Goal: Task Accomplishment & Management: Manage account settings

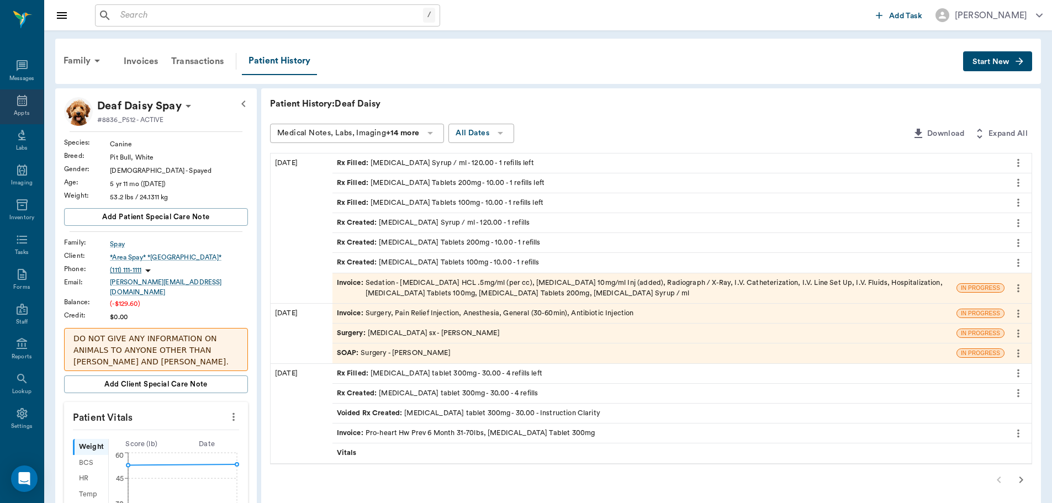
click at [16, 108] on div "Appts" at bounding box center [22, 106] width 44 height 35
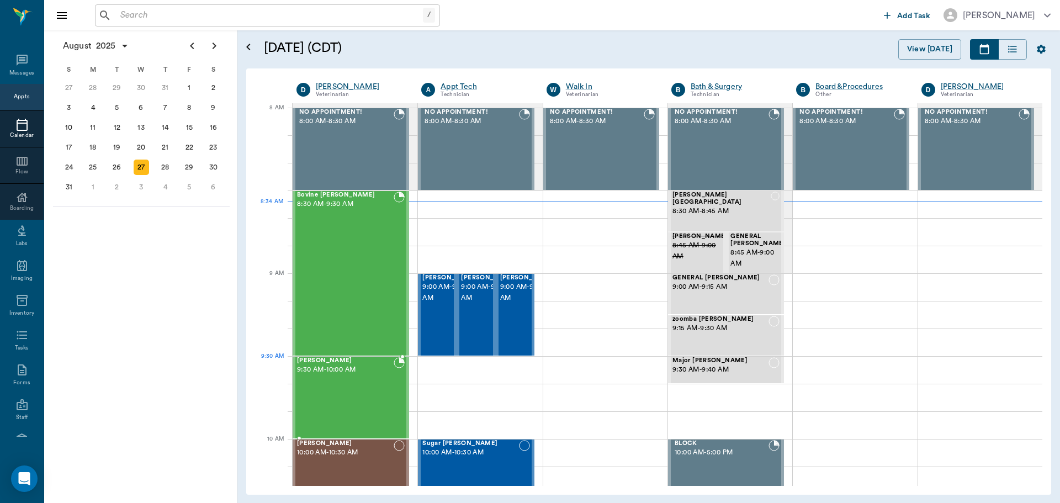
click at [379, 375] on span "9:30 AM - 10:00 AM" at bounding box center [345, 370] width 97 height 11
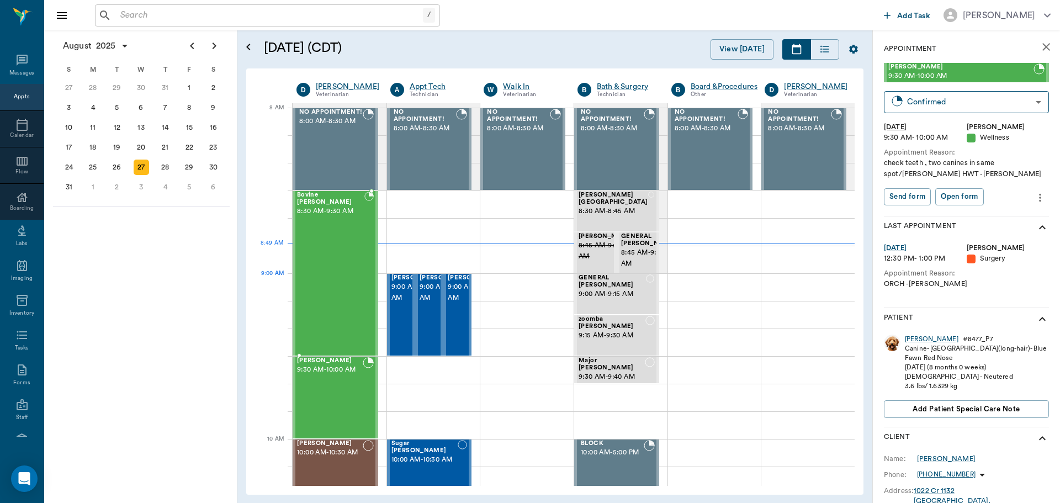
click at [344, 294] on div "Bovine Wilburn 8:30 AM - 9:30 AM" at bounding box center [330, 273] width 67 height 163
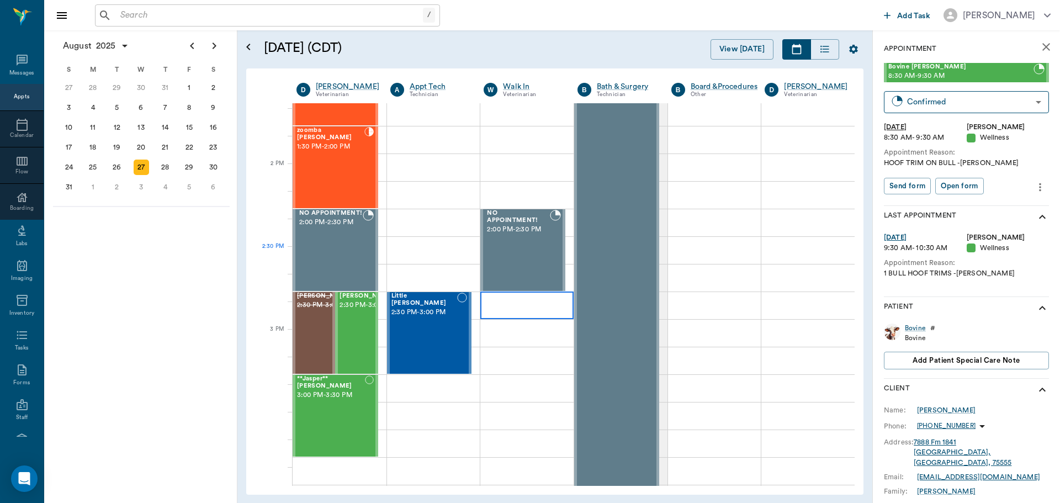
scroll to position [884, 0]
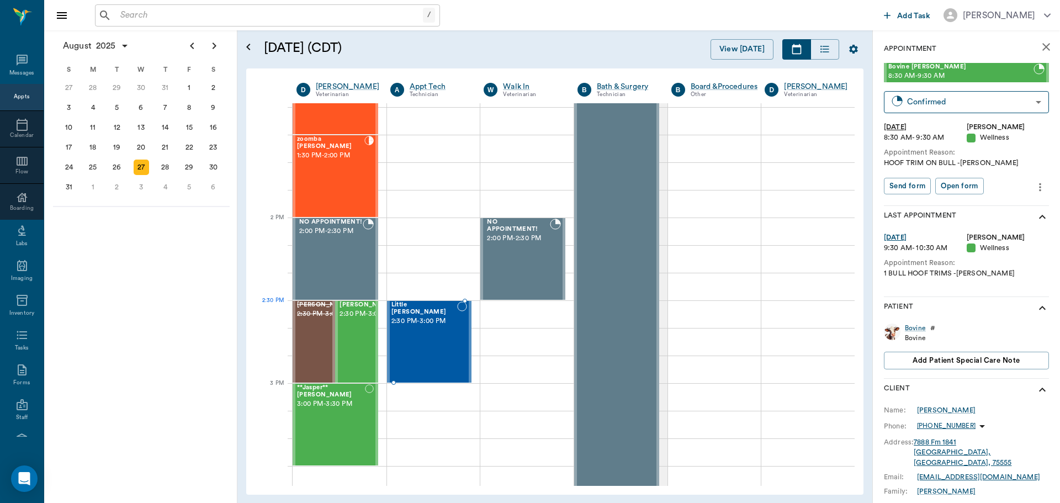
click at [409, 322] on div "Little Belle Palisi 2:30 PM - 3:00 PM" at bounding box center [425, 342] width 66 height 81
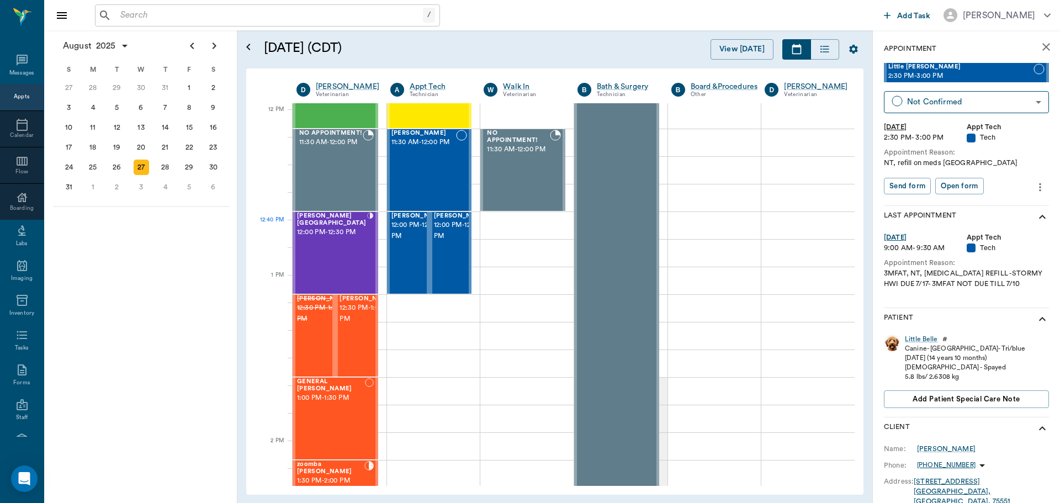
scroll to position [553, 0]
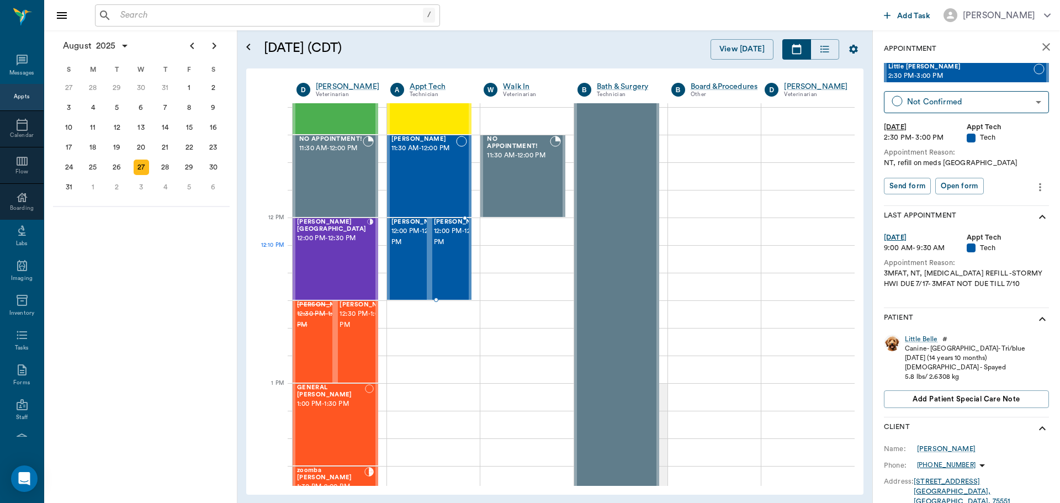
click at [446, 248] on span "12:00 PM - 12:30 PM" at bounding box center [461, 237] width 55 height 22
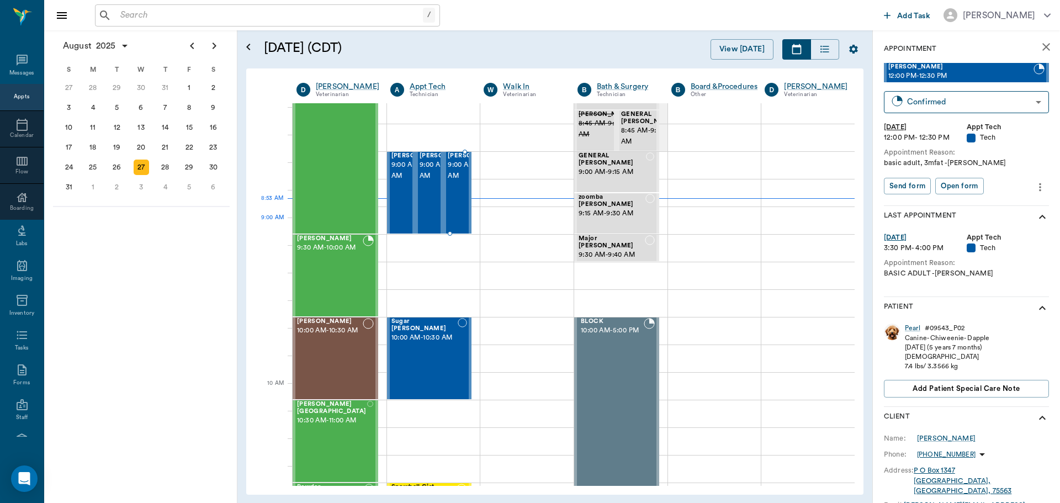
scroll to position [56, 0]
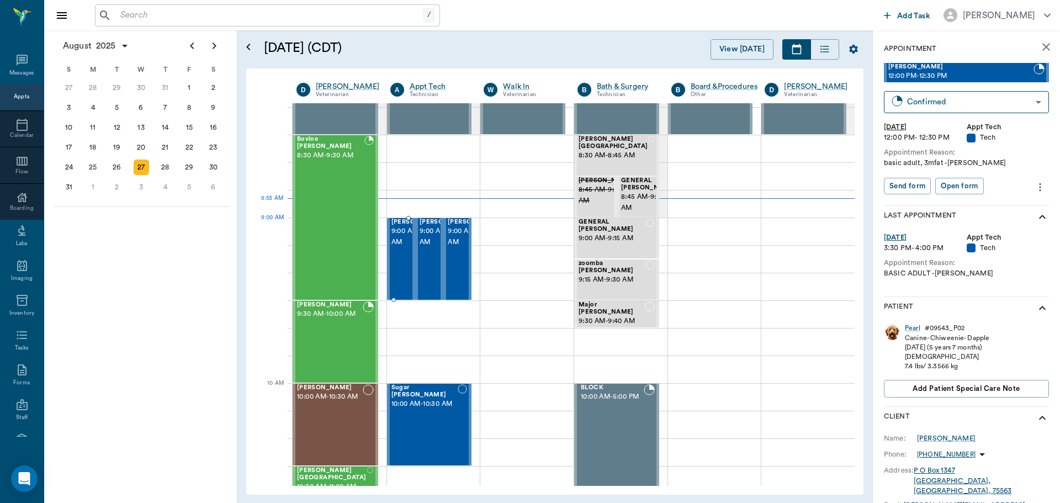
click at [401, 226] on span "[PERSON_NAME]" at bounding box center [419, 222] width 55 height 7
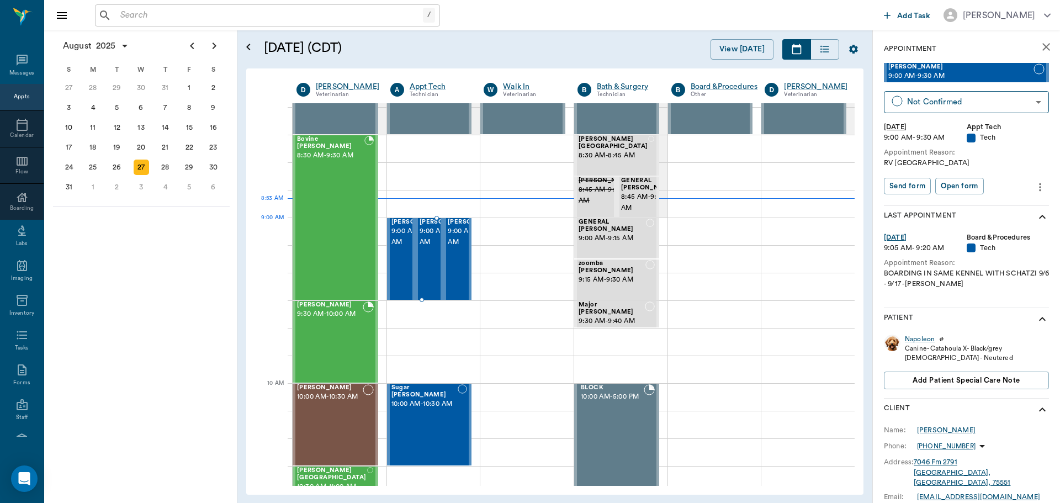
click at [426, 226] on span "[PERSON_NAME]" at bounding box center [447, 222] width 55 height 7
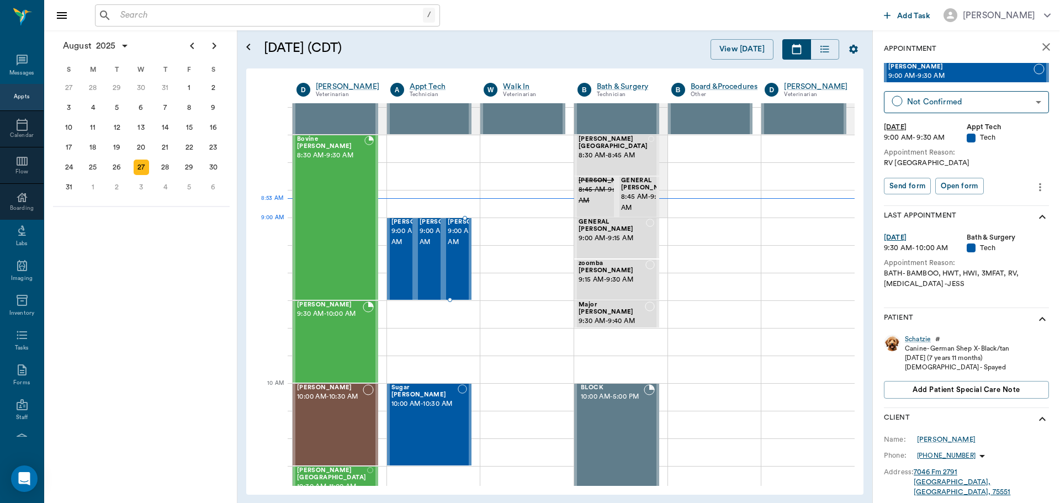
click at [448, 233] on span "9:00 AM - 9:30 AM" at bounding box center [475, 237] width 55 height 22
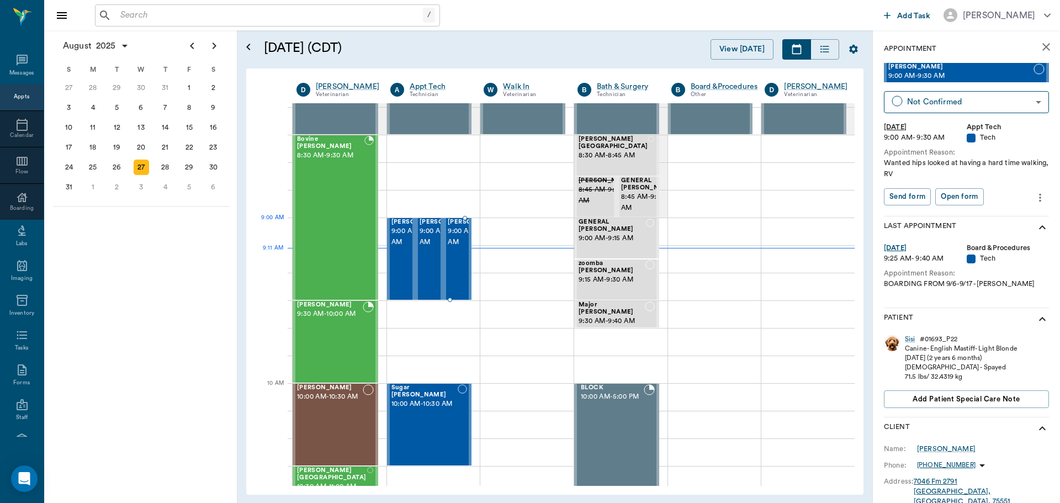
click at [462, 240] on span "9:00 AM - 9:30 AM" at bounding box center [475, 237] width 55 height 22
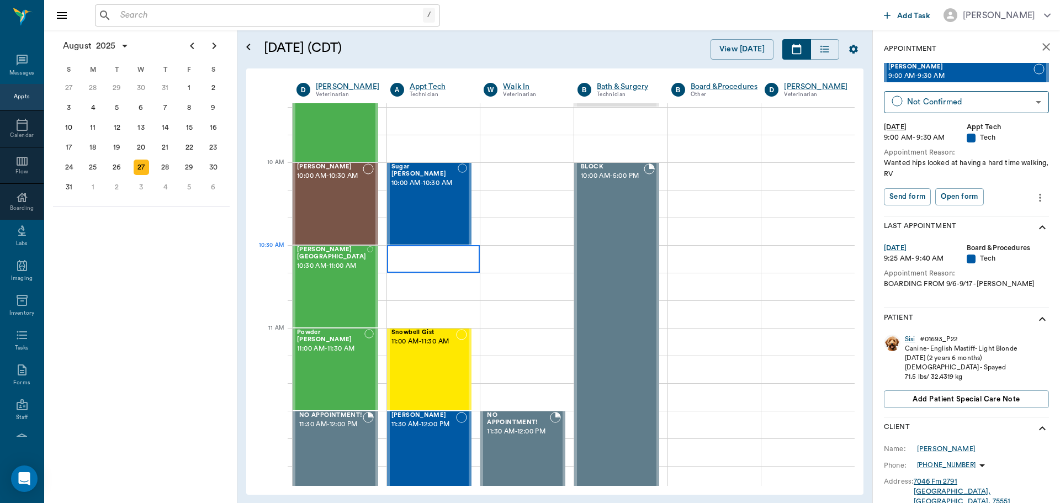
scroll to position [111, 0]
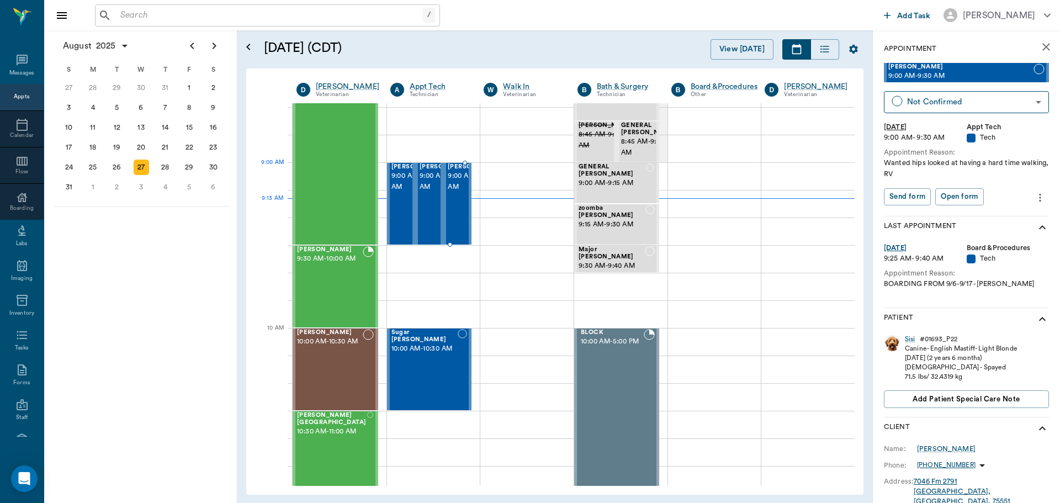
click at [456, 186] on span "9:00 AM - 9:30 AM" at bounding box center [475, 182] width 55 height 22
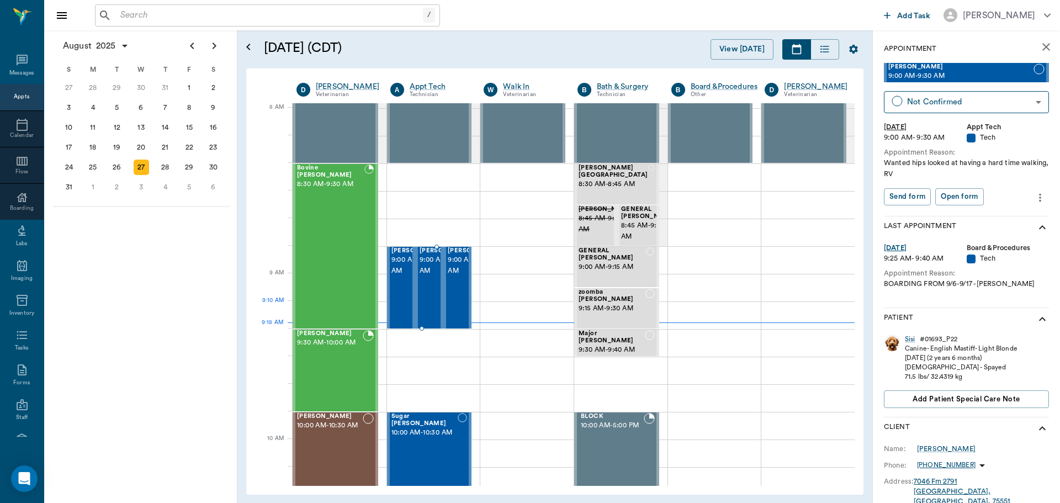
scroll to position [1, 0]
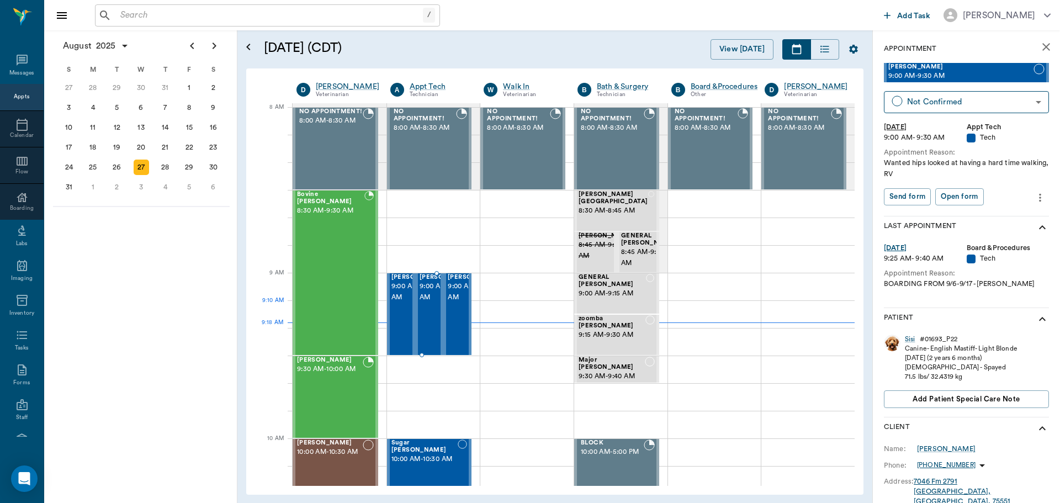
click at [424, 303] on span "9:00 AM - 9:30 AM" at bounding box center [447, 292] width 55 height 22
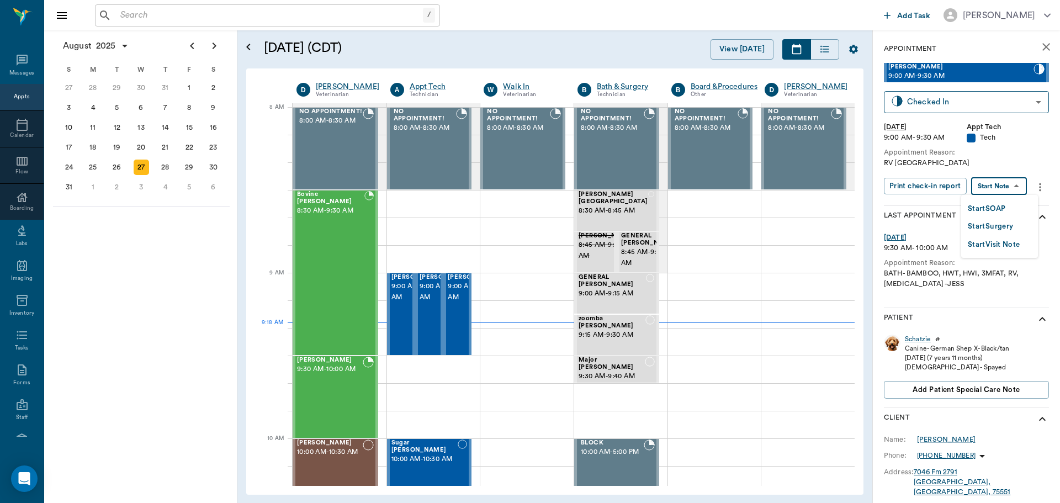
click at [1005, 183] on body "/ ​ Add Task Dr. Bert Ellsworth Nectar Messages Appts Calendar Flow Boarding La…" at bounding box center [530, 251] width 1060 height 503
click at [978, 215] on li "Start SOAP" at bounding box center [1000, 208] width 77 height 18
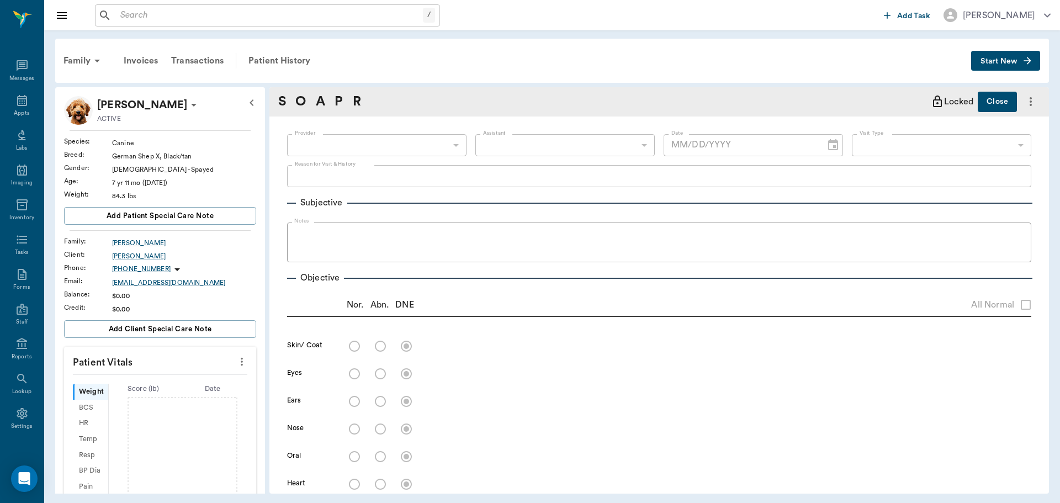
type input "63ec2f075fda476ae8351a4c"
type input "65d2be4f46e3a538d89b8c1a"
type textarea "RV Caryn"
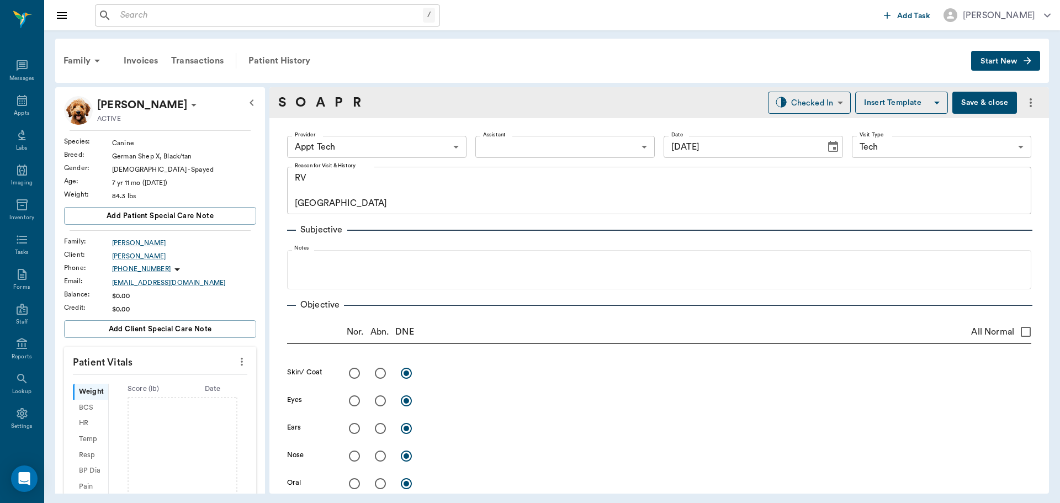
type input "[DATE]"
click at [236, 361] on icon "more" at bounding box center [242, 361] width 12 height 13
click at [169, 378] on span "Enter Vitals" at bounding box center [187, 381] width 93 height 12
click at [149, 398] on input "text" at bounding box center [160, 395] width 96 height 22
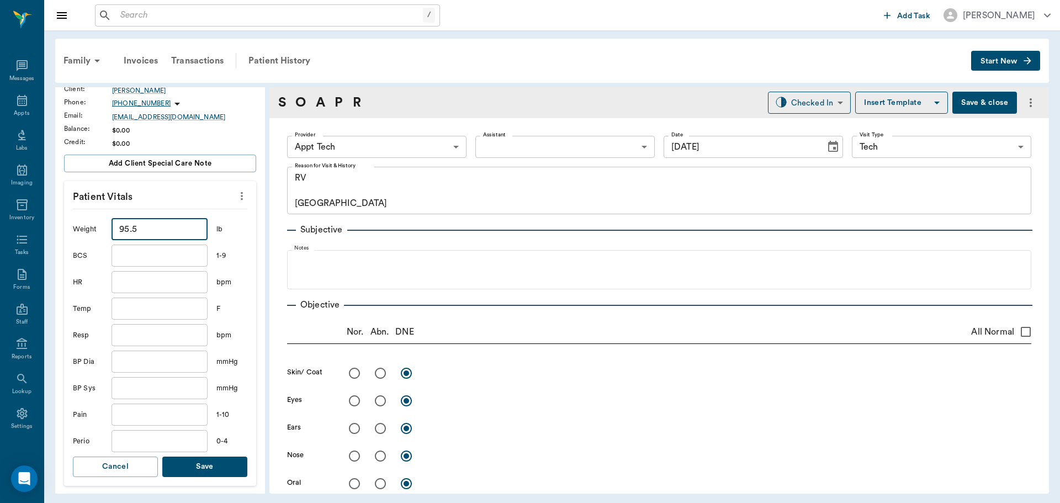
type input "95.5"
click at [199, 469] on button "Save" at bounding box center [204, 467] width 85 height 20
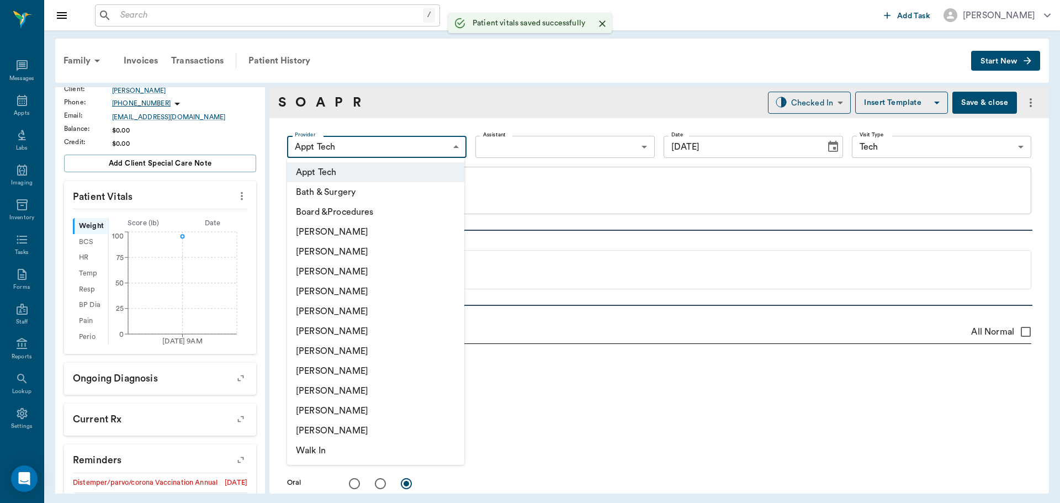
click at [393, 146] on body "/ ​ Add Task Dr. Bert Ellsworth Nectar Messages Appts Labs Imaging Inventory Ta…" at bounding box center [530, 251] width 1060 height 503
click at [308, 369] on li "[PERSON_NAME]" at bounding box center [375, 371] width 177 height 20
type input "63ec2e7e52e12b0ba117b124"
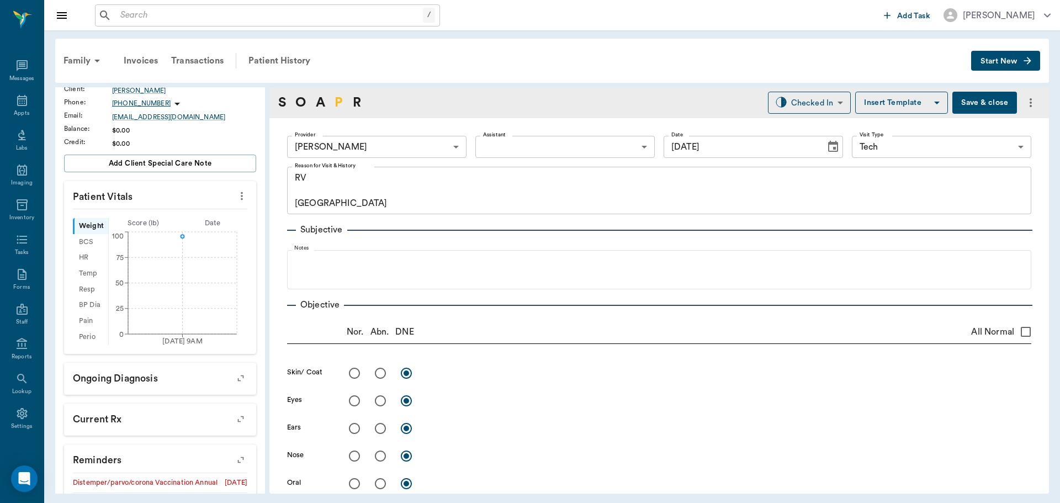
click at [342, 100] on link "P" at bounding box center [339, 103] width 8 height 20
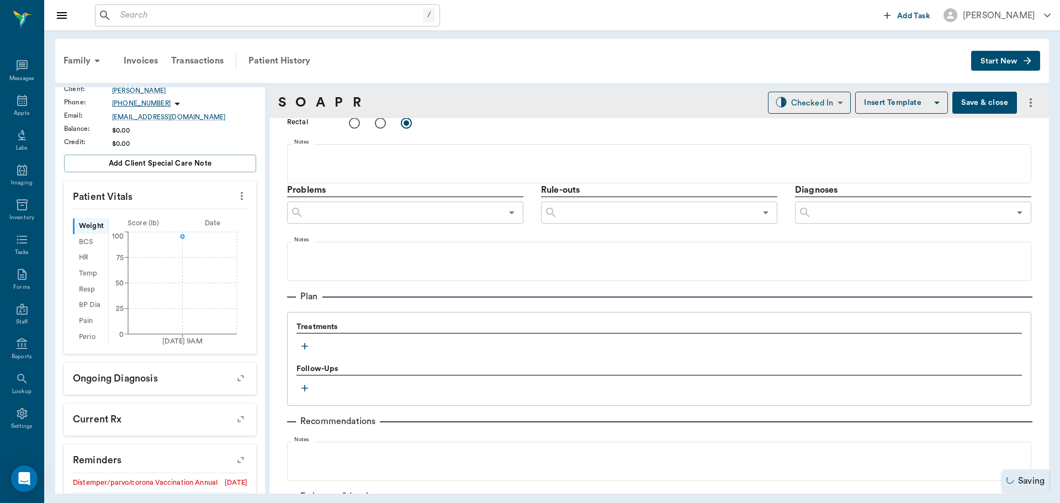
scroll to position [670, 0]
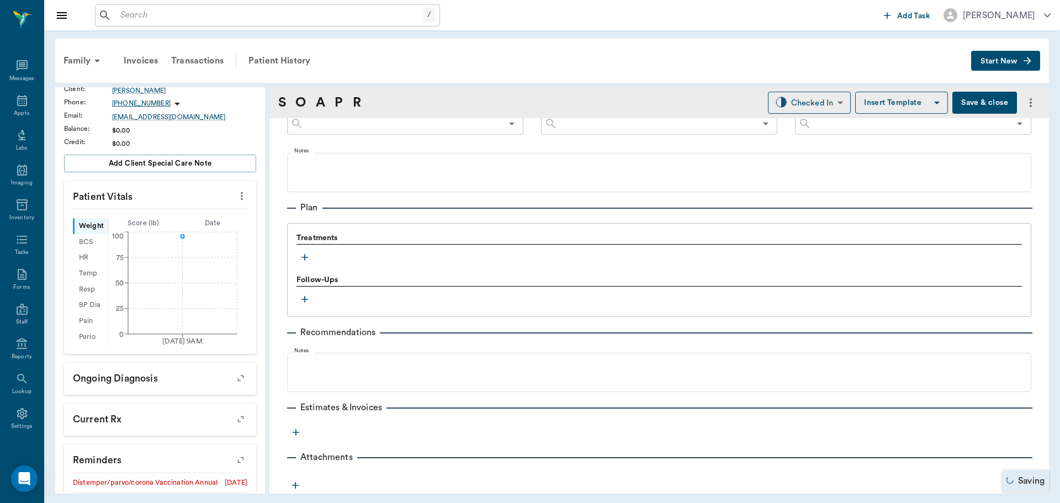
click at [302, 253] on icon "button" at bounding box center [304, 257] width 11 height 11
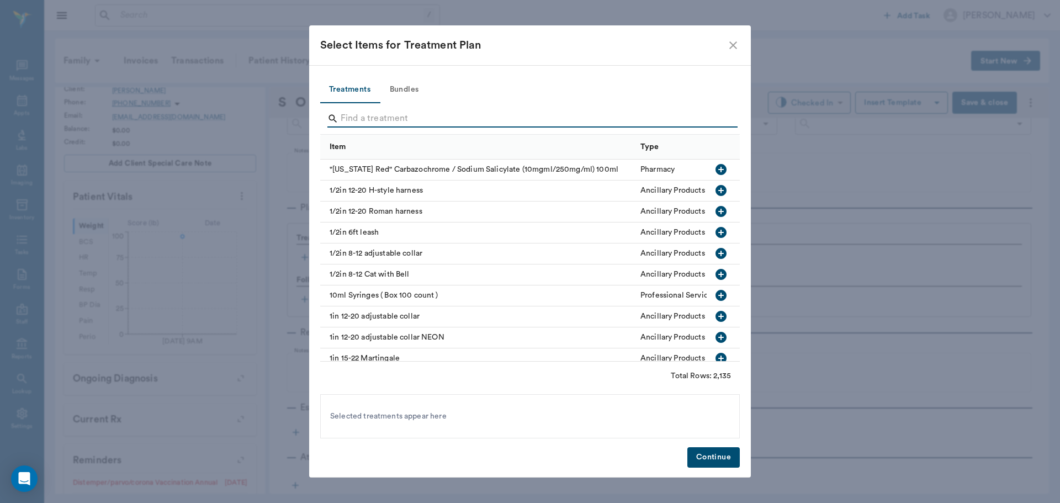
click at [353, 112] on input "Search" at bounding box center [531, 119] width 381 height 18
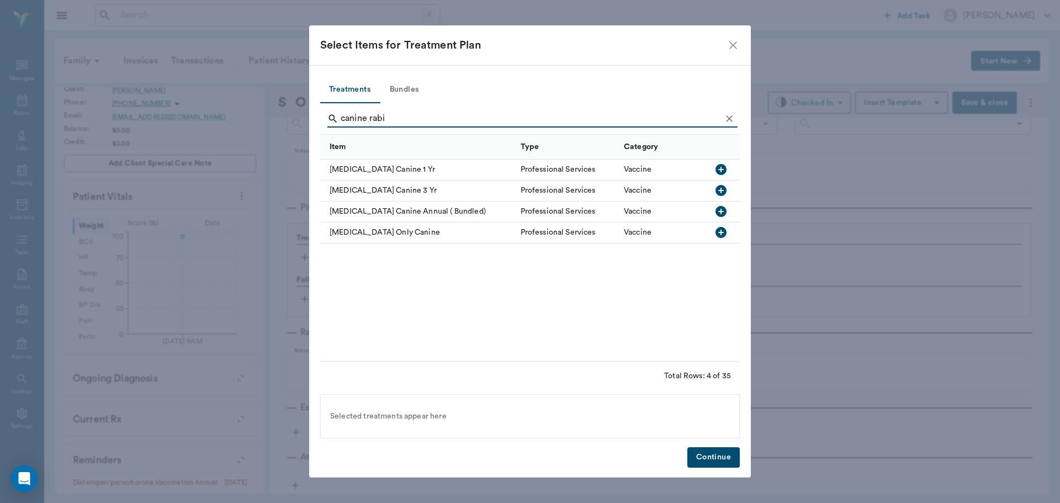
type input "canine rabi"
click at [719, 233] on icon "button" at bounding box center [721, 232] width 11 height 11
click at [693, 456] on button "Continue" at bounding box center [714, 457] width 52 height 20
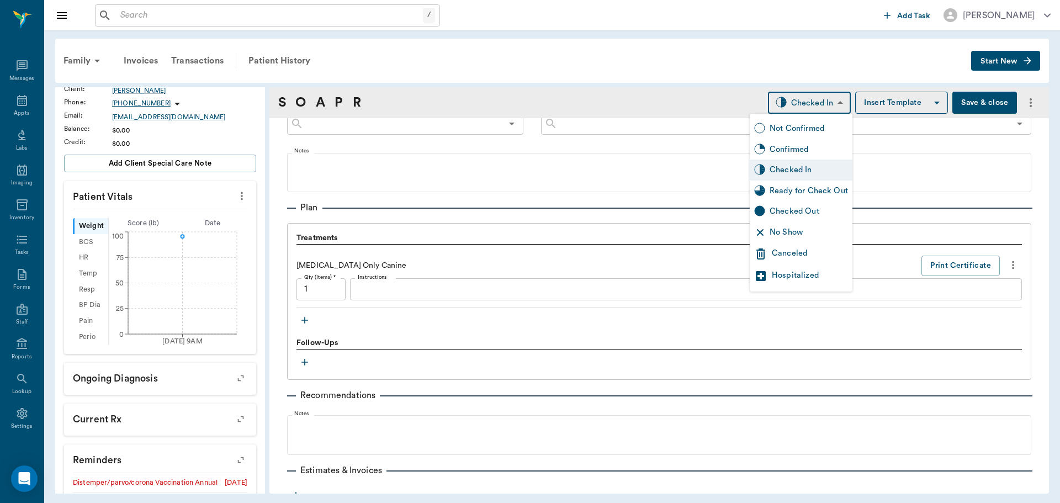
drag, startPoint x: 791, startPoint y: 96, endPoint x: 782, endPoint y: 131, distance: 36.4
click at [791, 97] on body "/ ​ Add Task Dr. Bert Ellsworth Nectar Messages Appts Labs Imaging Inventory Ta…" at bounding box center [530, 251] width 1060 height 503
click at [779, 188] on div "Ready for Check Out" at bounding box center [809, 191] width 78 height 12
type input "READY_TO_CHECKOUT"
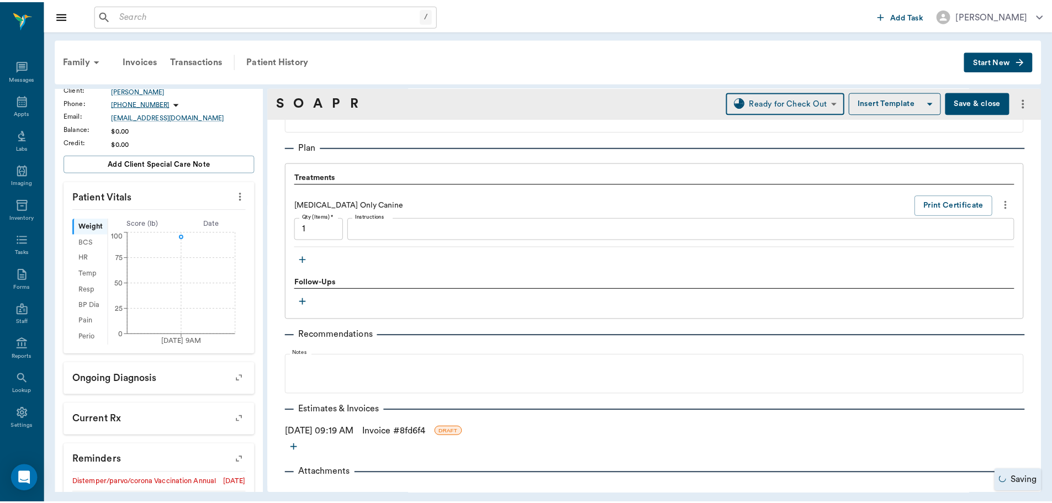
scroll to position [747, 0]
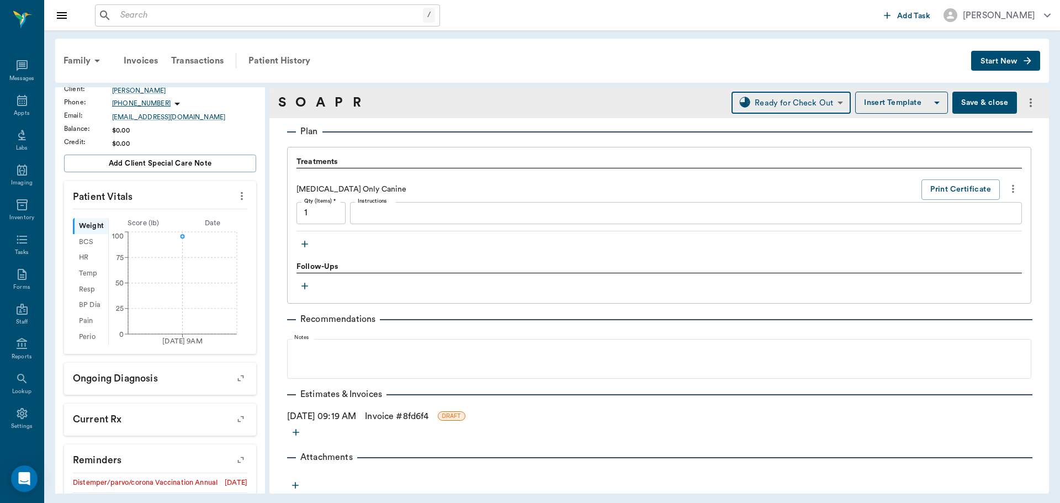
click at [429, 414] on link "Invoice # 8fd6f4" at bounding box center [397, 416] width 64 height 13
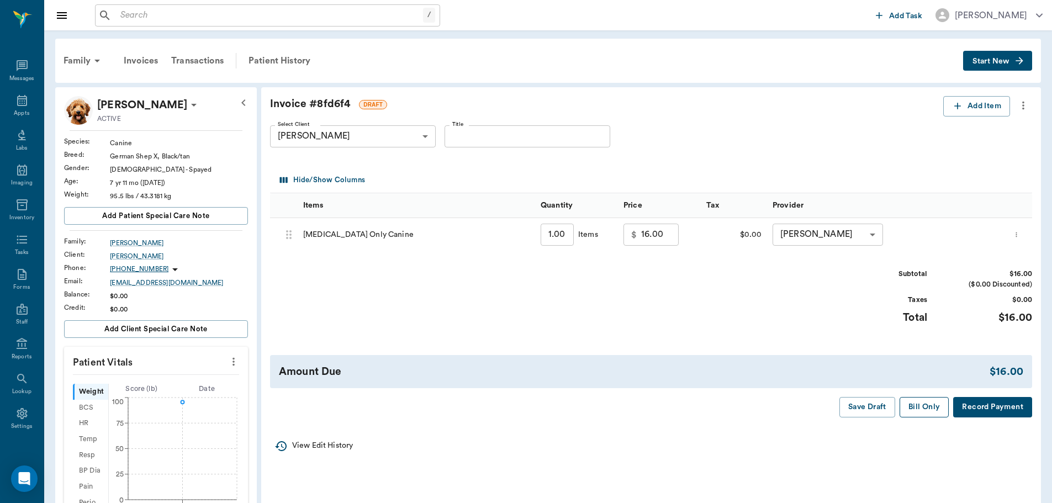
click at [928, 407] on button "Bill Only" at bounding box center [925, 407] width 50 height 20
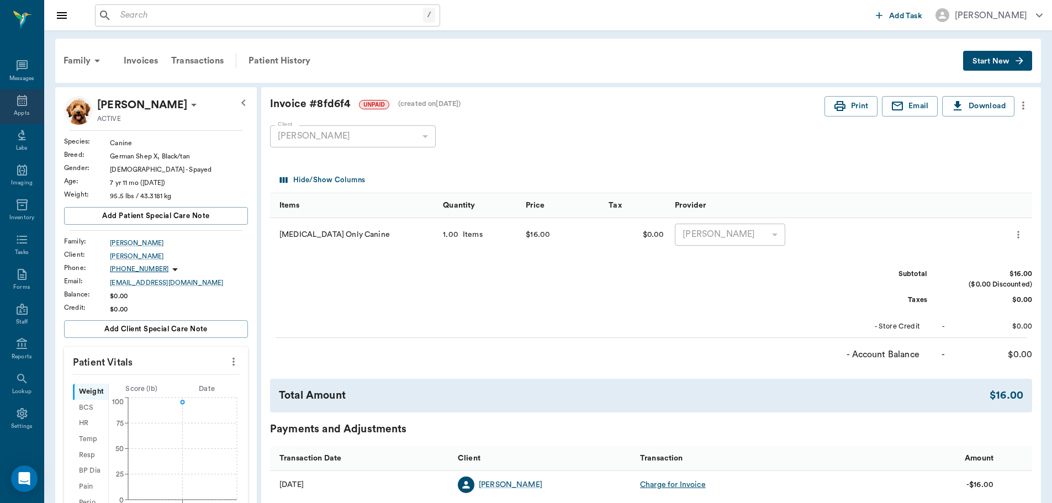
click at [18, 108] on div "Appts" at bounding box center [22, 106] width 44 height 35
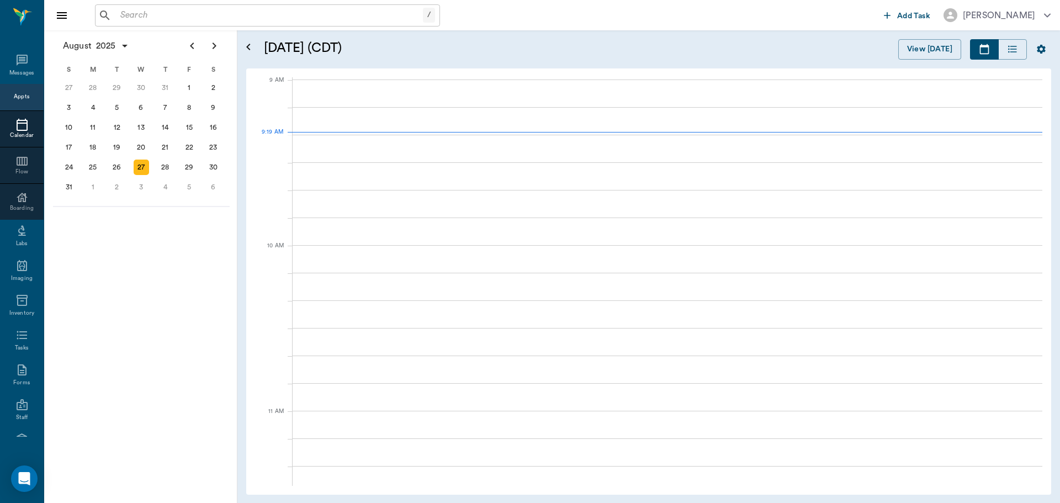
scroll to position [167, 0]
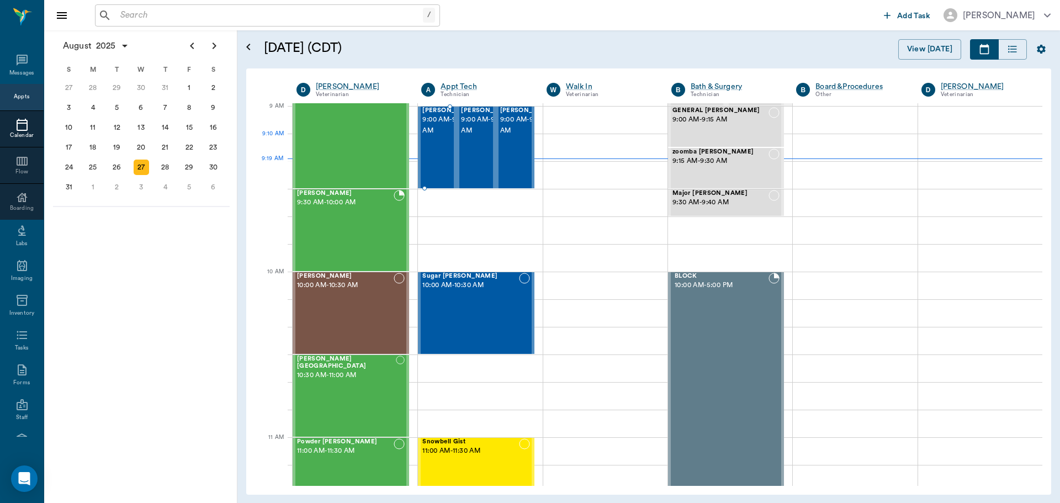
click at [441, 136] on span "9:00 AM - 9:30 AM" at bounding box center [449, 125] width 55 height 22
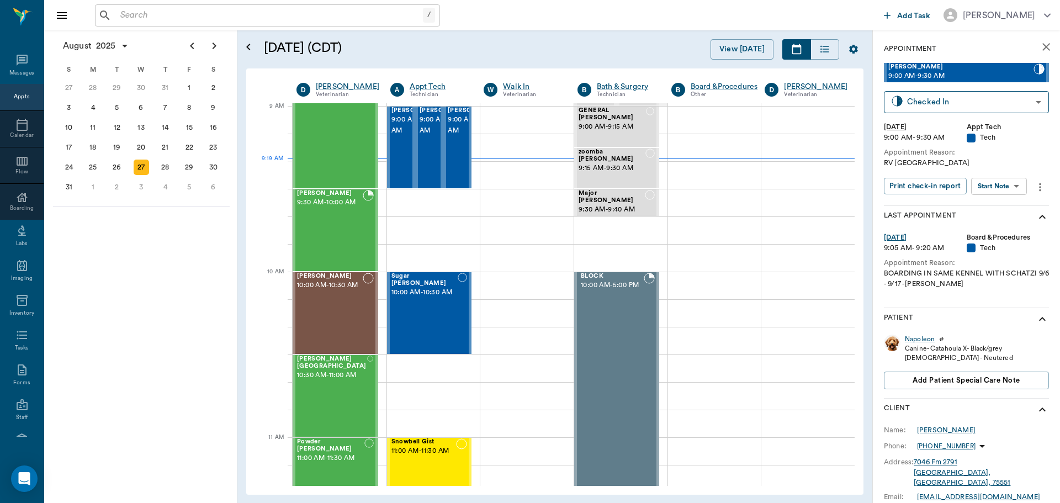
click at [1003, 190] on body "/ ​ Add Task Dr. Bert Ellsworth Nectar Messages Appts Calendar Flow Boarding La…" at bounding box center [530, 251] width 1060 height 503
click at [978, 215] on li "Start SOAP" at bounding box center [1000, 208] width 77 height 18
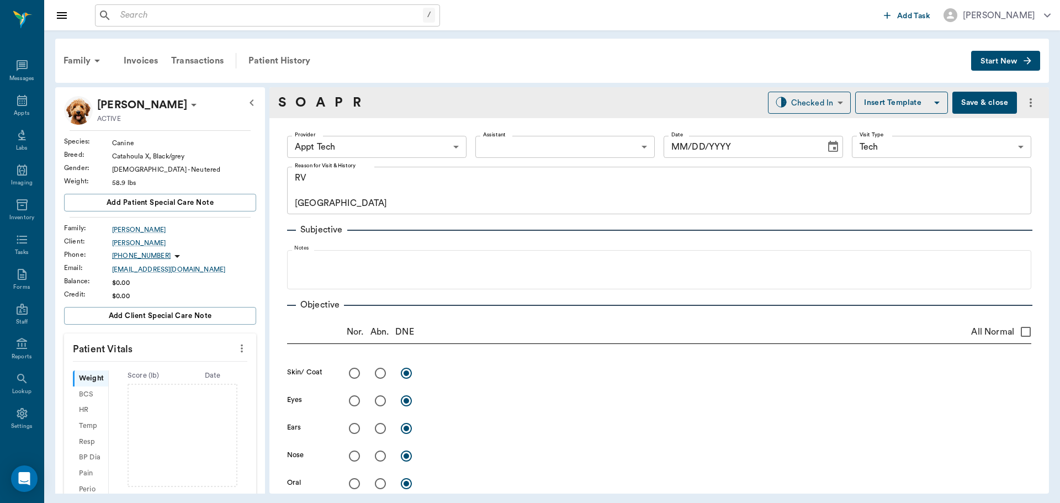
type input "63ec2f075fda476ae8351a4c"
type input "65d2be4f46e3a538d89b8c1a"
type textarea "RV Caryn"
type input "[DATE]"
click at [233, 348] on button "more" at bounding box center [242, 348] width 18 height 19
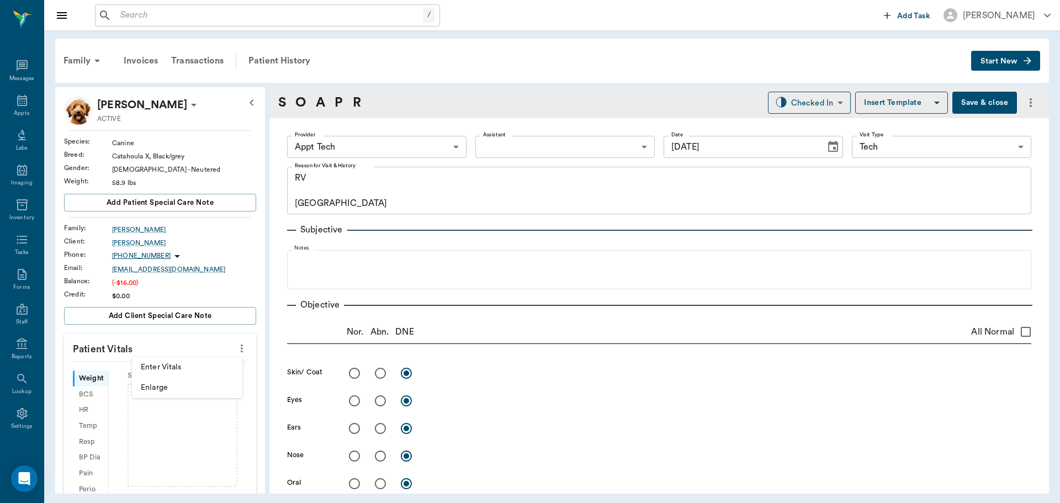
click at [195, 360] on li "Enter Vitals" at bounding box center [187, 367] width 110 height 20
click at [164, 381] on input "text" at bounding box center [160, 382] width 96 height 22
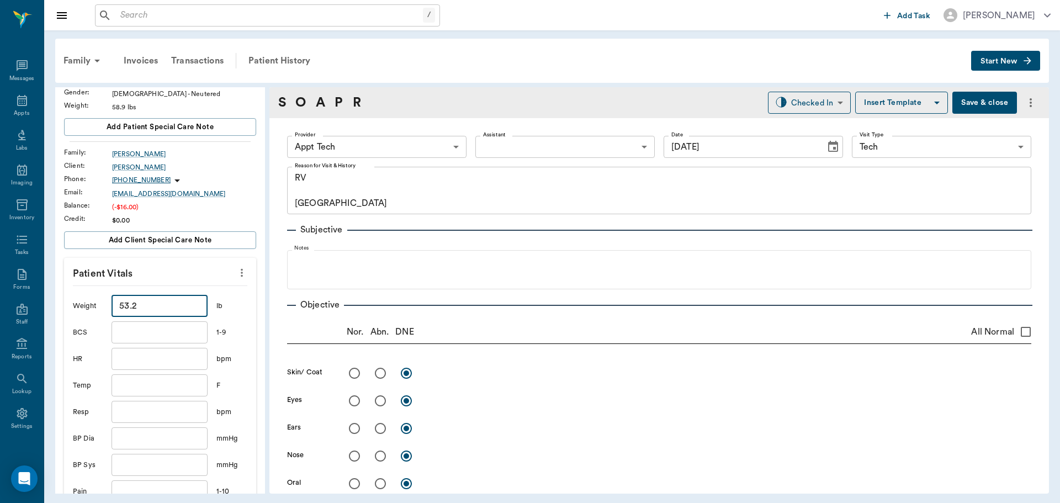
scroll to position [166, 0]
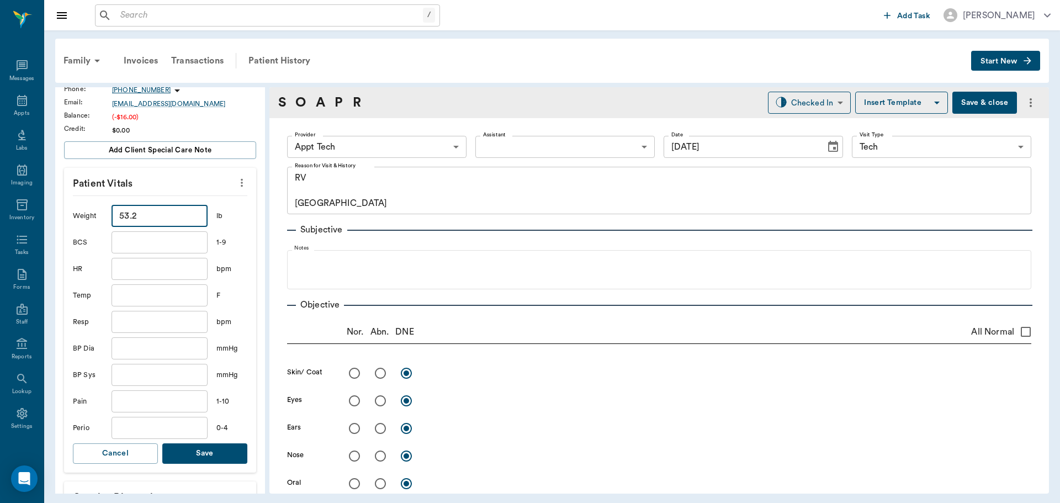
type input "53.2"
click at [199, 450] on button "Save" at bounding box center [204, 453] width 85 height 20
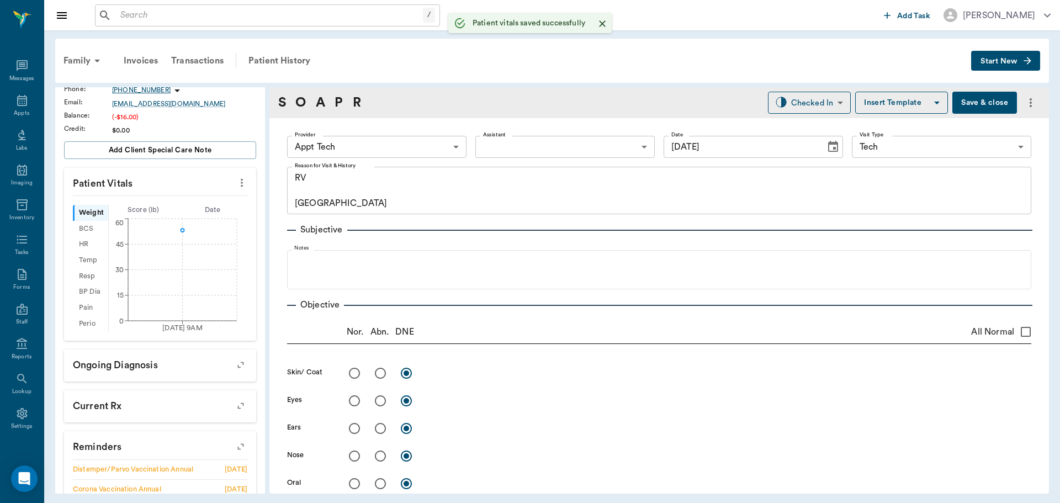
click at [376, 154] on body "/ ​ Add Task Dr. Bert Ellsworth Nectar Messages Appts Labs Imaging Inventory Ta…" at bounding box center [530, 251] width 1060 height 503
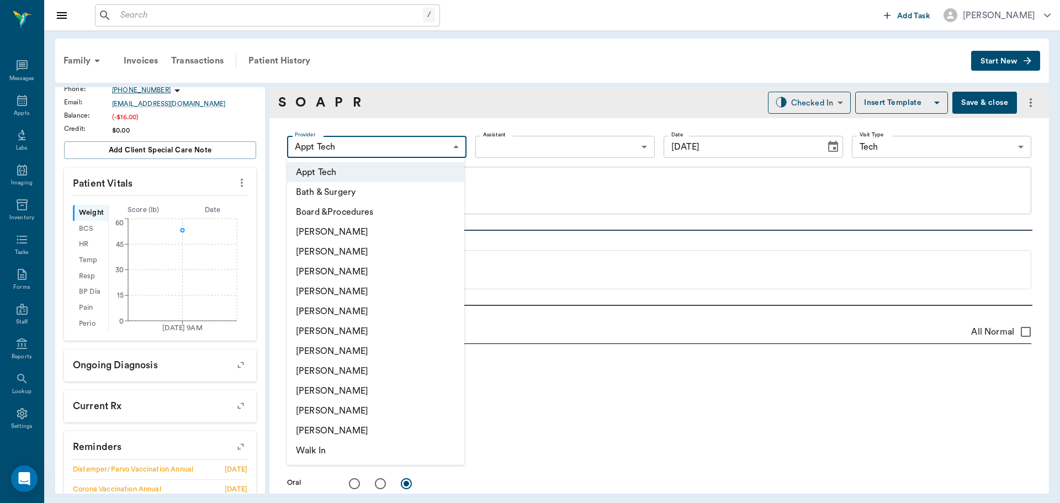
click at [311, 365] on li "[PERSON_NAME]" at bounding box center [375, 371] width 177 height 20
type input "63ec2e7e52e12b0ba117b124"
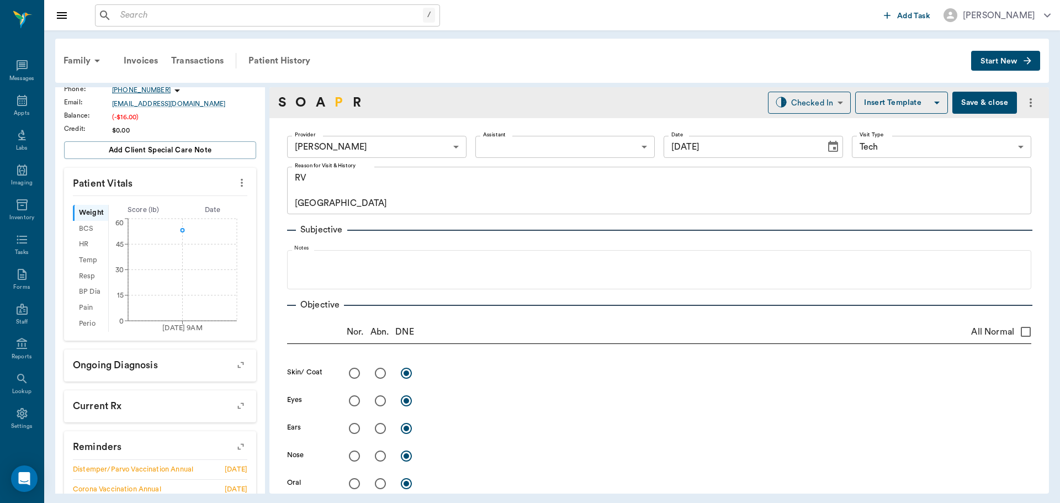
click at [337, 104] on link "P" at bounding box center [339, 103] width 8 height 20
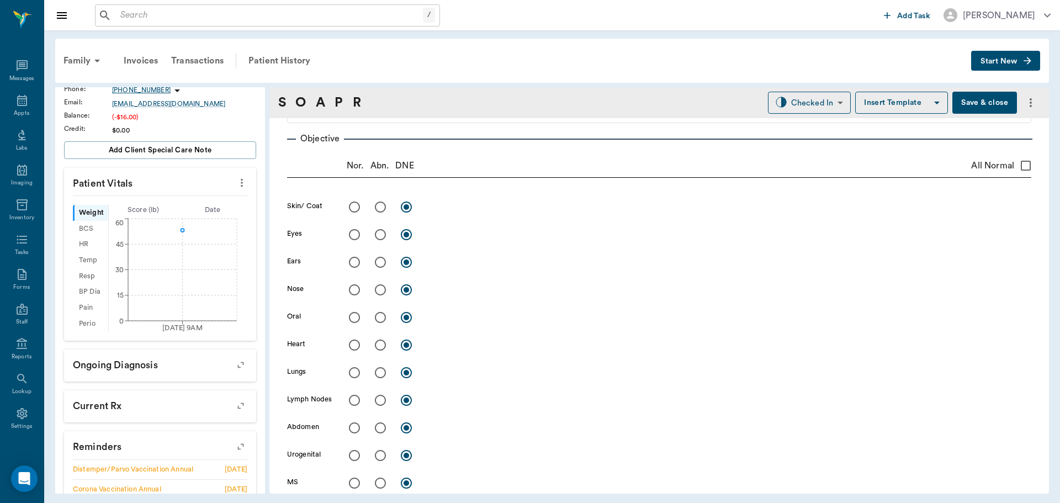
scroll to position [670, 0]
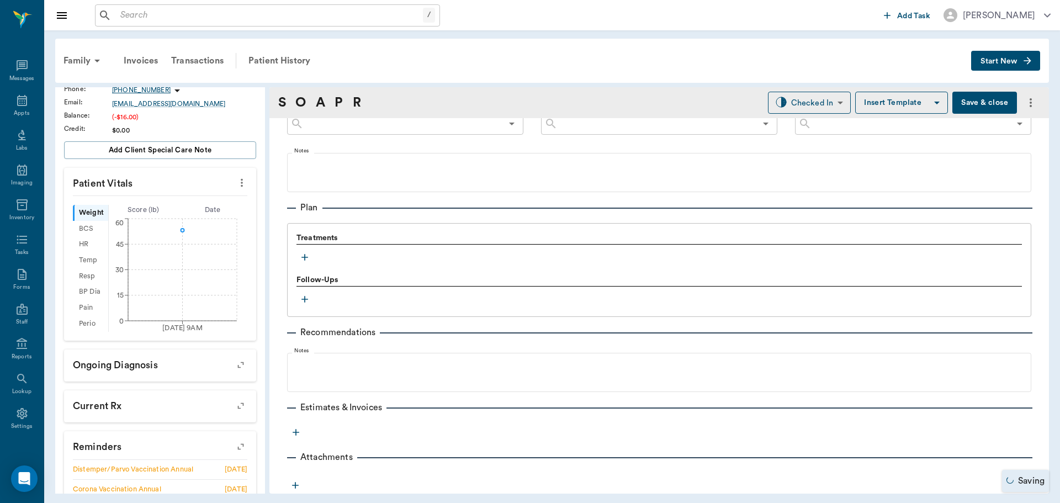
click at [308, 259] on icon "button" at bounding box center [304, 257] width 11 height 11
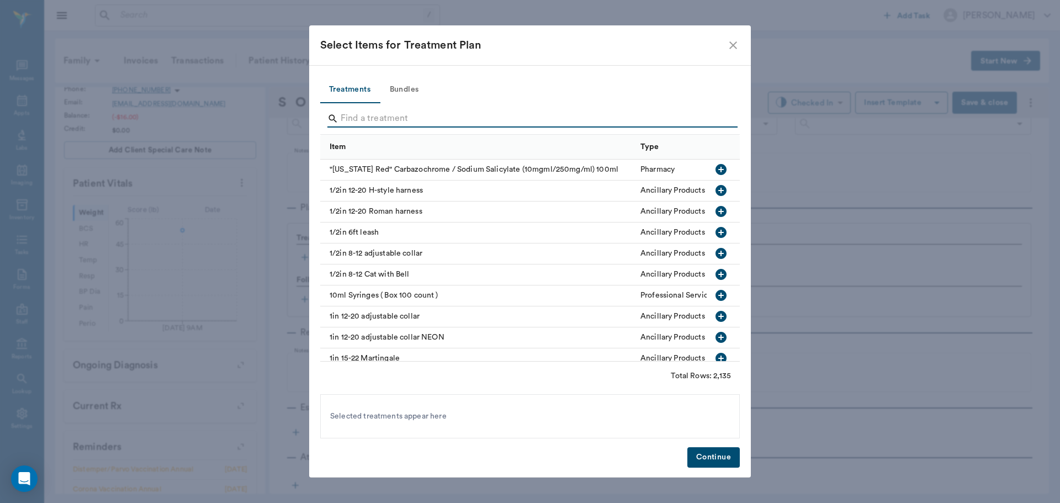
click at [369, 119] on input "Search" at bounding box center [531, 119] width 381 height 18
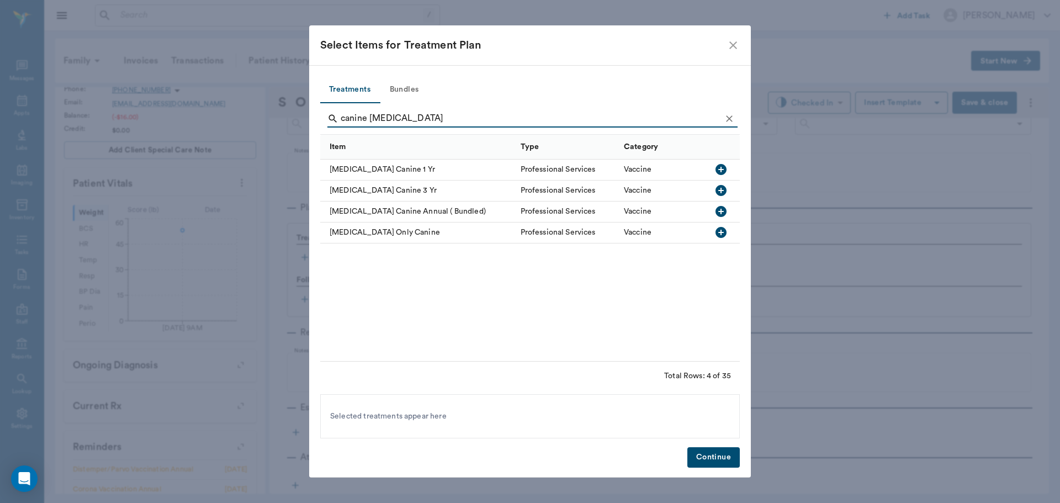
type input "canine rabies"
click at [721, 231] on icon "button" at bounding box center [721, 232] width 11 height 11
click at [698, 463] on button "Continue" at bounding box center [714, 457] width 52 height 20
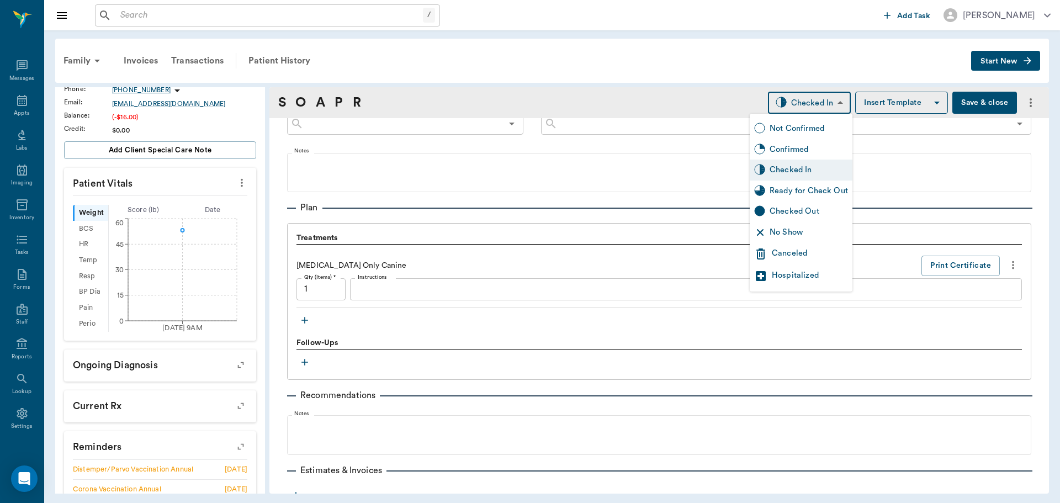
click at [814, 102] on body "/ ​ Add Task Dr. Bert Ellsworth Nectar Messages Appts Labs Imaging Inventory Ta…" at bounding box center [530, 251] width 1060 height 503
click at [796, 193] on div "Ready for Check Out" at bounding box center [809, 191] width 78 height 12
type input "READY_TO_CHECKOUT"
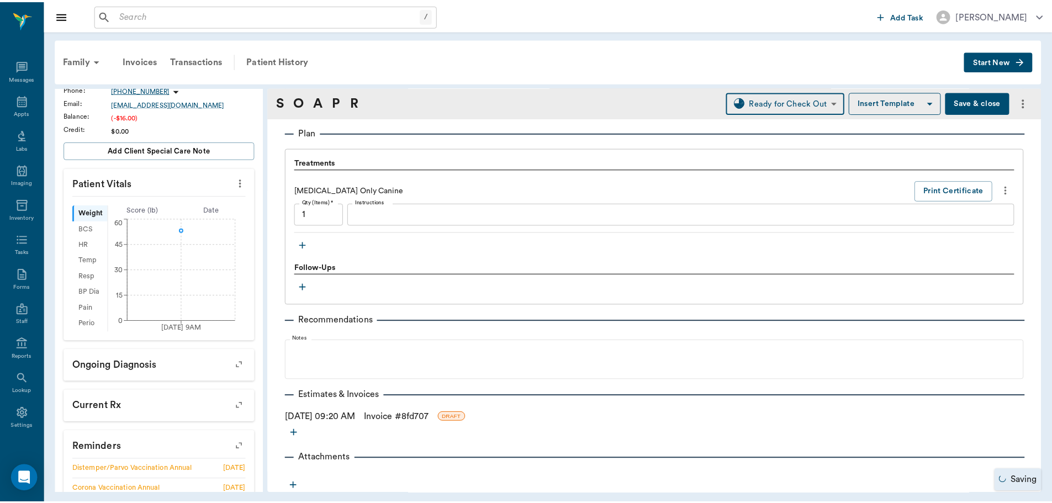
scroll to position [747, 0]
click at [420, 415] on link "Invoice # 8fd707" at bounding box center [399, 416] width 65 height 13
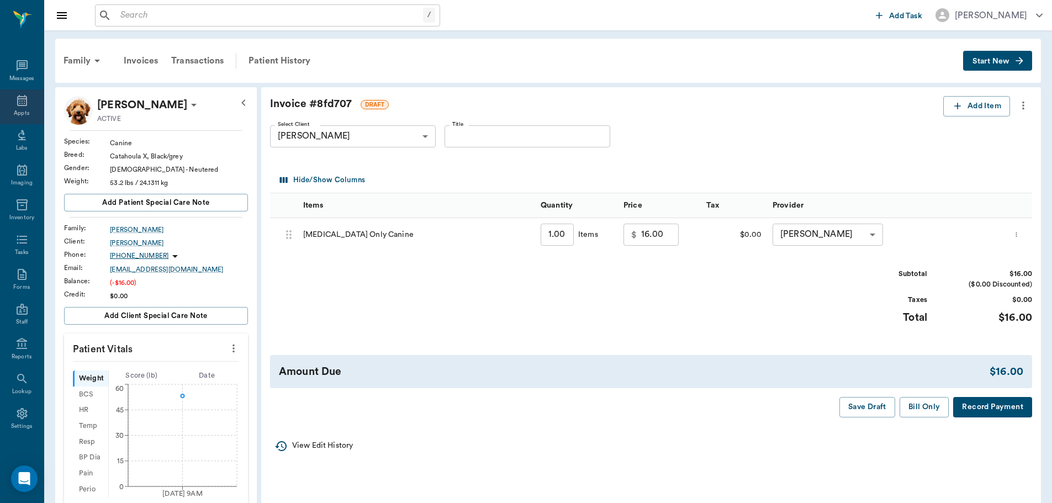
click at [17, 108] on div "Appts" at bounding box center [22, 106] width 44 height 35
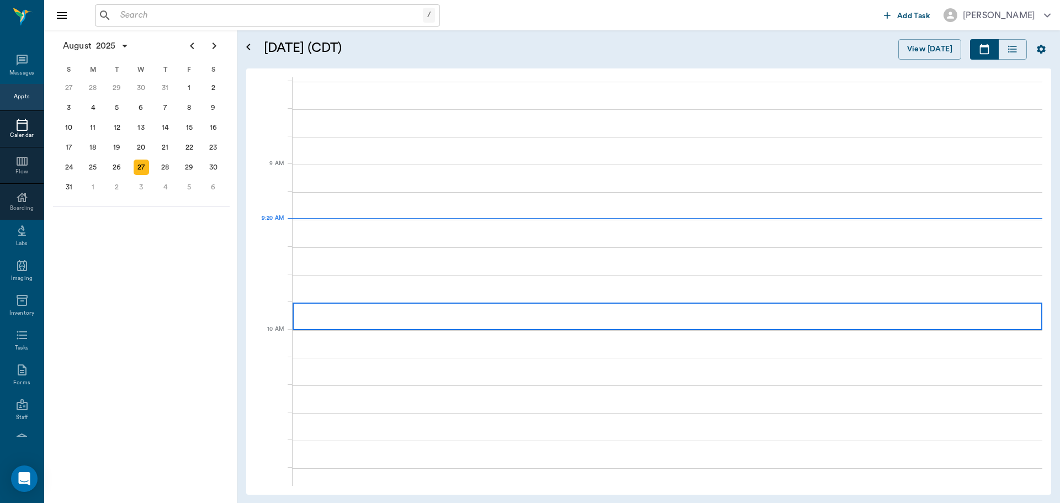
scroll to position [166, 0]
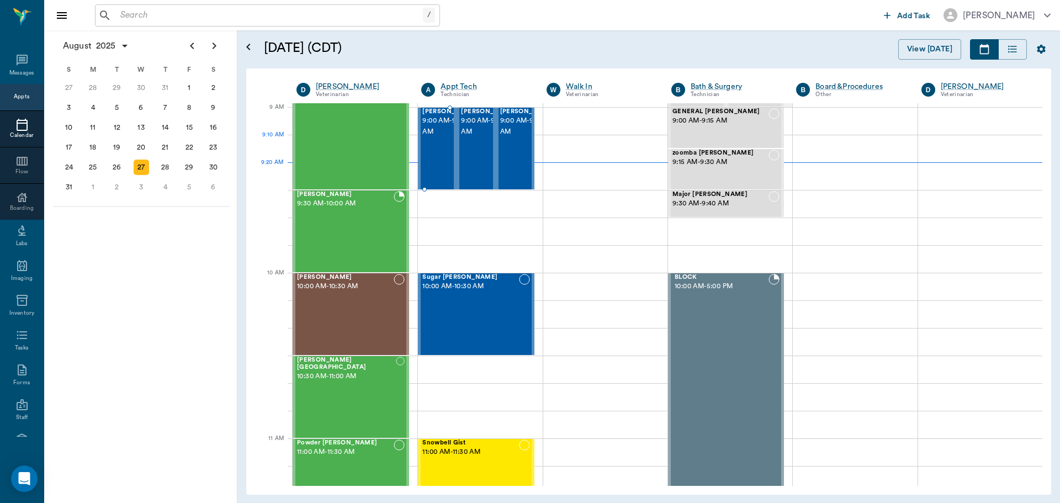
click at [436, 138] on span "9:00 AM - 9:30 AM" at bounding box center [449, 126] width 55 height 22
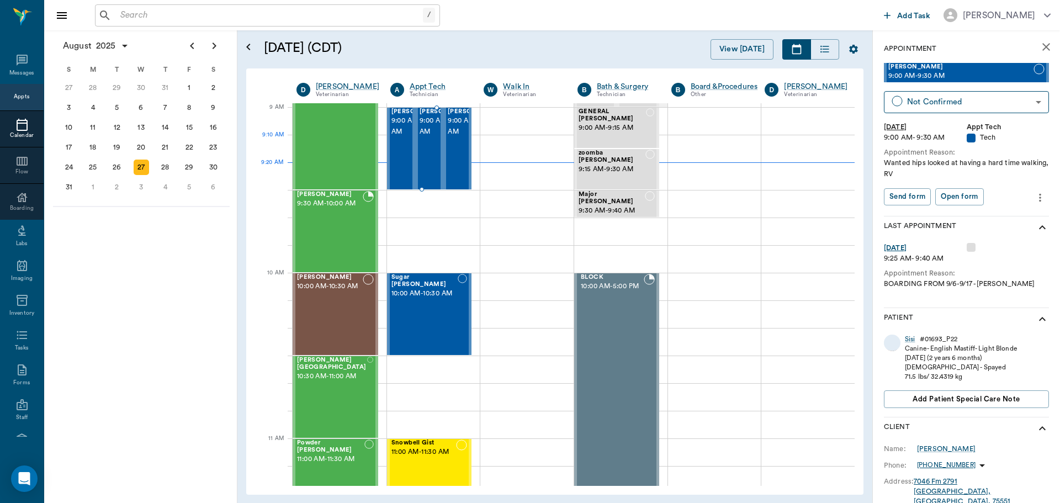
type input "CHECKED_IN"
click at [1006, 194] on body "/ ​ Add Task Dr. Bert Ellsworth Nectar Messages Appts Calendar Flow Boarding La…" at bounding box center [530, 251] width 1060 height 503
click at [985, 219] on button "Start SOAP" at bounding box center [987, 219] width 38 height 13
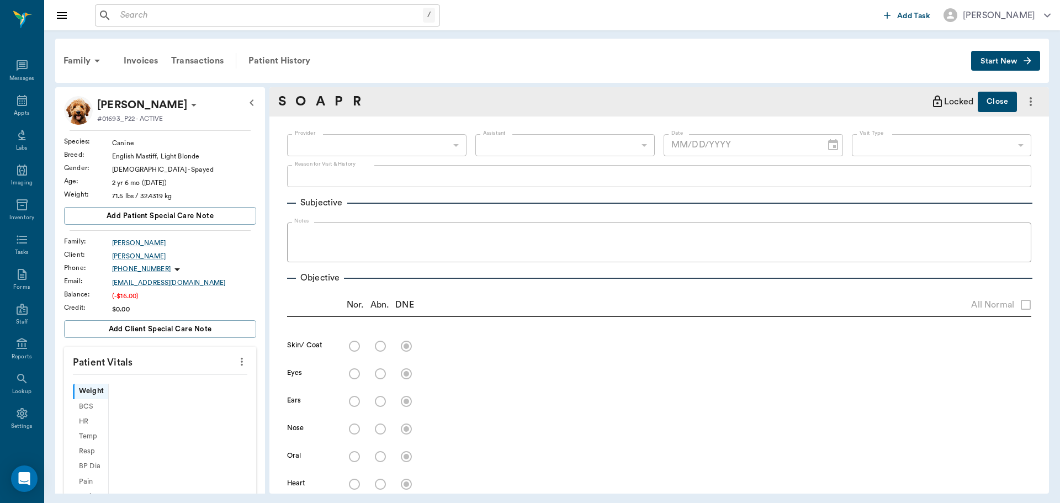
type input "63ec2f075fda476ae8351a4c"
type input "65d2be4f46e3a538d89b8c1a"
type textarea "Wanted hips looked at having a hard time walking, RV"
type input "[DATE]"
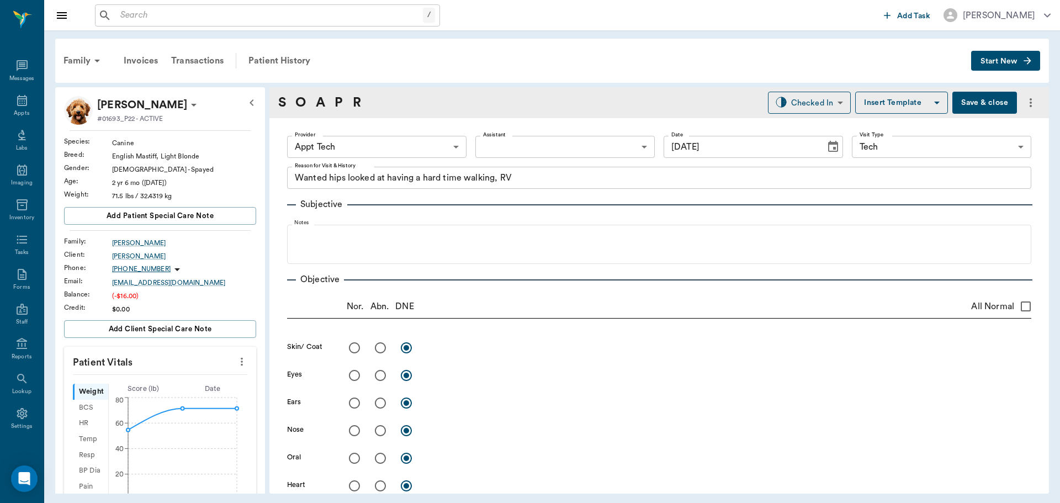
click at [241, 361] on icon "more" at bounding box center [242, 362] width 2 height 8
click at [165, 378] on span "Enter Vitals" at bounding box center [187, 381] width 93 height 12
click at [156, 396] on input "text" at bounding box center [160, 395] width 96 height 22
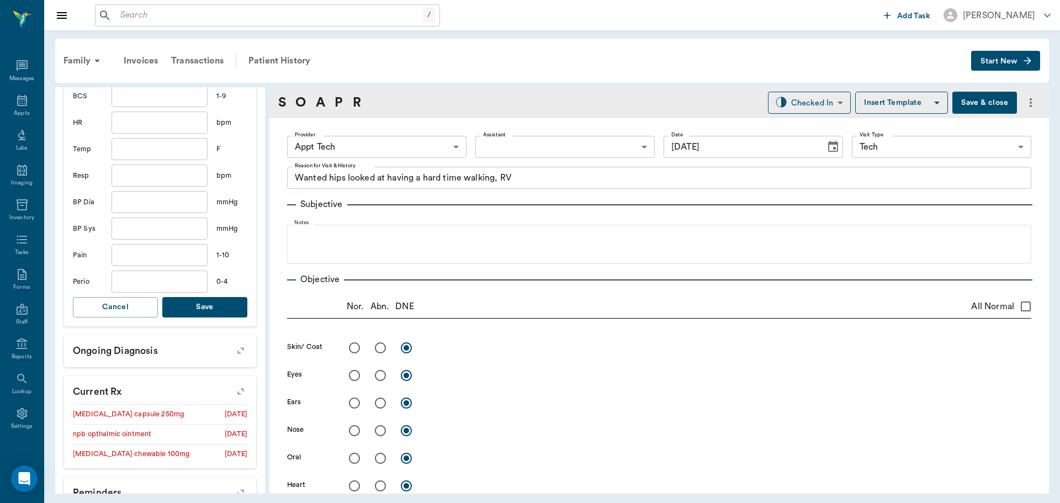
scroll to position [331, 0]
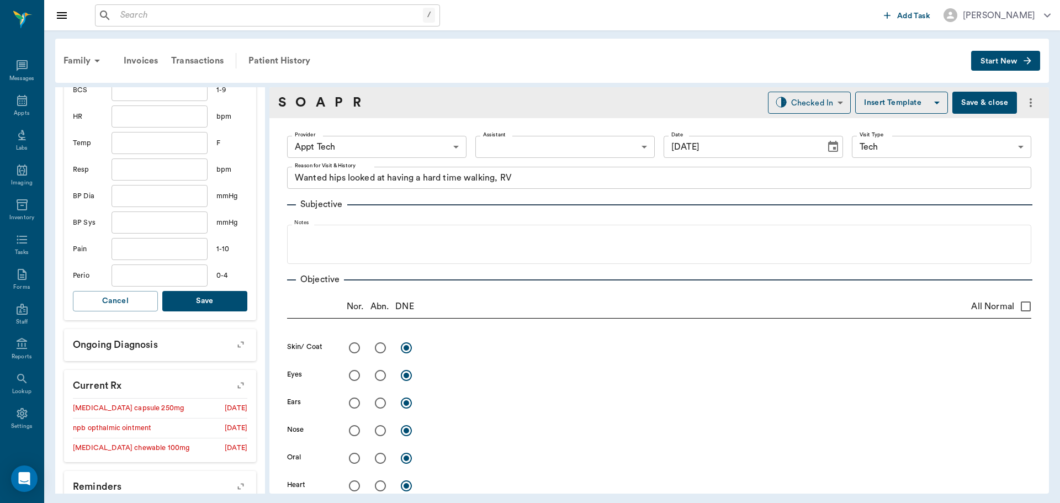
type input "72.5"
click at [189, 303] on button "Save" at bounding box center [204, 301] width 85 height 20
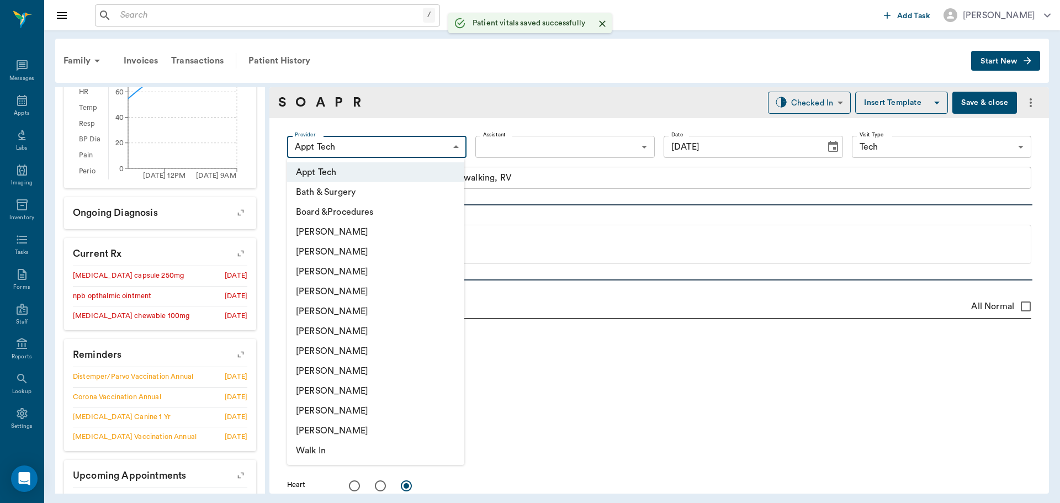
click at [389, 138] on body "/ ​ Add Task Dr. Bert Ellsworth Nectar Messages Appts Labs Imaging Inventory Ta…" at bounding box center [530, 251] width 1060 height 503
click at [331, 268] on li "[PERSON_NAME]" at bounding box center [375, 272] width 177 height 20
type input "63ec2f075fda476ae8351a4d"
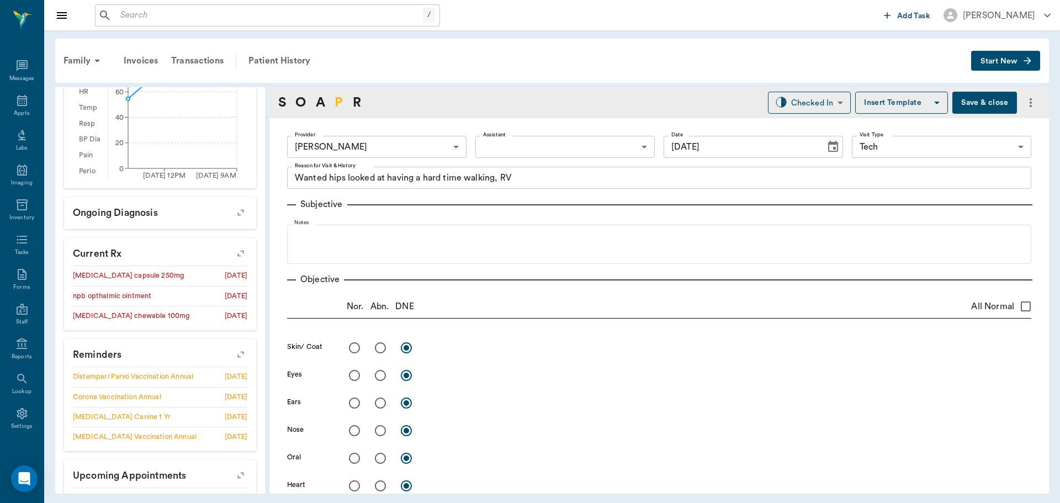
click at [341, 102] on link "P" at bounding box center [339, 103] width 8 height 20
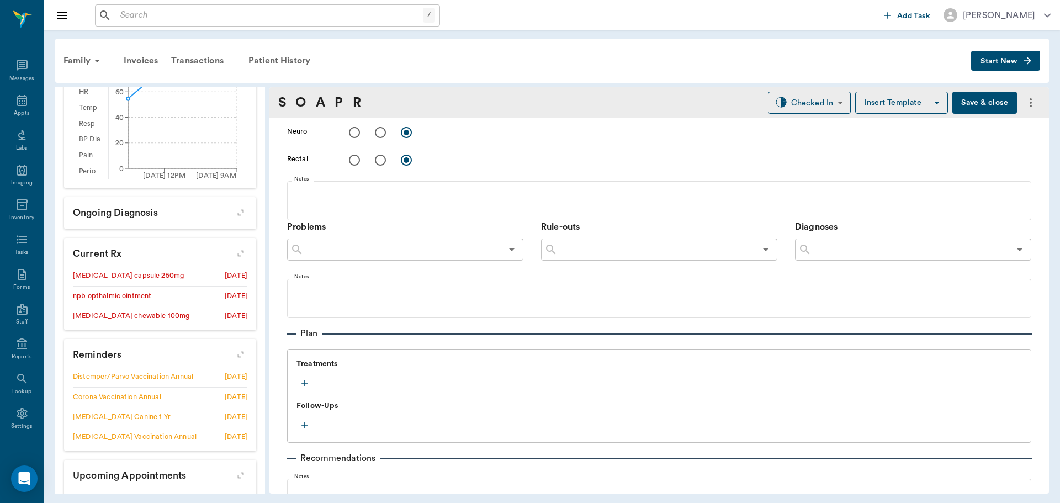
scroll to position [645, 0]
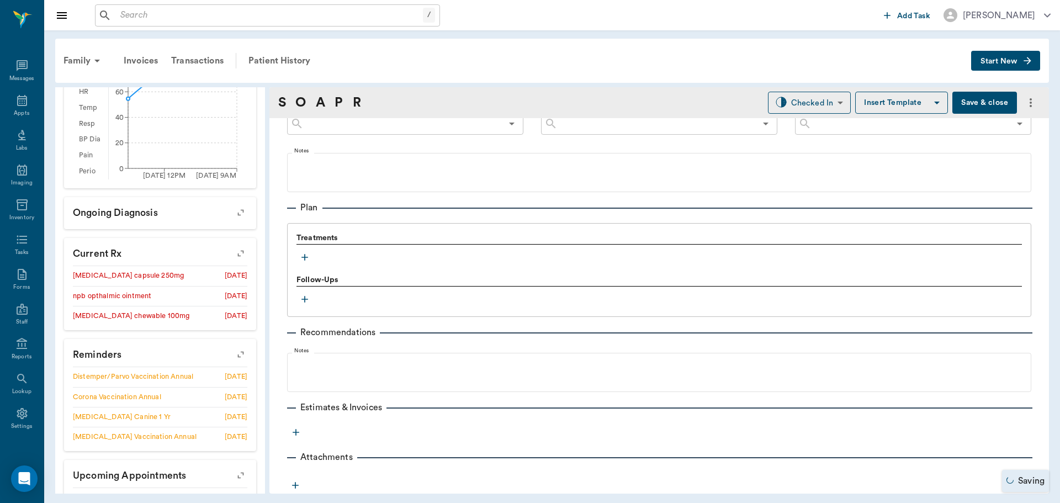
click at [303, 258] on icon "button" at bounding box center [304, 257] width 11 height 11
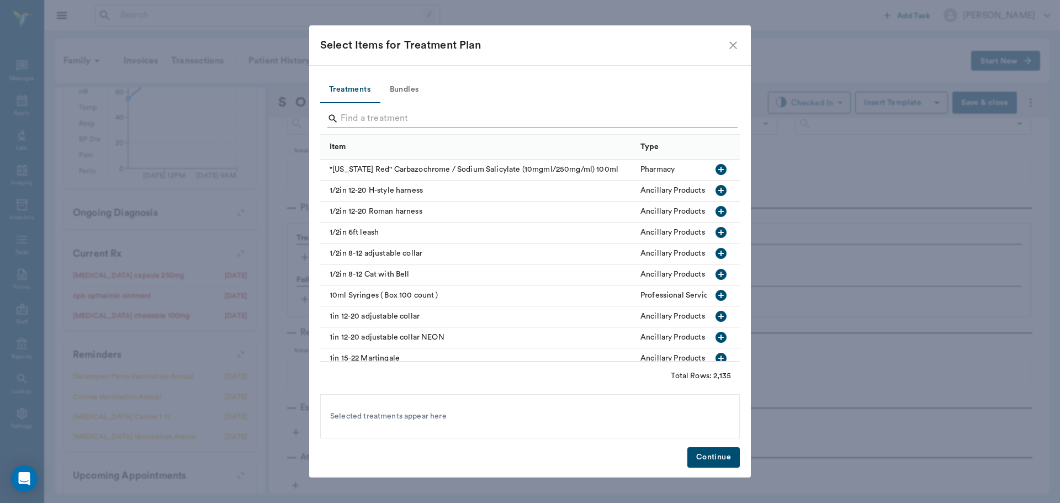
click at [368, 115] on input "Search" at bounding box center [531, 119] width 381 height 18
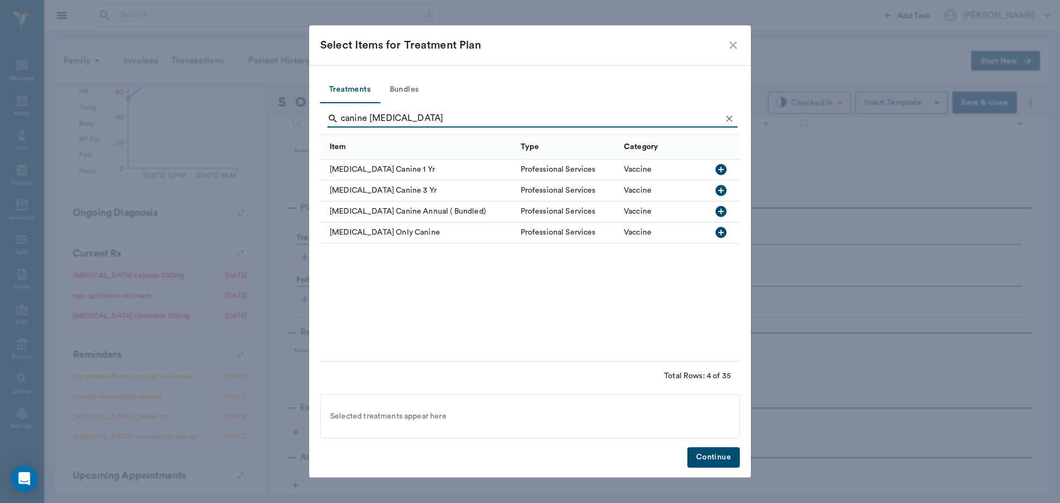
type input "canine rabies"
drag, startPoint x: 727, startPoint y: 171, endPoint x: 726, endPoint y: 199, distance: 28.2
click at [726, 170] on icon "button" at bounding box center [721, 169] width 13 height 13
click at [715, 464] on button "Continue" at bounding box center [714, 457] width 52 height 20
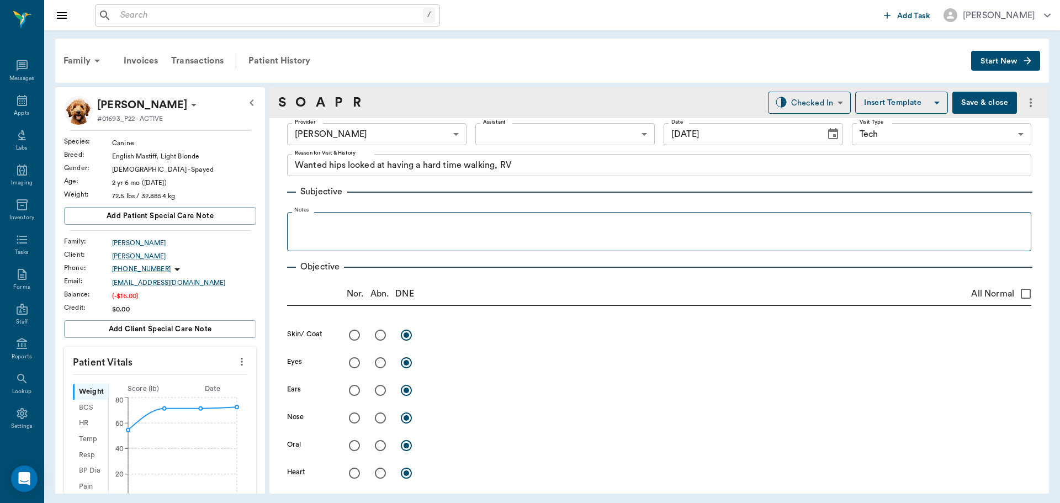
scroll to position [0, 0]
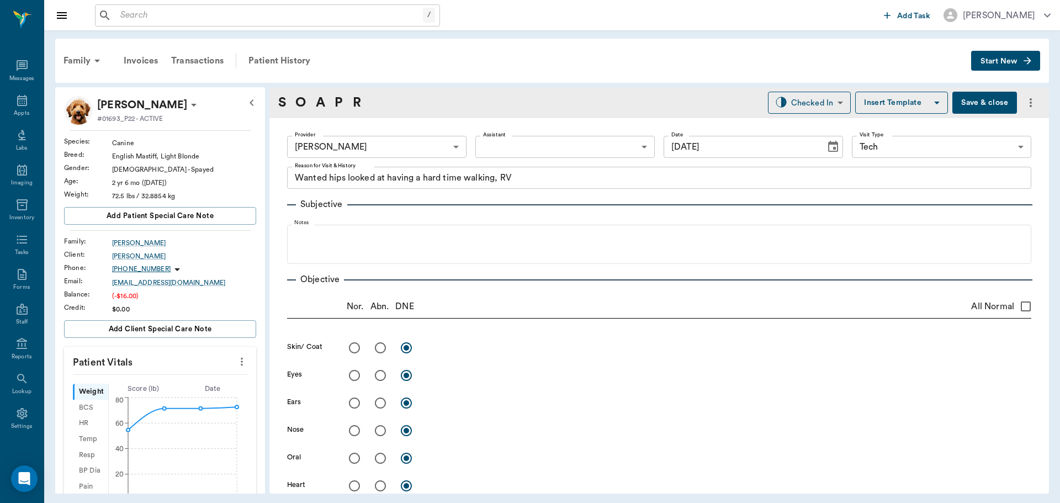
click at [553, 140] on body "/ ​ Add Task Dr. Bert Ellsworth Nectar Messages Appts Labs Imaging Inventory Ta…" at bounding box center [530, 251] width 1060 height 503
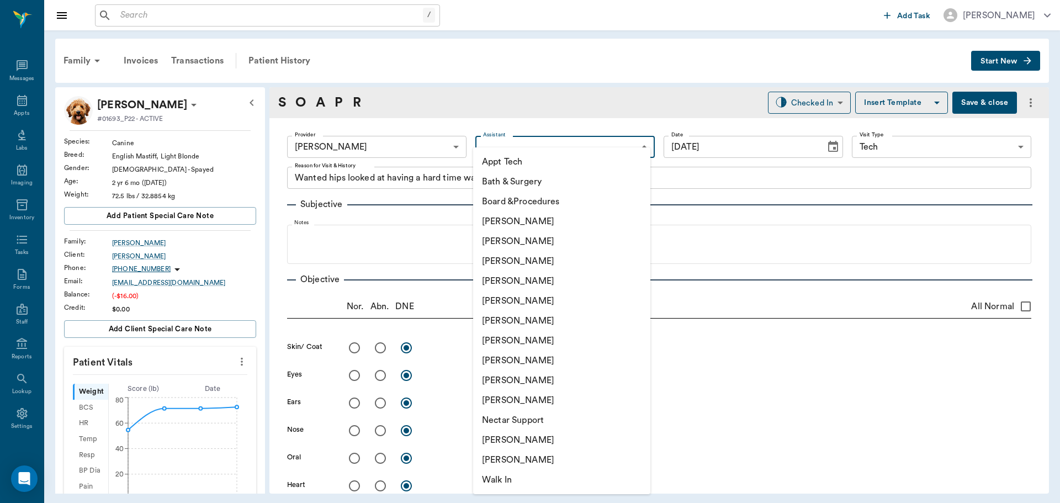
click at [505, 320] on li "[PERSON_NAME]" at bounding box center [561, 321] width 177 height 20
type input "682b670d8bdc6f7f8feef3db"
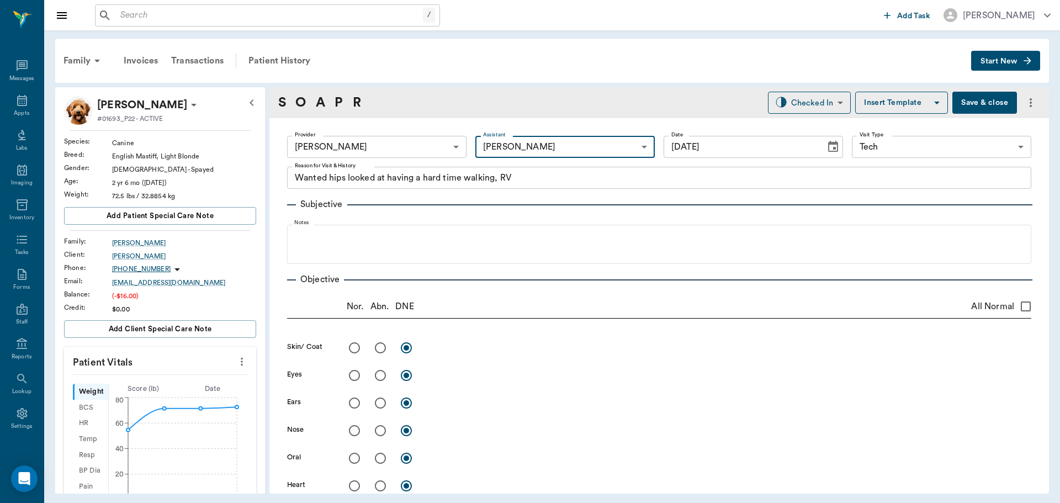
click at [188, 6] on div "/ ​" at bounding box center [267, 15] width 345 height 22
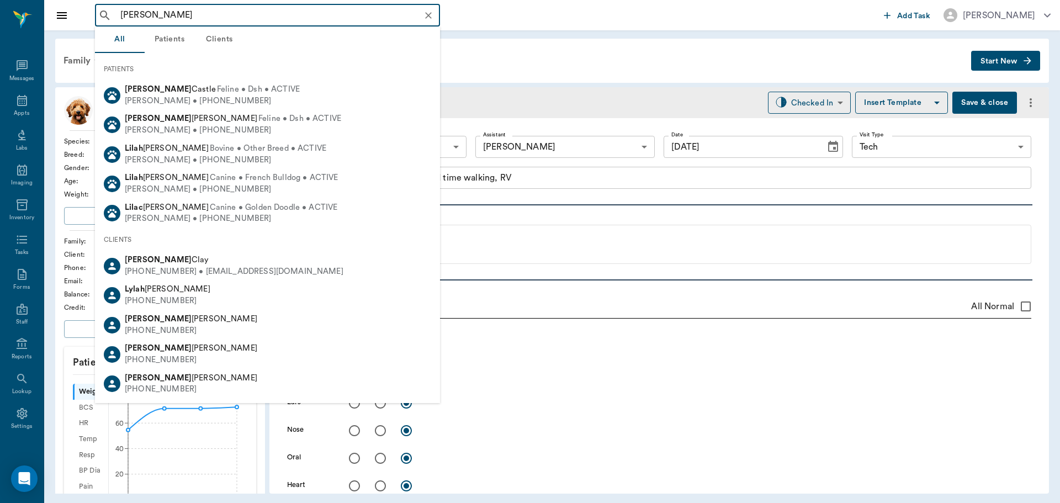
drag, startPoint x: 144, startPoint y: 15, endPoint x: 82, endPoint y: 6, distance: 62.0
click at [82, 6] on div "Lila ​ Add Task Dr. Bert Ellsworth" at bounding box center [552, 15] width 1016 height 30
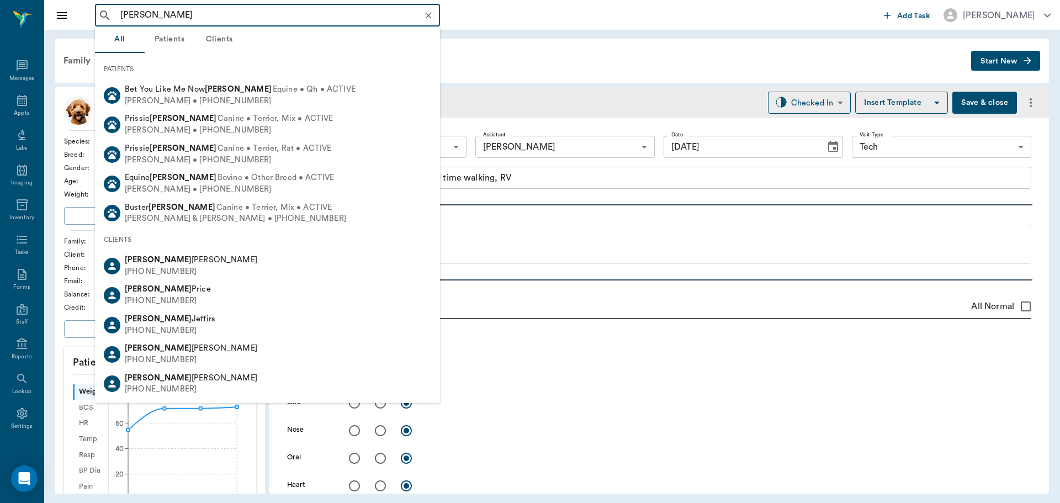
drag, startPoint x: 187, startPoint y: 16, endPoint x: 92, endPoint y: -1, distance: 97.0
click at [92, 0] on html "christy steven ​ Add Task Dr. Bert Ellsworth Nectar Messages Appts Labs Imaging…" at bounding box center [530, 251] width 1060 height 503
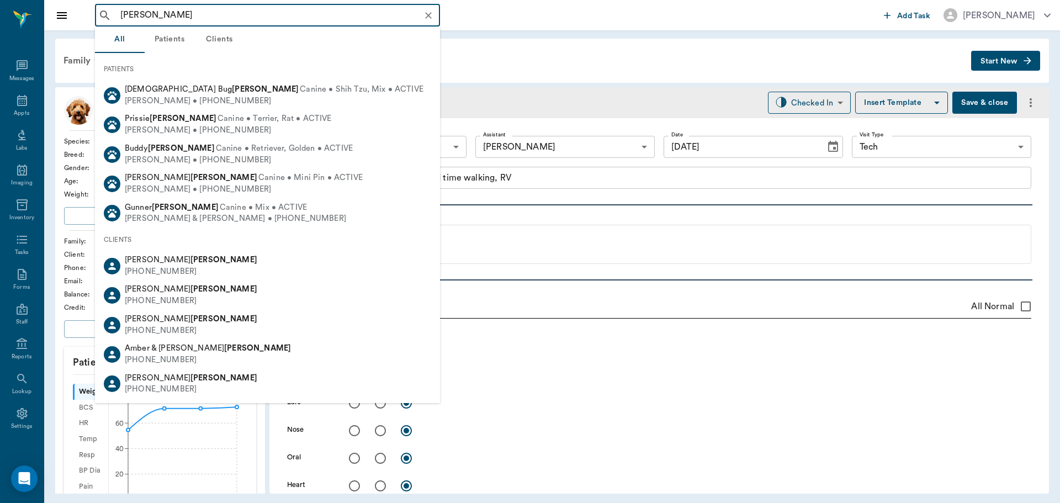
click at [119, 13] on input "stevens" at bounding box center [276, 15] width 321 height 15
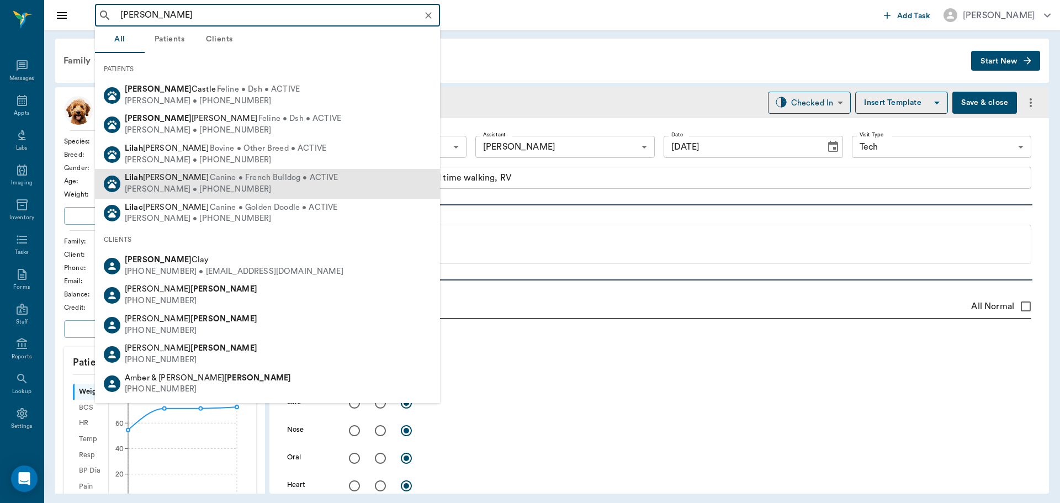
click at [155, 181] on span "Lilah Stephens" at bounding box center [167, 177] width 84 height 8
type input "Lila stevens"
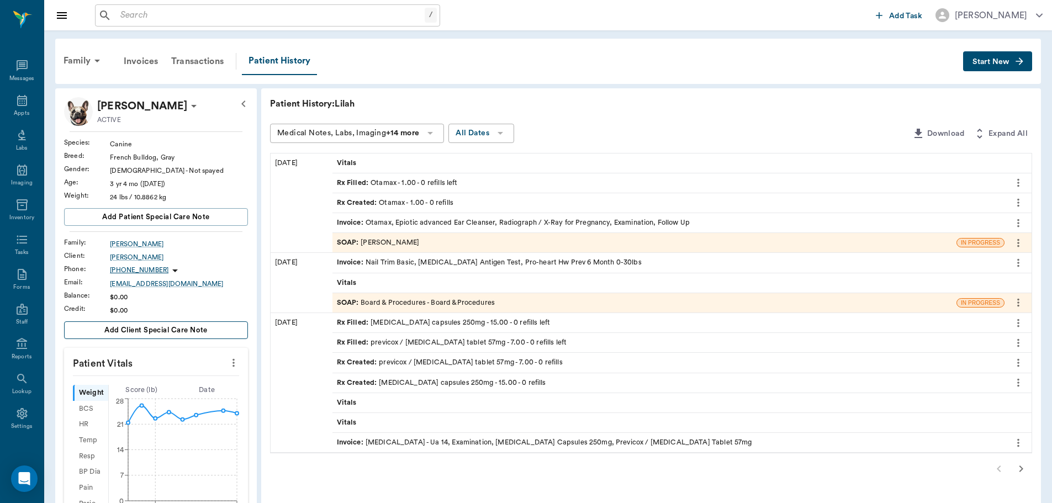
click at [137, 334] on span "Add client Special Care Note" at bounding box center [155, 330] width 103 height 12
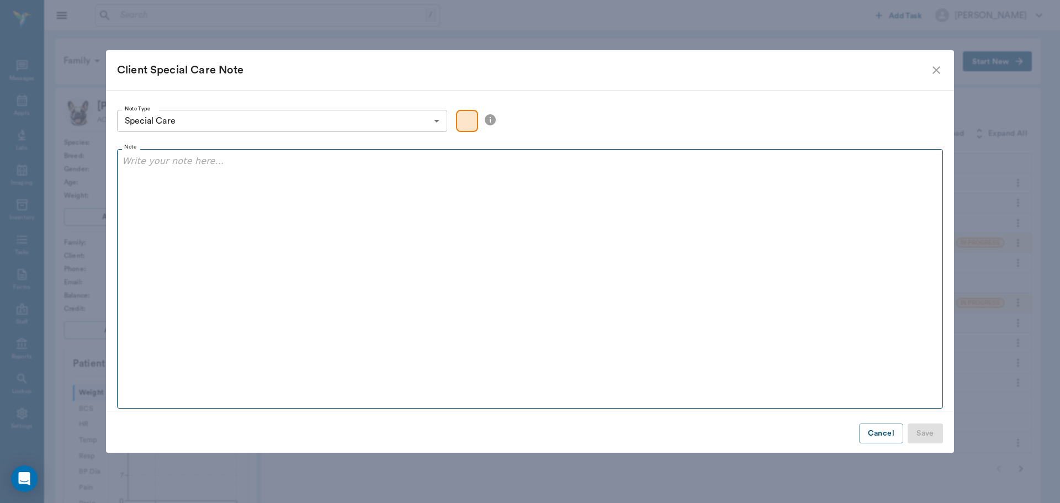
click at [271, 163] on p at bounding box center [530, 161] width 816 height 13
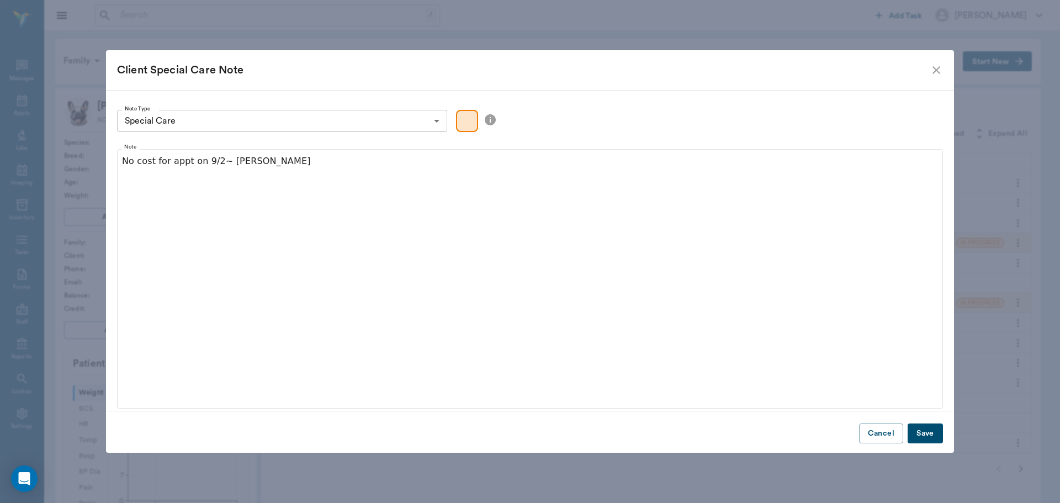
click at [927, 441] on button "Save" at bounding box center [925, 434] width 35 height 20
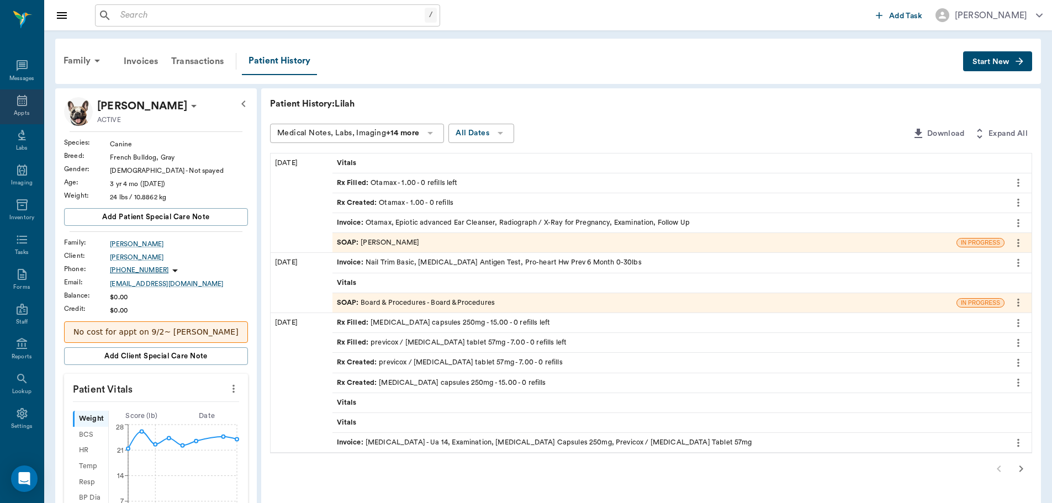
click at [24, 104] on icon at bounding box center [21, 100] width 13 height 13
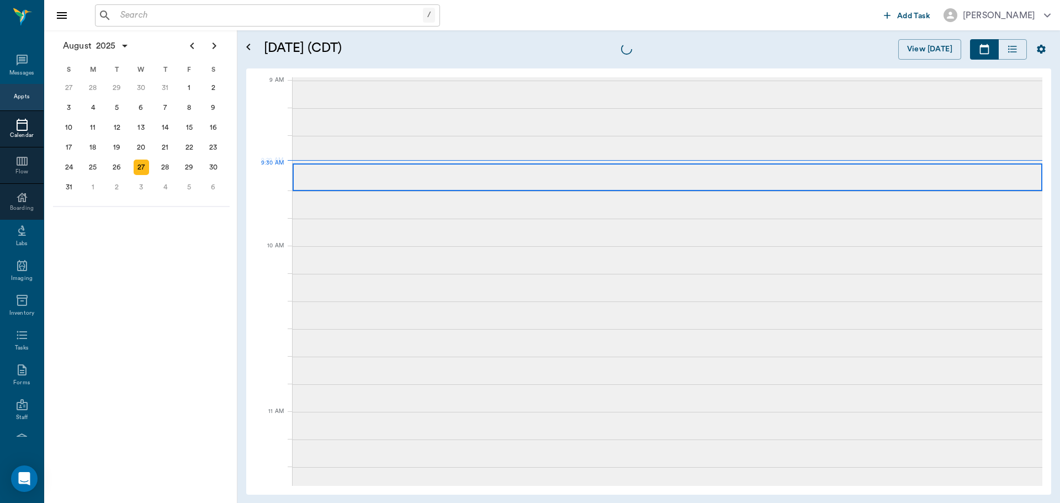
scroll to position [167, 0]
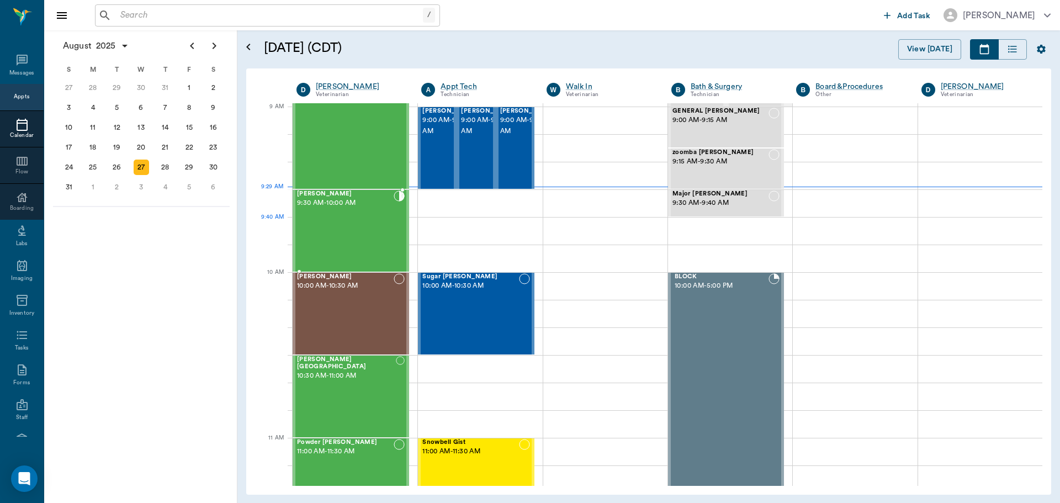
click at [367, 223] on div "Mika Sussman 9:30 AM - 10:00 AM" at bounding box center [345, 231] width 97 height 81
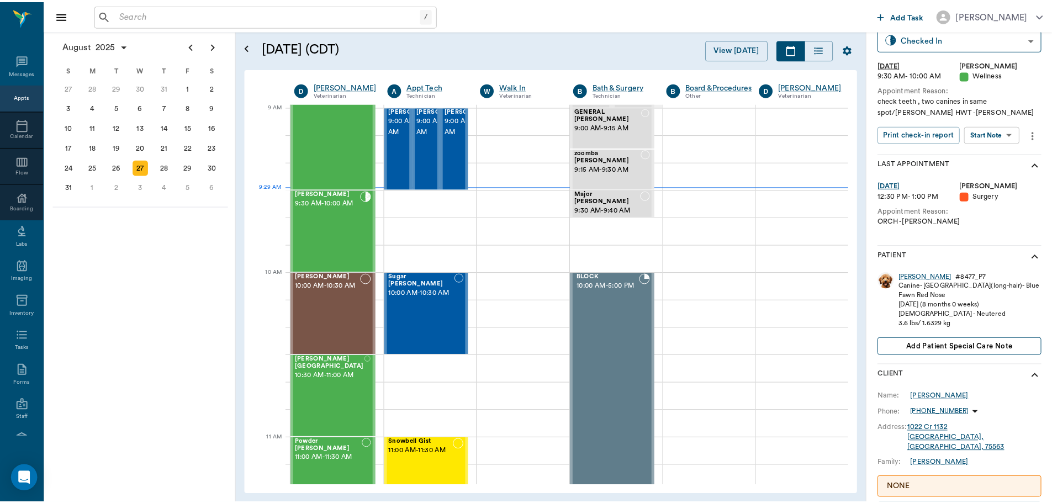
scroll to position [166, 0]
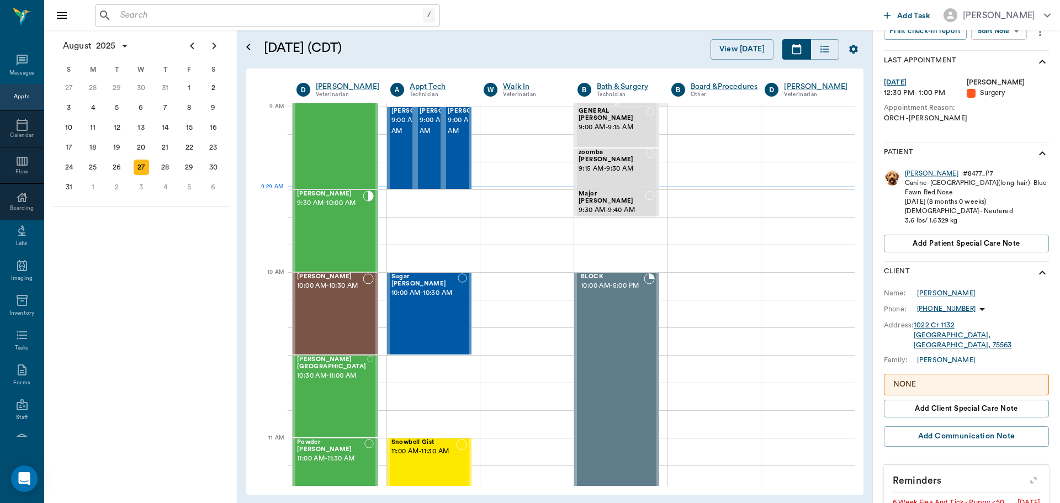
click at [917, 176] on div "Mika" at bounding box center [932, 173] width 54 height 9
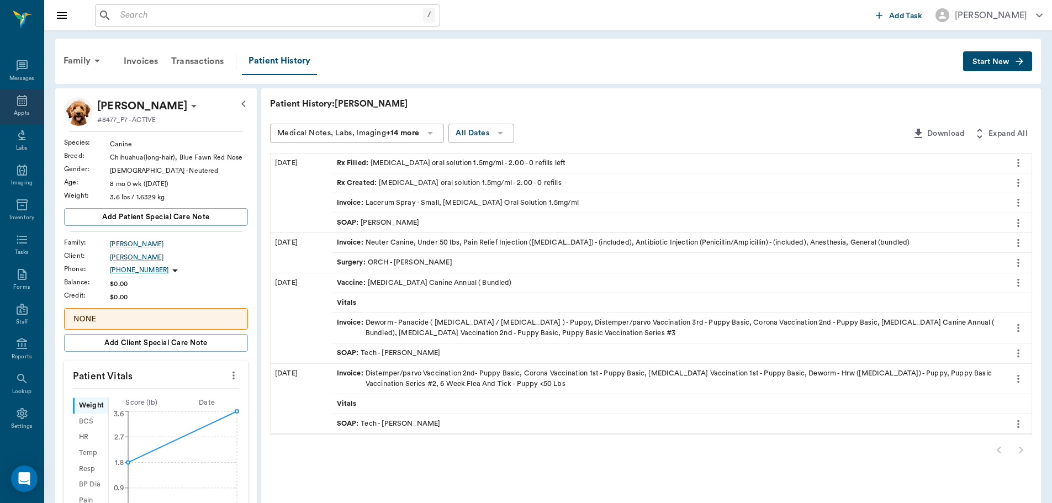
click at [15, 102] on icon at bounding box center [21, 100] width 13 height 13
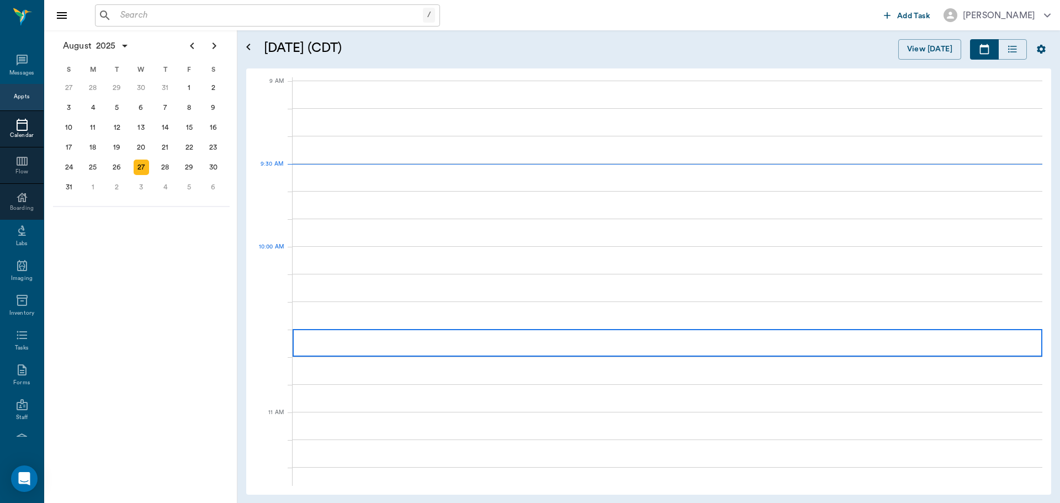
scroll to position [166, 0]
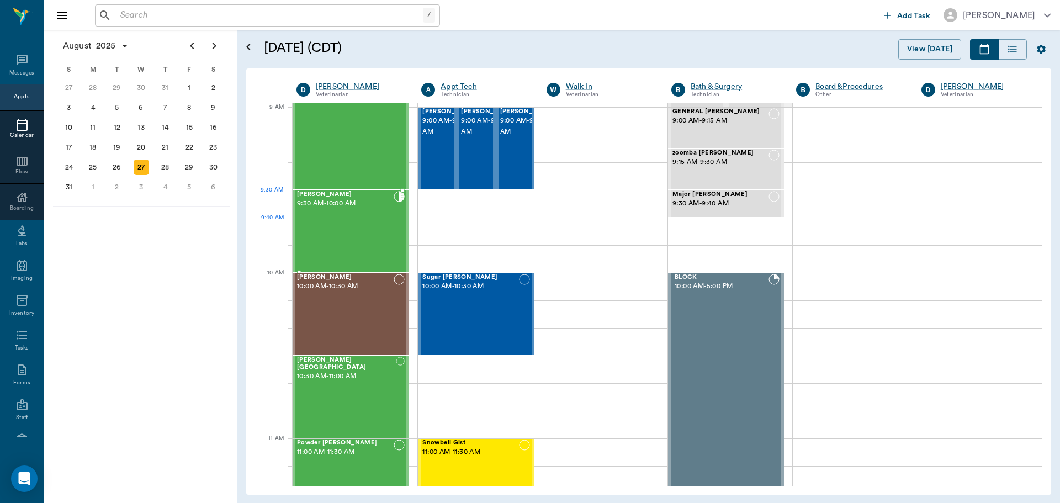
click at [362, 229] on div "Mika Sussman 9:30 AM - 10:00 AM" at bounding box center [345, 231] width 97 height 81
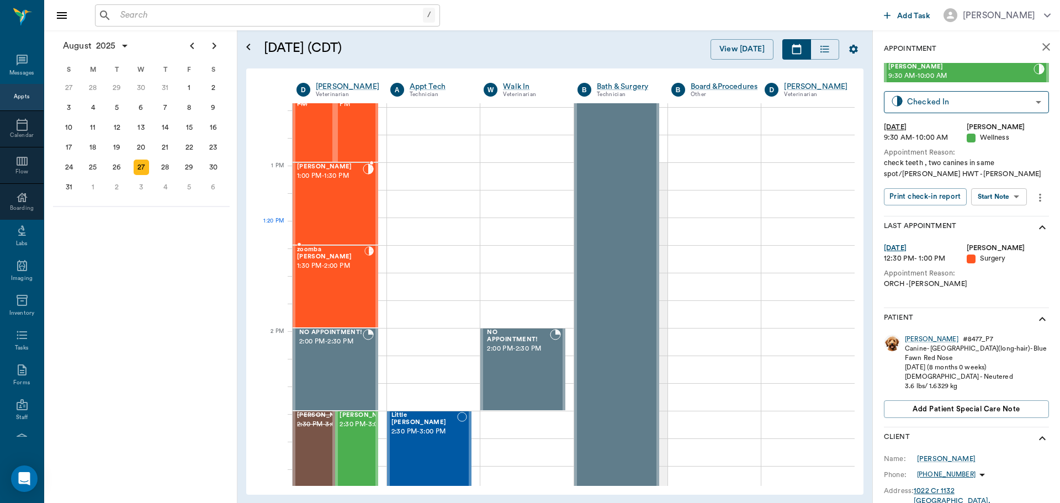
scroll to position [719, 0]
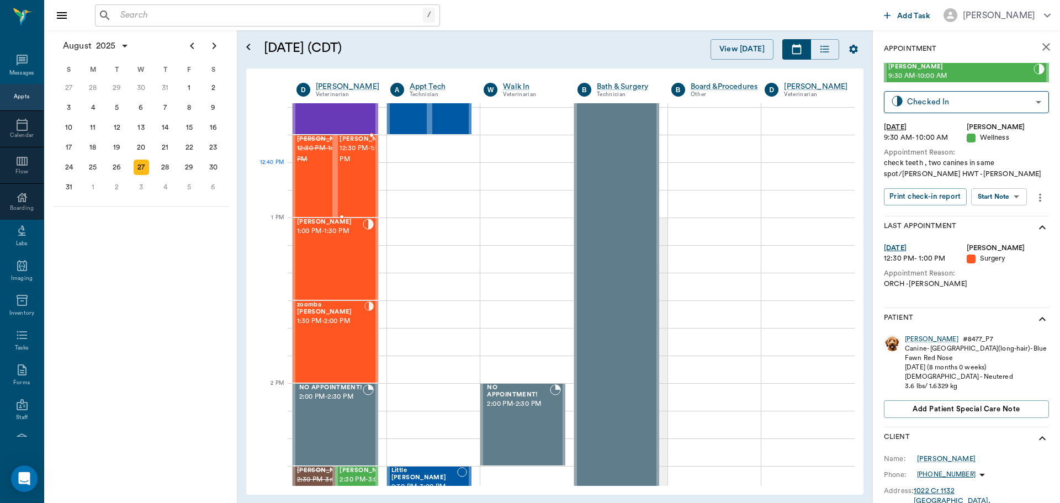
click at [355, 188] on div "George Spay 12:30 PM - 1:00 PM" at bounding box center [367, 176] width 55 height 81
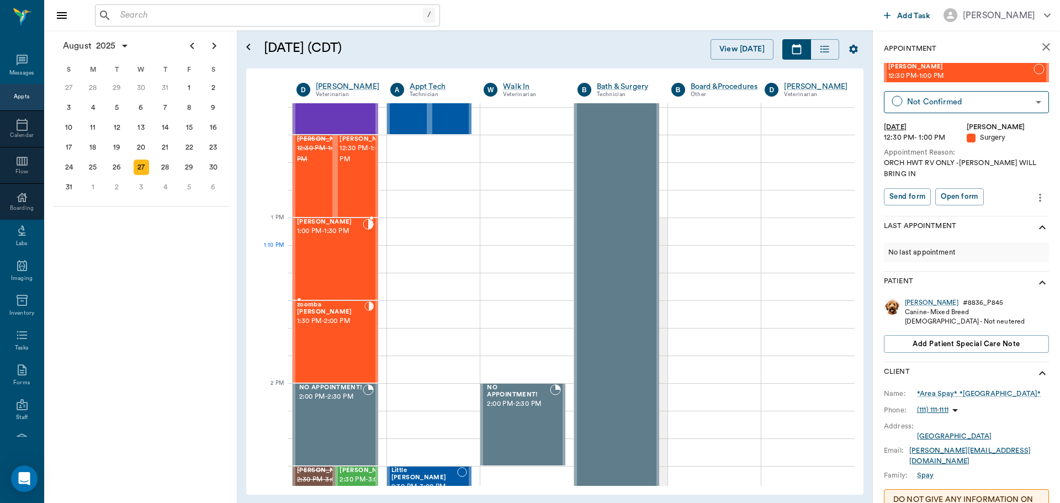
click at [346, 247] on div "Steve Spay 1:00 PM - 1:30 PM" at bounding box center [330, 259] width 66 height 81
click at [353, 334] on div "zoomba Vandevender 1:30 PM - 2:00 PM" at bounding box center [330, 342] width 67 height 81
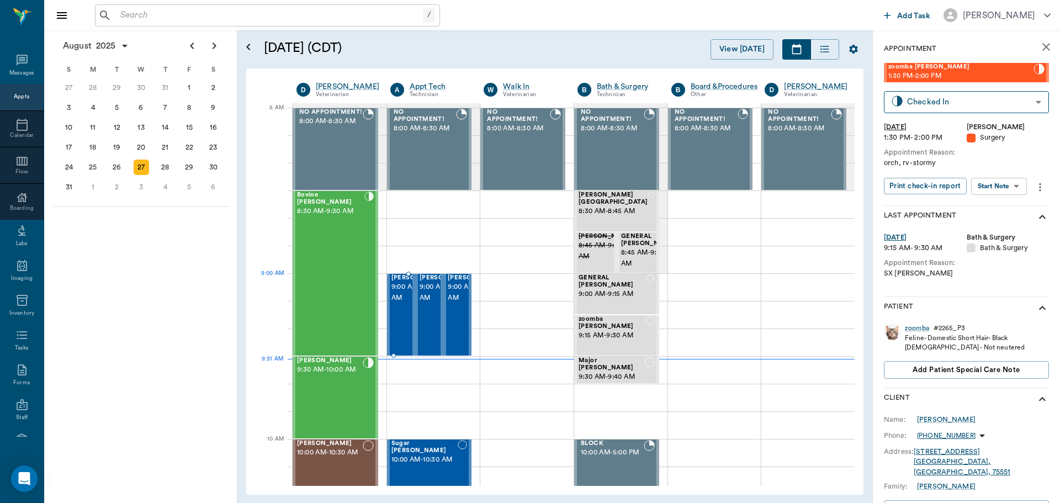
click at [398, 299] on span "9:00 AM - 9:30 AM" at bounding box center [419, 293] width 55 height 22
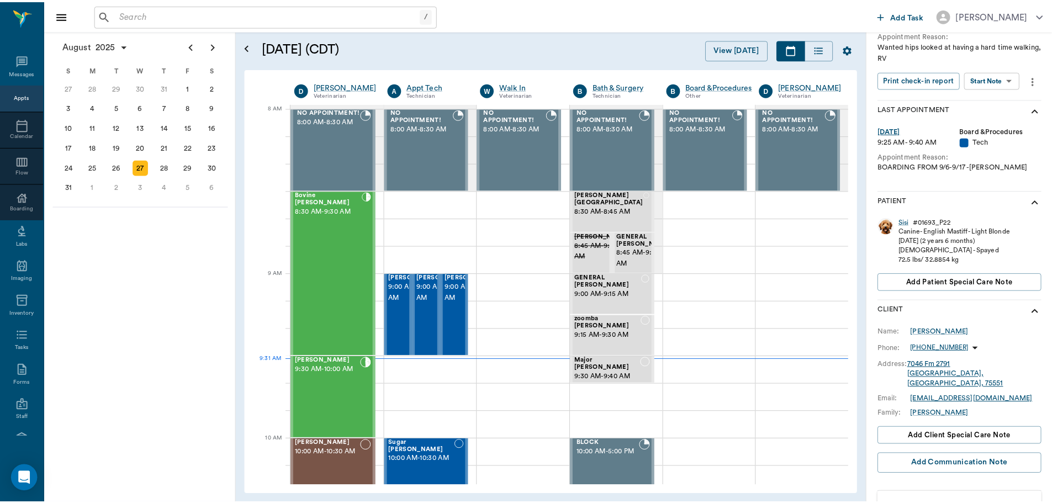
scroll to position [109, 0]
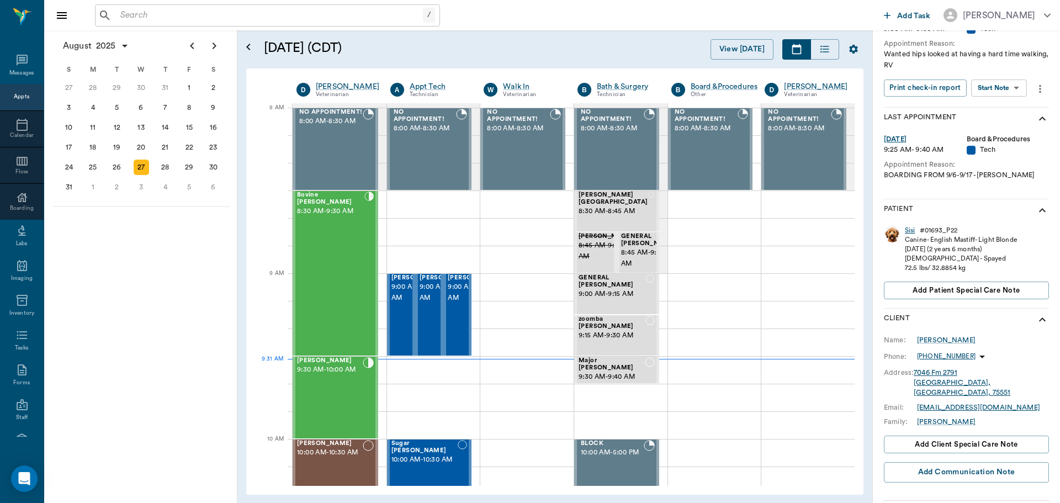
click at [907, 231] on div "Sisi" at bounding box center [910, 230] width 10 height 9
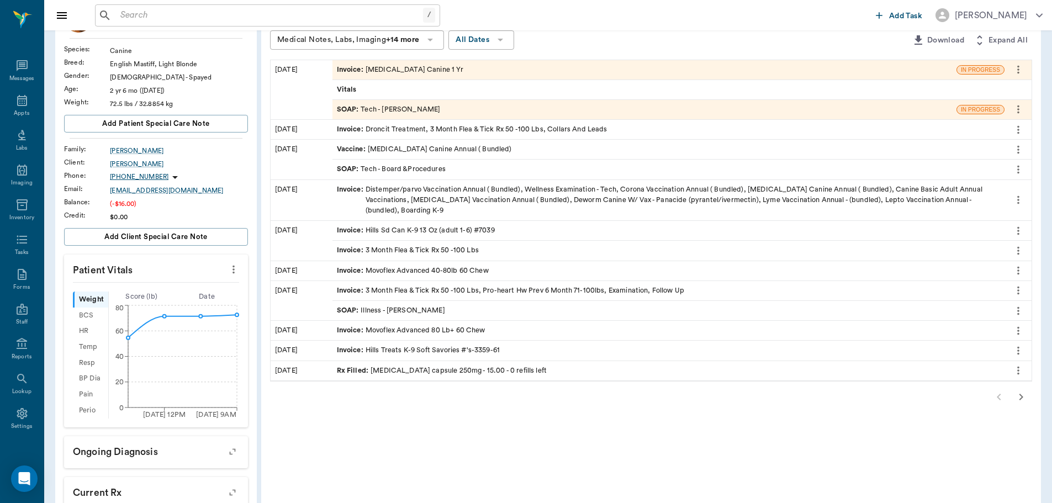
scroll to position [110, 0]
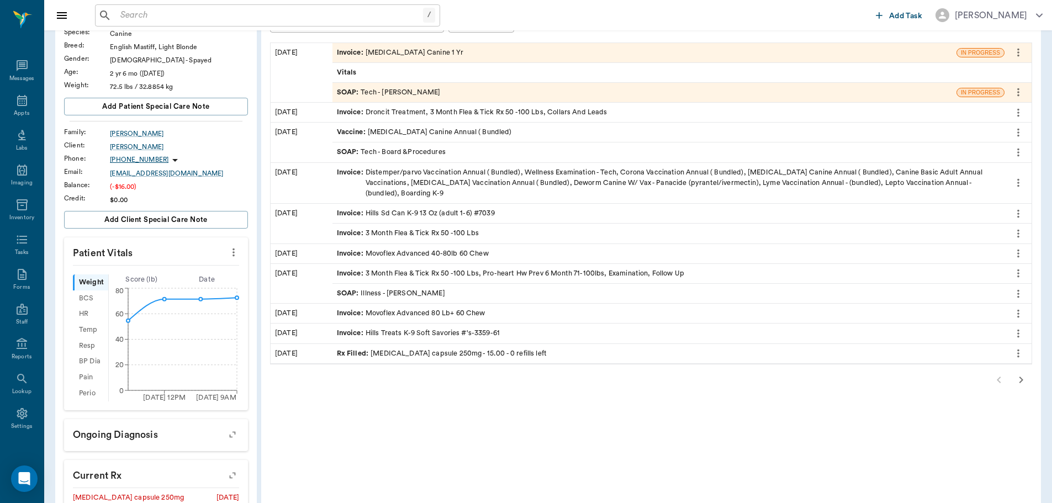
click at [412, 294] on div "SOAP : Illness - Dr. Bert Ellsworth" at bounding box center [391, 293] width 108 height 10
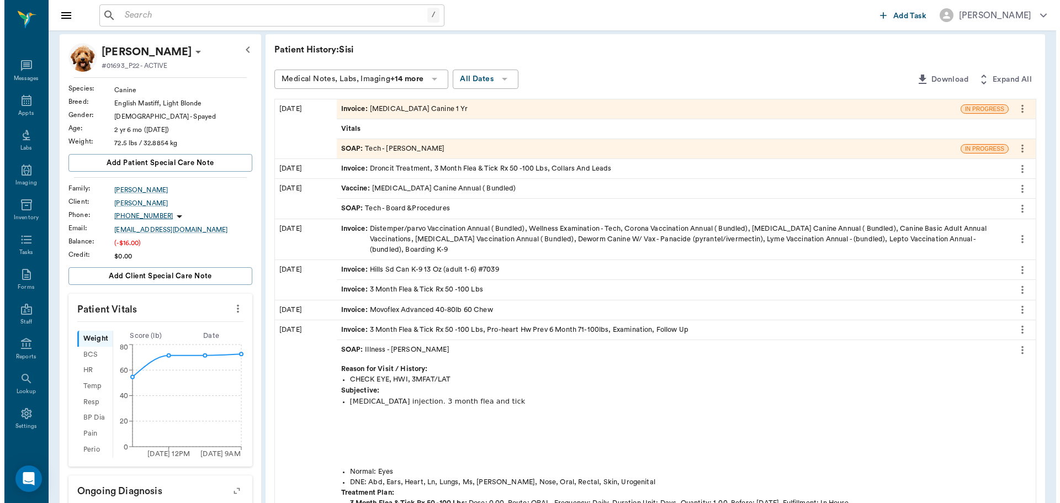
scroll to position [0, 0]
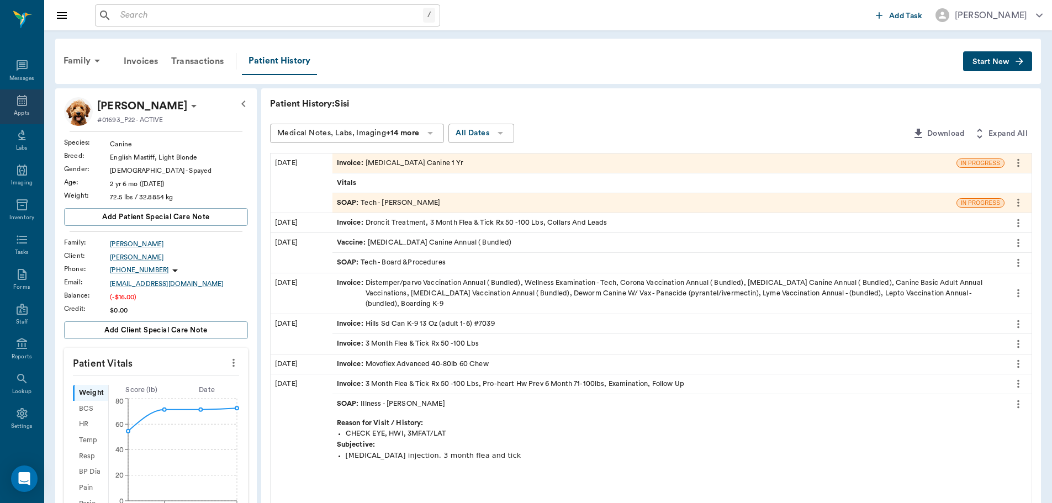
click at [17, 103] on icon at bounding box center [22, 100] width 10 height 11
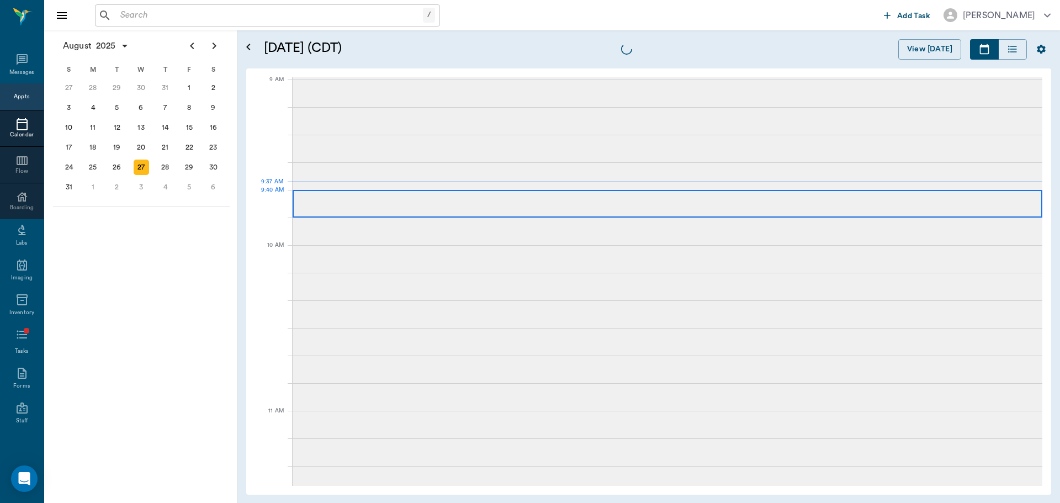
scroll to position [168, 0]
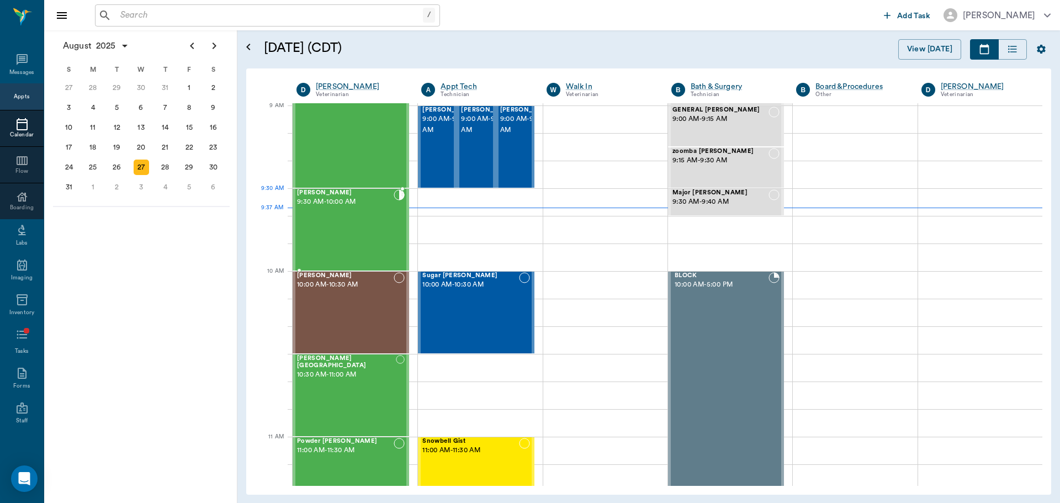
click at [362, 215] on div "Mika Sussman 9:30 AM - 10:00 AM" at bounding box center [345, 229] width 97 height 81
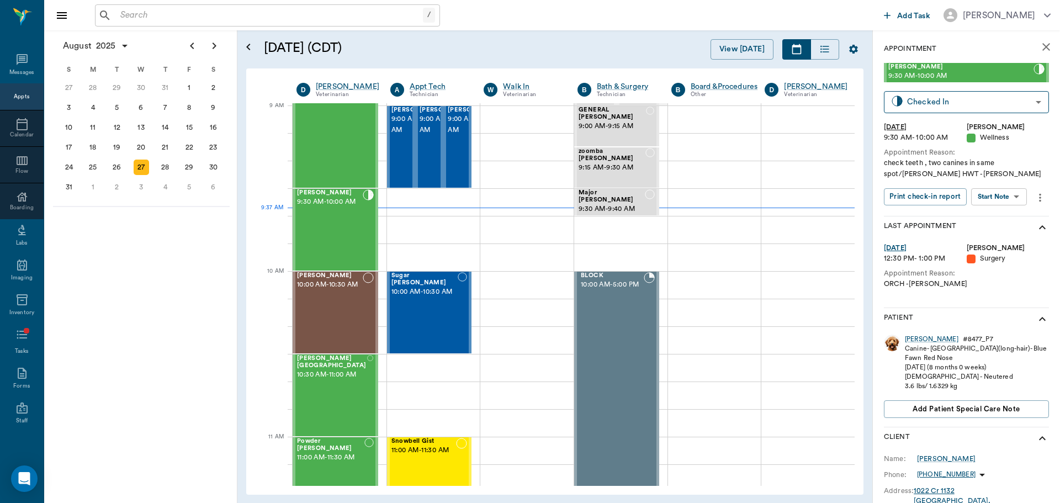
click at [985, 195] on body "/ ​ Add Task Dr. Bert Ellsworth Nectar Messages Appts Calendar Flow Boarding La…" at bounding box center [530, 251] width 1060 height 503
click at [981, 221] on button "Start SOAP" at bounding box center [987, 219] width 38 height 13
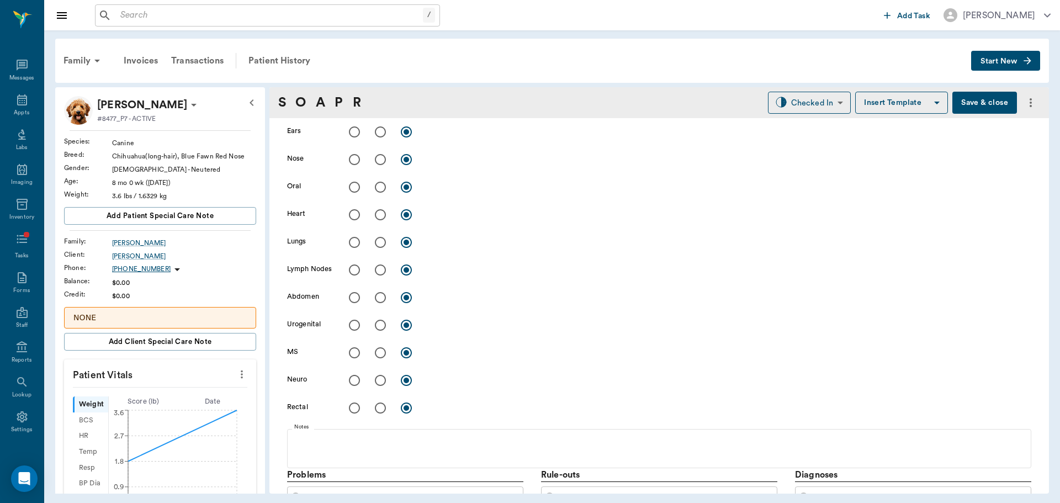
scroll to position [276, 0]
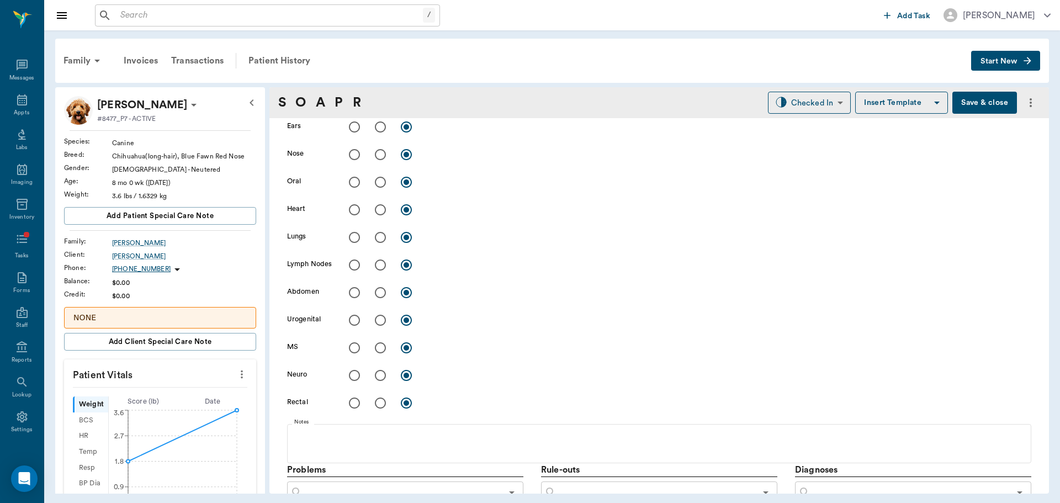
click at [241, 372] on icon "more" at bounding box center [242, 375] width 2 height 8
click at [170, 387] on li "Enter Vitals" at bounding box center [187, 393] width 110 height 20
click at [149, 399] on input "text" at bounding box center [160, 408] width 96 height 22
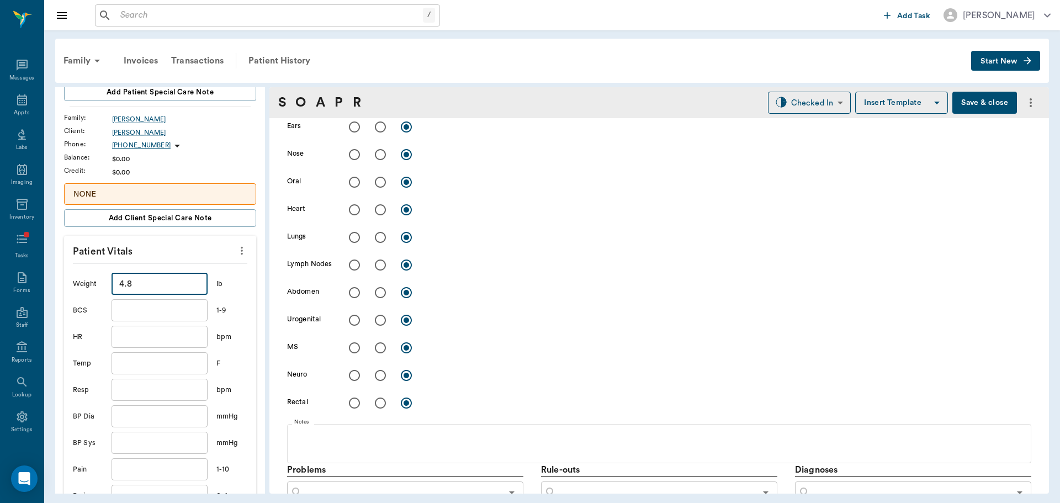
scroll to position [331, 0]
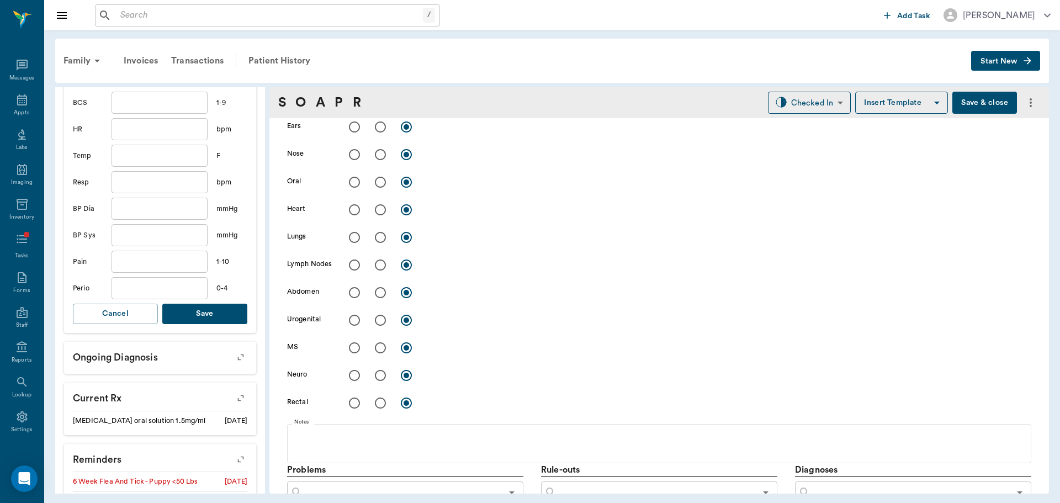
type input "4.8"
click at [201, 304] on button "Save" at bounding box center [204, 314] width 85 height 20
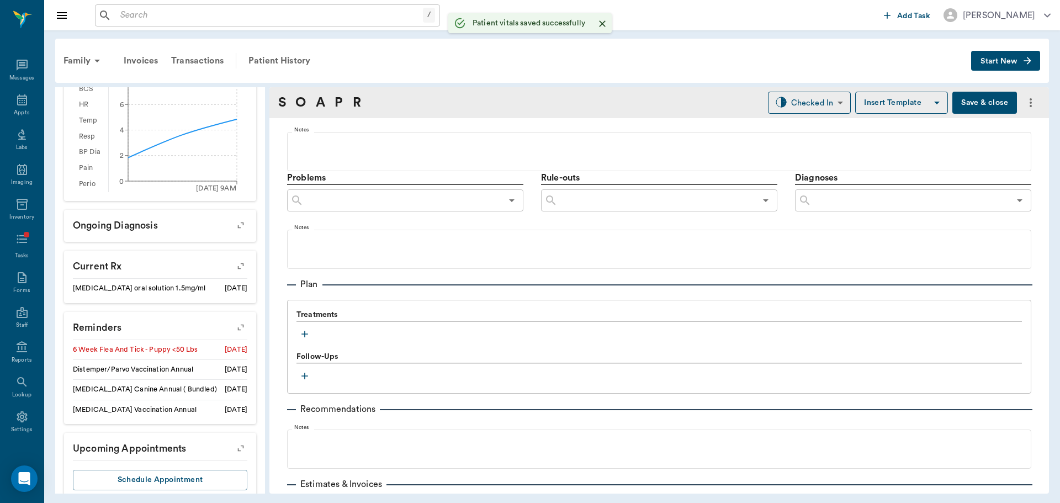
scroll to position [645, 0]
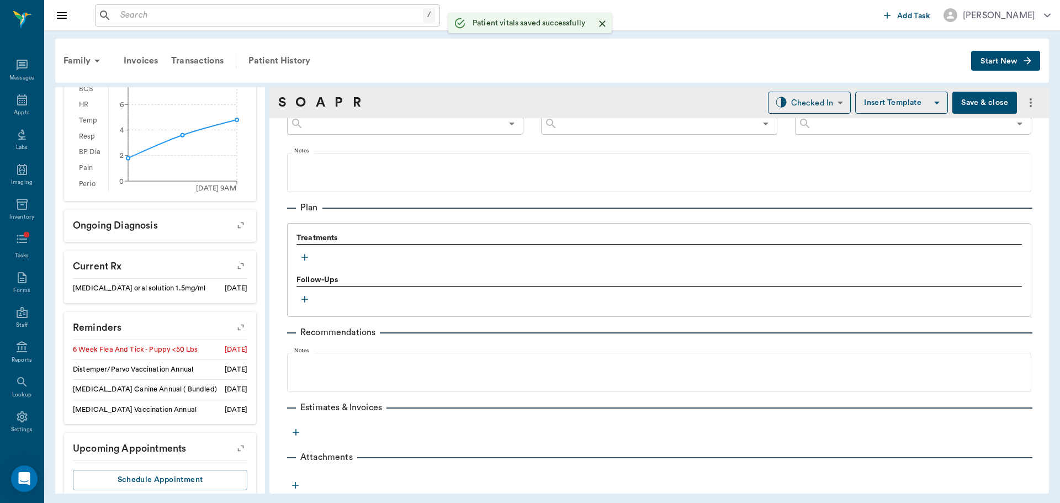
click at [304, 255] on icon "button" at bounding box center [304, 257] width 11 height 11
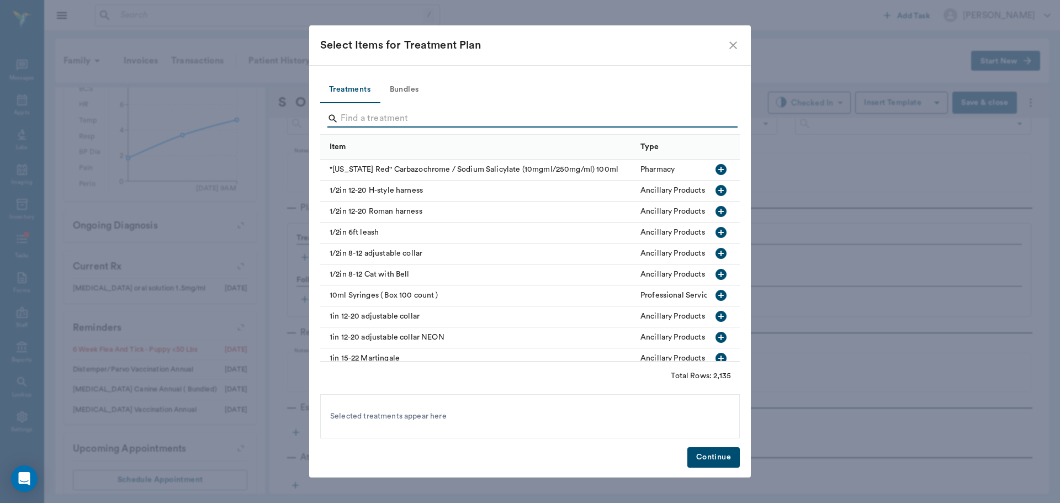
click at [358, 110] on input "Search" at bounding box center [531, 119] width 381 height 18
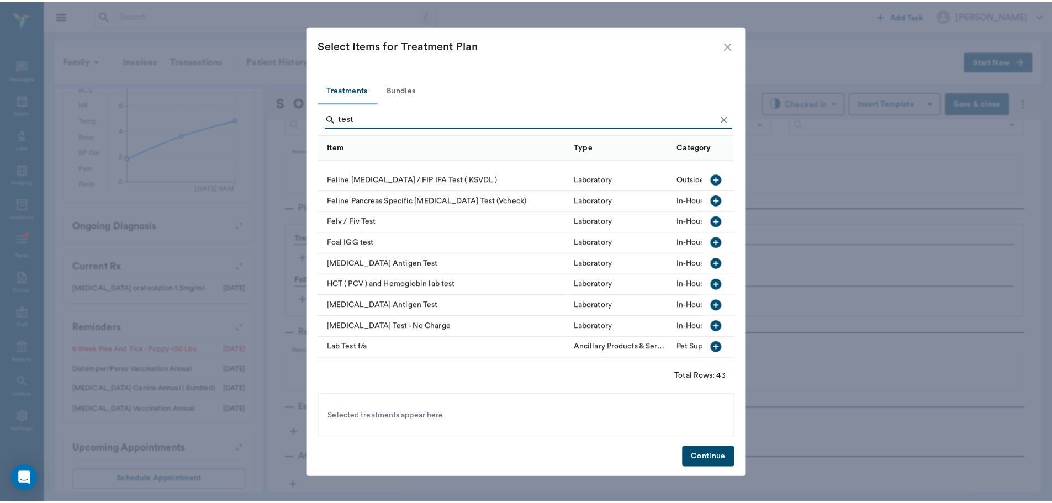
scroll to position [387, 0]
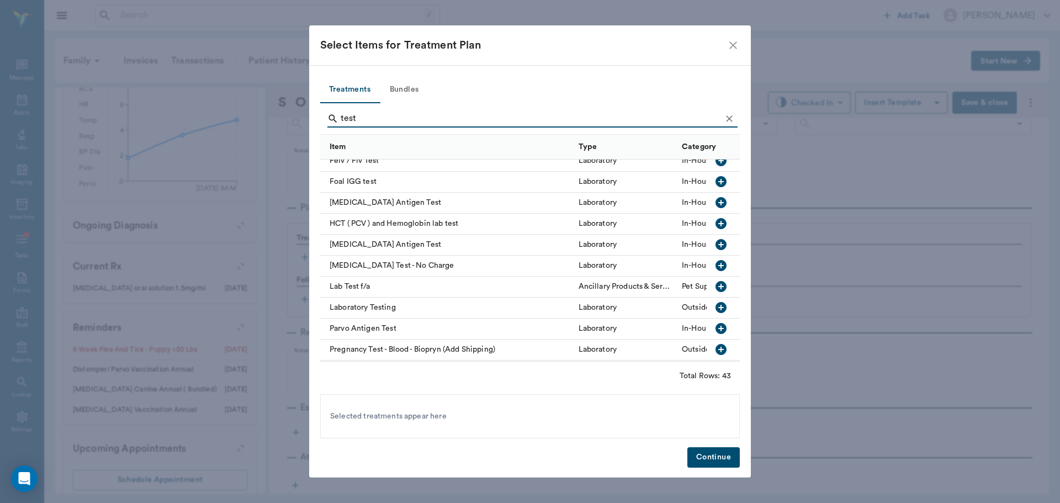
type input "test"
click at [716, 244] on icon "button" at bounding box center [721, 244] width 11 height 11
click at [706, 460] on button "Continue" at bounding box center [714, 457] width 52 height 20
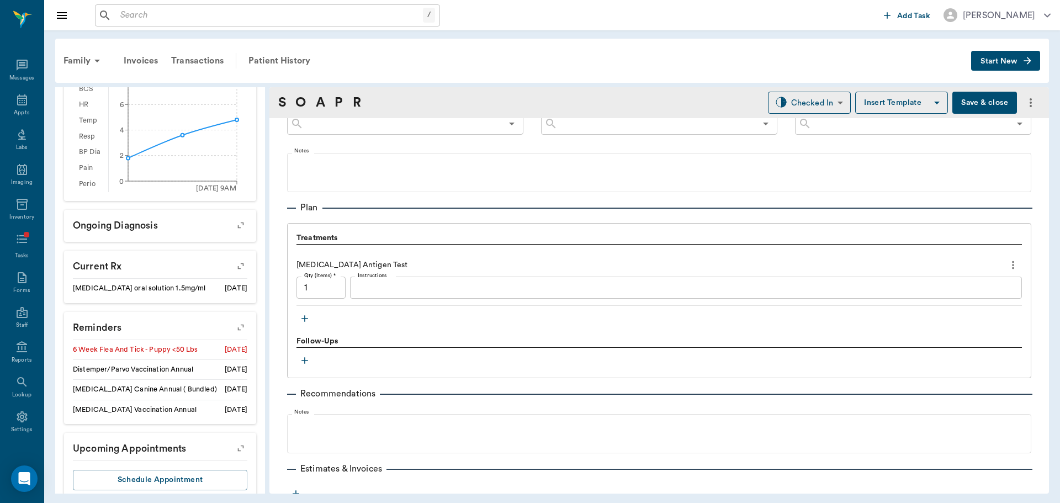
click at [383, 295] on div "x Instructions" at bounding box center [686, 288] width 672 height 22
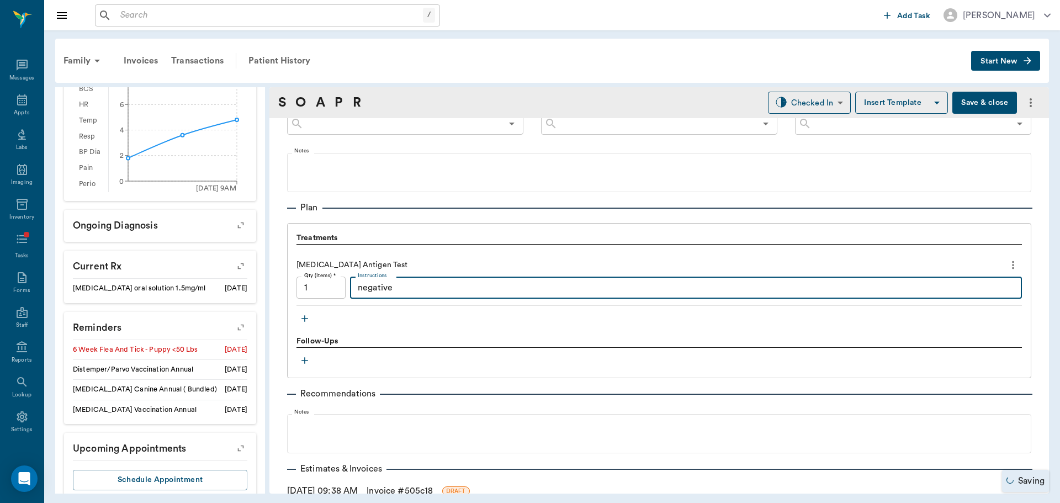
type textarea "negative"
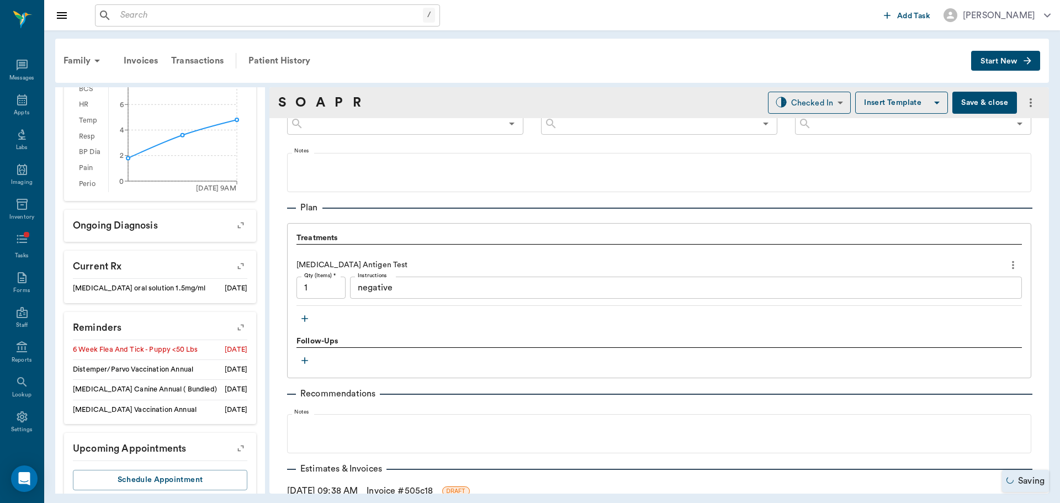
click at [301, 318] on icon "button" at bounding box center [304, 318] width 11 height 11
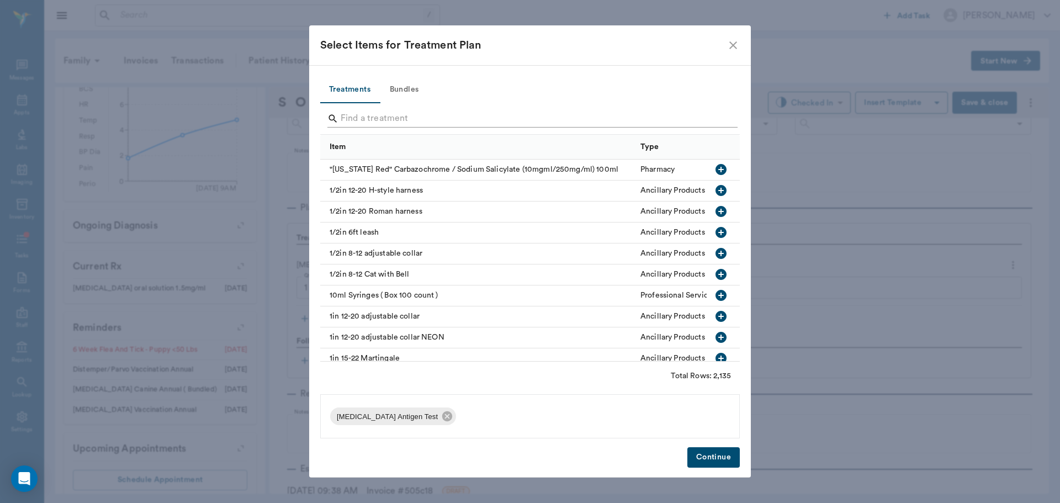
click at [358, 120] on input "Search" at bounding box center [531, 119] width 381 height 18
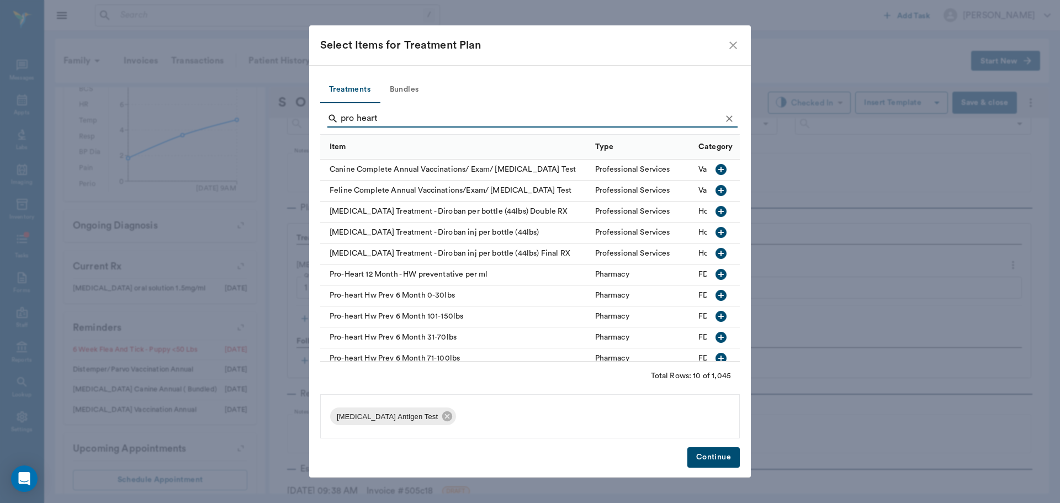
type input "pro heart"
click at [715, 295] on icon "button" at bounding box center [721, 295] width 13 height 13
click at [705, 460] on button "Continue" at bounding box center [714, 457] width 52 height 20
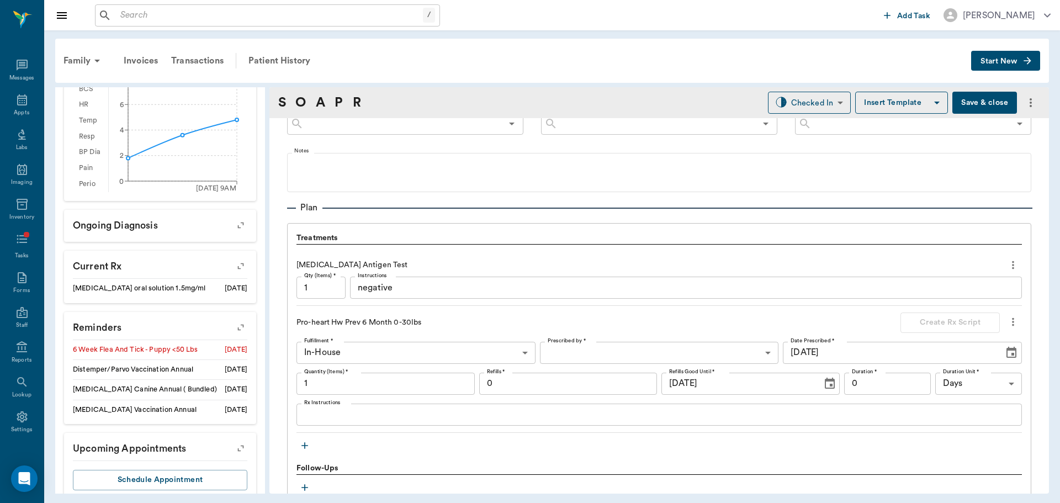
drag, startPoint x: 954, startPoint y: 103, endPoint x: 957, endPoint y: 88, distance: 15.2
click at [957, 99] on button "Save & close" at bounding box center [985, 103] width 65 height 22
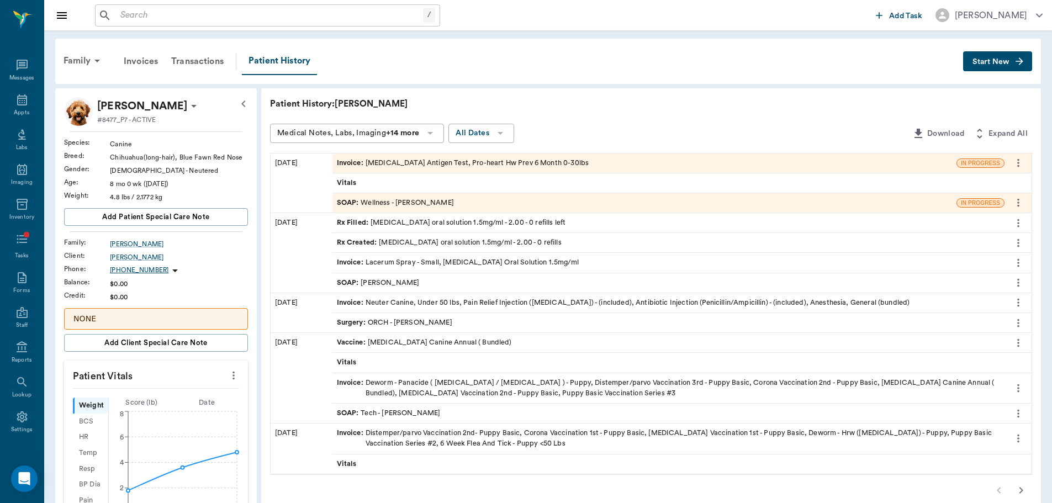
click at [432, 167] on div "Invoice : Heartworm Antigen Test, Pro-heart Hw Prev 6 Month 0-30lbs" at bounding box center [463, 163] width 252 height 10
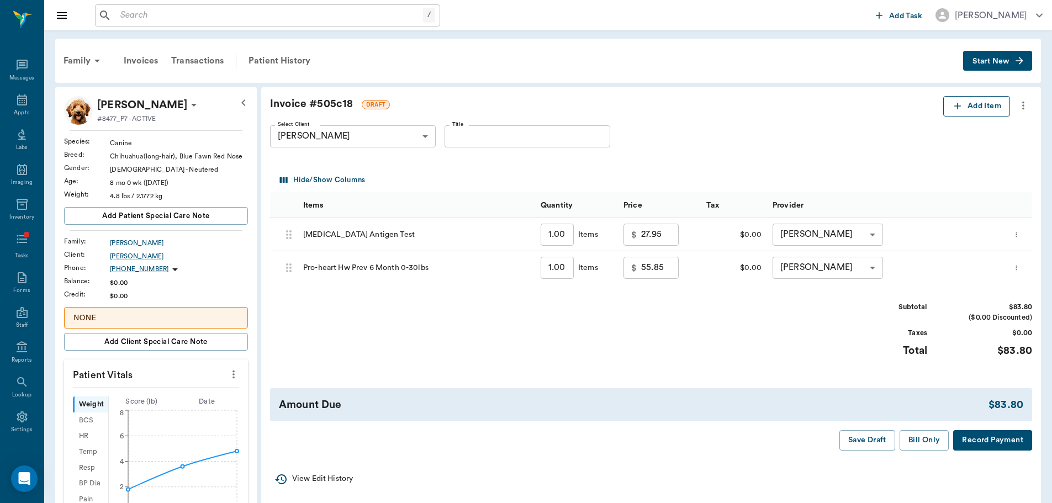
click at [981, 111] on button "Add Item" at bounding box center [976, 106] width 67 height 20
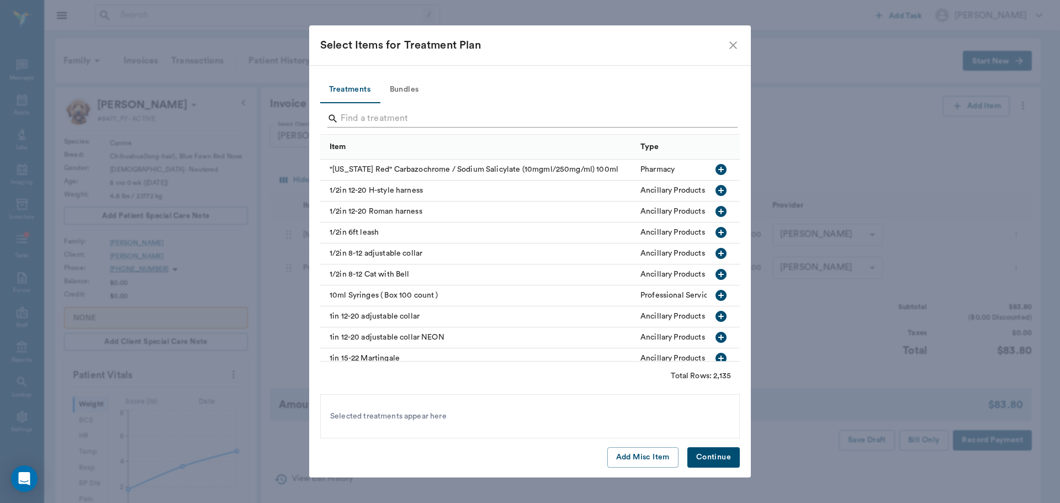
click at [422, 115] on input "Search" at bounding box center [531, 119] width 381 height 18
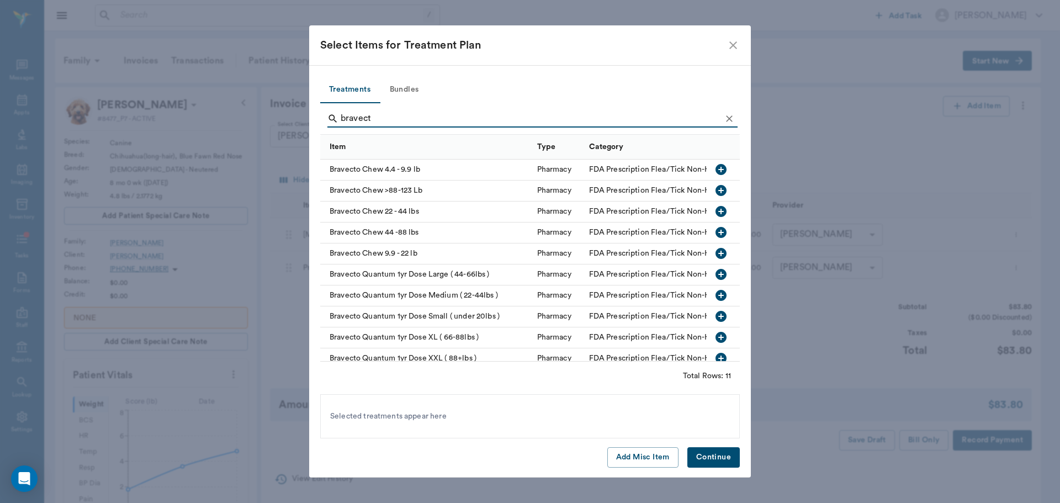
type input "bravect"
click at [716, 313] on icon "button" at bounding box center [721, 316] width 11 height 11
click at [716, 452] on button "Continue" at bounding box center [714, 457] width 52 height 20
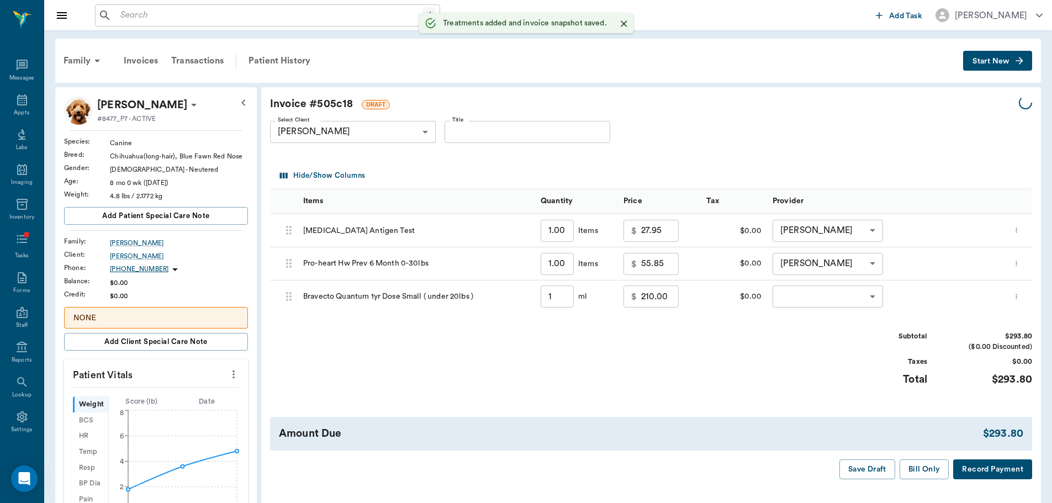
type input "1.00"
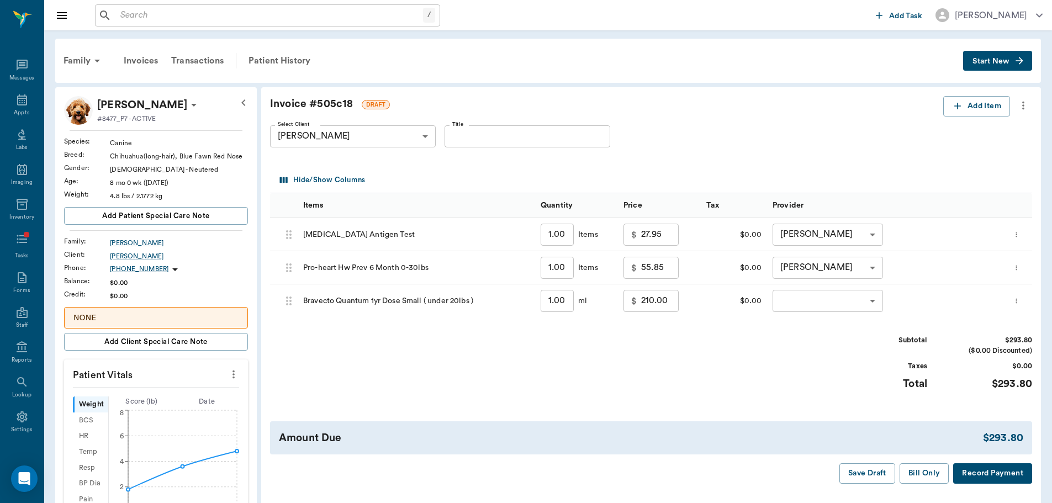
click at [1020, 304] on icon "more" at bounding box center [1016, 300] width 7 height 13
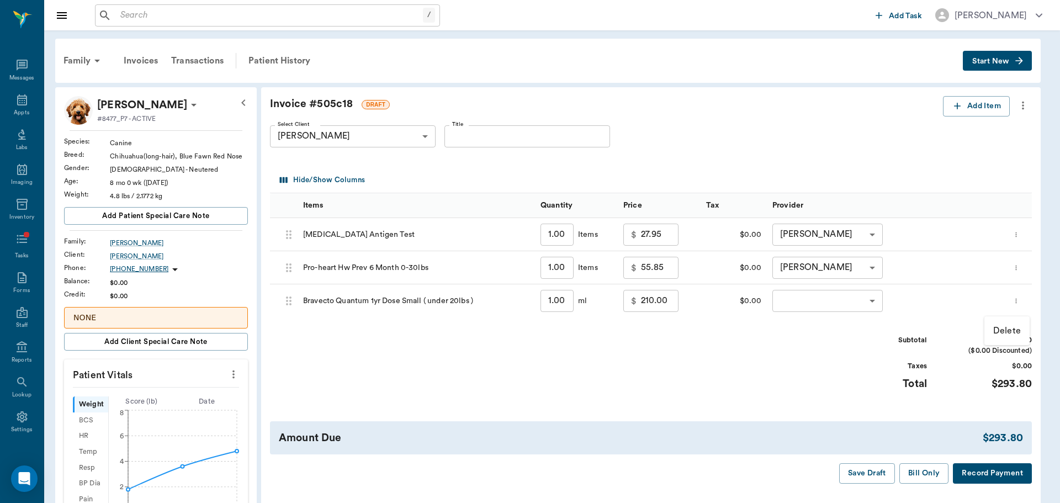
click at [1011, 329] on p "Delete" at bounding box center [1008, 330] width 28 height 13
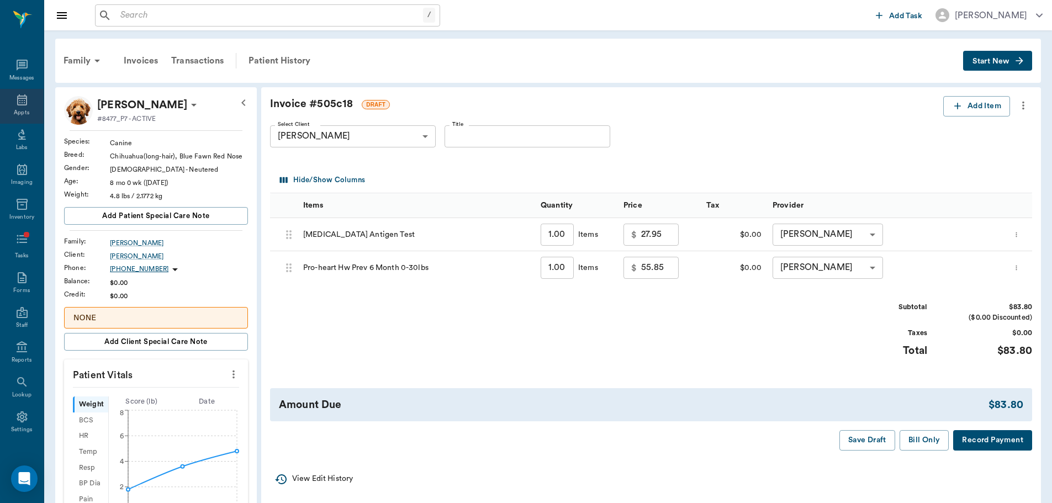
click at [15, 114] on div "Appts" at bounding box center [21, 113] width 15 height 8
click at [868, 443] on button "Save Draft" at bounding box center [867, 440] width 56 height 20
click at [4, 103] on div "Appts" at bounding box center [22, 106] width 44 height 35
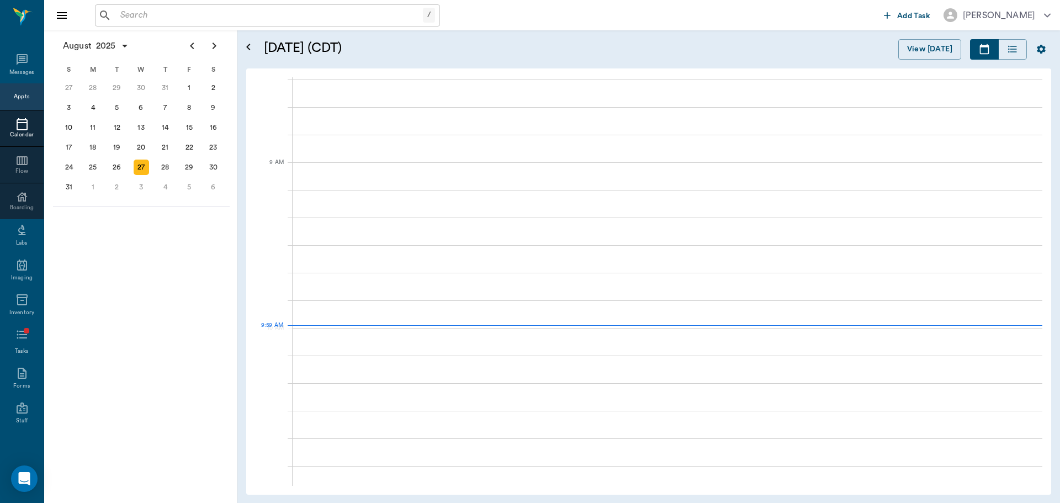
scroll to position [168, 0]
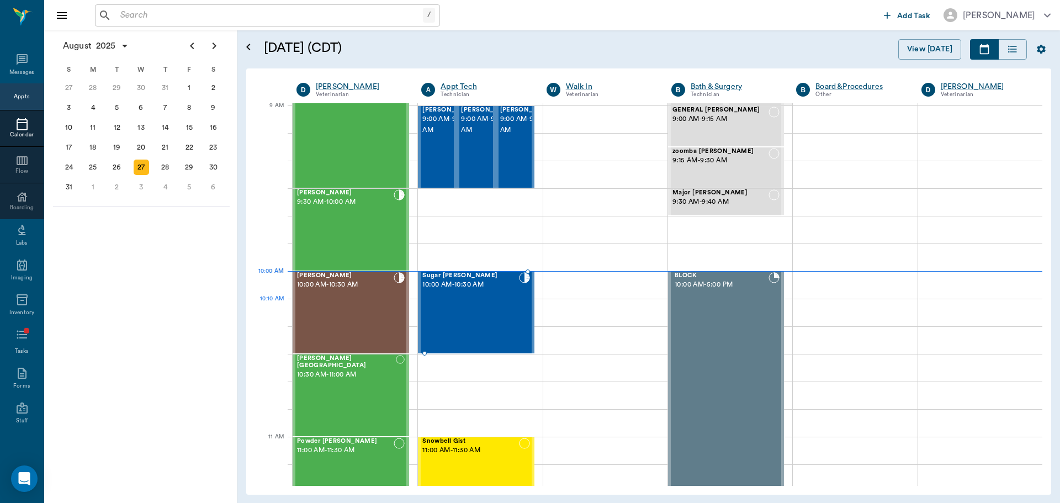
click at [455, 301] on div "Sugar McCright 10:00 AM - 10:30 AM" at bounding box center [470, 312] width 96 height 81
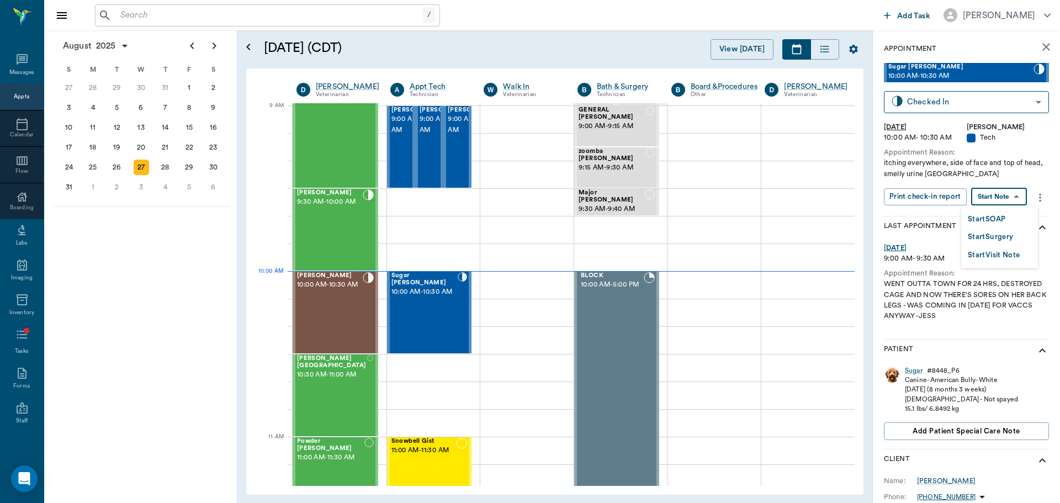
click at [1011, 202] on body "/ ​ Add Task Dr. Bert Ellsworth Nectar Messages Appts Calendar Flow Boarding La…" at bounding box center [530, 251] width 1060 height 503
click at [1010, 220] on li "Start SOAP" at bounding box center [1000, 219] width 77 height 18
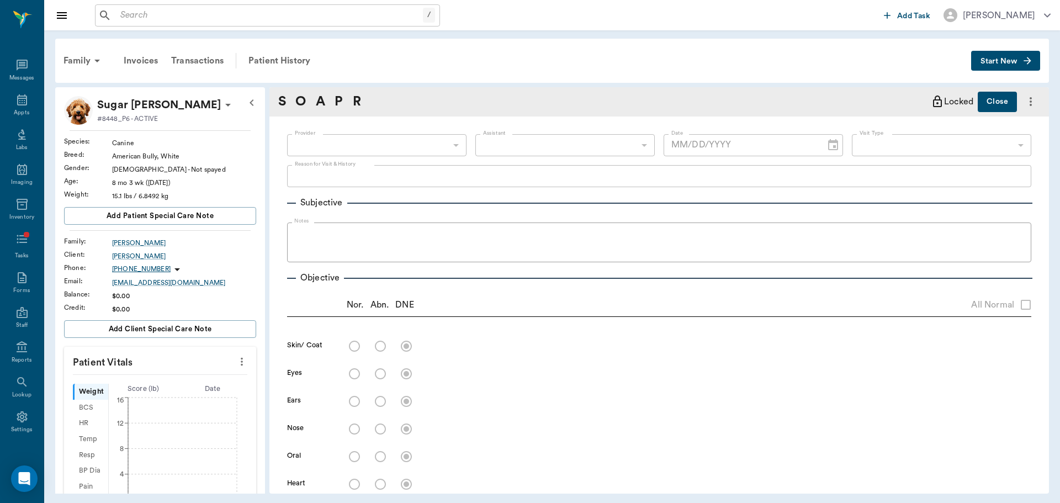
type input "63ec2f075fda476ae8351a4d"
type input "65d2be4f46e3a538d89b8c1a"
type textarea "itching everywhere, side of face and top of head, smelly urine Caryn"
type input "[DATE]"
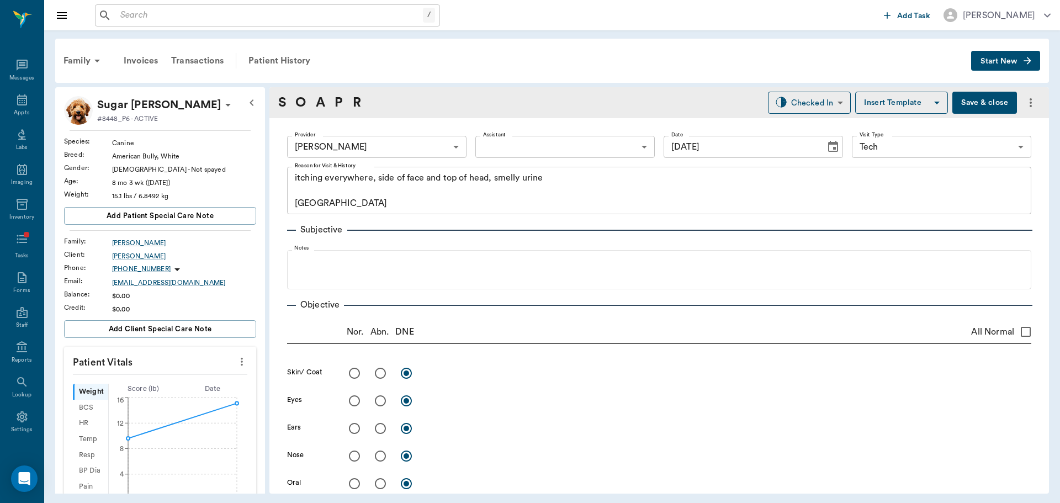
click at [236, 361] on icon "more" at bounding box center [242, 361] width 12 height 13
click at [161, 382] on span "Enter Vitals" at bounding box center [187, 381] width 93 height 12
click at [164, 403] on input "text" at bounding box center [160, 395] width 96 height 22
click at [15, 110] on div "Appts" at bounding box center [21, 113] width 15 height 8
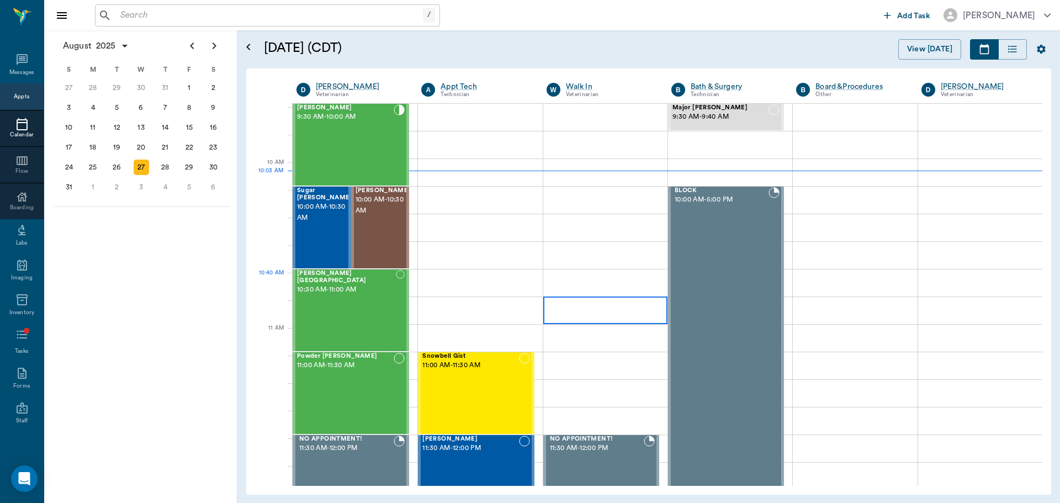
scroll to position [277, 0]
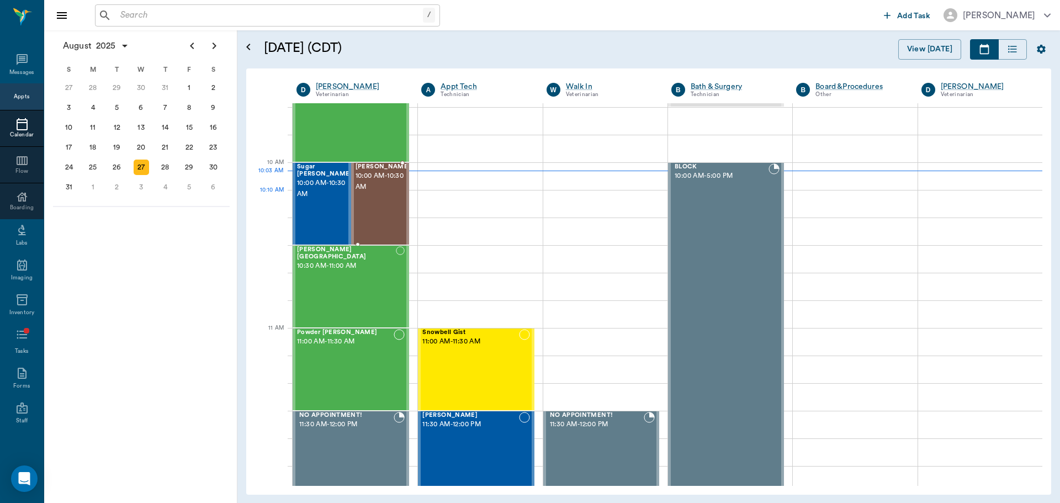
click at [388, 208] on div "Millie Segura 10:00 AM - 10:30 AM" at bounding box center [383, 203] width 55 height 81
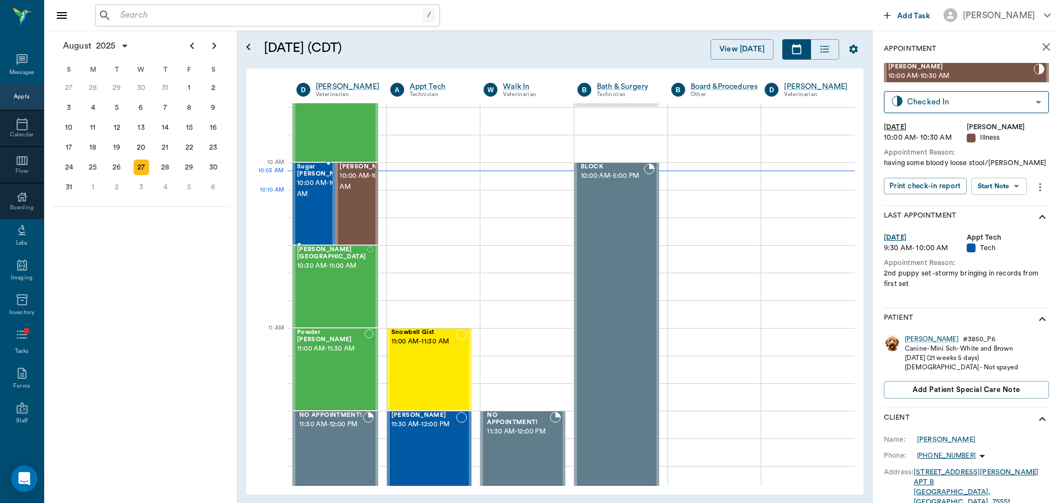
click at [311, 200] on span "10:00 AM - 10:30 AM" at bounding box center [324, 189] width 55 height 22
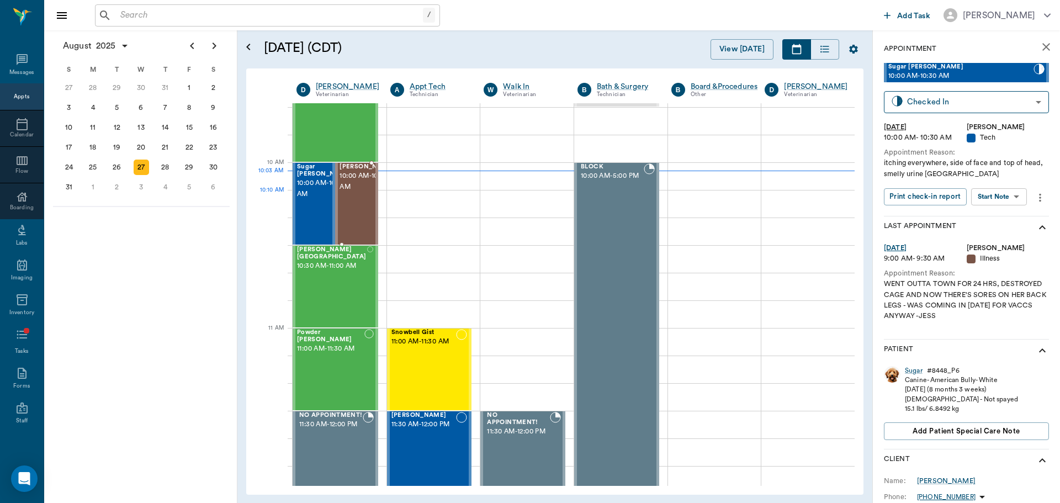
click at [365, 193] on span "10:00 AM - 10:30 AM" at bounding box center [367, 182] width 55 height 22
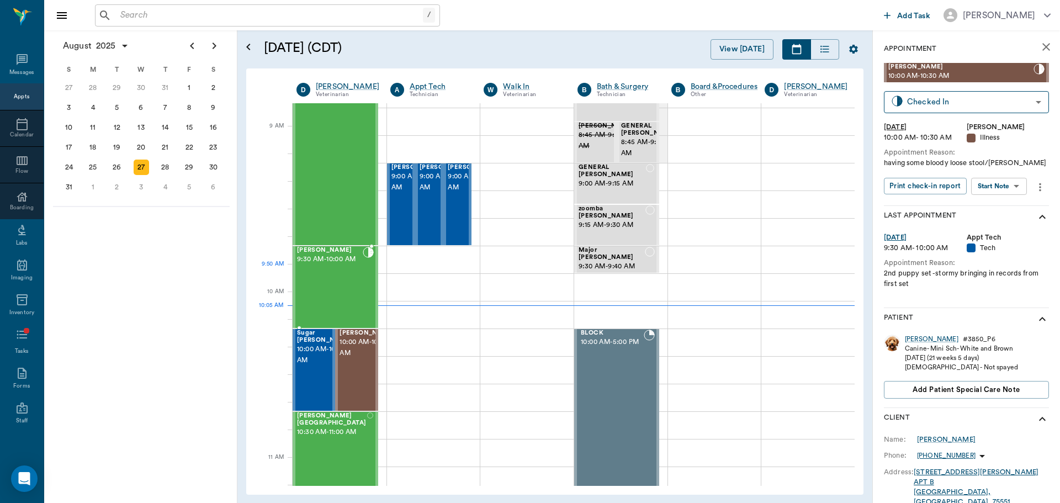
scroll to position [166, 0]
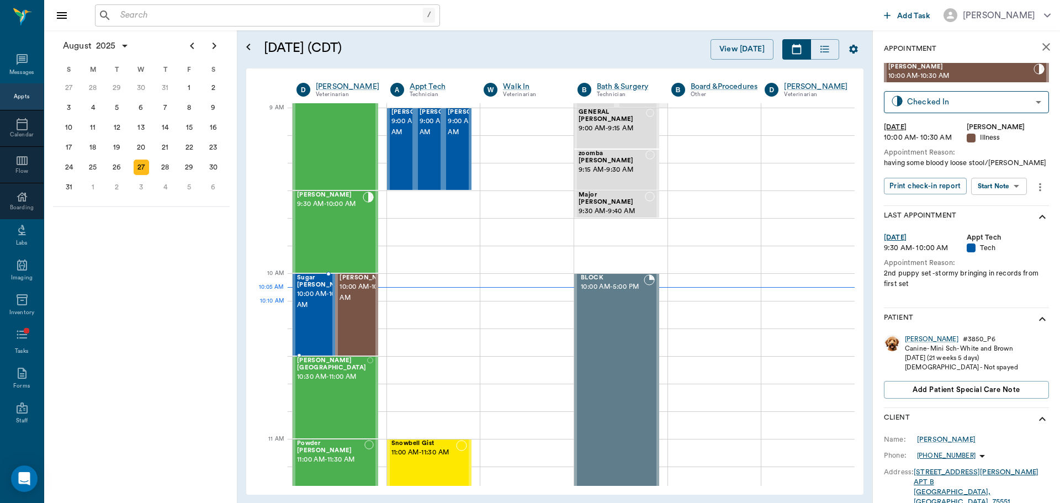
click at [309, 307] on span "10:00 AM - 10:30 AM" at bounding box center [324, 300] width 55 height 22
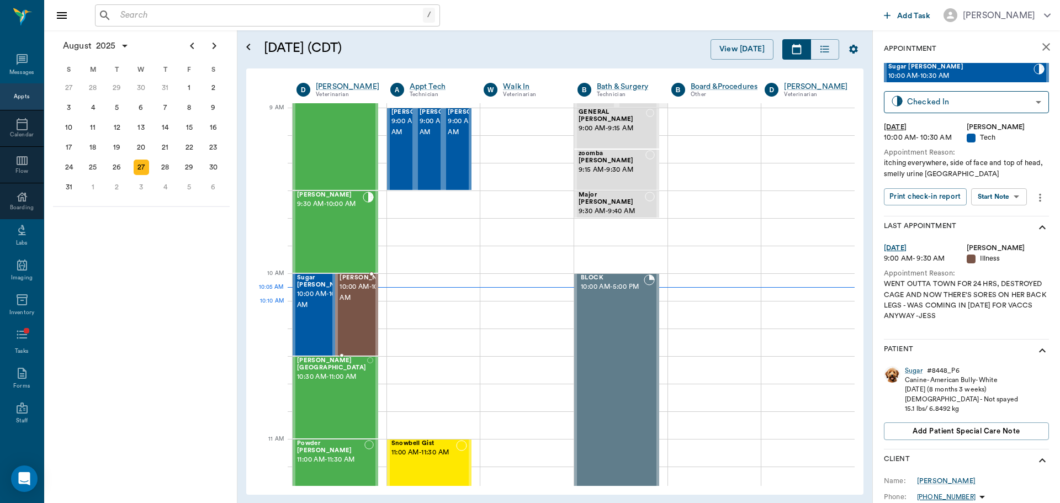
click at [353, 304] on span "10:00 AM - 10:30 AM" at bounding box center [367, 293] width 55 height 22
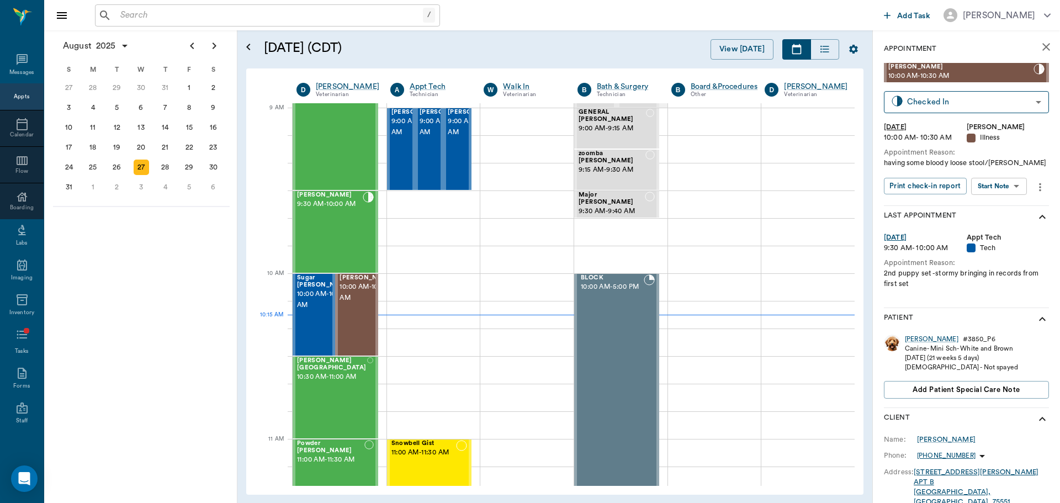
click at [262, 23] on div "/ ​" at bounding box center [267, 15] width 345 height 22
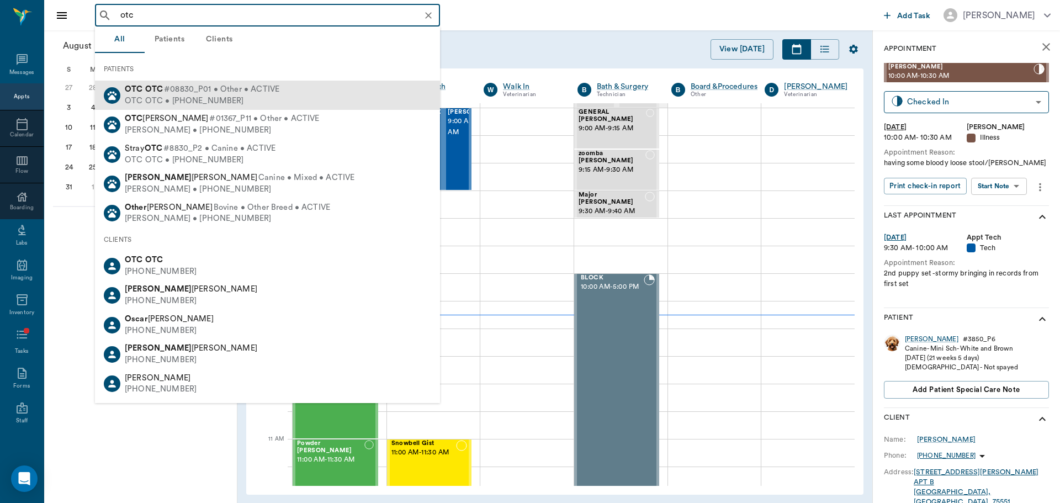
click at [240, 97] on div "OTC OTC • (555) 555-5555" at bounding box center [202, 102] width 155 height 12
type input "otc"
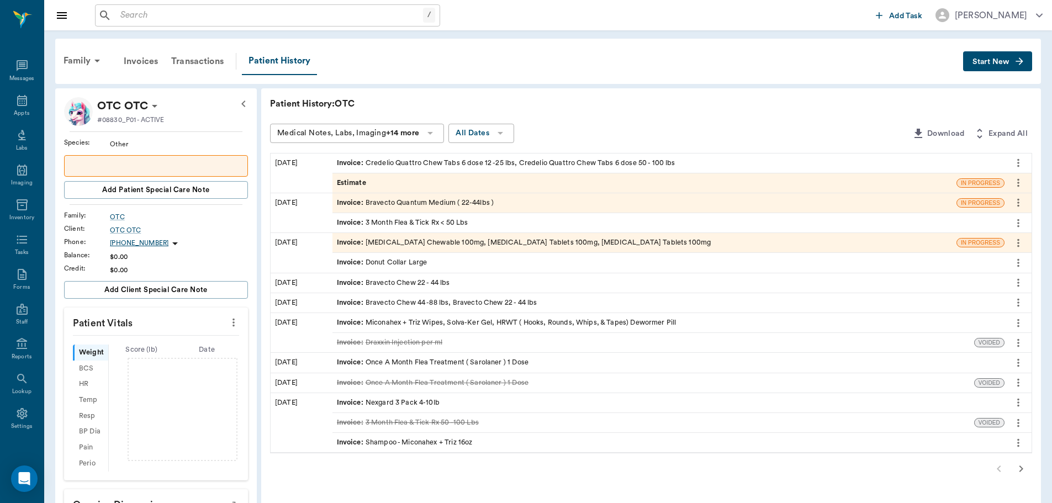
click at [975, 62] on span "Start New" at bounding box center [991, 62] width 37 height 0
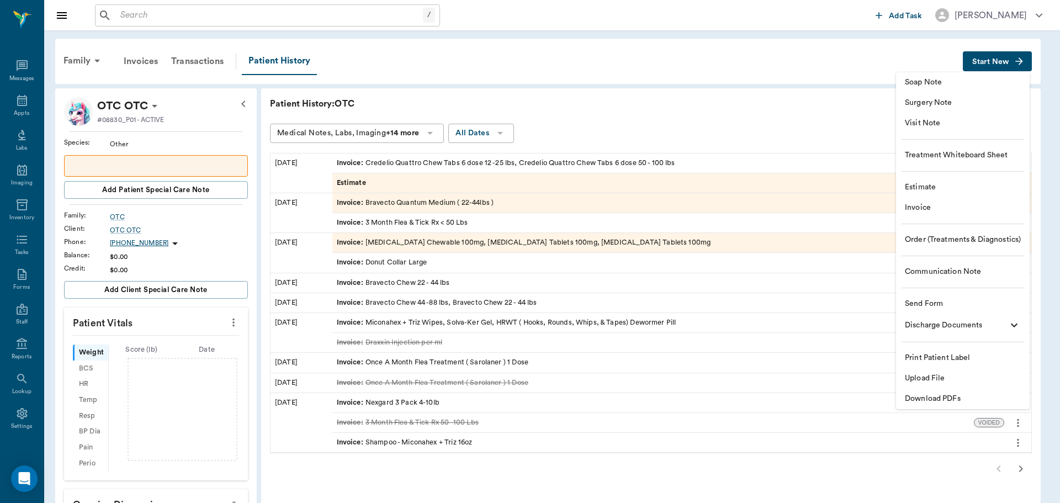
click at [936, 205] on span "Invoice" at bounding box center [963, 208] width 116 height 12
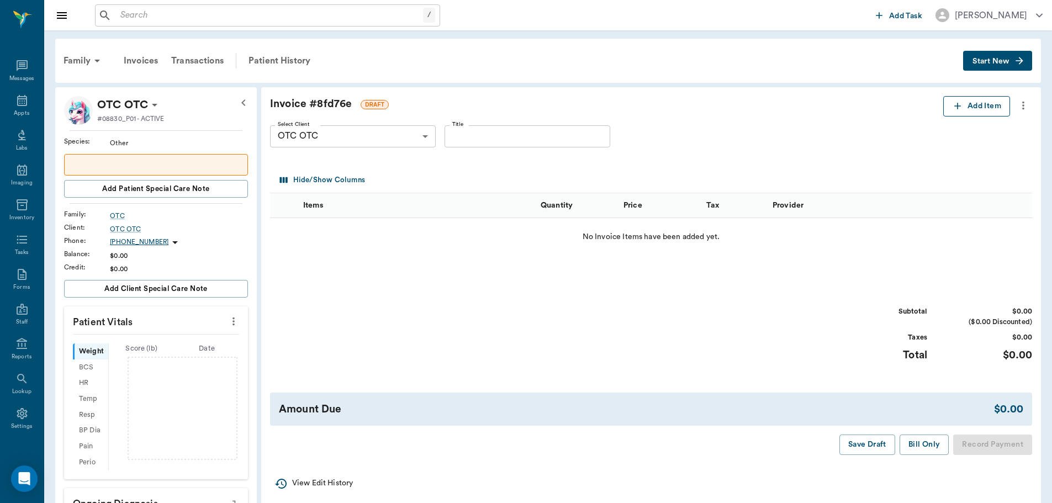
click at [960, 101] on icon "button" at bounding box center [957, 106] width 11 height 11
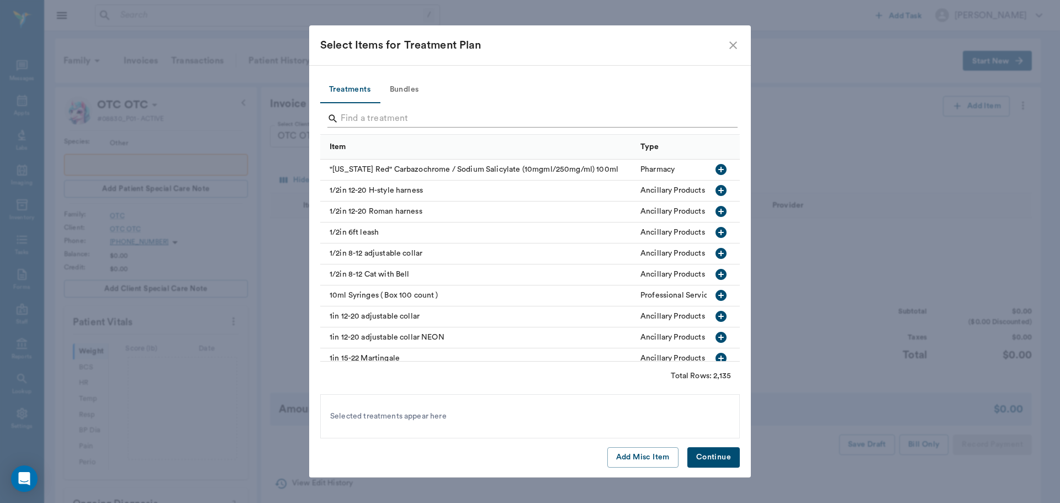
click at [506, 119] on input "Search" at bounding box center [531, 119] width 381 height 18
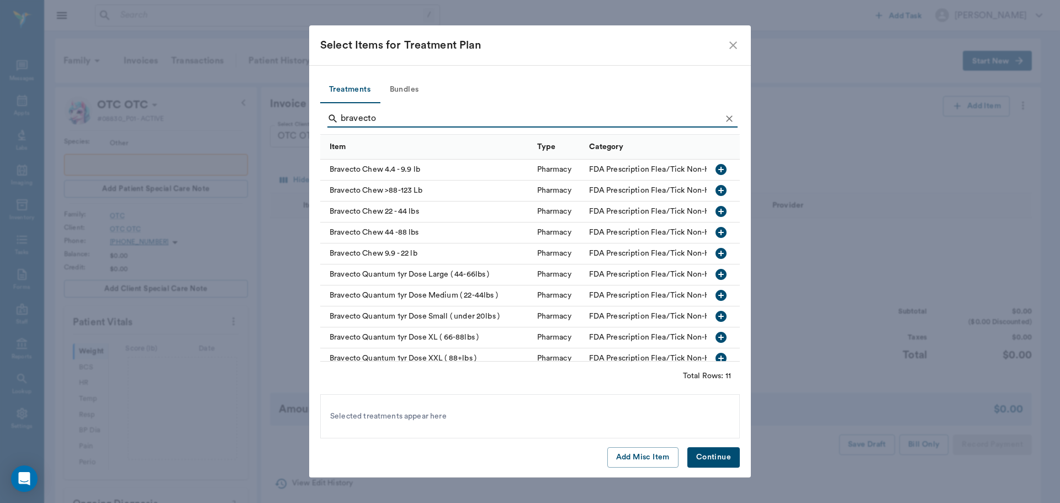
type input "bravecto"
click at [716, 320] on icon "button" at bounding box center [721, 316] width 11 height 11
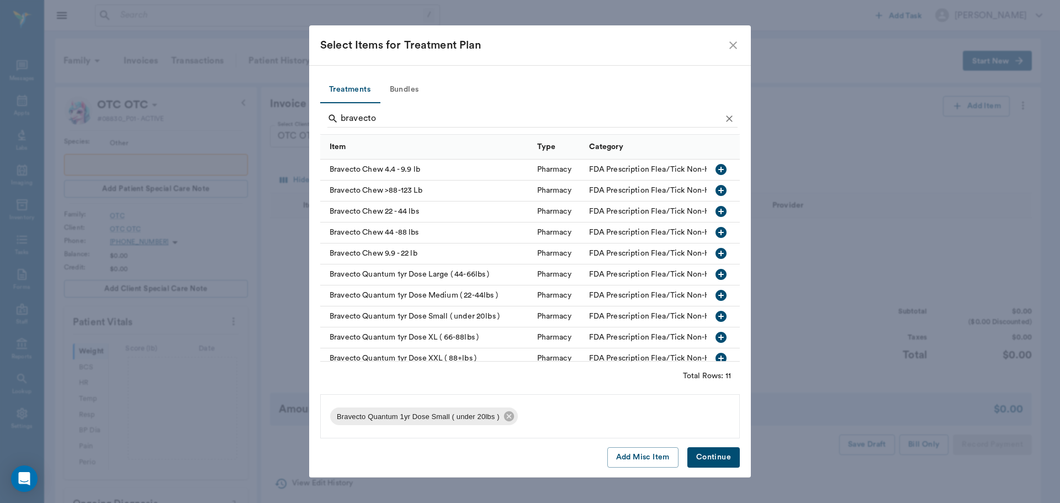
click at [716, 291] on icon "button" at bounding box center [721, 295] width 11 height 11
click at [715, 275] on icon "button" at bounding box center [721, 274] width 13 height 13
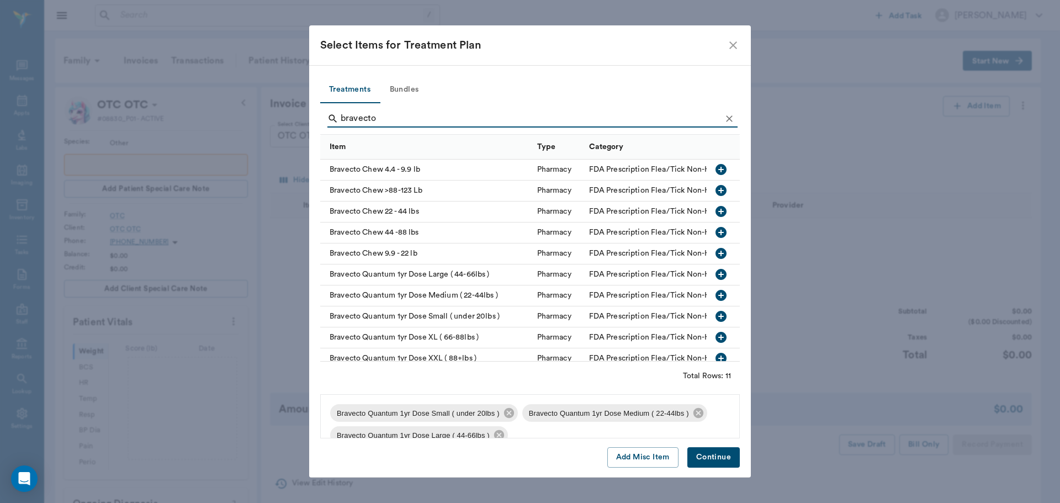
click at [716, 335] on icon "button" at bounding box center [721, 337] width 11 height 11
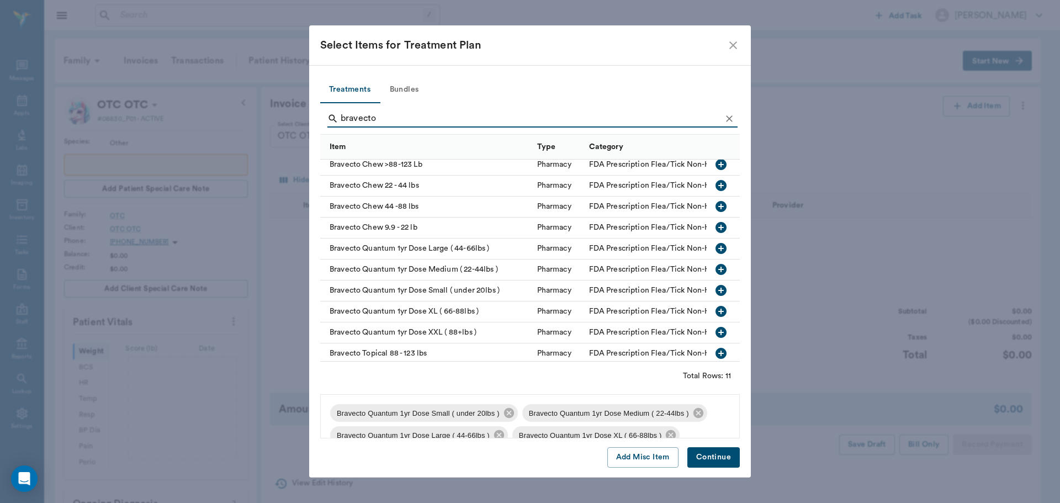
scroll to position [37, 0]
click at [716, 324] on icon "button" at bounding box center [721, 329] width 11 height 11
click at [722, 461] on button "Continue" at bounding box center [714, 457] width 52 height 20
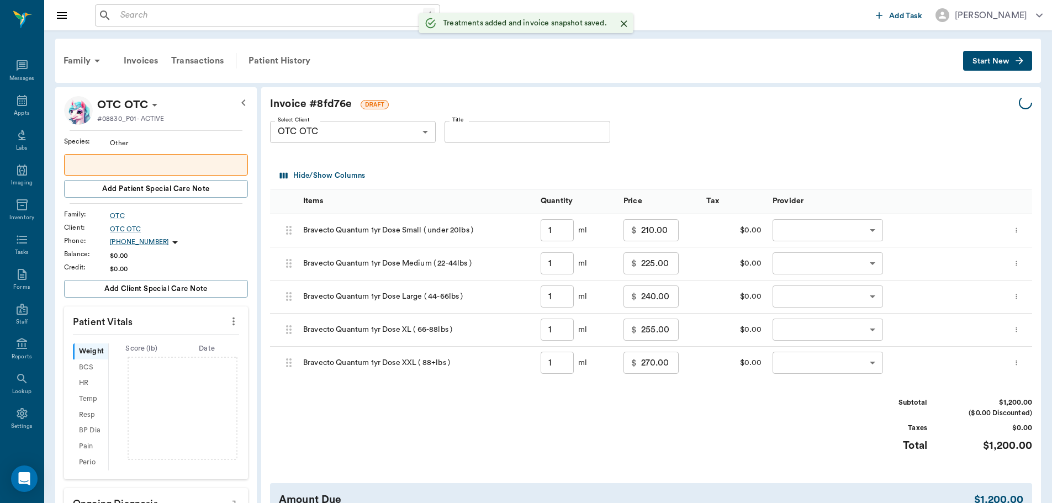
type input "1.00"
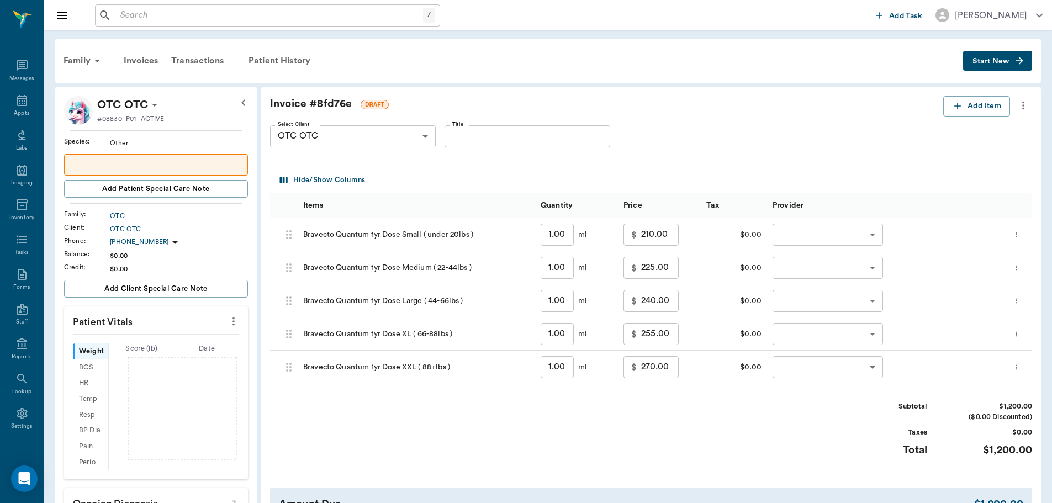
click at [1021, 102] on icon "more" at bounding box center [1023, 105] width 12 height 13
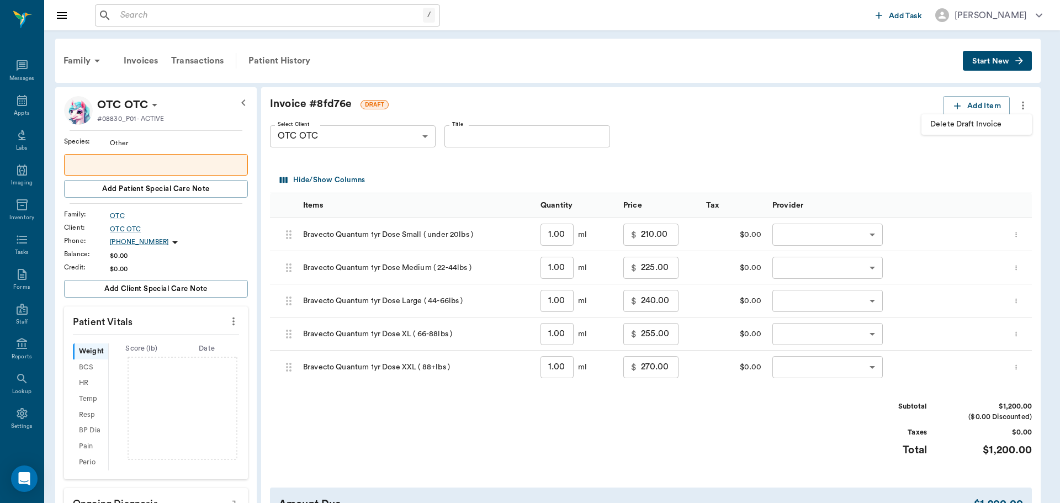
click at [1003, 132] on li "Delete Draft Invoice" at bounding box center [977, 124] width 110 height 20
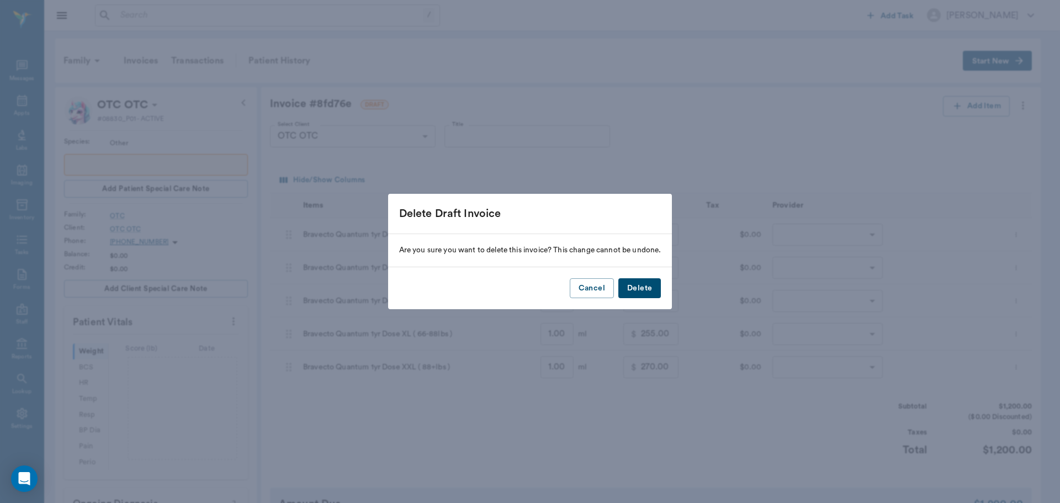
click at [641, 288] on button "Delete" at bounding box center [640, 288] width 43 height 20
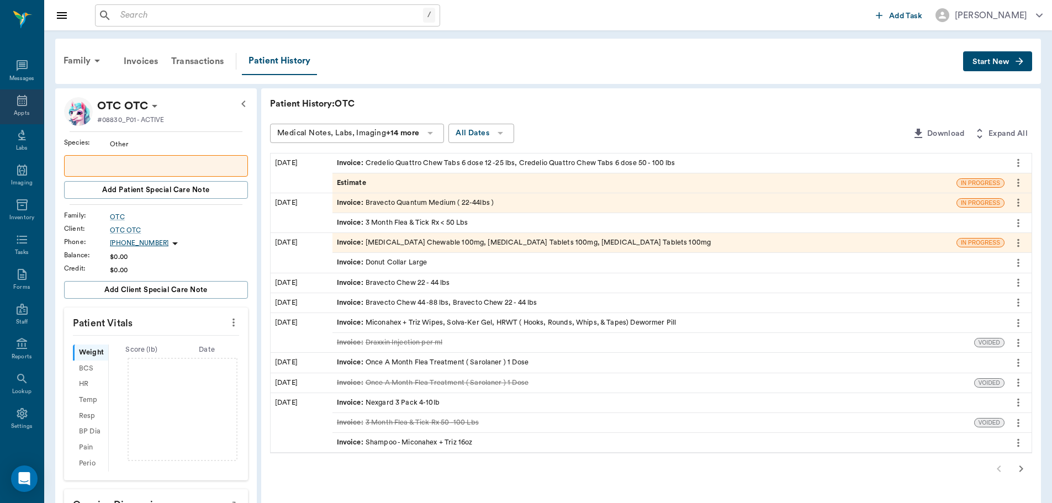
click at [14, 109] on div "Appts" at bounding box center [21, 113] width 15 height 8
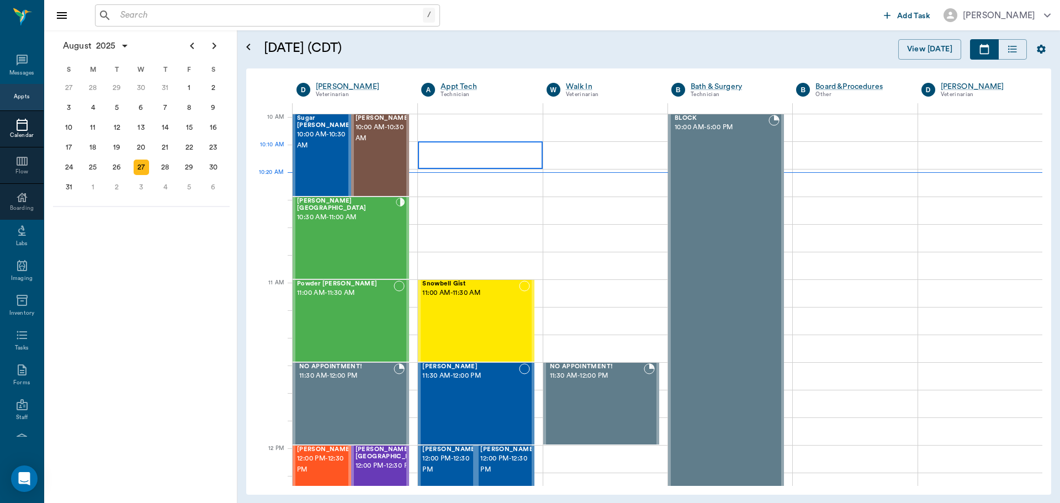
scroll to position [334, 0]
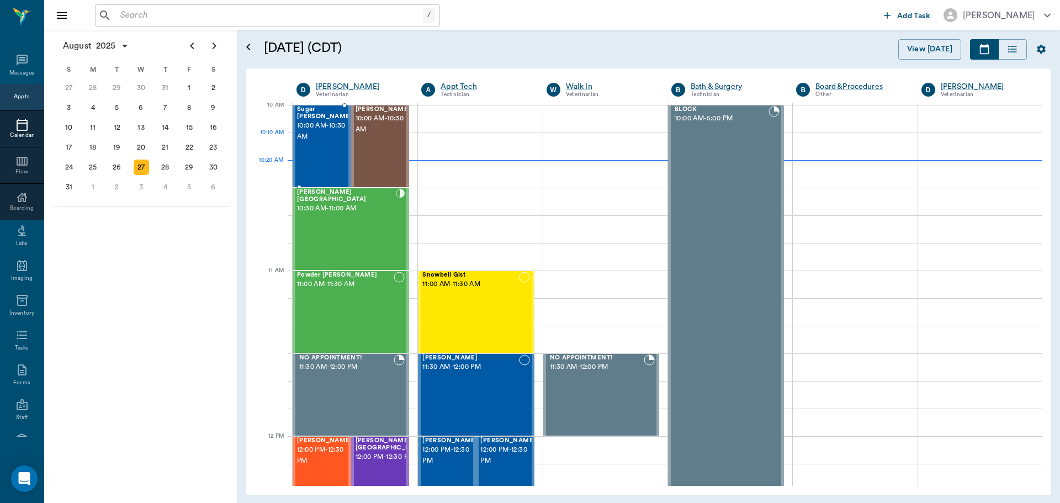
click at [315, 138] on span "10:00 AM - 10:30 AM" at bounding box center [324, 131] width 55 height 22
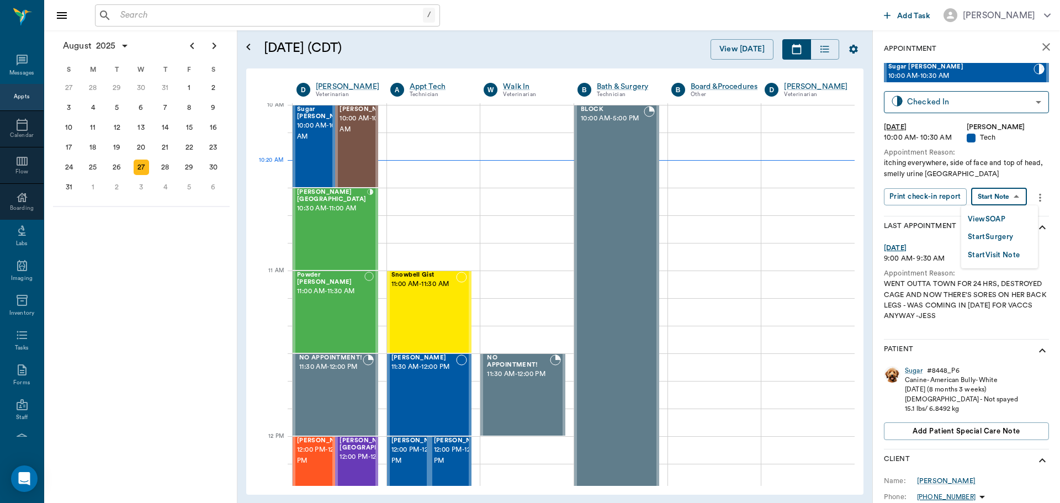
click at [1013, 198] on body "/ ​ Add Task Dr. Bert Ellsworth Nectar Messages Appts Calendar Flow Boarding La…" at bounding box center [530, 251] width 1060 height 503
click at [1005, 221] on button "View SOAP" at bounding box center [987, 219] width 38 height 13
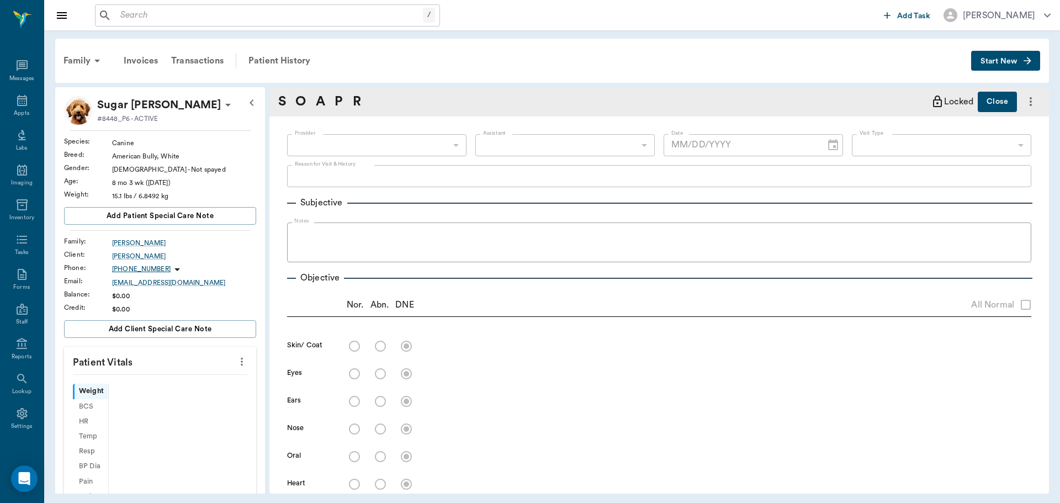
type input "63ec2f075fda476ae8351a4d"
type input "65d2be4f46e3a538d89b8c1a"
type textarea "itching everywhere, side of face and top of head, smelly urine Caryn"
type input "[DATE]"
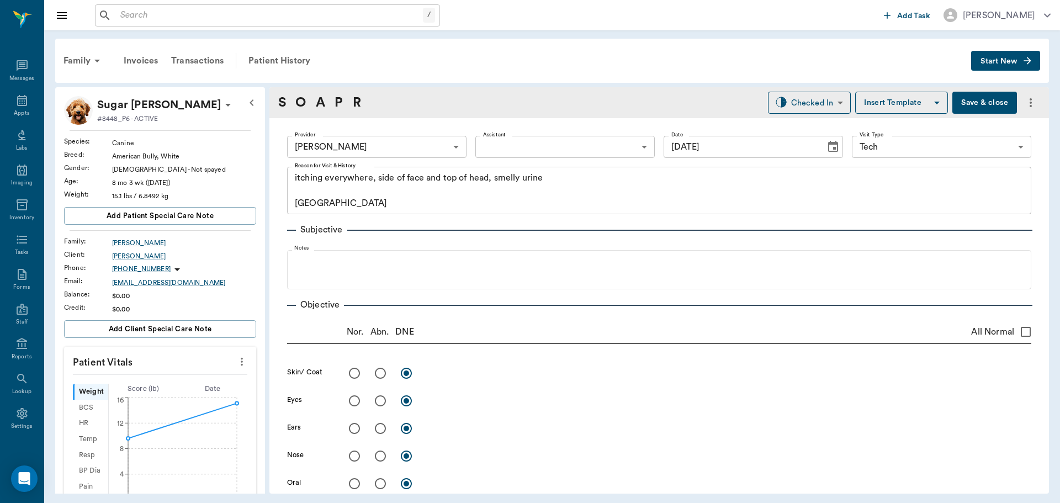
click at [236, 365] on icon "more" at bounding box center [242, 361] width 12 height 13
click at [168, 385] on span "Enter Vitals" at bounding box center [187, 381] width 93 height 12
click at [171, 394] on input "text" at bounding box center [160, 395] width 96 height 22
type input "53.8"
click at [157, 474] on input "text" at bounding box center [160, 474] width 96 height 22
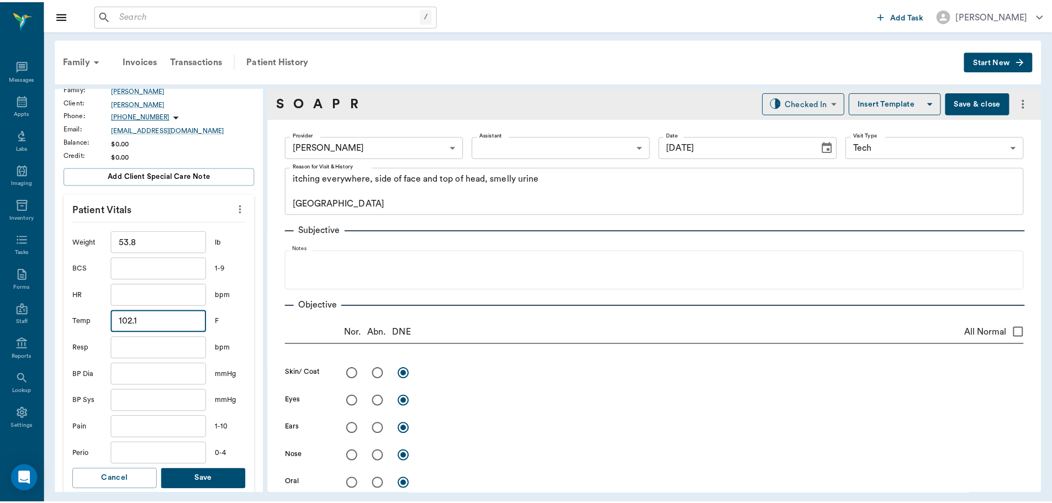
scroll to position [166, 0]
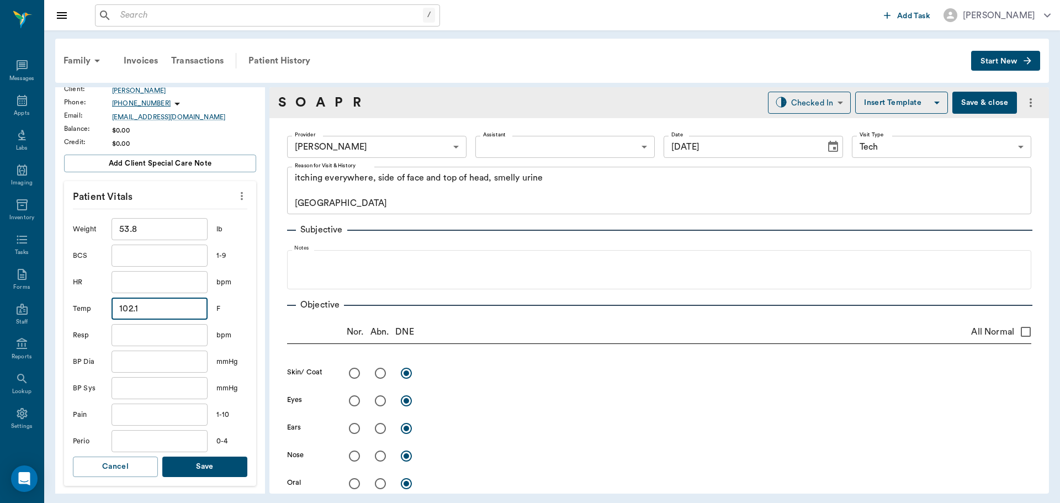
type input "102.1"
click at [208, 467] on button "Save" at bounding box center [204, 467] width 85 height 20
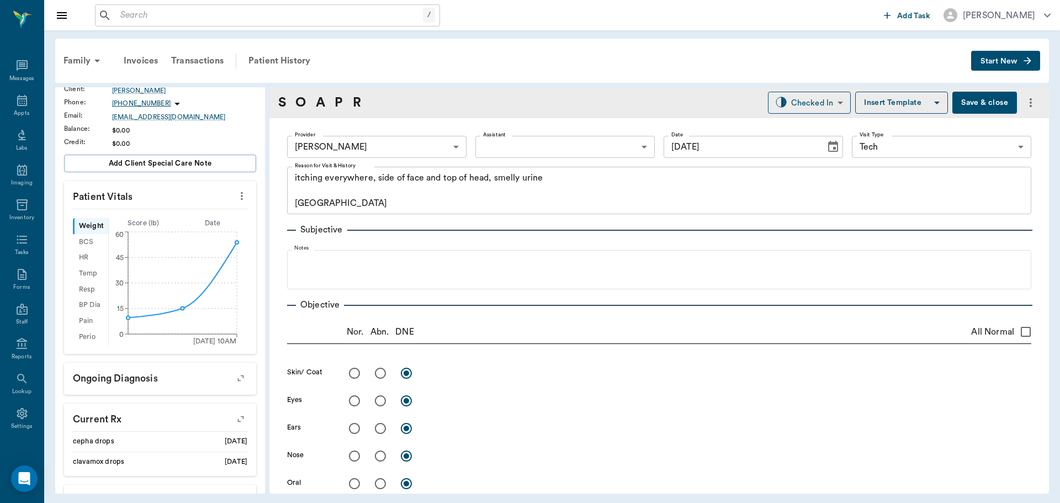
click at [972, 103] on button "Save & close" at bounding box center [985, 103] width 65 height 22
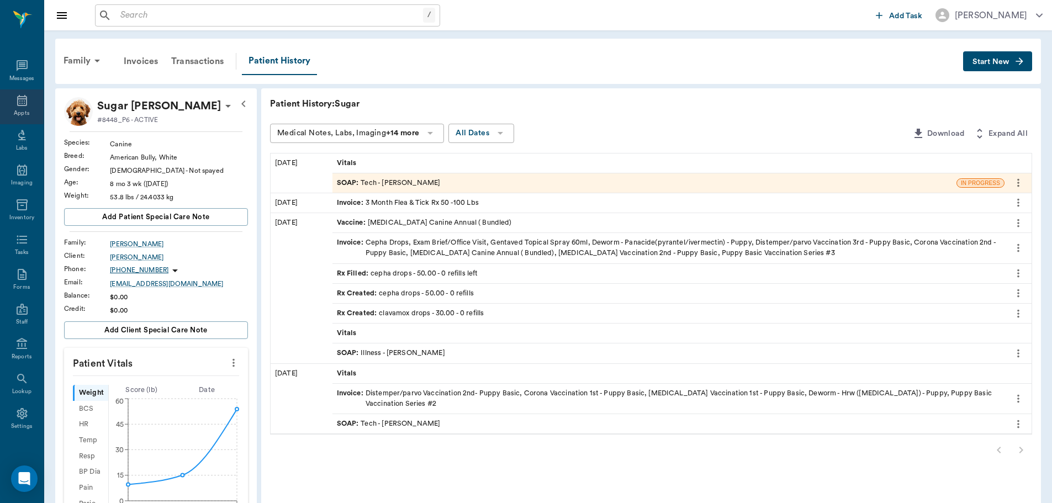
click at [15, 104] on icon at bounding box center [21, 100] width 13 height 13
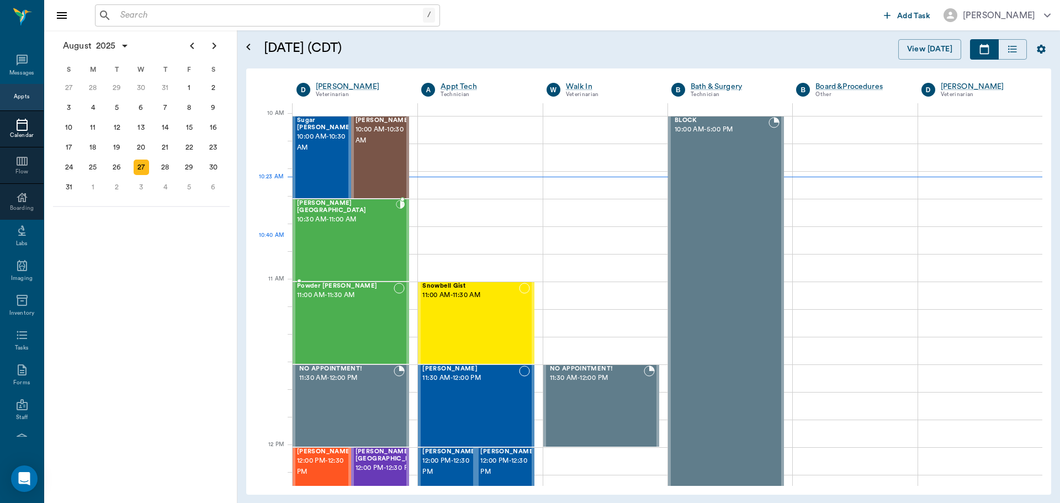
scroll to position [334, 0]
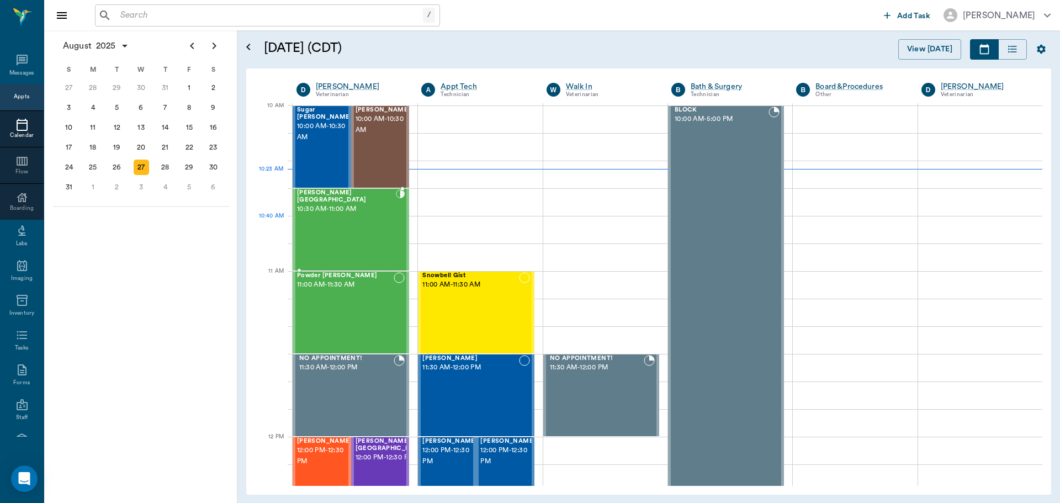
click at [357, 236] on div "LIZ Birmingham 10:30 AM - 11:00 AM" at bounding box center [346, 229] width 99 height 81
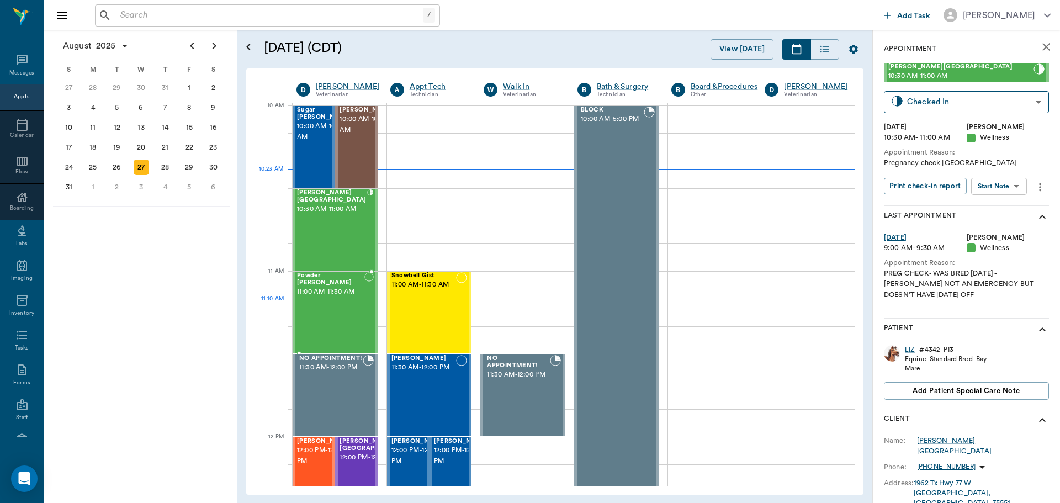
click at [309, 319] on div "Powder Burley 11:00 AM - 11:30 AM" at bounding box center [330, 312] width 67 height 81
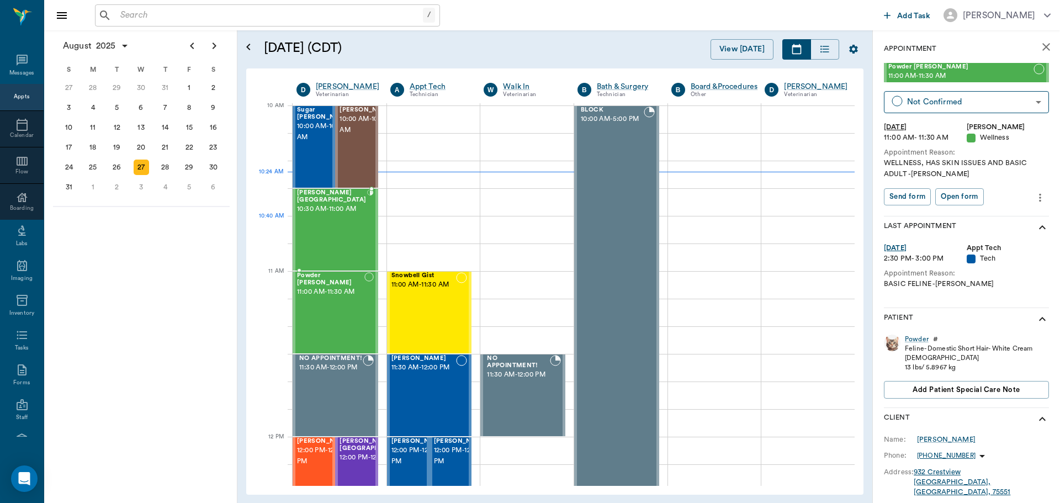
click at [329, 235] on div "LIZ Birmingham 10:30 AM - 11:00 AM" at bounding box center [332, 229] width 70 height 81
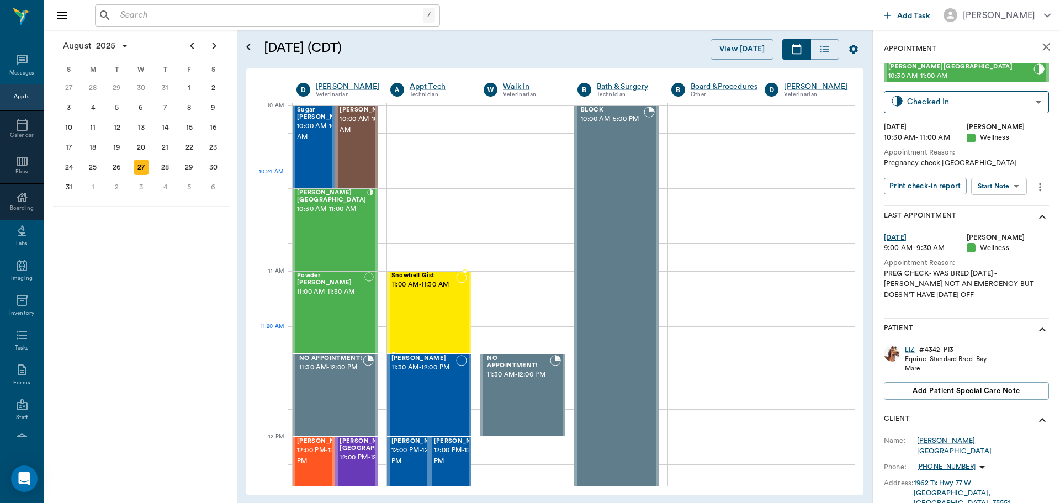
click at [414, 327] on div "Snowbell Gist 11:00 AM - 11:30 AM" at bounding box center [424, 312] width 65 height 81
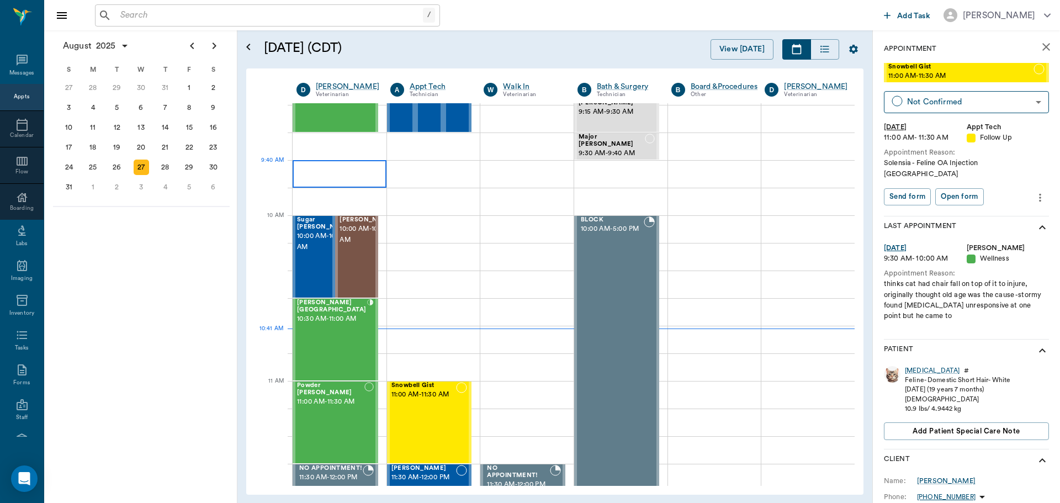
scroll to position [221, 0]
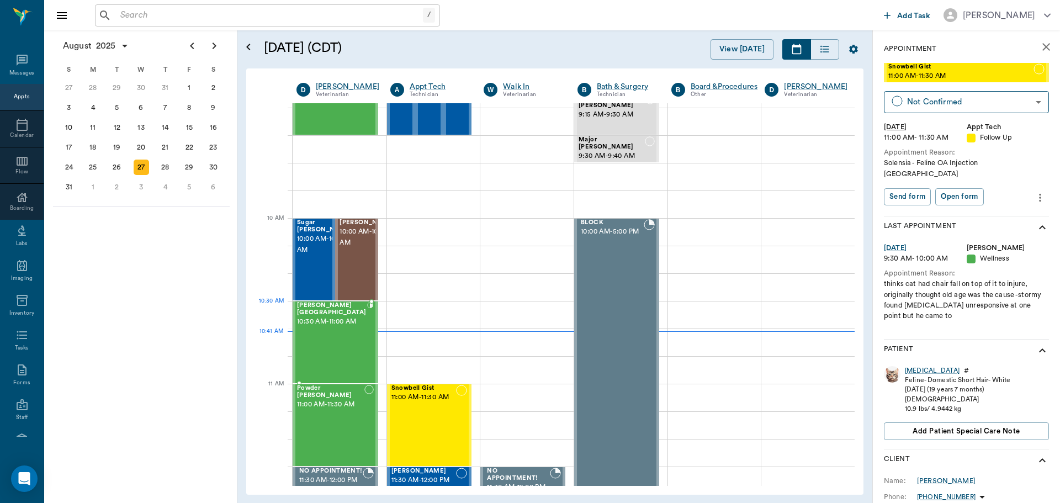
click at [334, 316] on span "10:30 AM - 11:00 AM" at bounding box center [332, 321] width 70 height 11
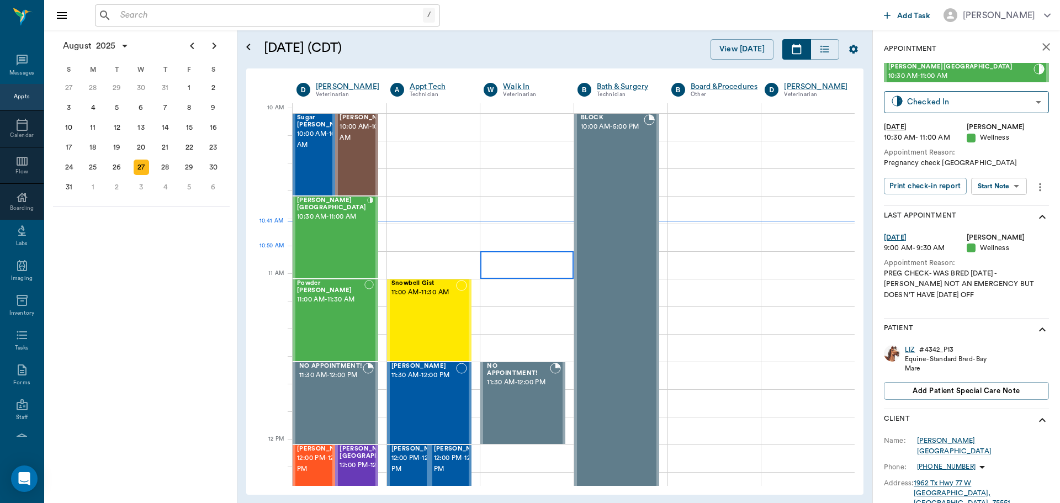
scroll to position [331, 0]
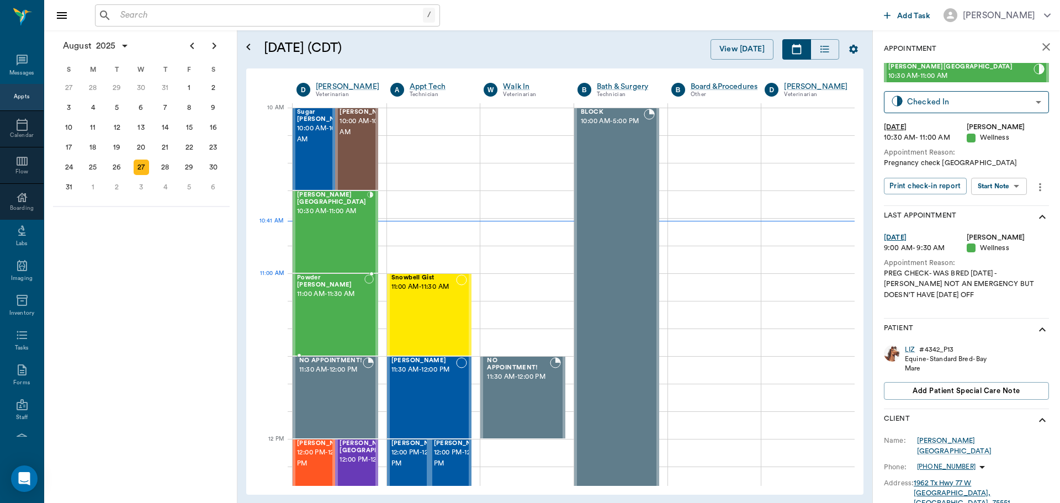
click at [343, 289] on span "11:00 AM - 11:30 AM" at bounding box center [330, 294] width 67 height 11
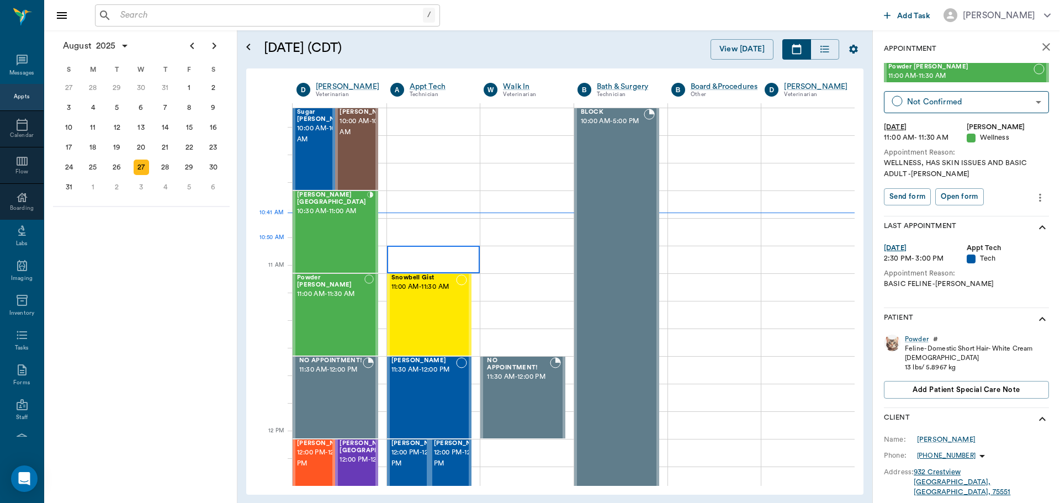
scroll to position [387, 0]
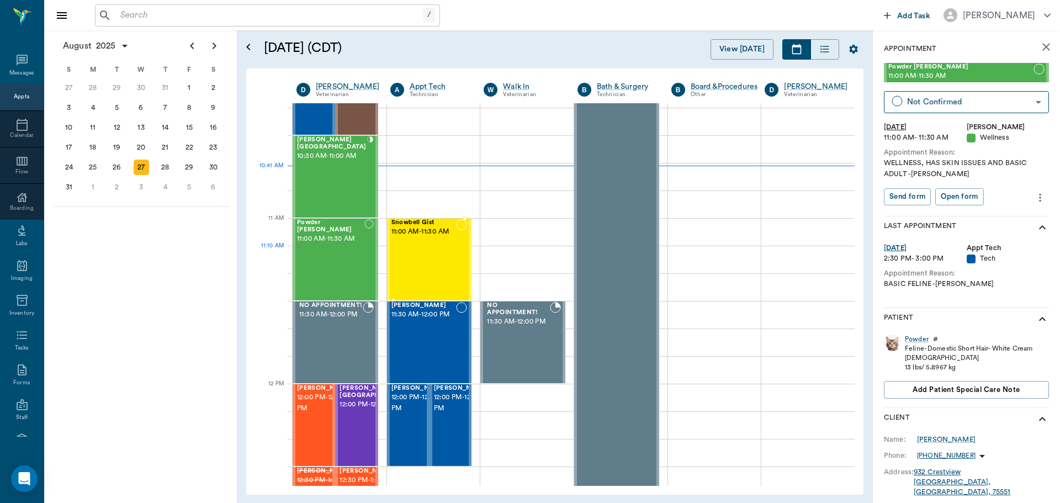
click at [438, 261] on div "Snowbell Gist 11:00 AM - 11:30 AM" at bounding box center [424, 259] width 65 height 81
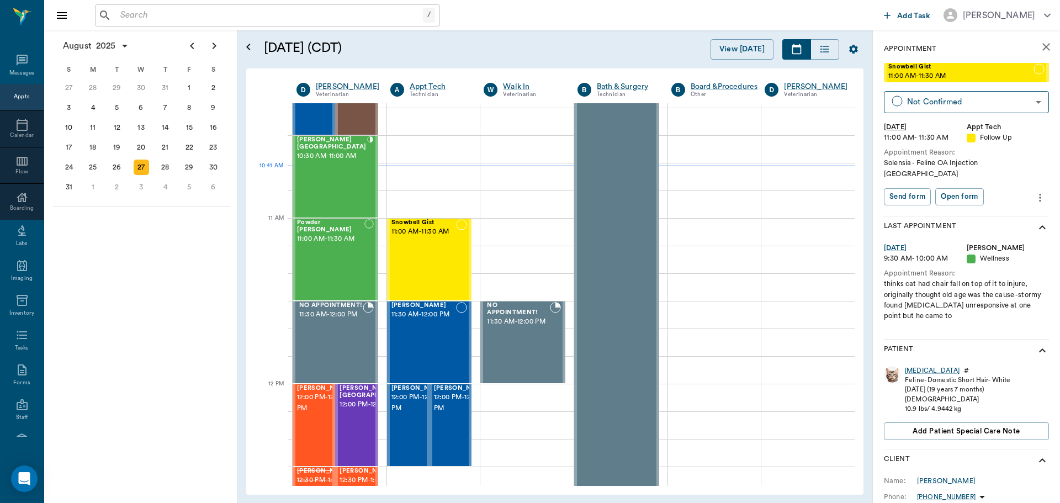
click at [1034, 191] on icon "more" at bounding box center [1040, 197] width 12 height 13
click at [1016, 206] on span "Edit appointment" at bounding box center [985, 206] width 93 height 12
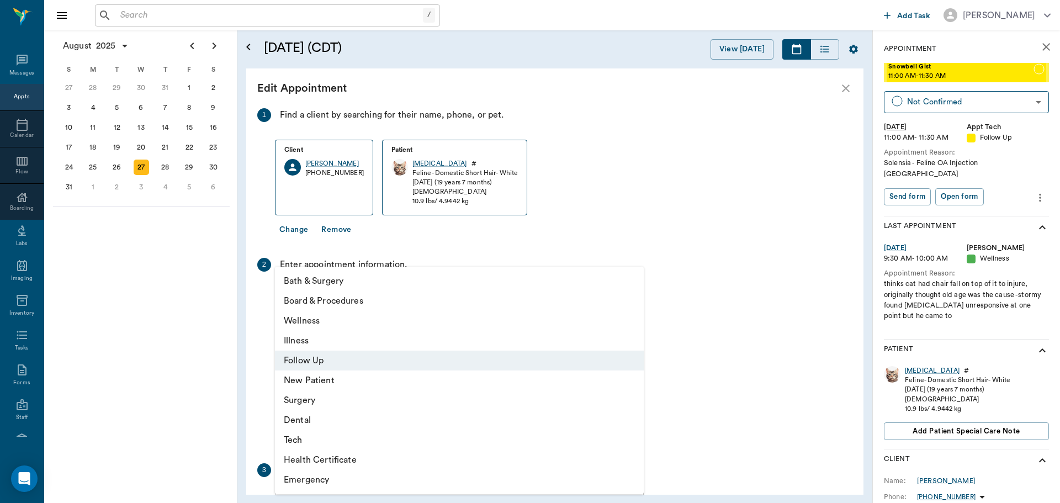
click at [426, 295] on body "/ ​ Add Task Dr. Bert Ellsworth Nectar Messages Appts Calendar Flow Boarding La…" at bounding box center [530, 251] width 1060 height 503
drag, startPoint x: 389, startPoint y: 439, endPoint x: 396, endPoint y: 432, distance: 9.8
click at [389, 439] on li "Tech" at bounding box center [459, 440] width 369 height 20
type input "65d2be4f46e3a538d89b8c1a"
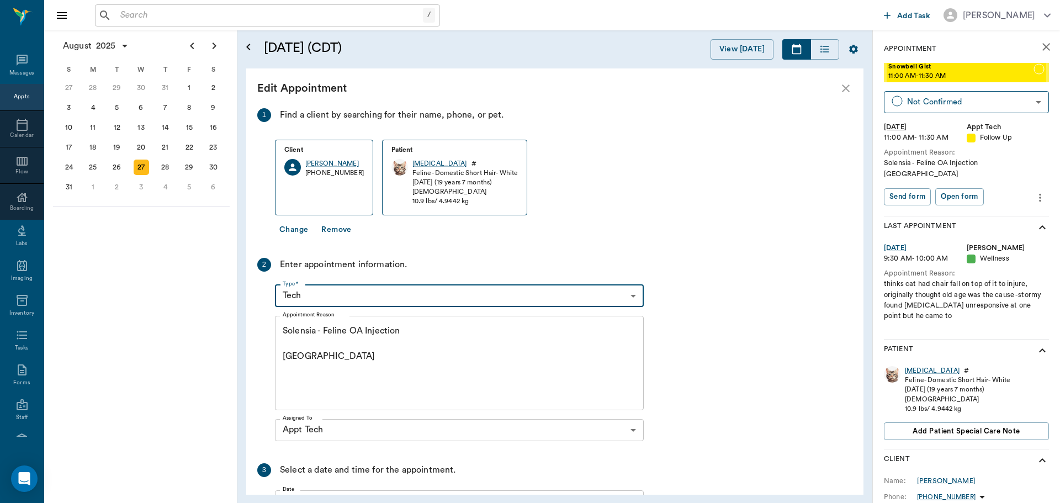
scroll to position [110, 0]
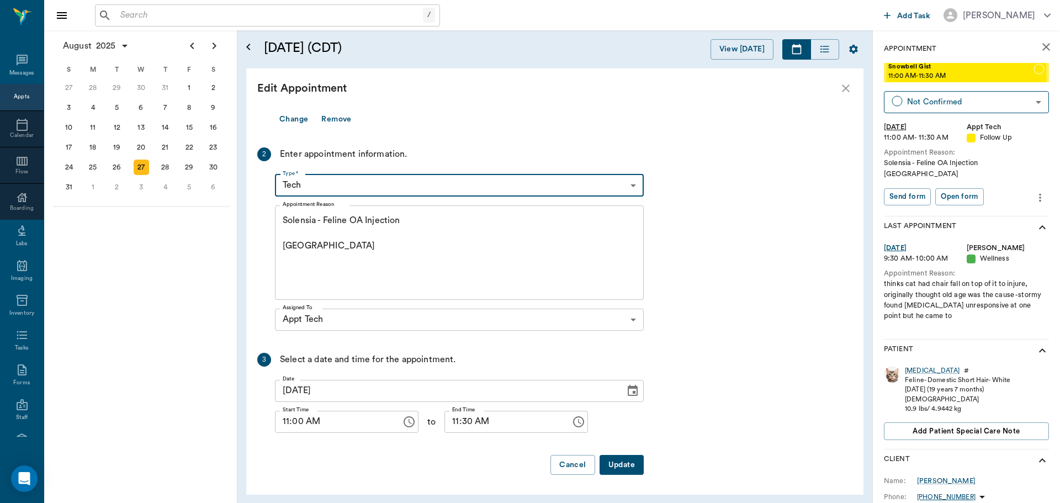
click at [618, 471] on button "Update" at bounding box center [622, 465] width 44 height 20
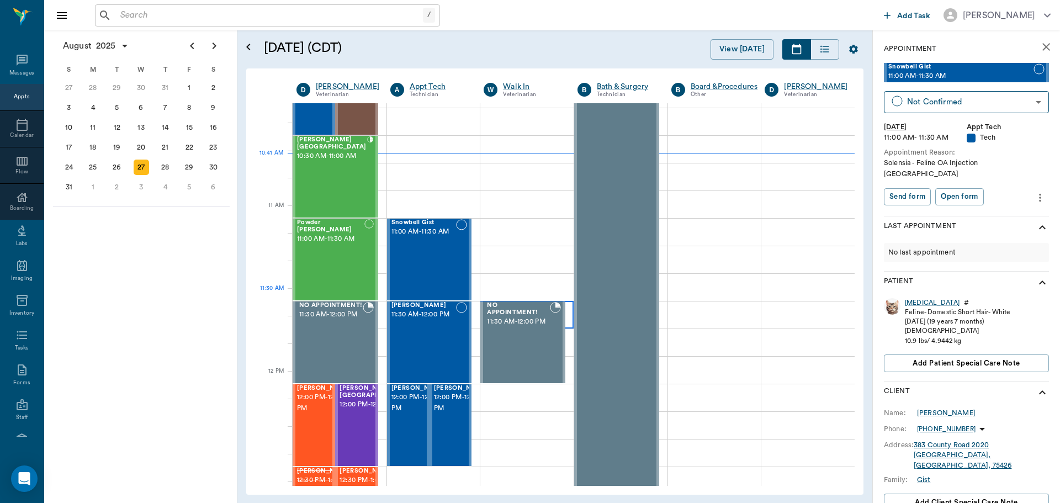
scroll to position [442, 0]
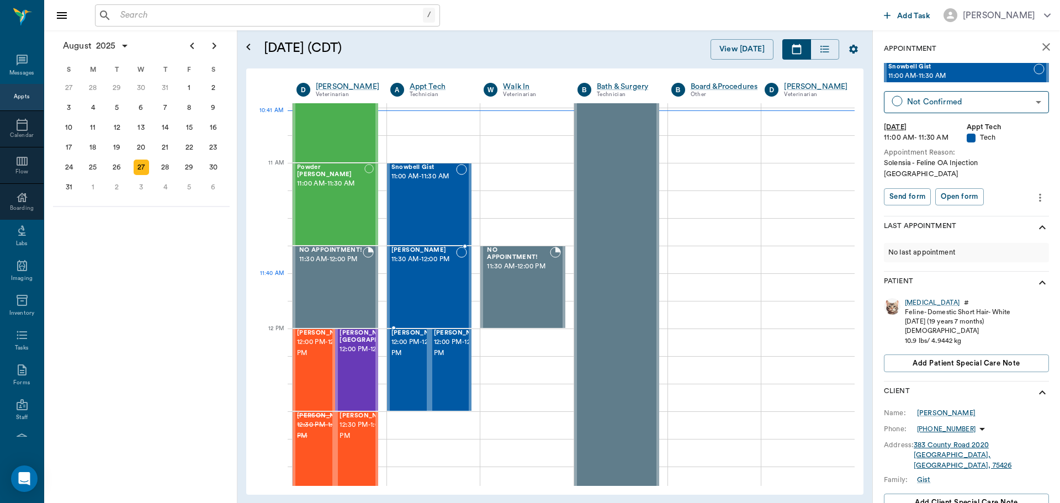
click at [435, 279] on div "[PERSON_NAME] 11:30 AM - 12:00 PM" at bounding box center [424, 287] width 65 height 81
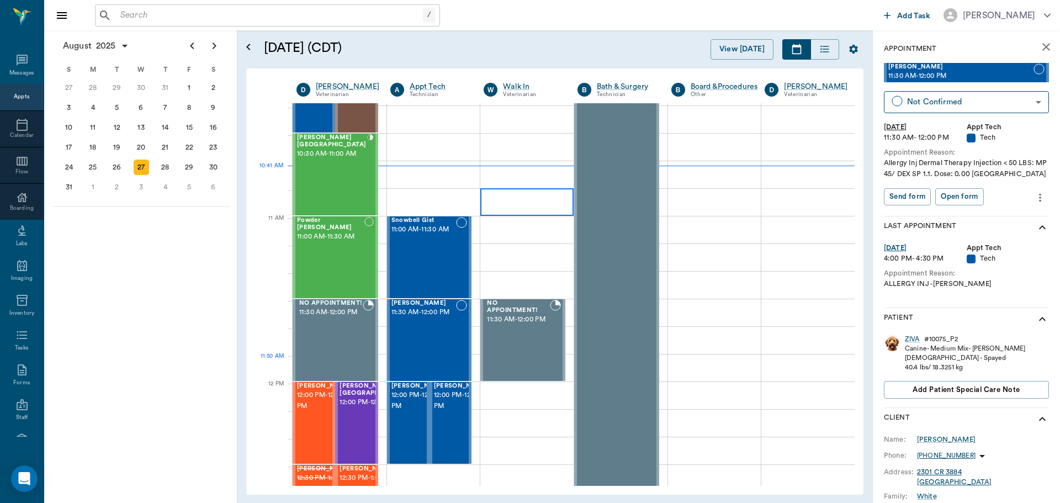
scroll to position [387, 0]
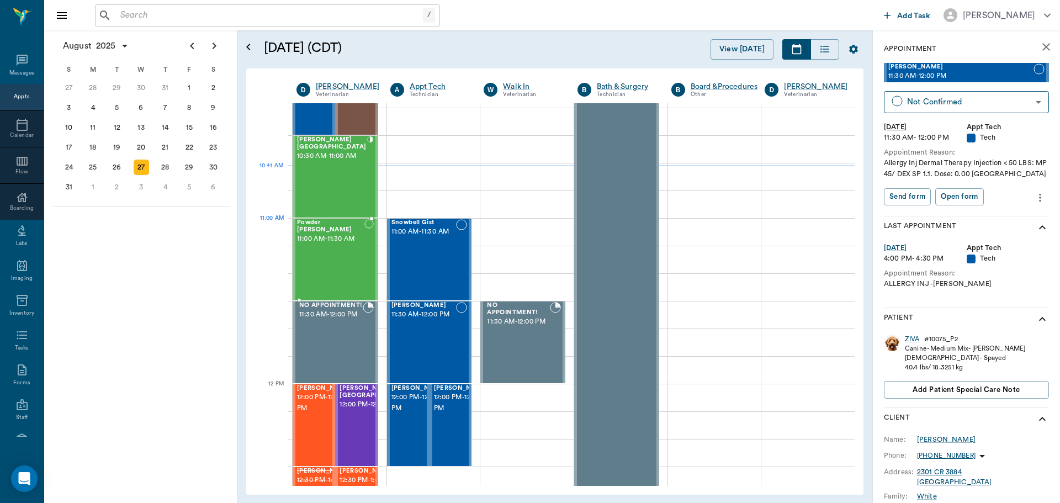
click at [348, 245] on div "Powder Burley 11:00 AM - 11:30 AM" at bounding box center [330, 259] width 67 height 81
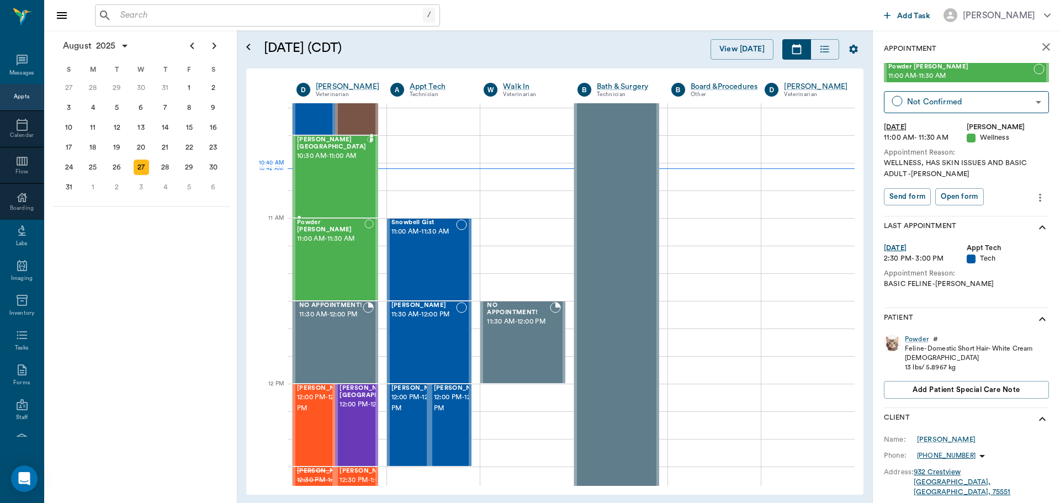
click at [330, 170] on div "LIZ Birmingham 10:30 AM - 11:00 AM" at bounding box center [332, 176] width 70 height 81
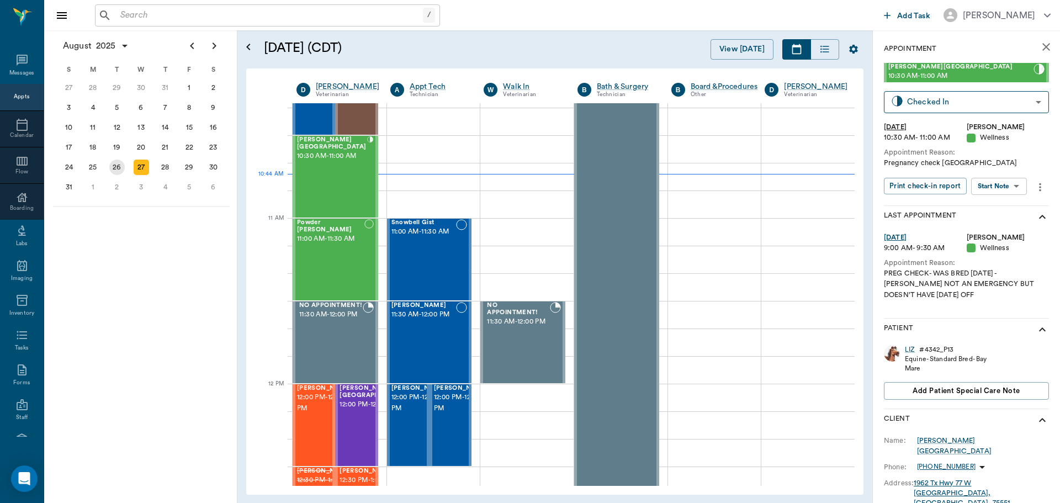
click at [117, 168] on div "26" at bounding box center [116, 167] width 15 height 15
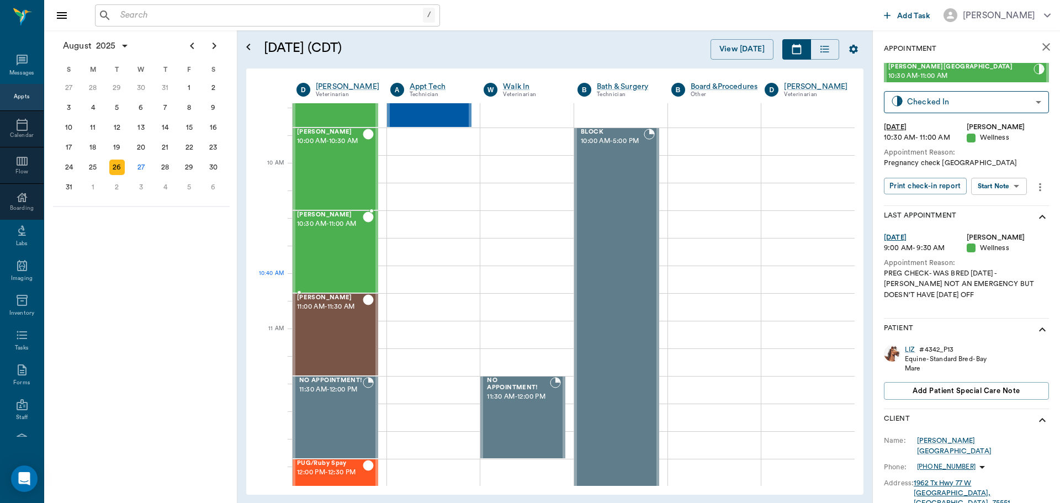
scroll to position [331, 0]
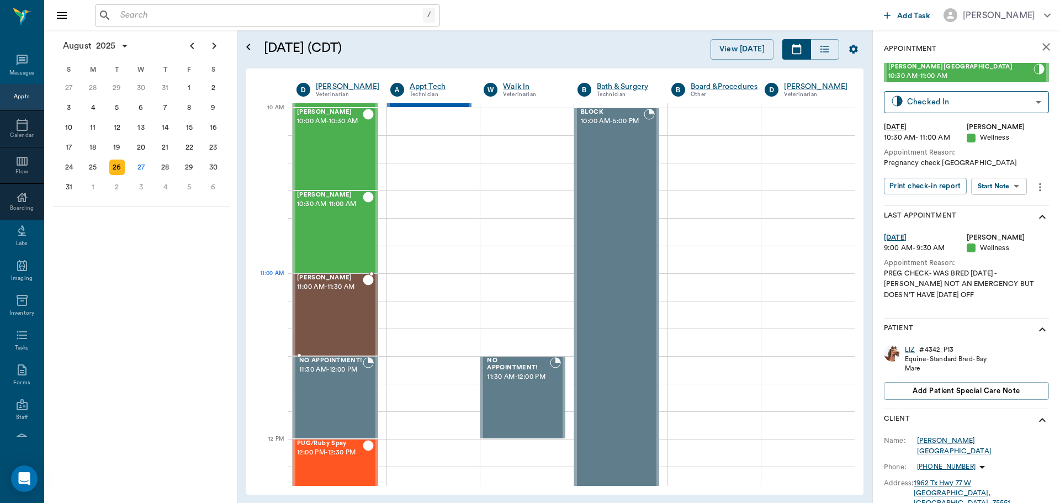
click at [325, 299] on div "Lili Machado 11:00 AM - 11:30 AM" at bounding box center [330, 314] width 66 height 81
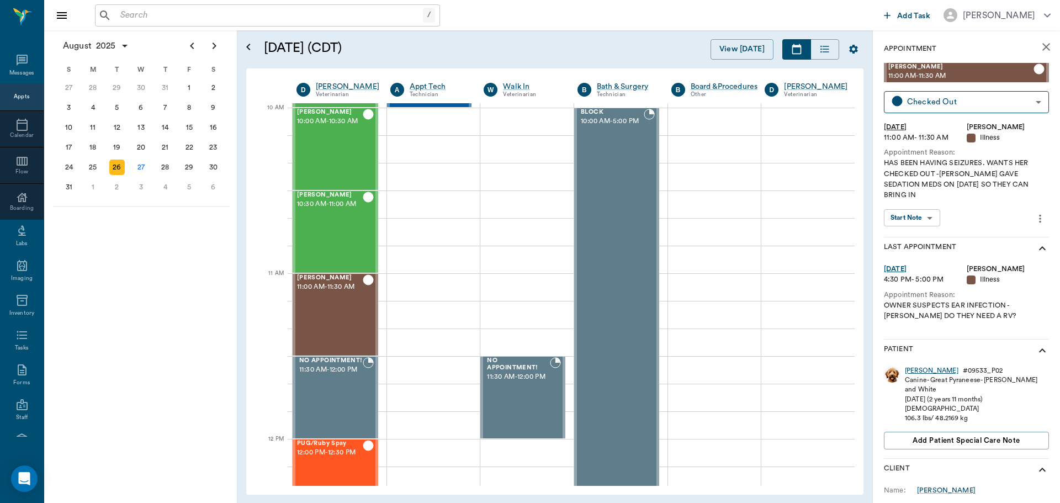
click at [905, 366] on div "Lili" at bounding box center [932, 370] width 54 height 9
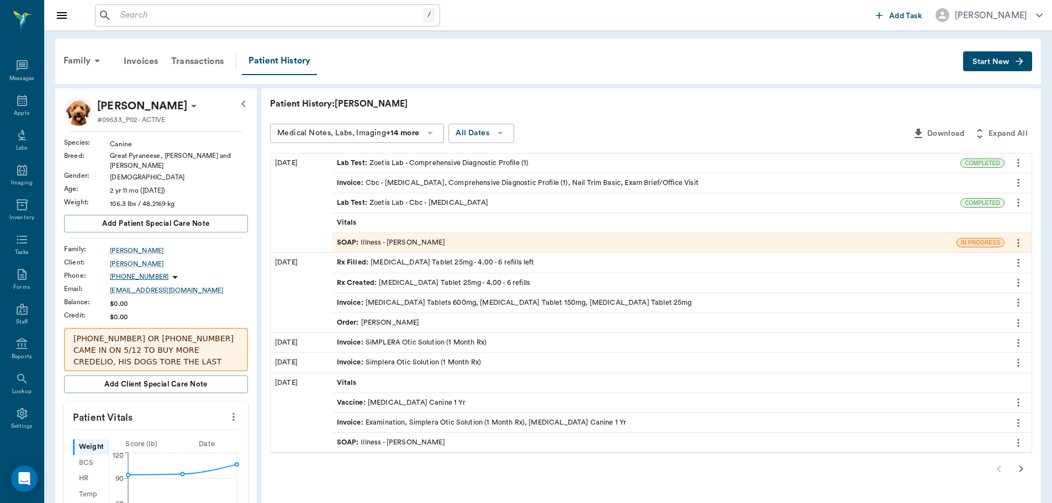
click at [985, 62] on span "Start New" at bounding box center [991, 62] width 37 height 0
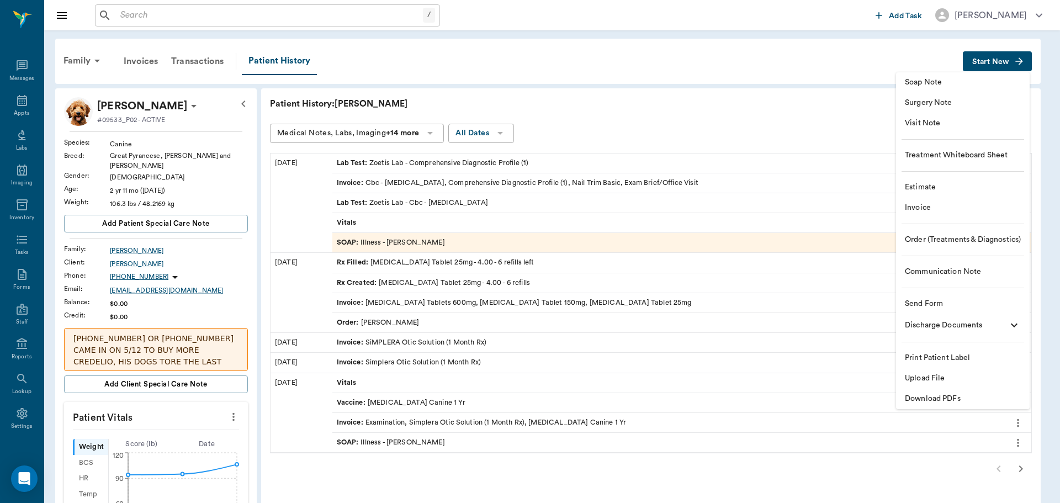
click at [922, 123] on span "Visit Note" at bounding box center [963, 124] width 116 height 12
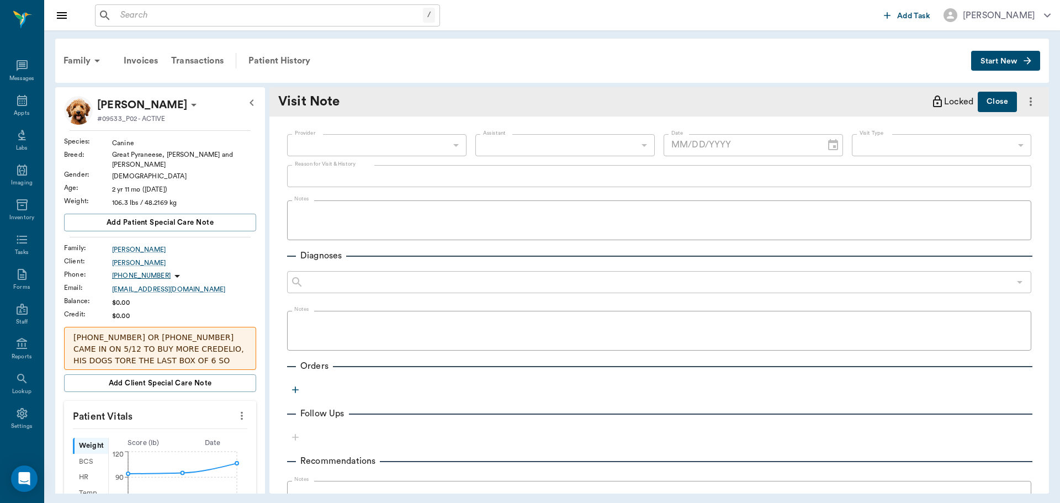
type input "[DATE]"
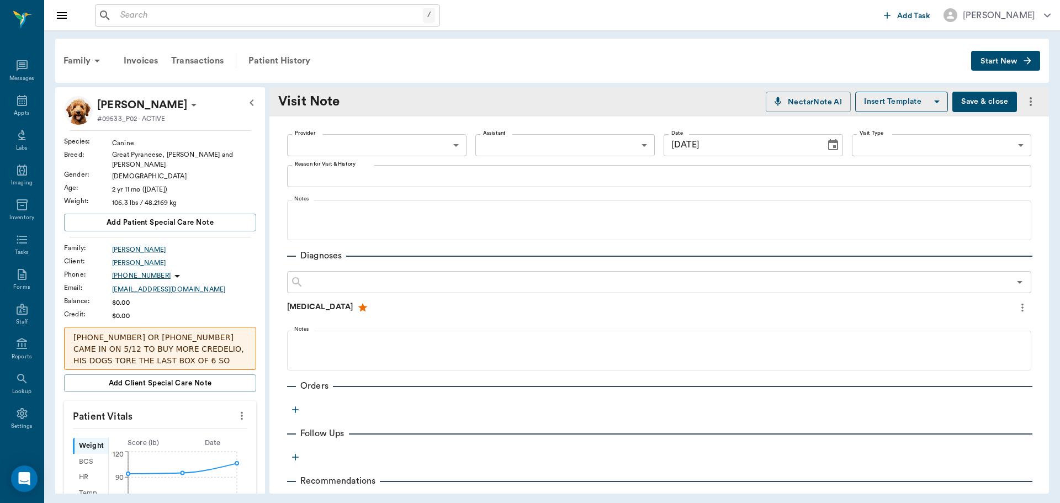
click at [355, 144] on body "/ ​ Add Task Dr. Bert Ellsworth Nectar Messages Appts Labs Imaging Inventory Ta…" at bounding box center [530, 251] width 1060 height 503
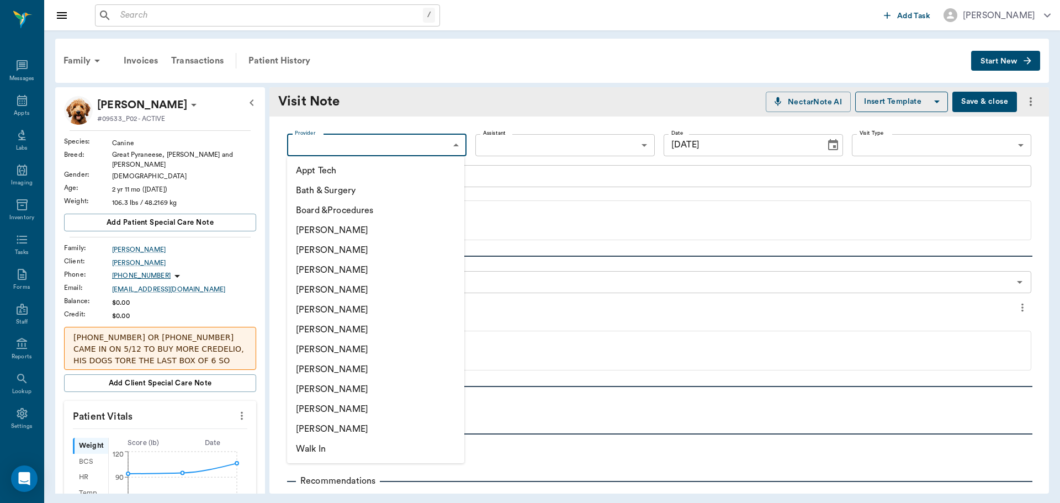
click at [323, 273] on li "[PERSON_NAME]" at bounding box center [375, 270] width 177 height 20
type input "63ec2f075fda476ae8351a4d"
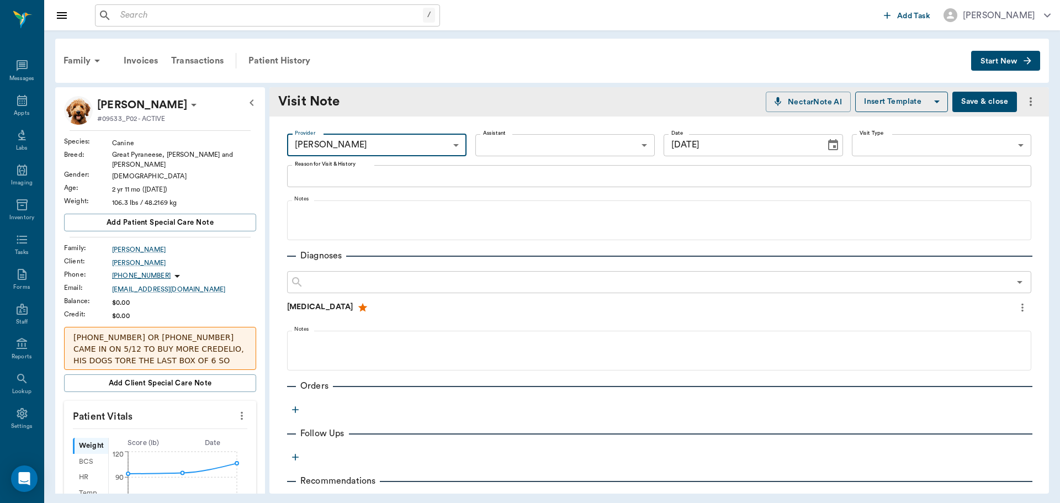
click at [313, 173] on textarea "Reason for Visit & History" at bounding box center [659, 176] width 729 height 13
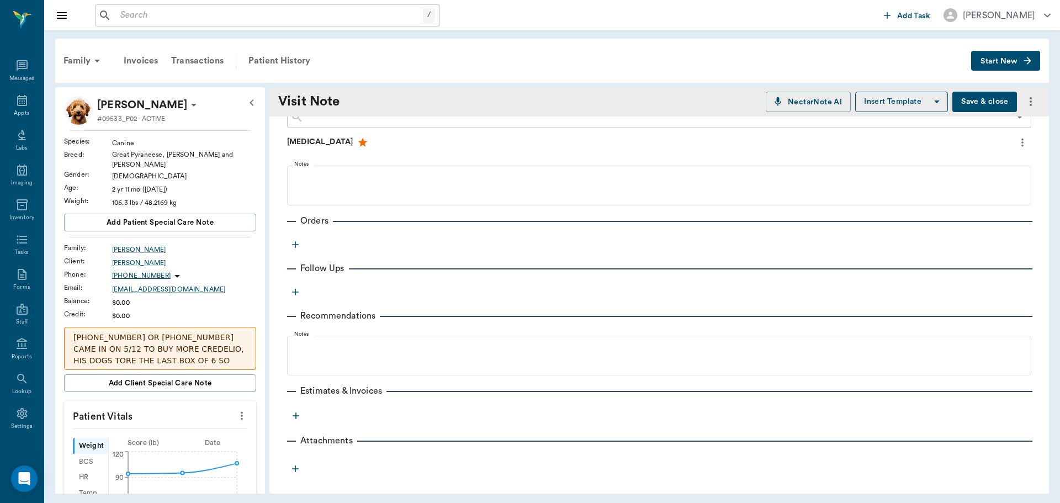
scroll to position [166, 0]
type textarea "doc wanted a hw test done he said no charge"
click at [296, 240] on icon "button" at bounding box center [295, 243] width 11 height 11
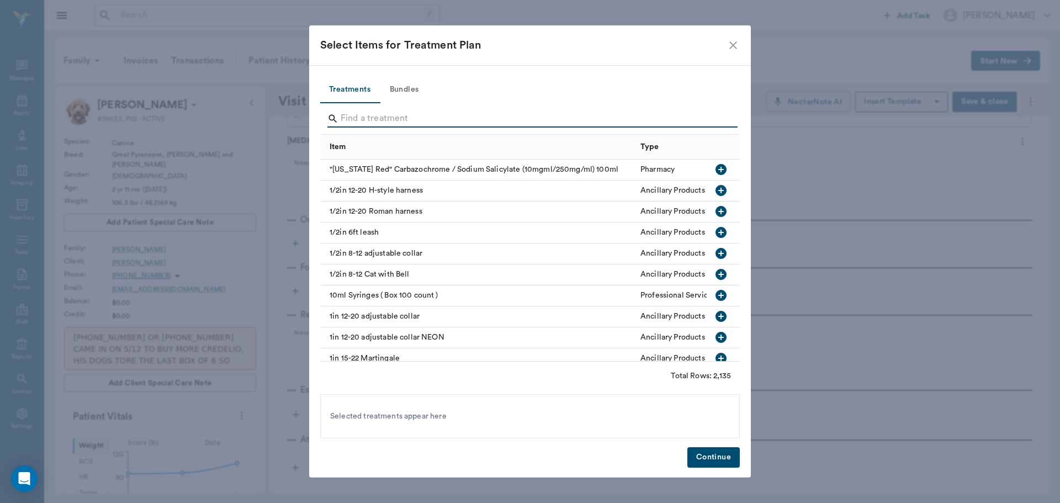
click at [352, 117] on input "Search" at bounding box center [531, 119] width 381 height 18
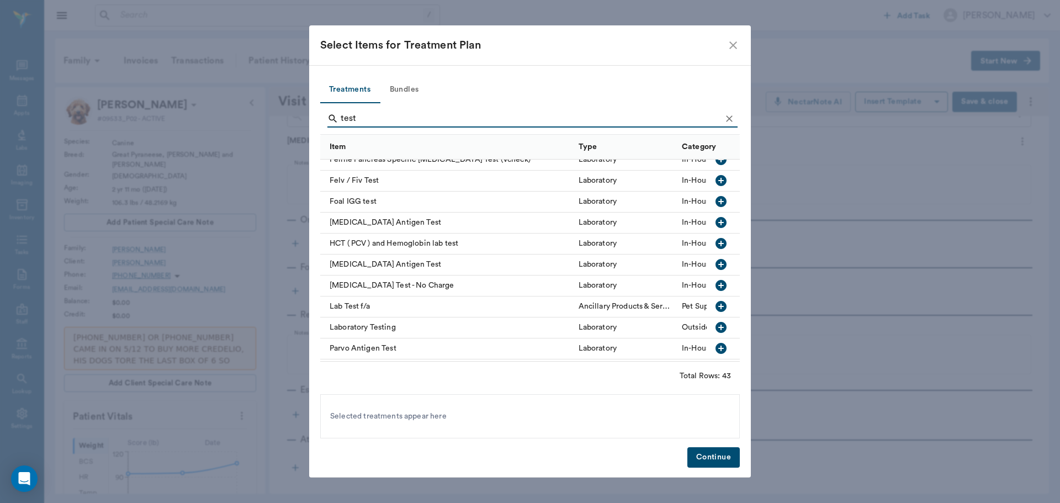
scroll to position [387, 0]
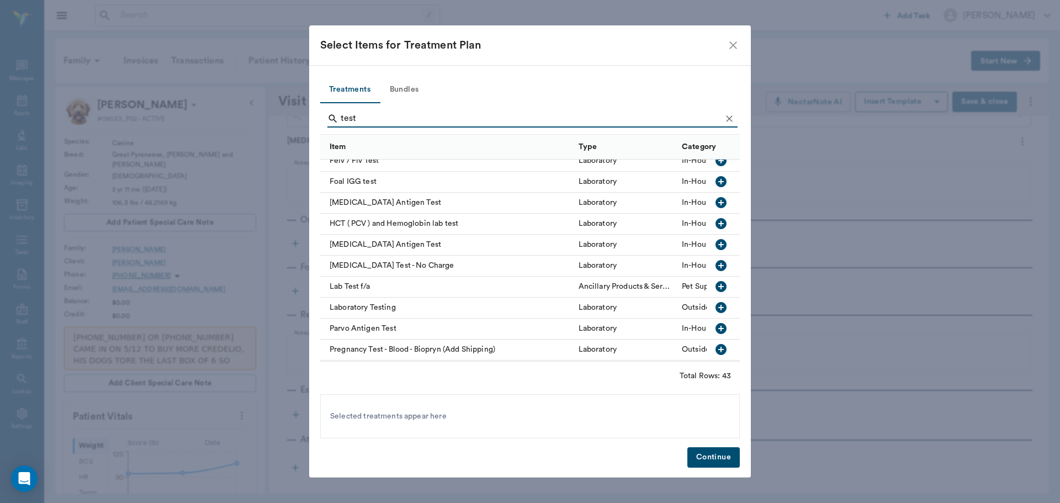
type input "test"
click at [716, 265] on icon "button" at bounding box center [721, 265] width 11 height 11
click at [711, 450] on button "Continue" at bounding box center [714, 457] width 52 height 20
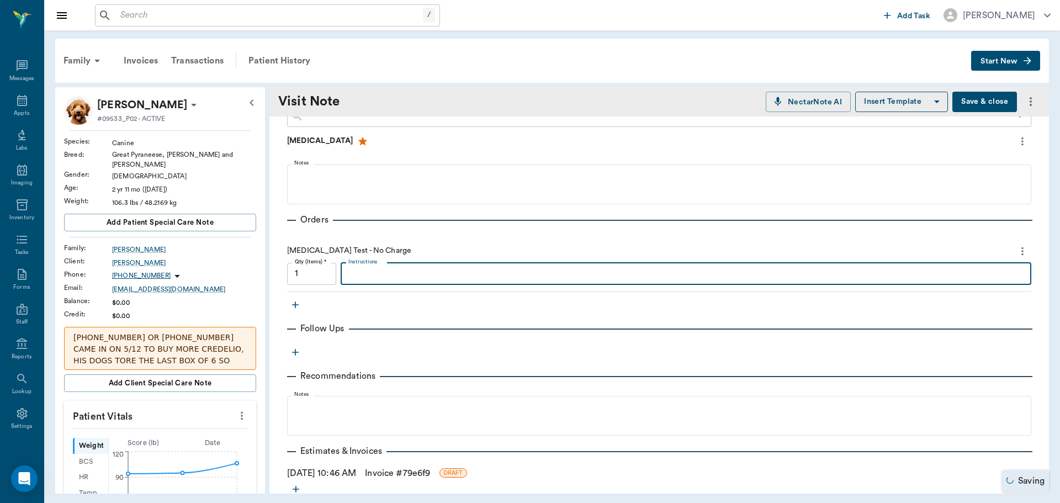
click at [366, 279] on textarea "Instructions" at bounding box center [685, 273] width 675 height 13
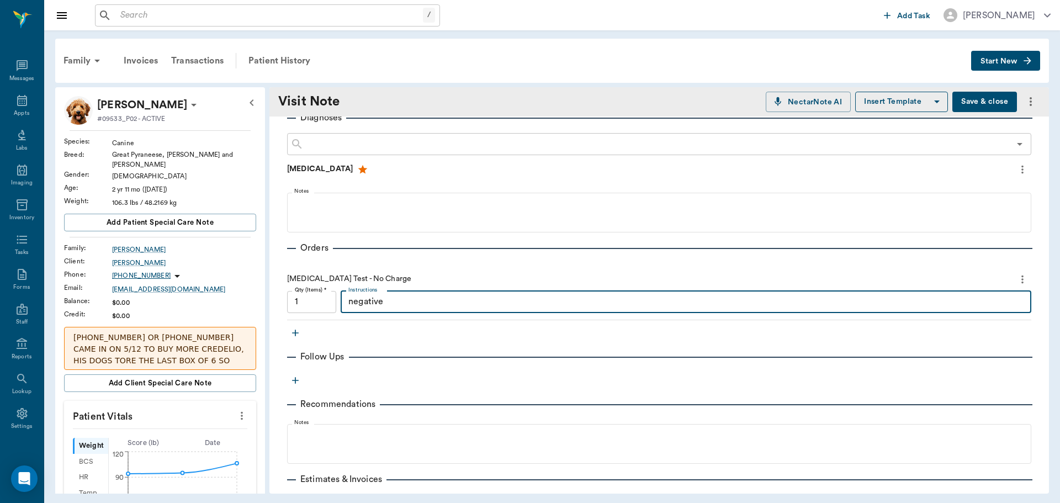
scroll to position [166, 0]
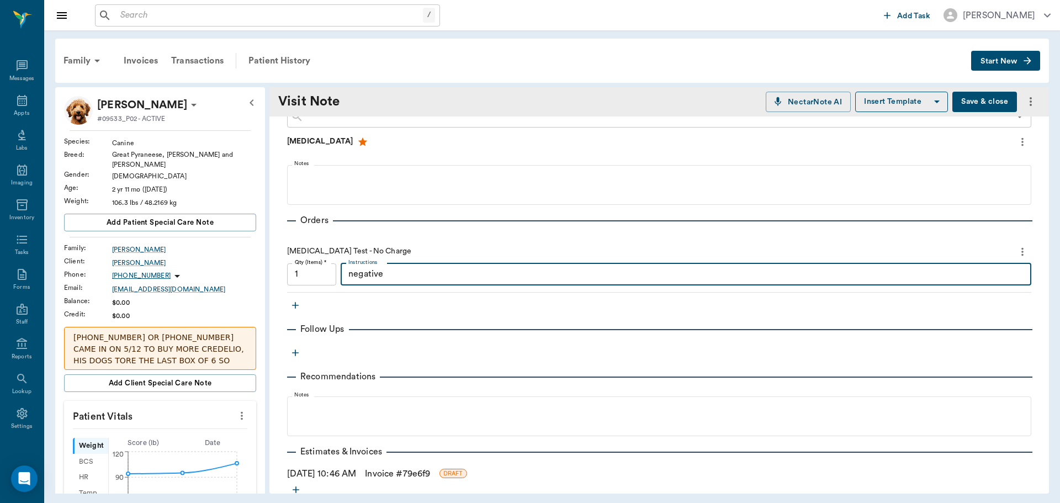
type textarea "negative"
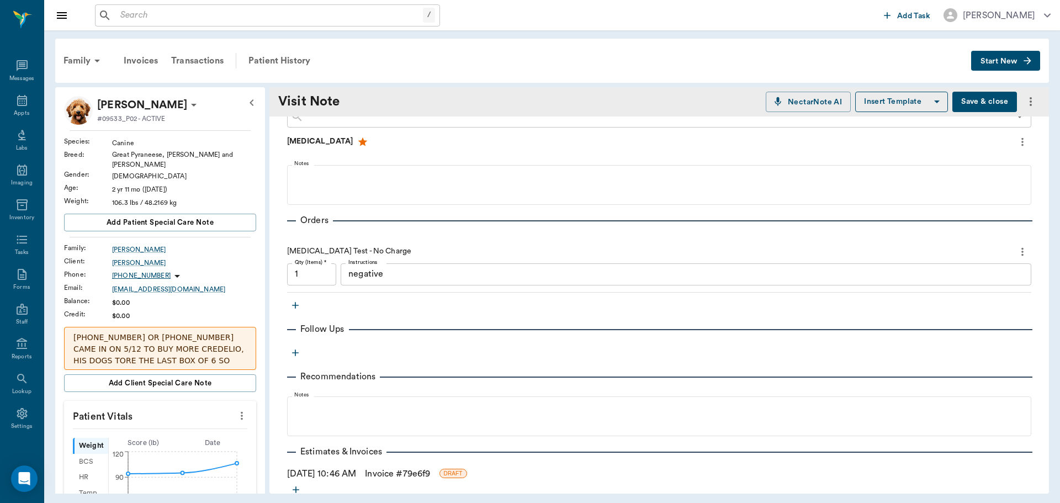
click at [968, 104] on button "Save & close" at bounding box center [985, 102] width 65 height 20
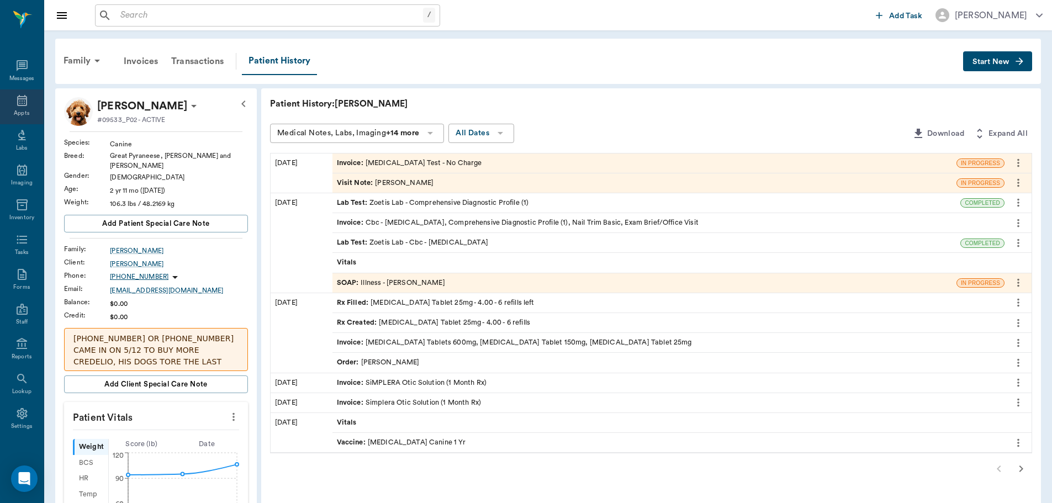
click at [18, 111] on div "Appts" at bounding box center [21, 113] width 15 height 8
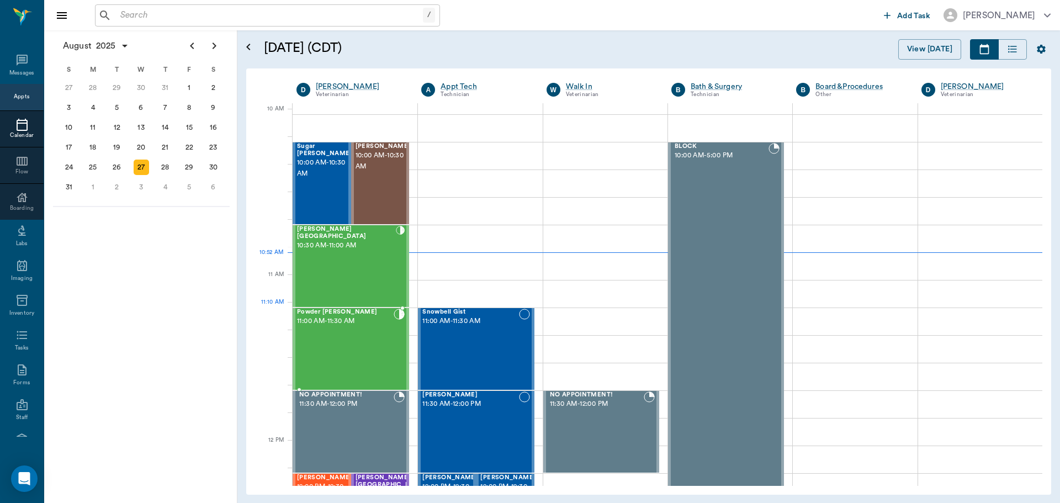
scroll to position [331, 0]
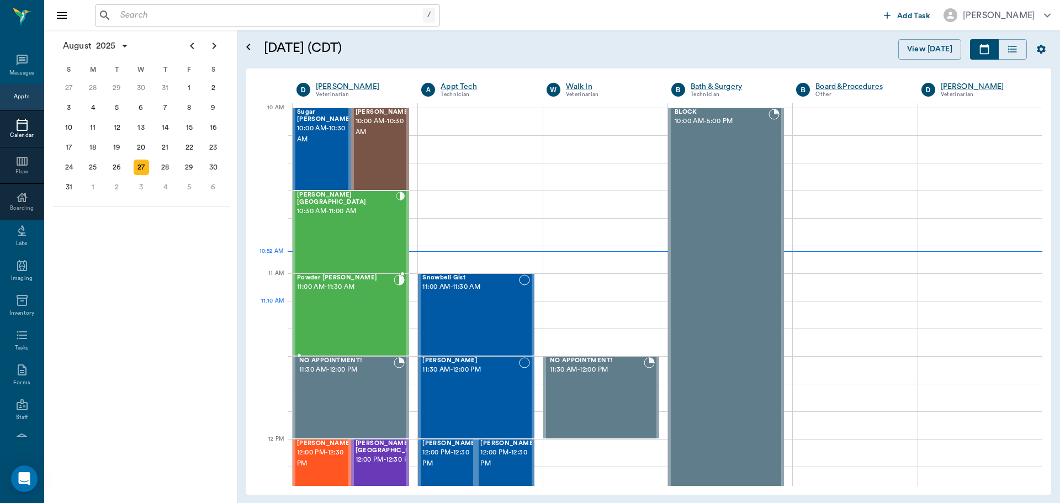
click at [321, 318] on div "Powder Burley 11:00 AM - 11:30 AM" at bounding box center [345, 314] width 97 height 81
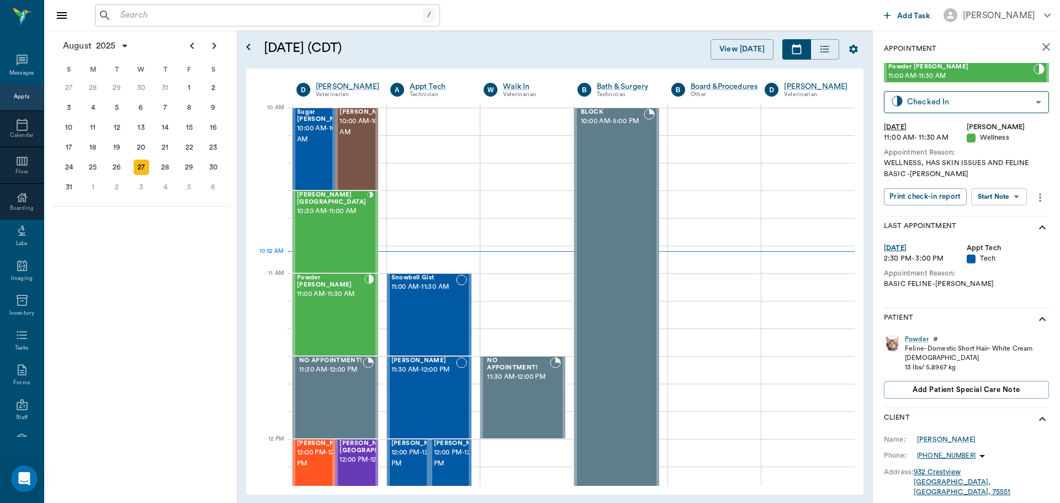
click at [1021, 192] on body "/ ​ Add Task Dr. Bert Ellsworth Nectar Messages Appts Calendar Flow Boarding La…" at bounding box center [530, 251] width 1060 height 503
click at [987, 221] on button "Start SOAP" at bounding box center [987, 219] width 38 height 13
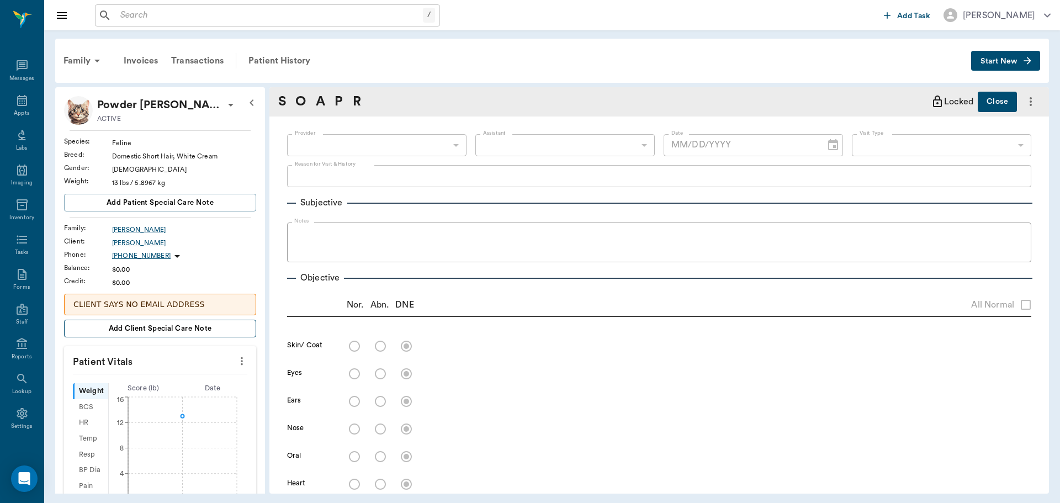
type input "63ec2f075fda476ae8351a4d"
type input "65d2be4f46e3a538d89b8c14"
type textarea "WELLNESS, HAS SKIN ISSUES AND FELINE BASIC -[PERSON_NAME]"
type input "[DATE]"
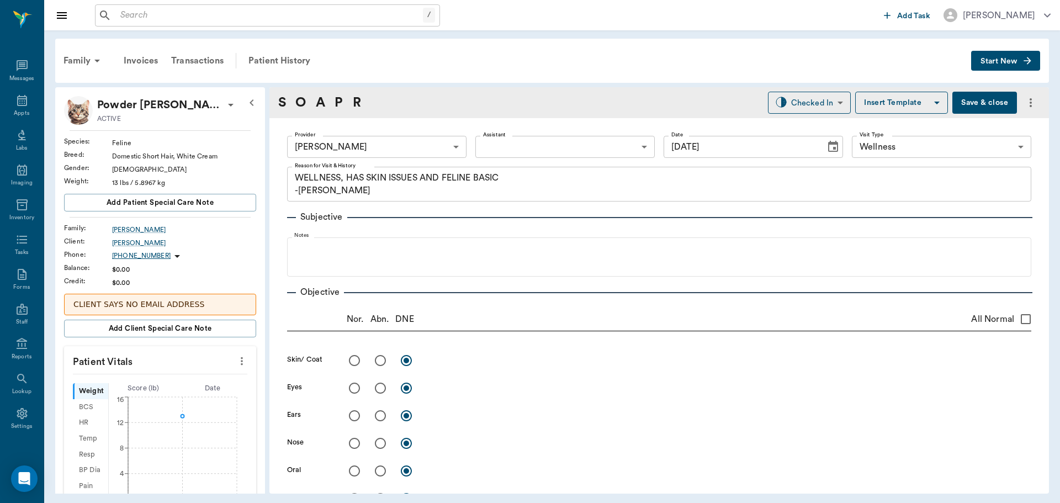
click at [595, 154] on body "/ ​ Add Task Dr. Bert Ellsworth Nectar Messages Appts Labs Imaging Inventory Ta…" at bounding box center [530, 251] width 1060 height 503
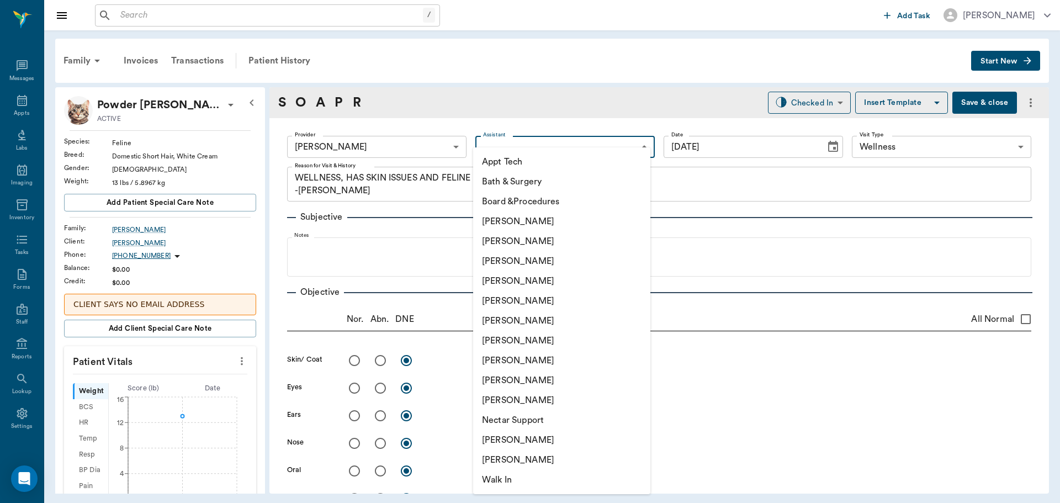
click at [502, 358] on li "[PERSON_NAME]" at bounding box center [561, 361] width 177 height 20
type input "63ec2e7e52e12b0ba117b124"
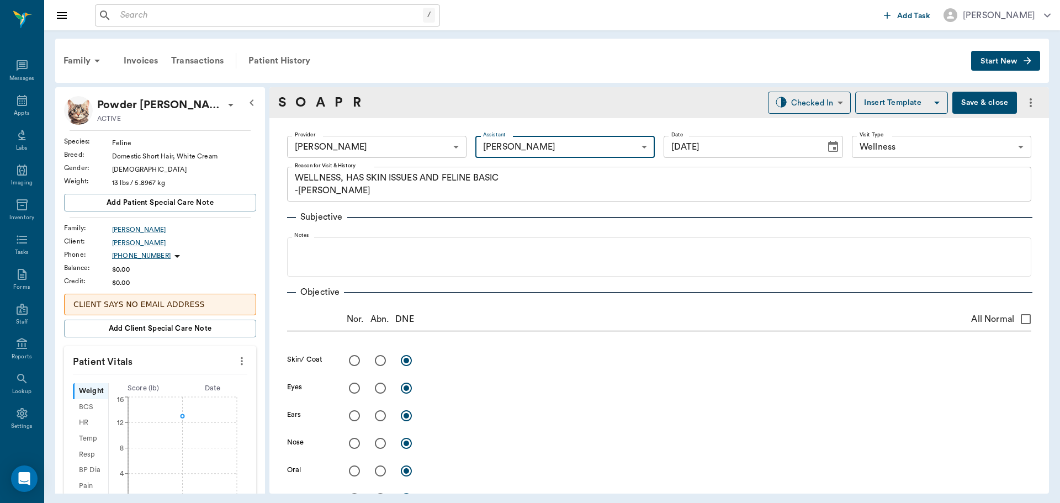
click at [241, 358] on icon "more" at bounding box center [242, 361] width 2 height 8
click at [154, 382] on span "Enter Vitals" at bounding box center [187, 380] width 93 height 12
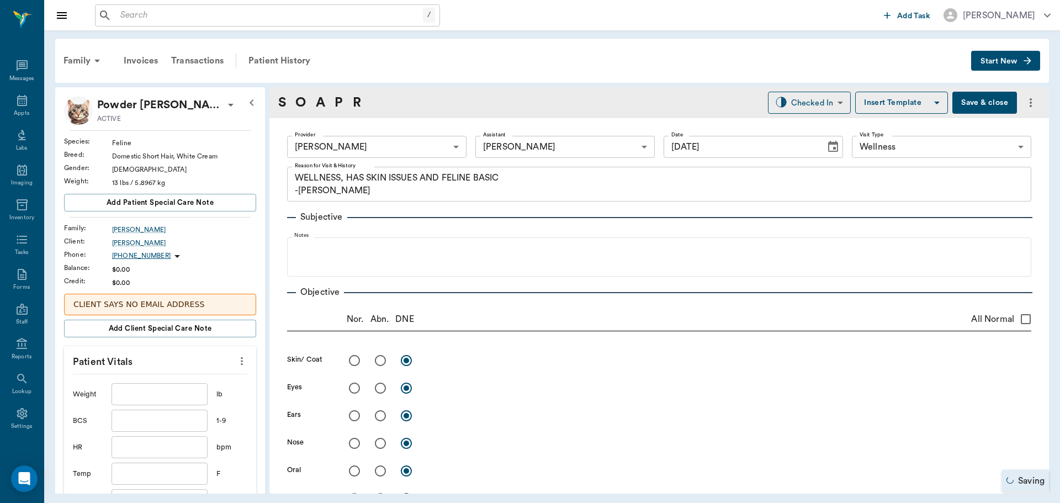
click at [144, 397] on input "text" at bounding box center [160, 394] width 96 height 22
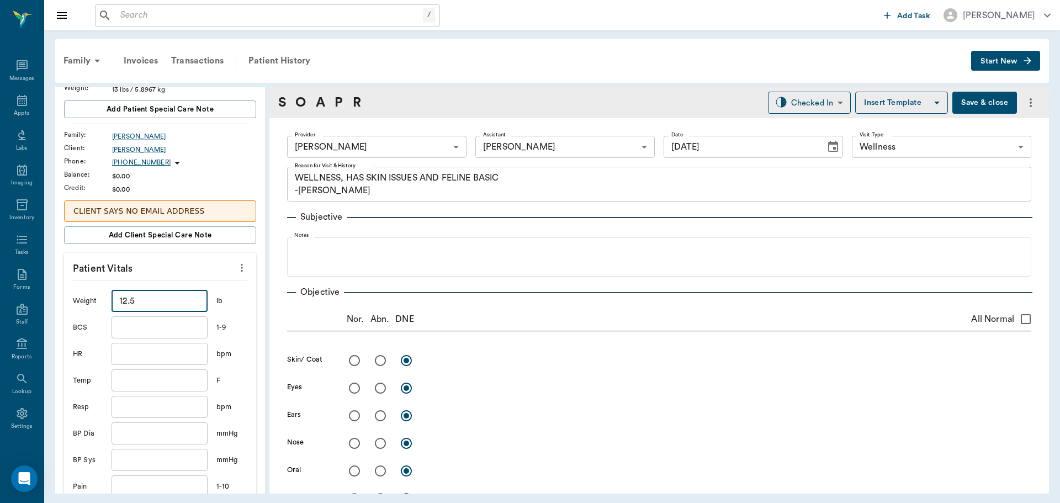
scroll to position [166, 0]
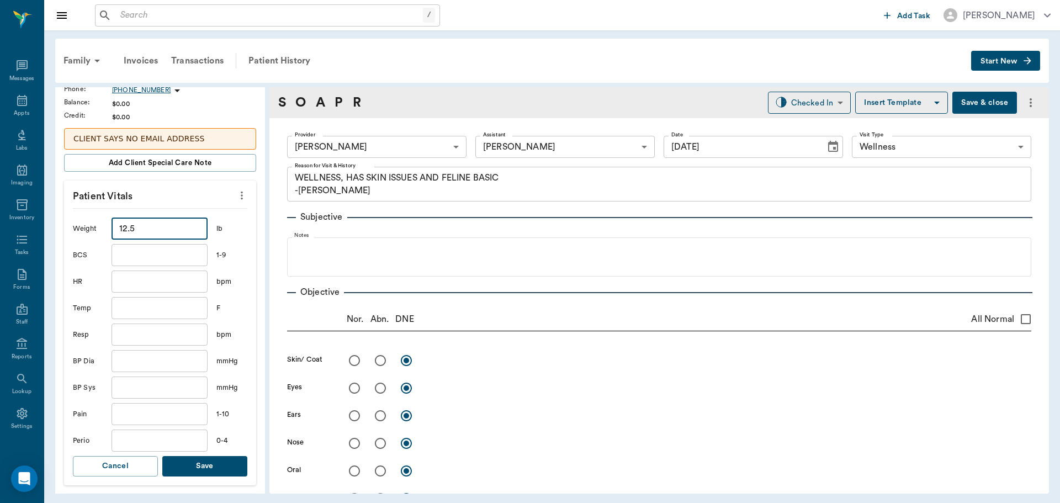
type input "12.5"
click at [137, 308] on input "text" at bounding box center [160, 308] width 96 height 22
type input "101.8"
click at [202, 459] on button "Save" at bounding box center [204, 466] width 85 height 20
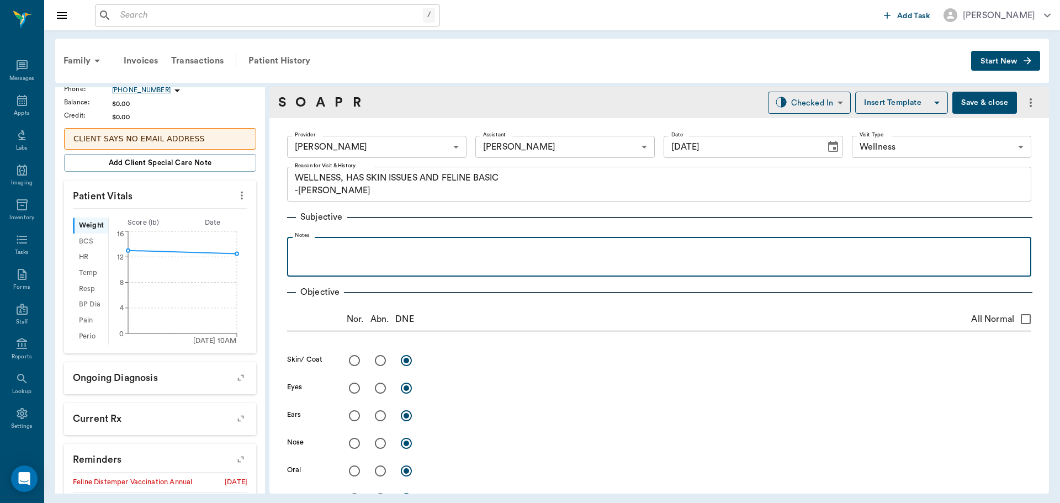
click at [300, 252] on p at bounding box center [659, 248] width 733 height 13
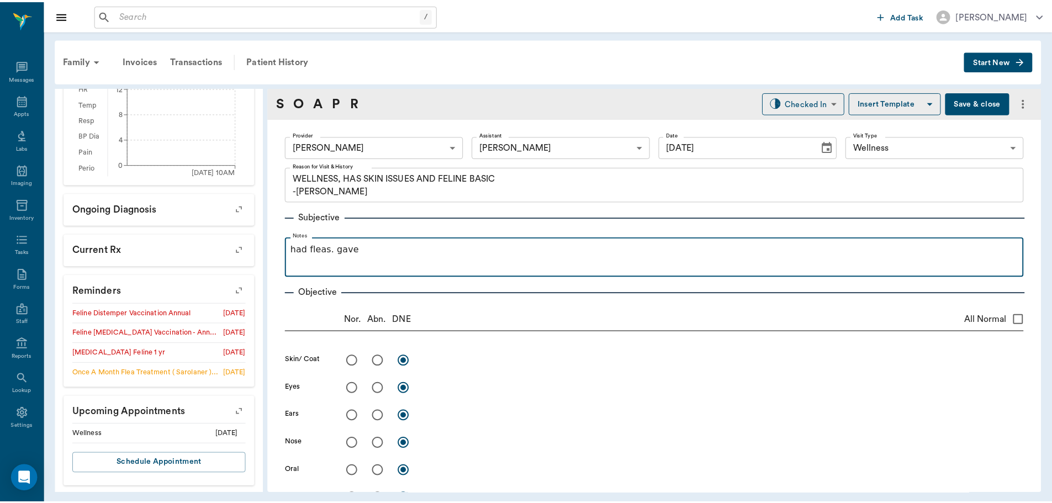
scroll to position [337, 0]
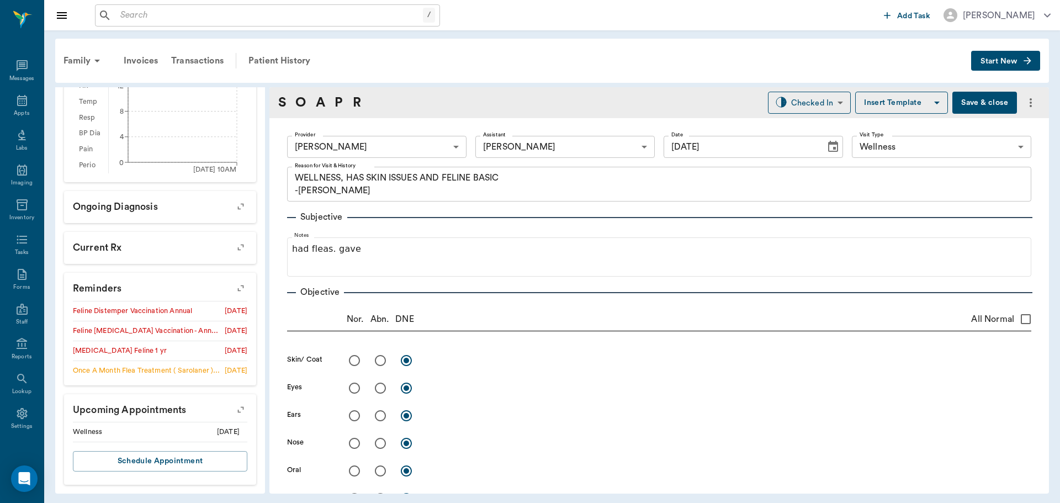
click at [235, 286] on icon "button" at bounding box center [240, 288] width 15 height 15
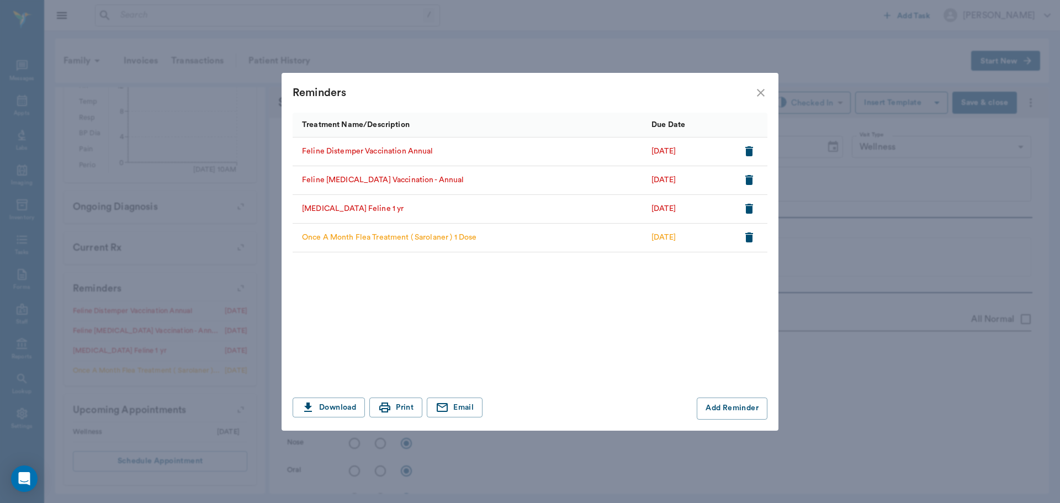
click at [225, 274] on div "Reminders Treatment Name/Description Due Date Feline Distemper Vaccination Annu…" at bounding box center [530, 251] width 1060 height 503
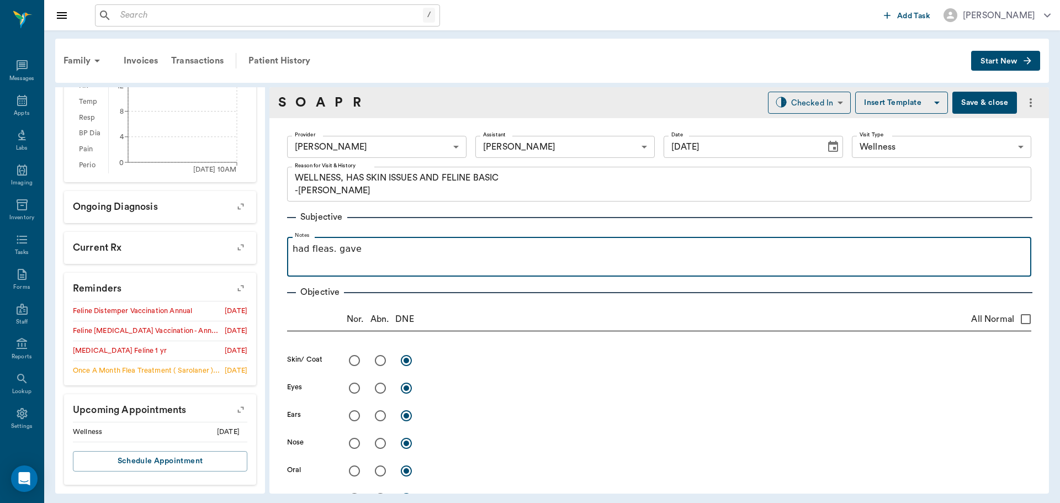
click at [363, 251] on p "had fleas. gave" at bounding box center [659, 248] width 733 height 13
click at [517, 251] on p "had fleas. scratched sores on himself. gave once a month. sores are looking bet…" at bounding box center [659, 248] width 733 height 13
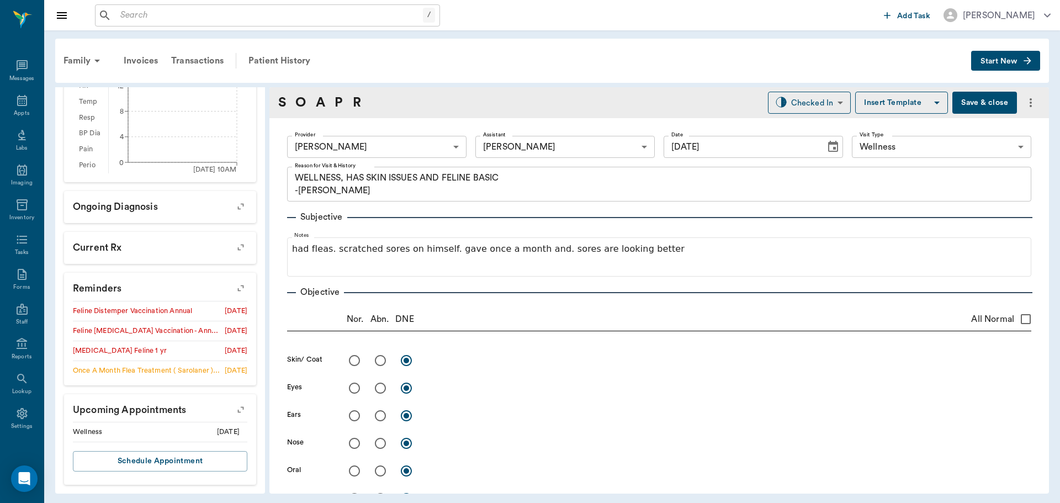
click at [963, 108] on button "Save & close" at bounding box center [985, 103] width 65 height 22
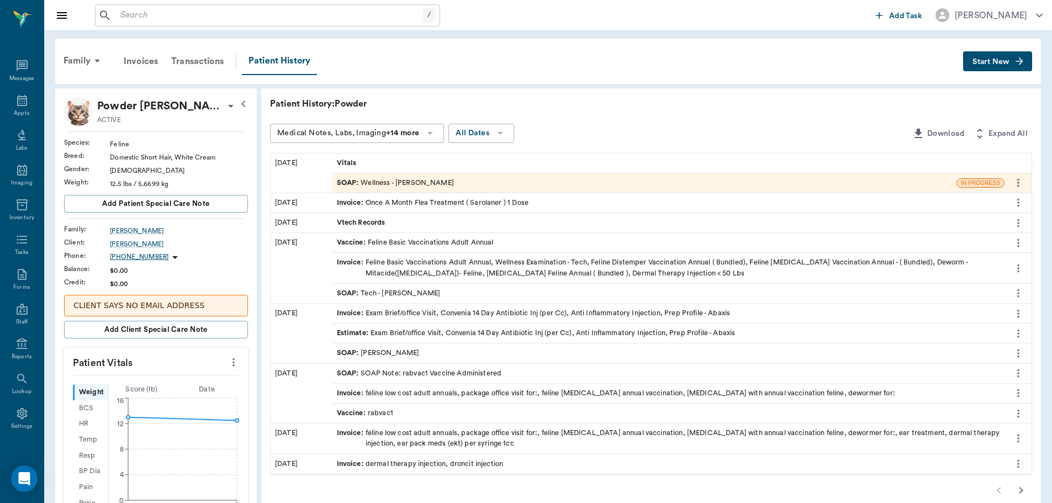
click at [350, 205] on span "Invoice :" at bounding box center [351, 203] width 29 height 10
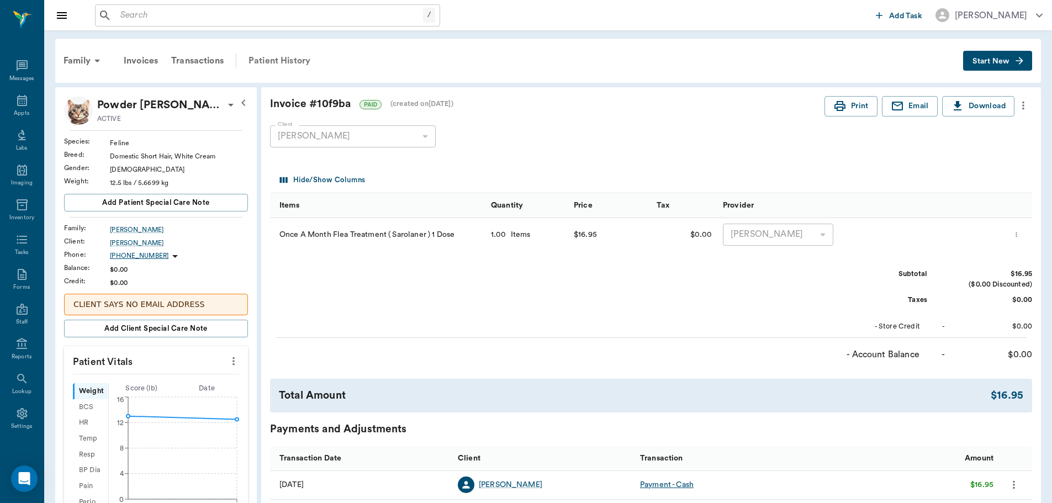
click at [300, 63] on div "Patient History" at bounding box center [279, 60] width 75 height 27
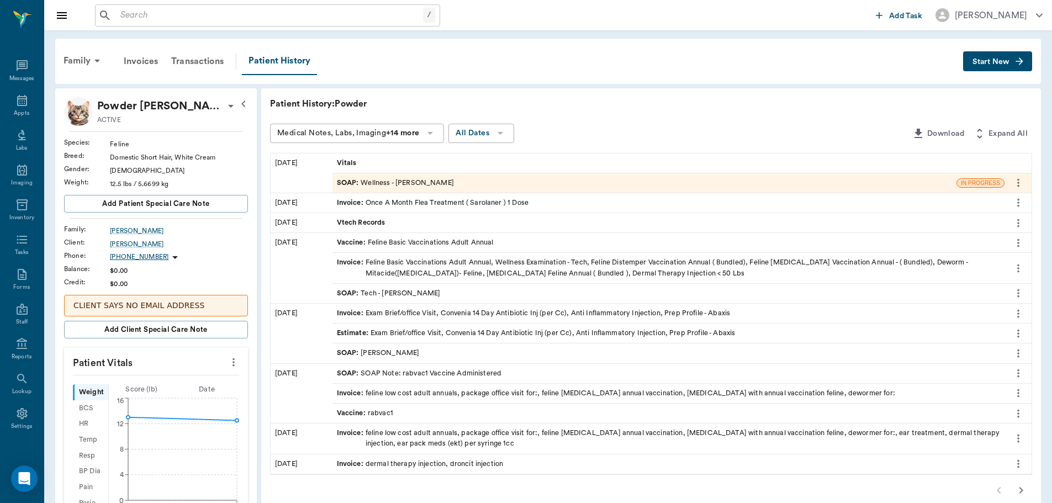
click at [351, 182] on span "SOAP :" at bounding box center [349, 183] width 24 height 10
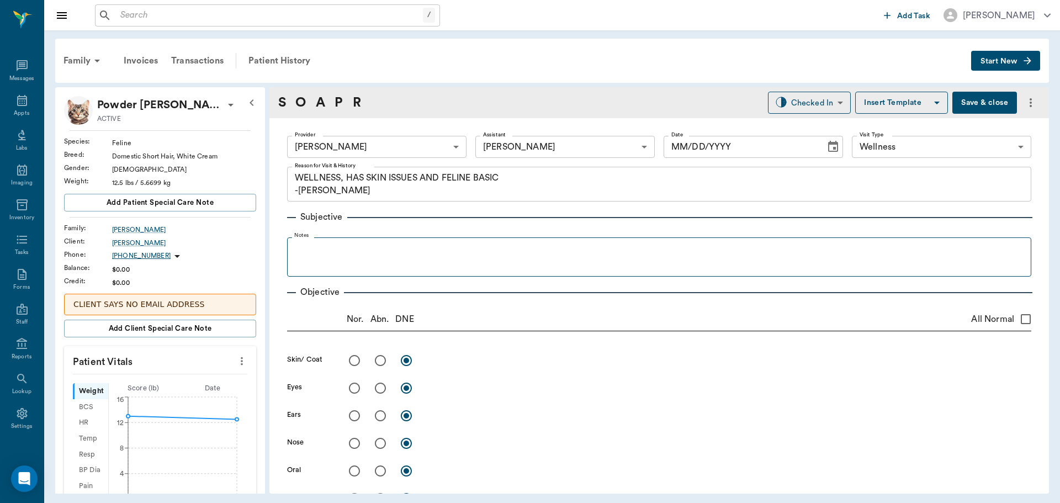
type input "63ec2f075fda476ae8351a4d"
type input "63ec2e7e52e12b0ba117b124"
type input "65d2be4f46e3a538d89b8c14"
type textarea "WELLNESS, HAS SKIN ISSUES AND FELINE BASIC -[PERSON_NAME]"
type input "[DATE]"
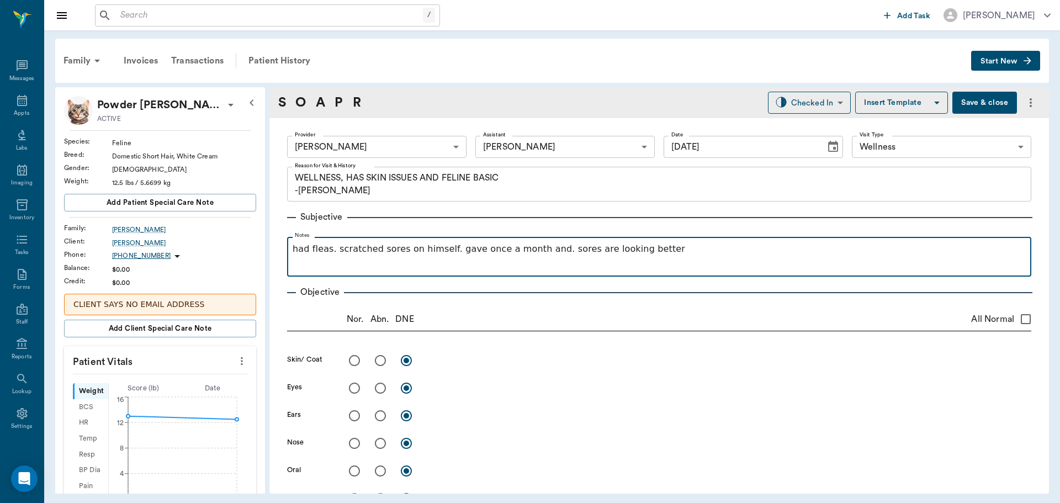
click at [536, 247] on p "had fleas. scratched sores on himself. gave once a month and. sores are looking…" at bounding box center [659, 248] width 733 height 13
click at [677, 253] on p "had fleas. scratched sores on himself. gave once a month. sores are looking bet…" at bounding box center [659, 248] width 733 height 13
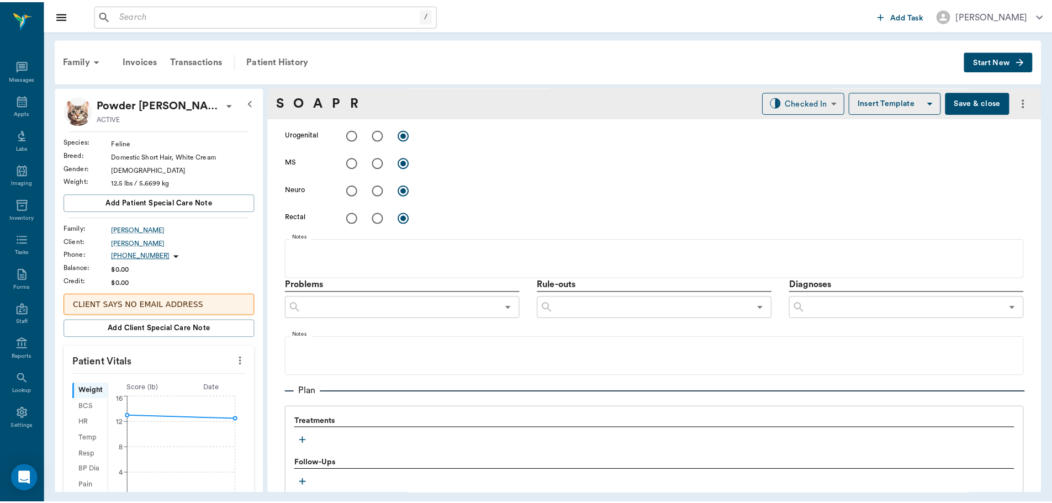
scroll to position [497, 0]
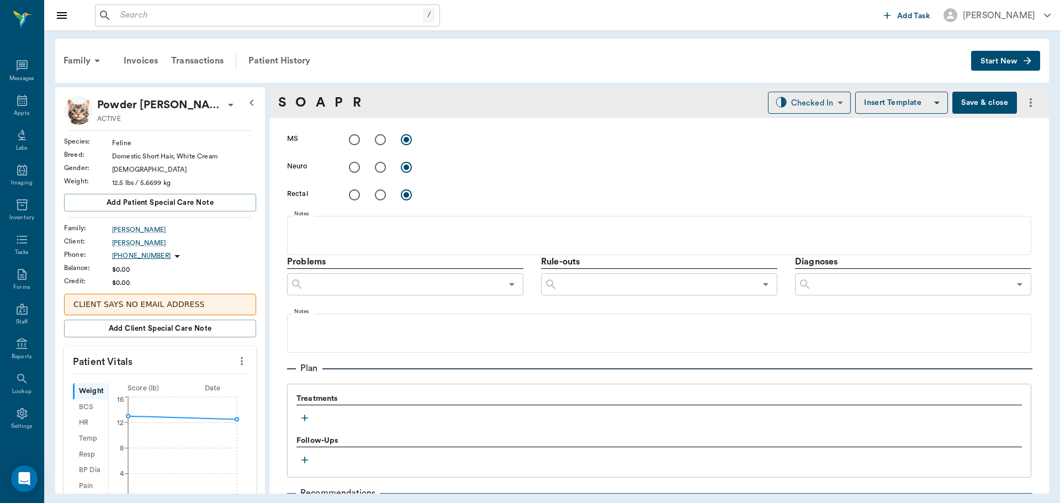
click at [307, 413] on icon "button" at bounding box center [304, 418] width 11 height 11
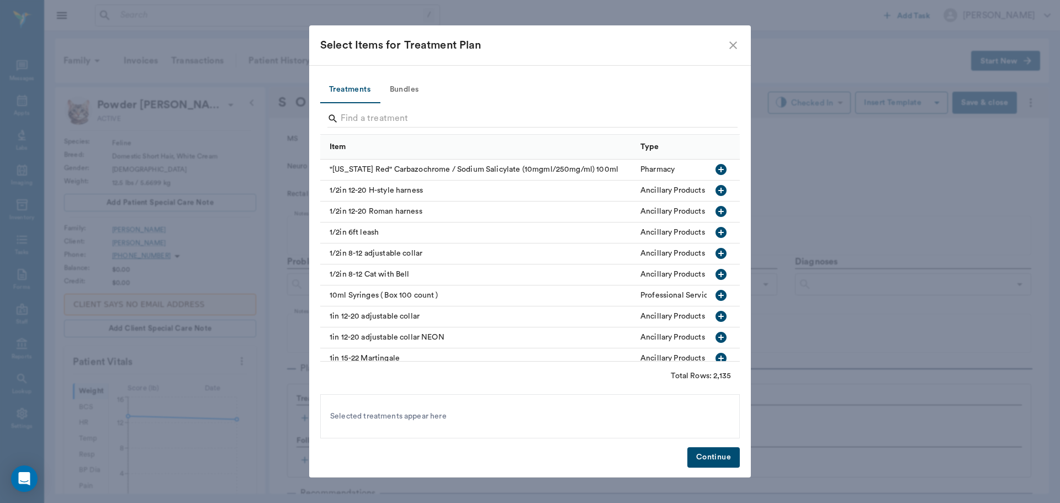
click at [418, 89] on button "Bundles" at bounding box center [404, 90] width 50 height 27
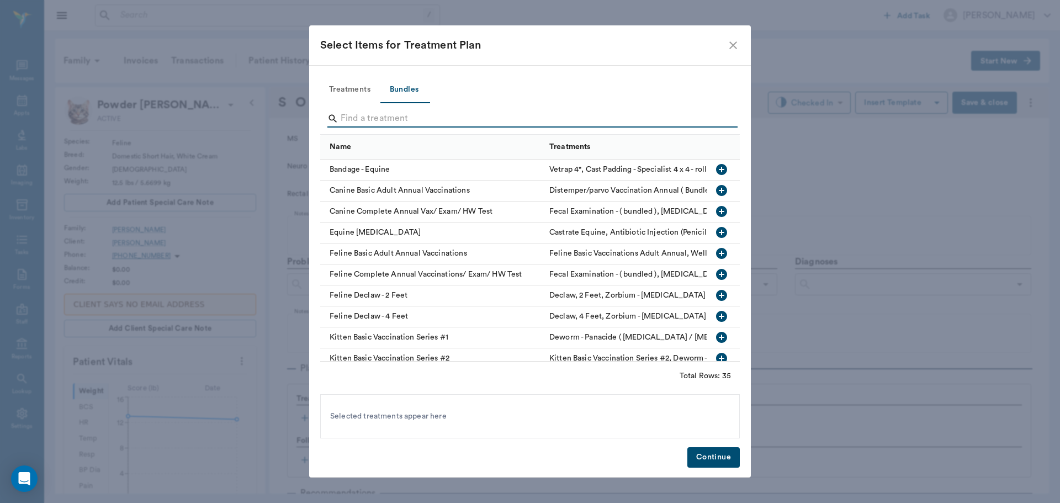
click at [363, 124] on input "Search" at bounding box center [531, 119] width 381 height 18
click at [716, 252] on icon "button" at bounding box center [721, 253] width 11 height 11
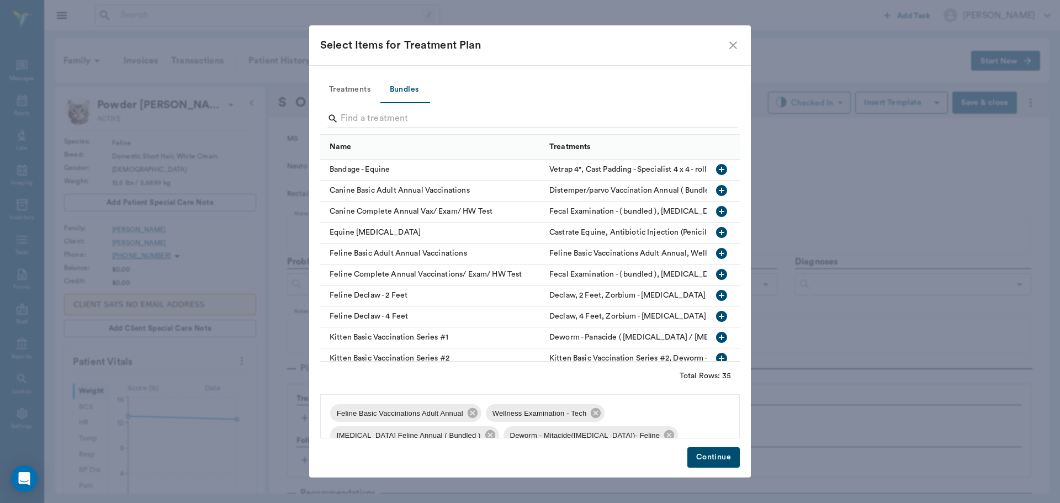
click at [732, 453] on button "Continue" at bounding box center [714, 457] width 52 height 20
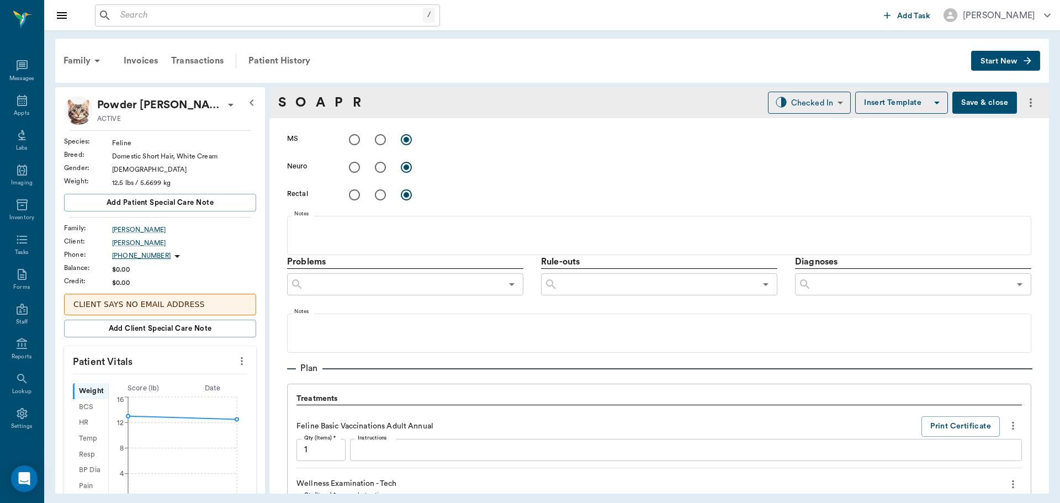
drag, startPoint x: 971, startPoint y: 103, endPoint x: 918, endPoint y: 84, distance: 56.1
click at [964, 101] on button "Save & close" at bounding box center [985, 103] width 65 height 22
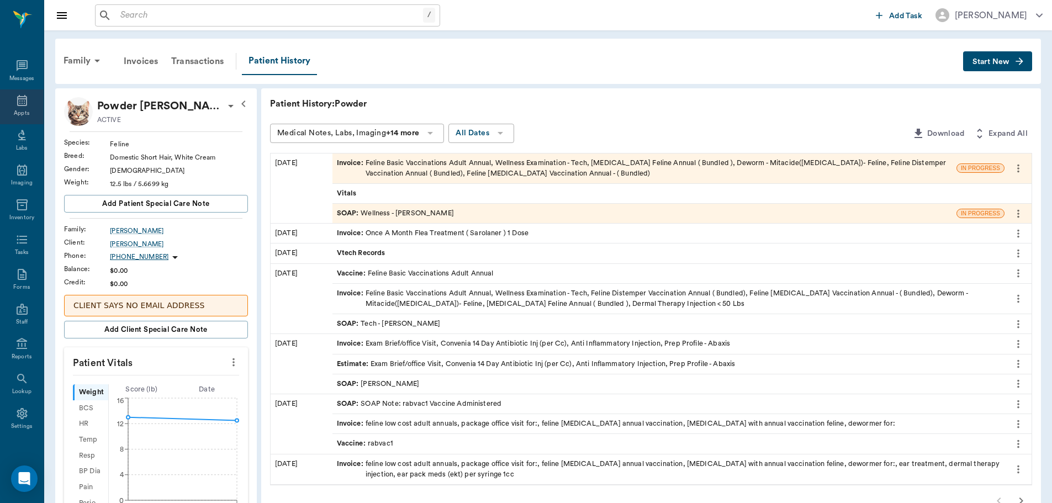
click at [10, 92] on div "Appts" at bounding box center [22, 106] width 44 height 35
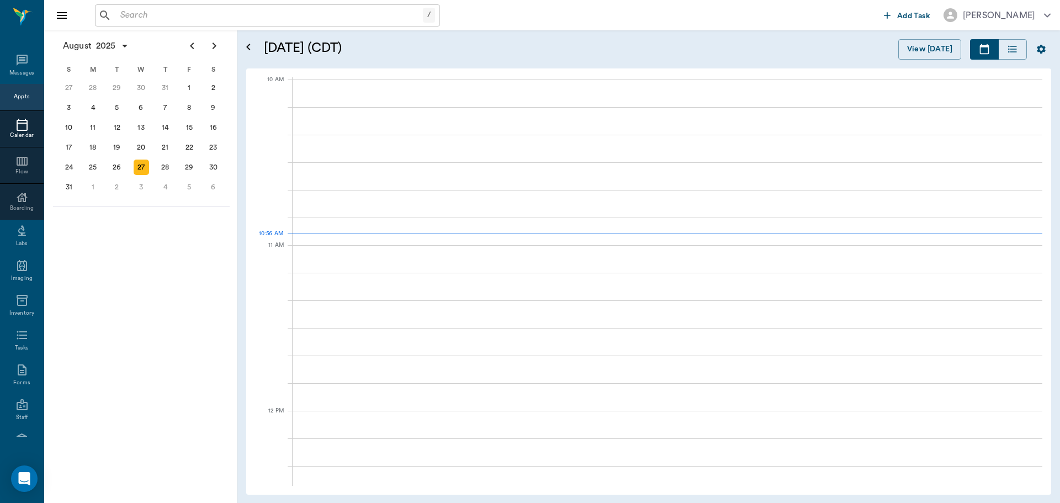
scroll to position [334, 0]
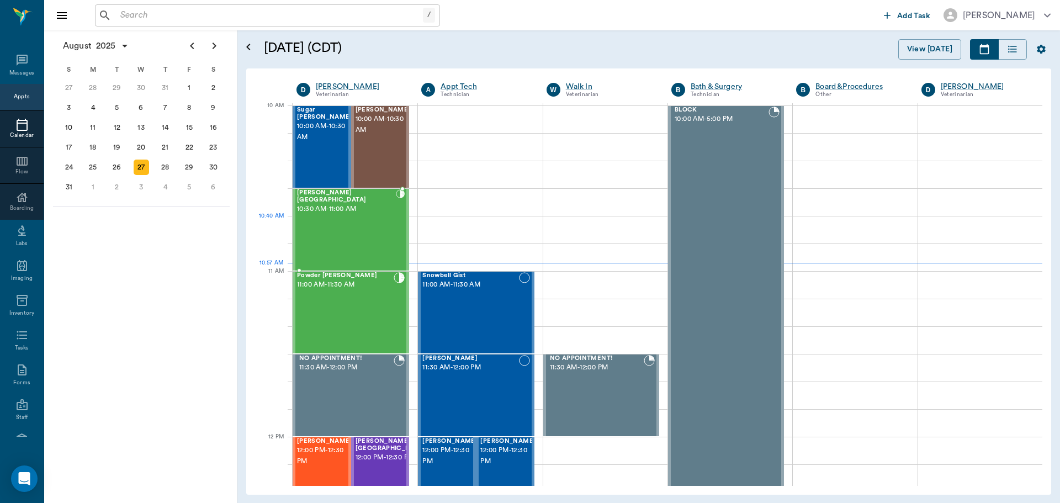
click at [342, 234] on div "LIZ Birmingham 10:30 AM - 11:00 AM" at bounding box center [346, 229] width 99 height 81
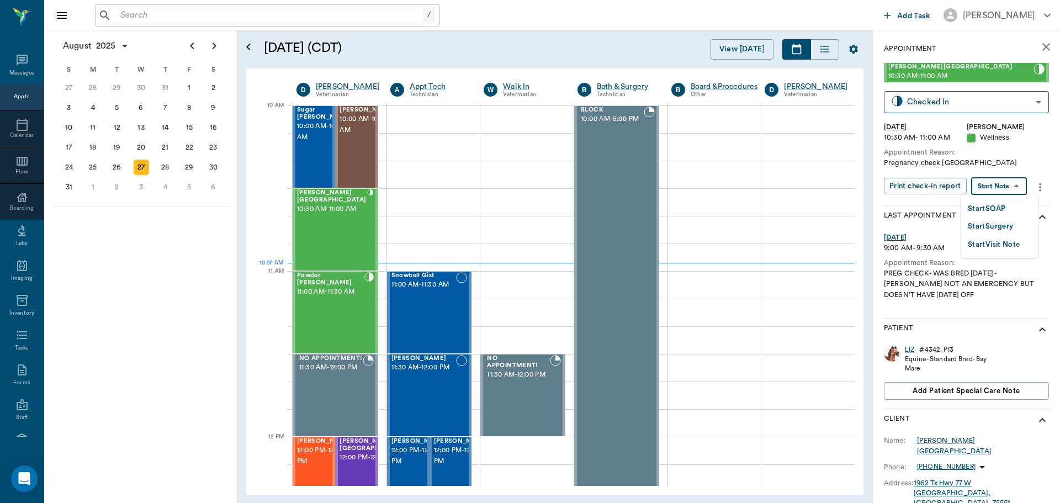
click at [1010, 189] on body "/ ​ Add Task Dr. Bert Ellsworth Nectar Messages Appts Calendar Flow Boarding La…" at bounding box center [530, 251] width 1060 height 503
drag, startPoint x: 991, startPoint y: 211, endPoint x: 1017, endPoint y: 248, distance: 44.9
click at [1015, 236] on ul "Start SOAP Start Surgery Start Visit Note" at bounding box center [1000, 226] width 77 height 63
click at [1012, 247] on button "Start Visit Note" at bounding box center [994, 245] width 52 height 13
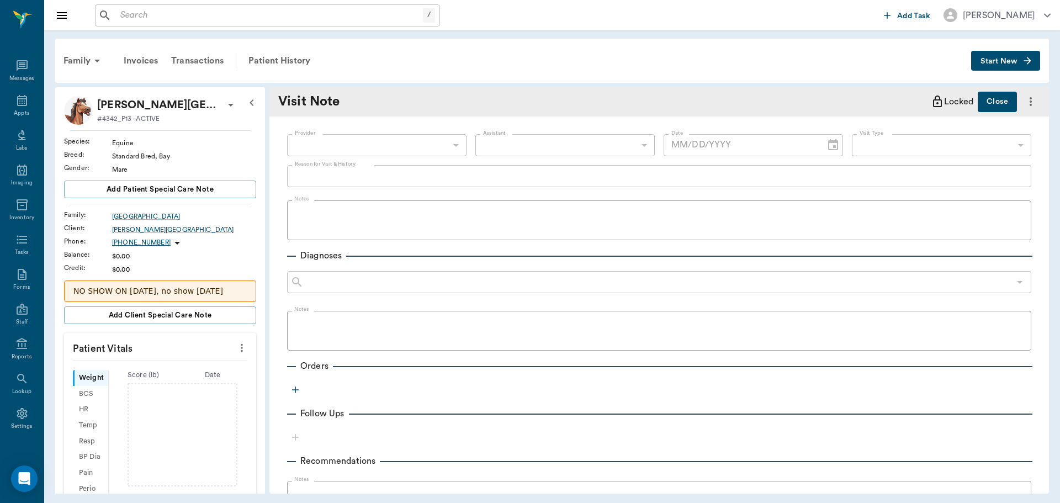
type input "63ec2f075fda476ae8351a4d"
type input "65d2be4f46e3a538d89b8c14"
type input "[DATE]"
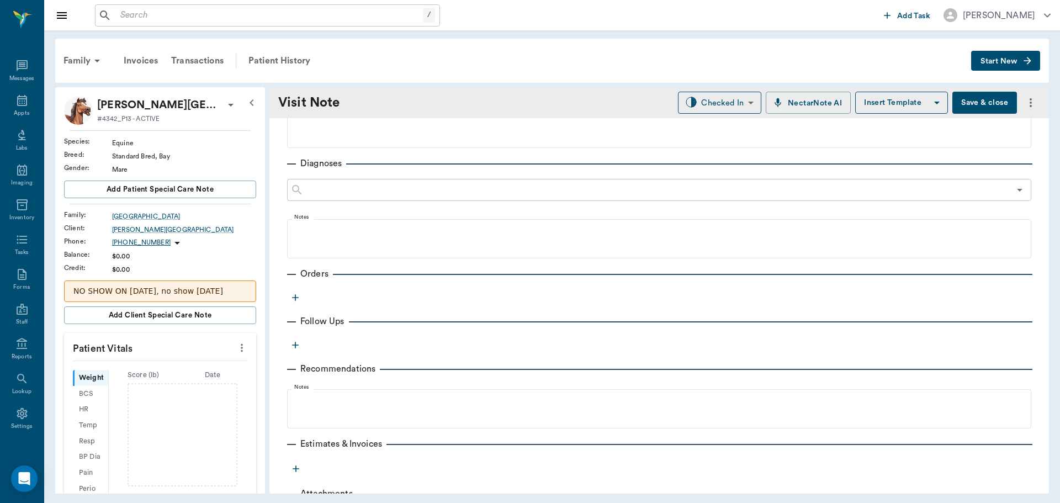
scroll to position [93, 0]
click at [294, 299] on icon "button" at bounding box center [295, 298] width 11 height 11
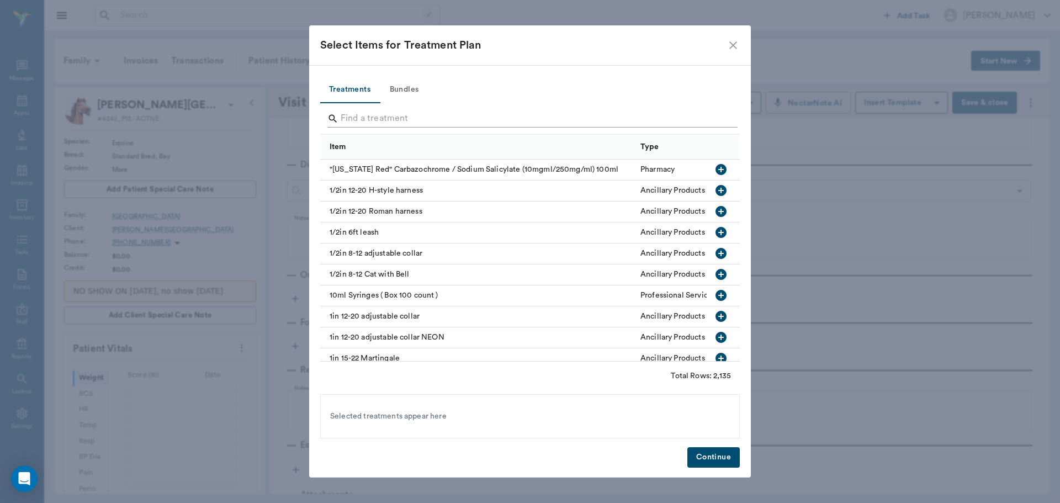
click at [366, 117] on input "Search" at bounding box center [531, 119] width 381 height 18
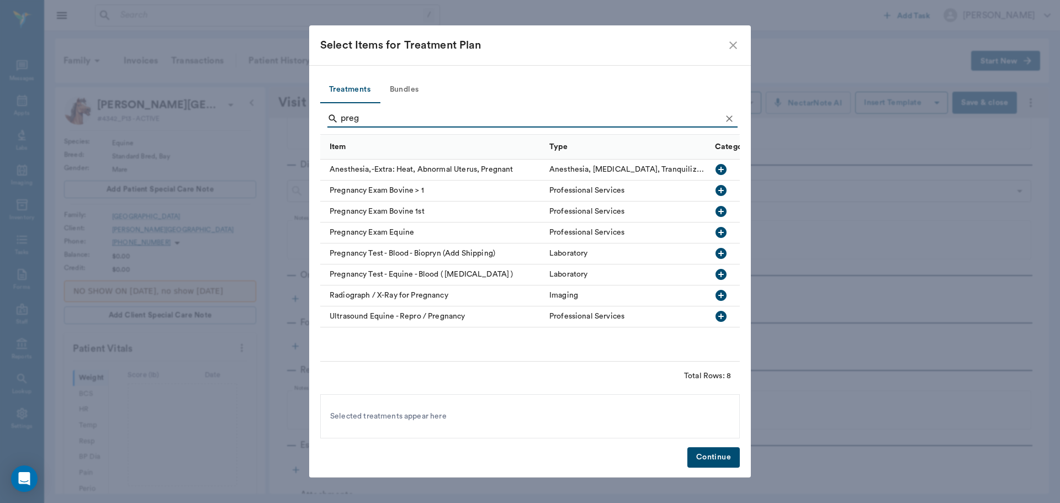
type input "preg"
click at [722, 233] on icon "button" at bounding box center [721, 232] width 13 height 13
click at [719, 457] on button "Continue" at bounding box center [714, 457] width 52 height 20
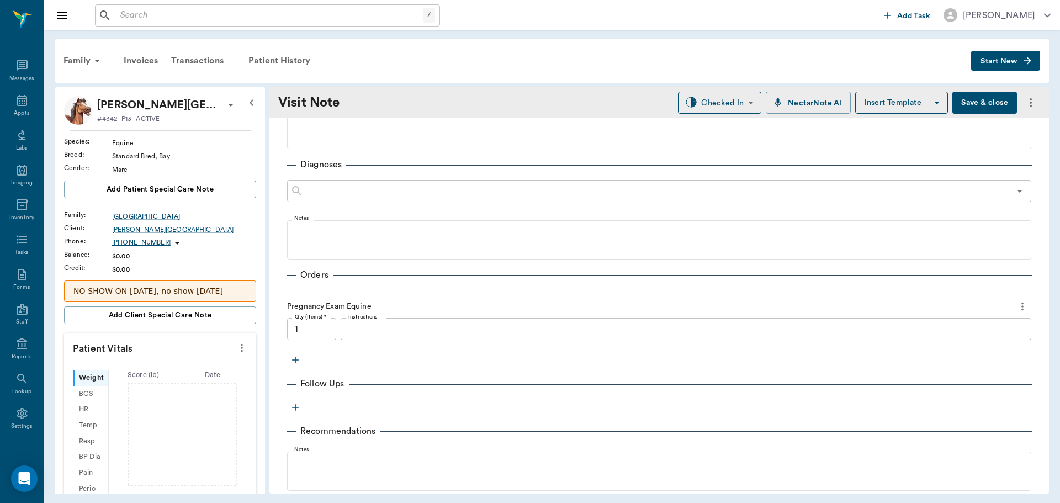
click at [374, 332] on textarea "Instructions" at bounding box center [685, 329] width 675 height 13
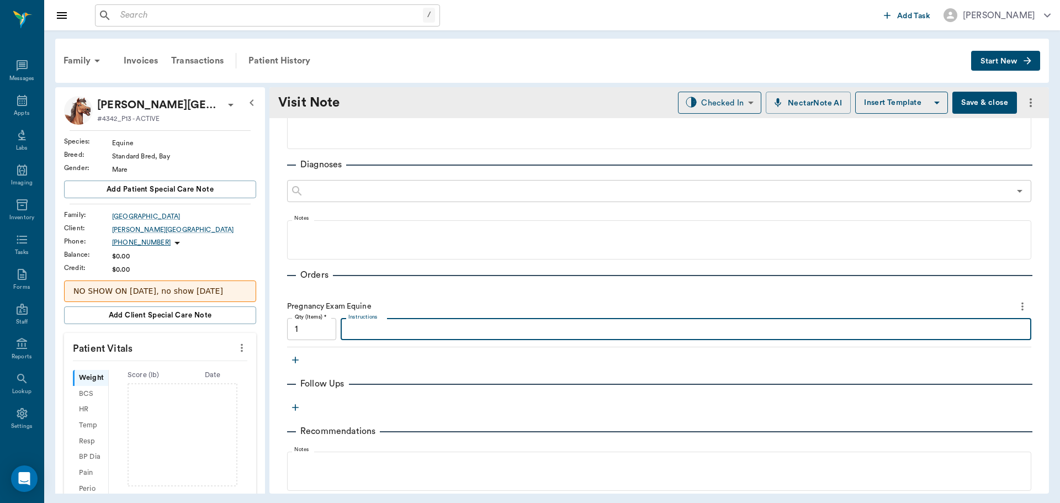
click at [374, 332] on textarea "Instructions" at bounding box center [685, 329] width 675 height 13
click at [354, 332] on textarea "50 day" at bounding box center [685, 329] width 675 height 13
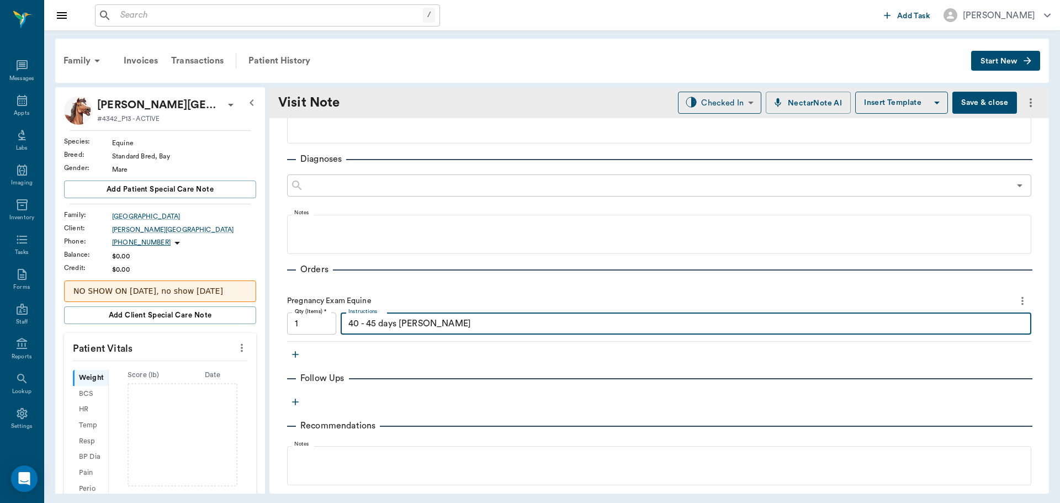
scroll to position [0, 0]
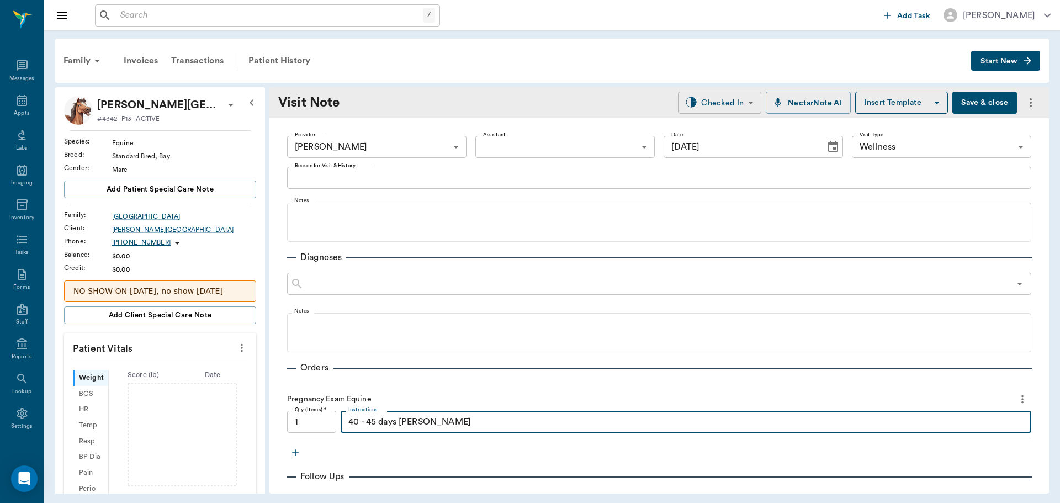
type textarea "40 - 45 days PG L horn"
click at [735, 104] on body "/ ​ Add Task Dr. Bert Ellsworth Nectar Messages Appts Labs Imaging Inventory Ta…" at bounding box center [530, 251] width 1060 height 503
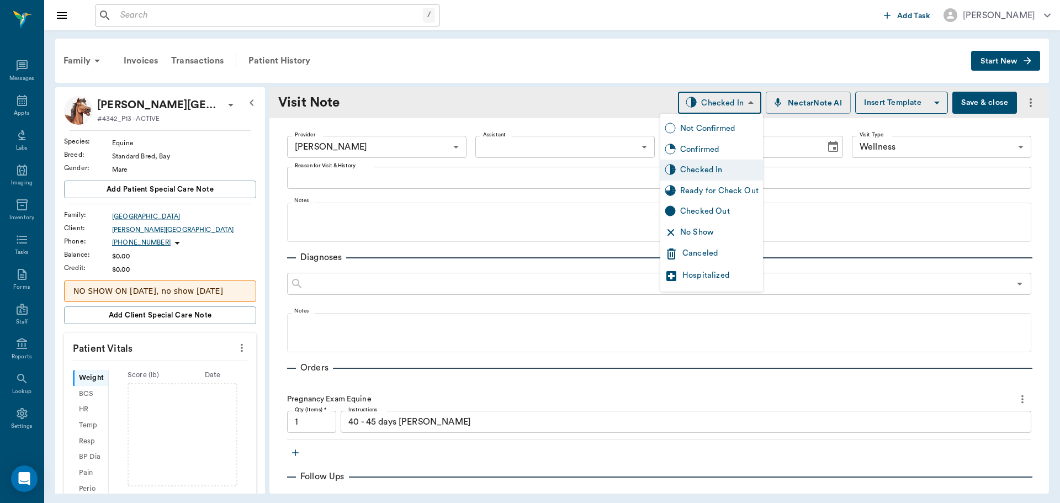
click at [727, 192] on div "Ready for Check Out" at bounding box center [719, 191] width 78 height 12
type input "READY_TO_CHECKOUT"
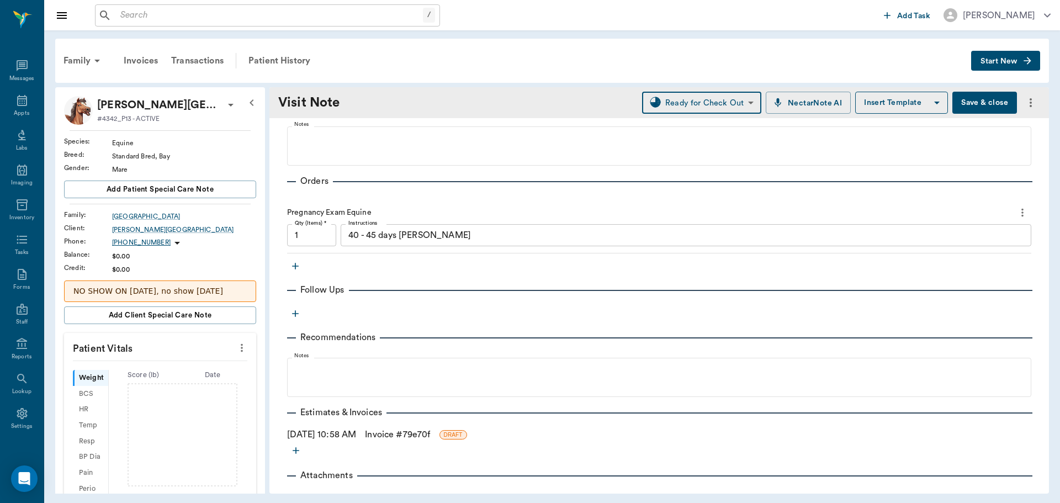
scroll to position [223, 0]
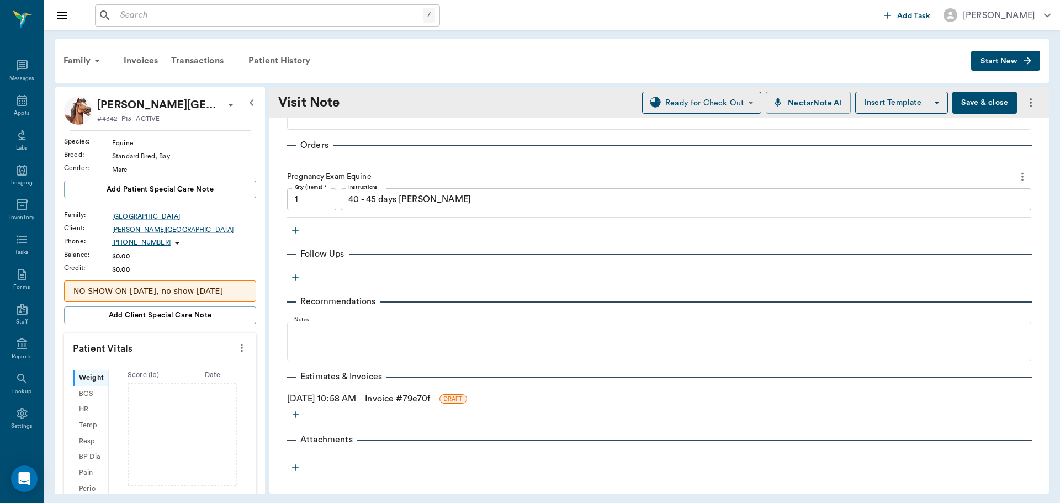
click at [991, 106] on button "Save & close" at bounding box center [985, 103] width 65 height 22
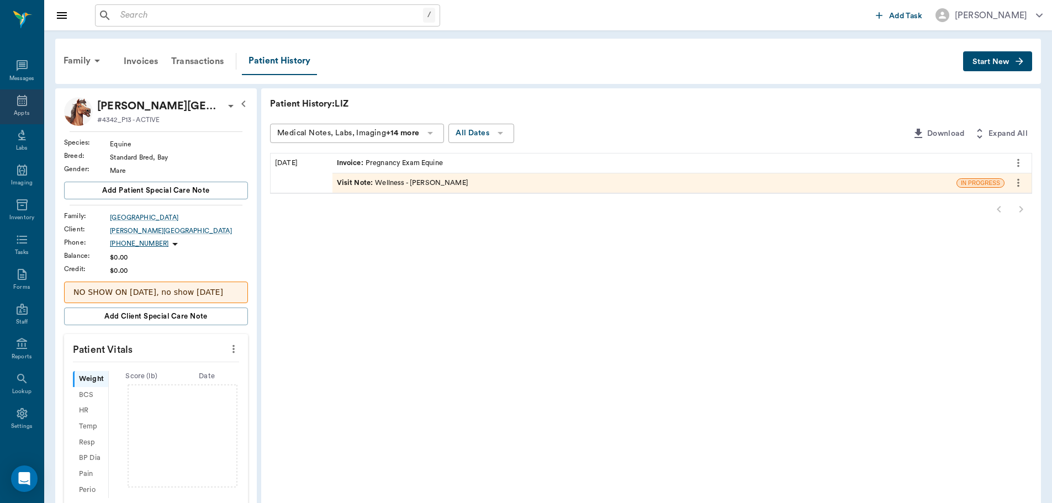
click at [22, 102] on icon at bounding box center [22, 100] width 10 height 11
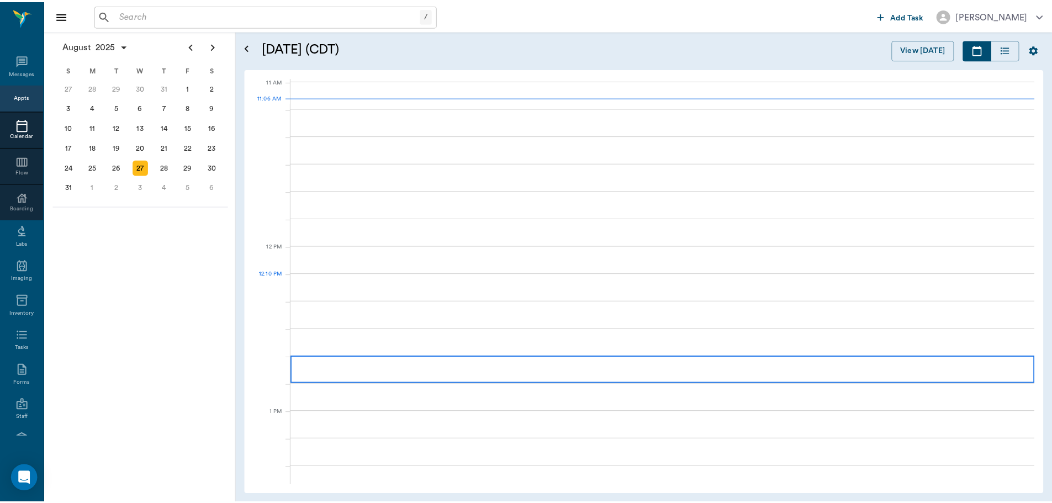
scroll to position [498, 0]
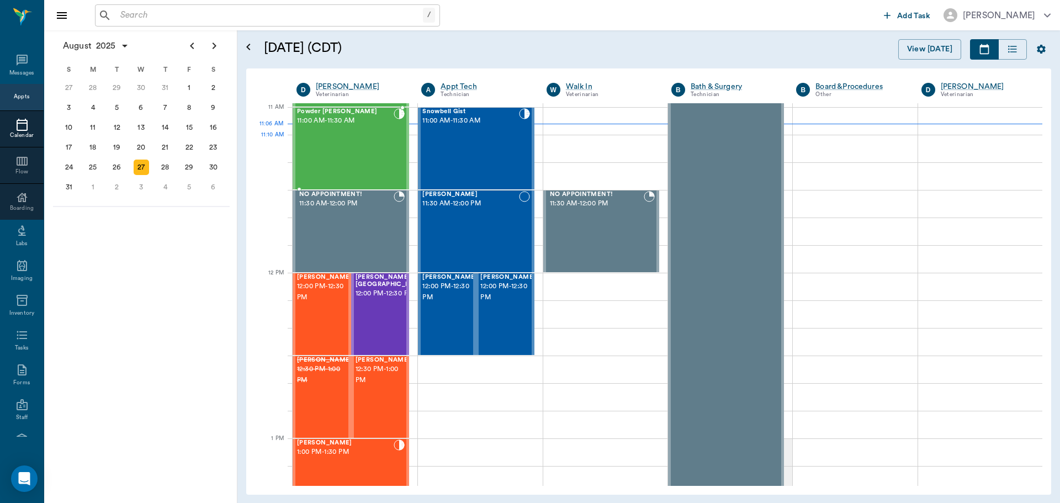
click at [368, 150] on div "Powder Burley 11:00 AM - 11:30 AM" at bounding box center [345, 148] width 97 height 81
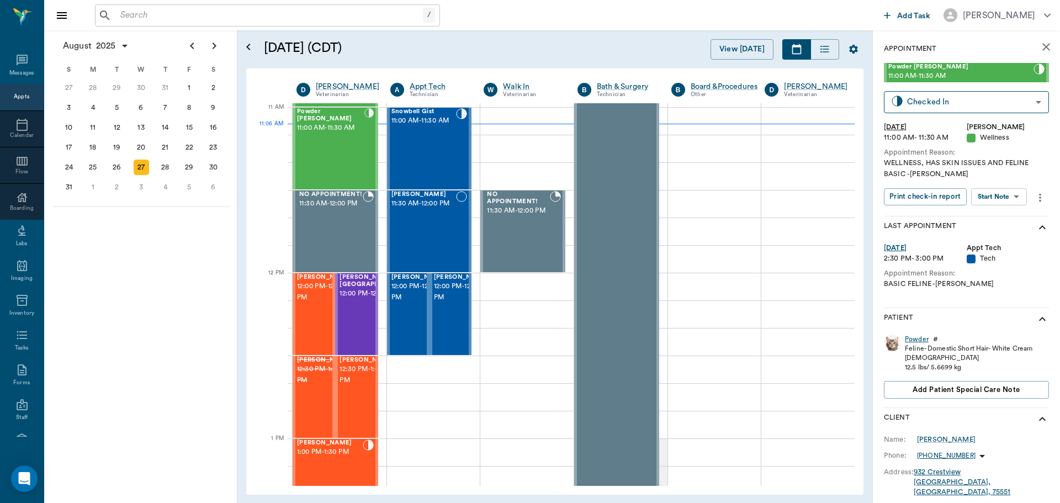
click at [922, 337] on div "Powder" at bounding box center [917, 339] width 24 height 9
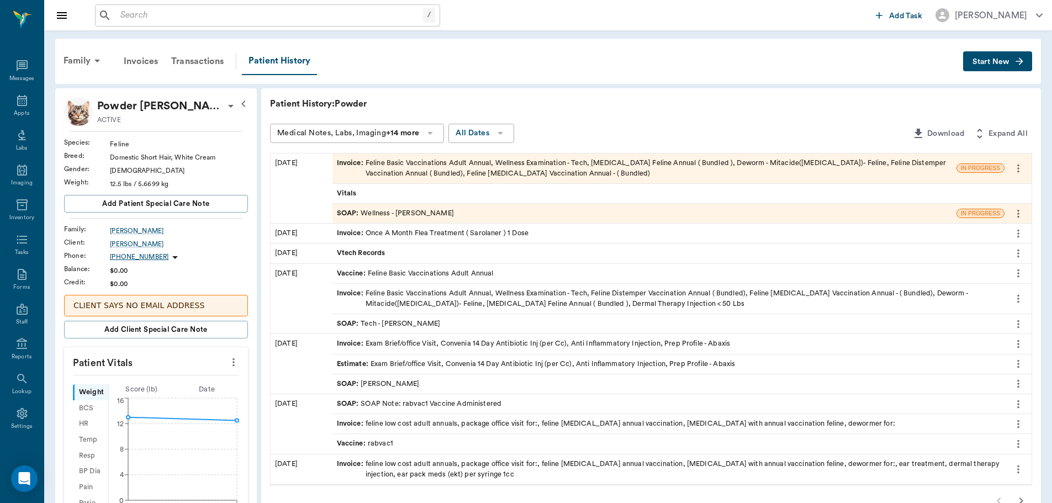
click at [395, 386] on div "SOAP : Dr. Bert Ellsworth" at bounding box center [378, 384] width 83 height 10
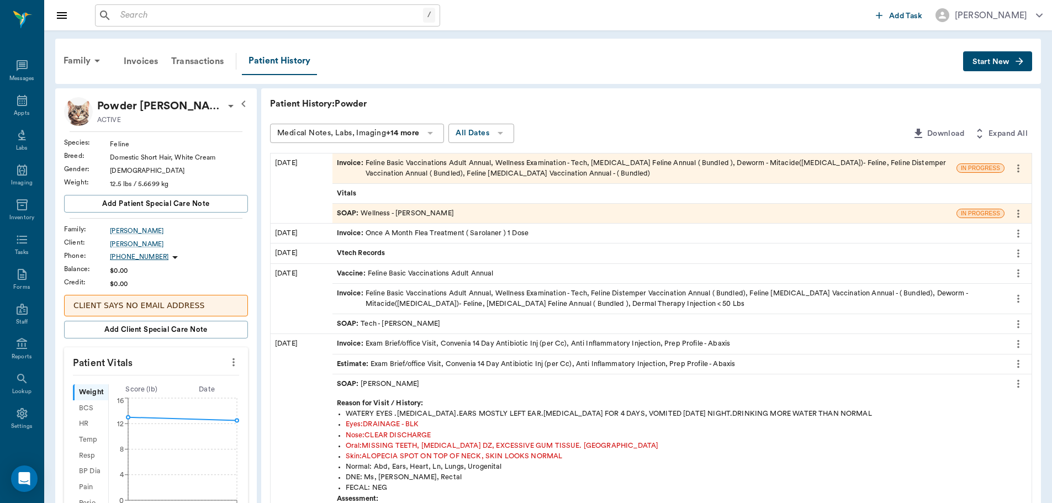
click at [407, 324] on div "SOAP : Tech - Dr. Bert Ellsworth" at bounding box center [389, 324] width 104 height 10
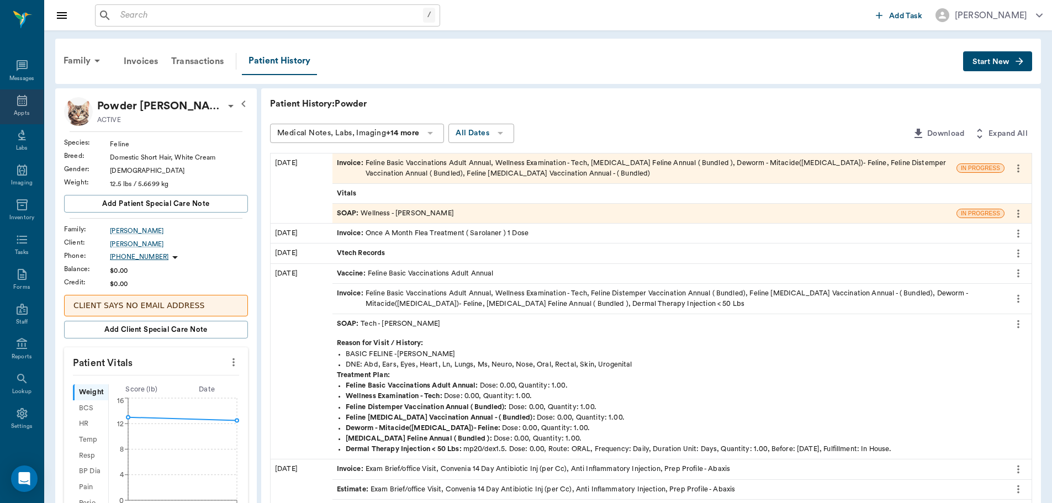
click at [23, 110] on div "Appts" at bounding box center [21, 113] width 15 height 8
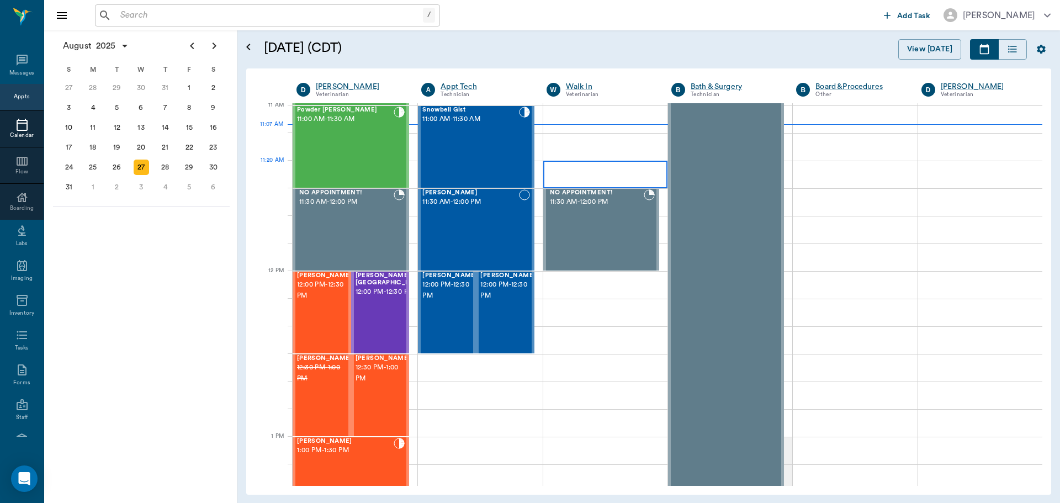
scroll to position [500, 0]
click at [376, 156] on div "Powder Burley 11:00 AM - 11:30 AM" at bounding box center [345, 146] width 97 height 81
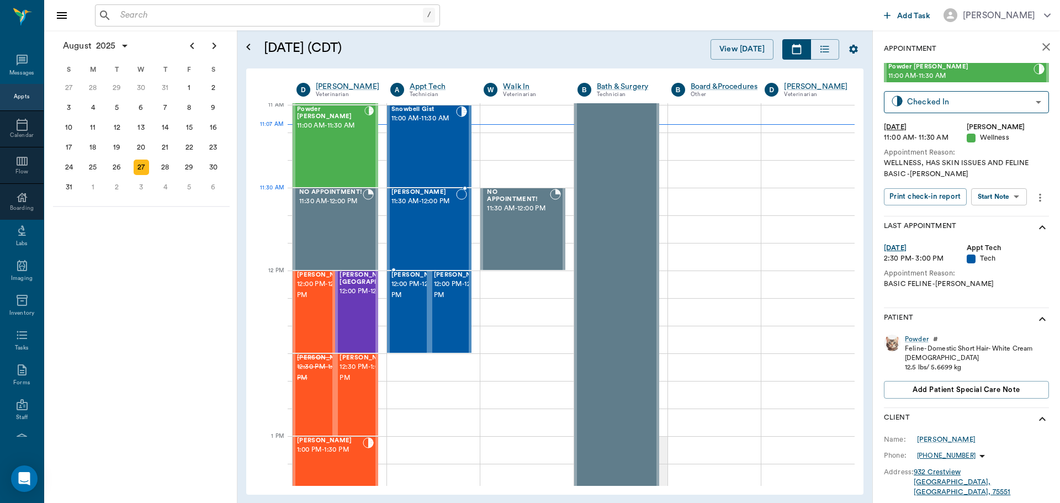
click at [392, 207] on span "11:30 AM - 12:00 PM" at bounding box center [424, 201] width 65 height 11
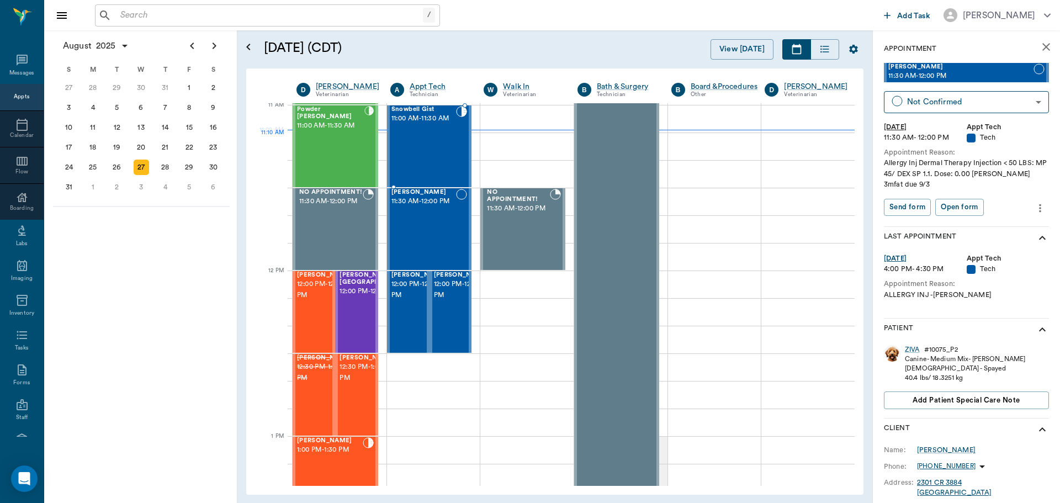
click at [426, 137] on div "Snowbell Gist 11:00 AM - 11:30 AM" at bounding box center [424, 146] width 65 height 81
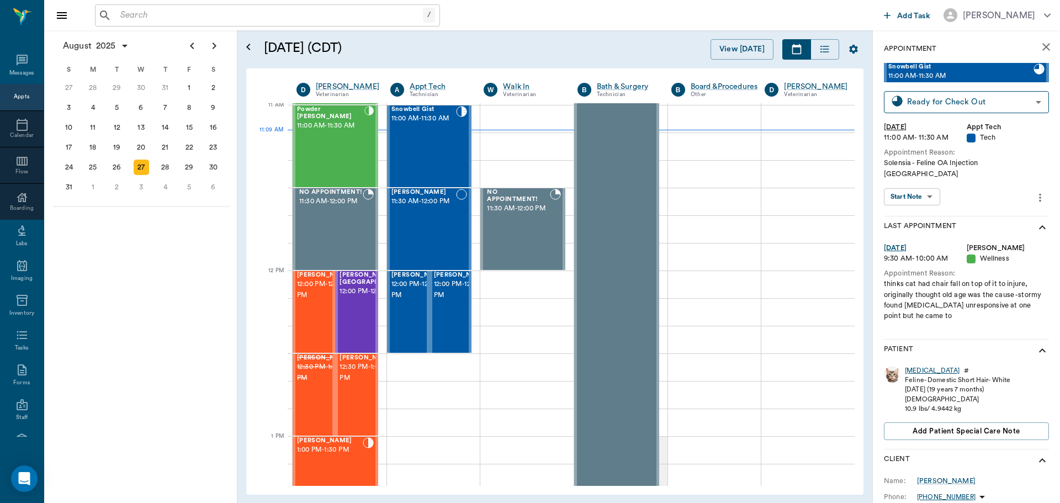
click at [923, 366] on div "Snowbell" at bounding box center [932, 370] width 55 height 9
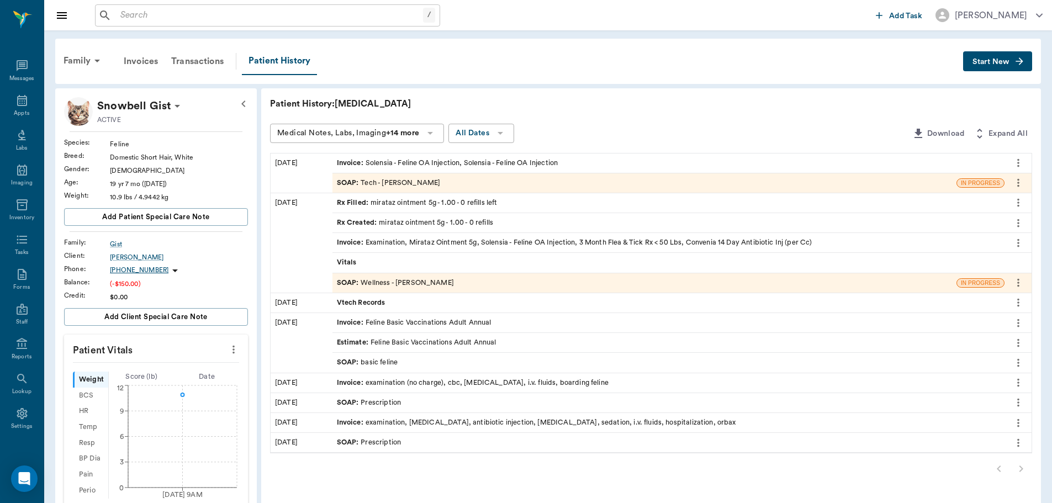
click at [415, 184] on div "SOAP : Tech - Daniel Virnala" at bounding box center [389, 183] width 104 height 10
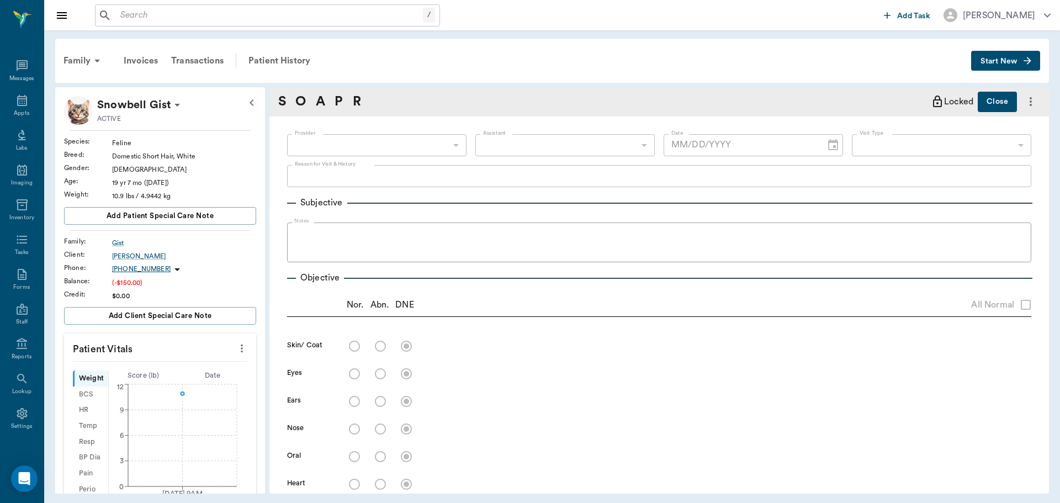
type input "642ef10e332a41444de2bad1"
type input "682b670d8bdc6f7f8feef3db"
type input "65d2be4f46e3a538d89b8c1a"
type textarea "Solensia - Feline OA Injection Caryn"
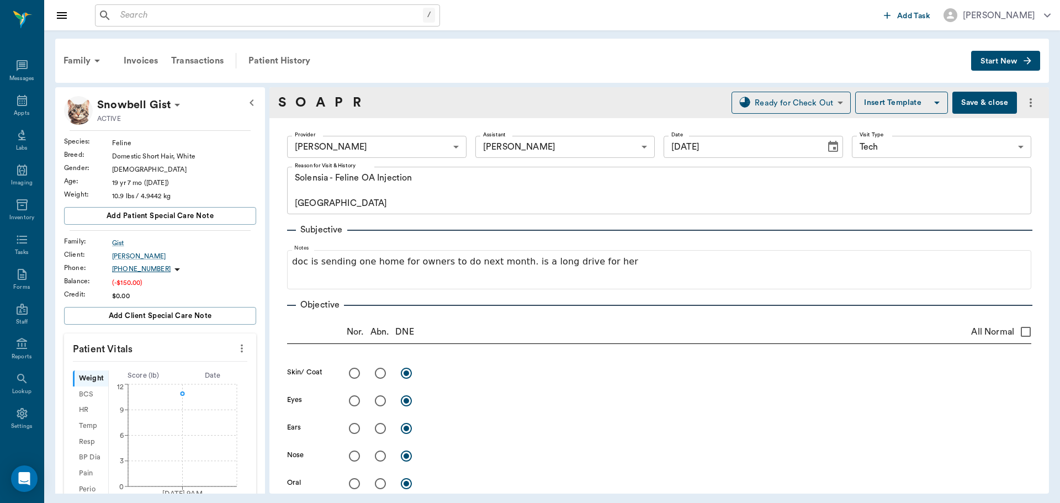
type input "[DATE]"
click at [962, 105] on button "Save & close" at bounding box center [985, 103] width 65 height 22
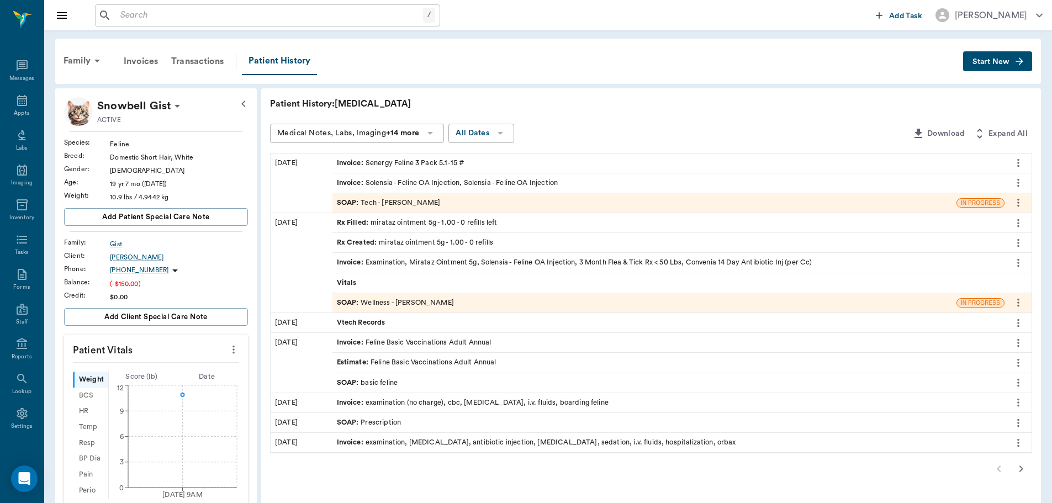
click at [422, 203] on div "SOAP : Tech - Daniel Virnala" at bounding box center [389, 203] width 104 height 10
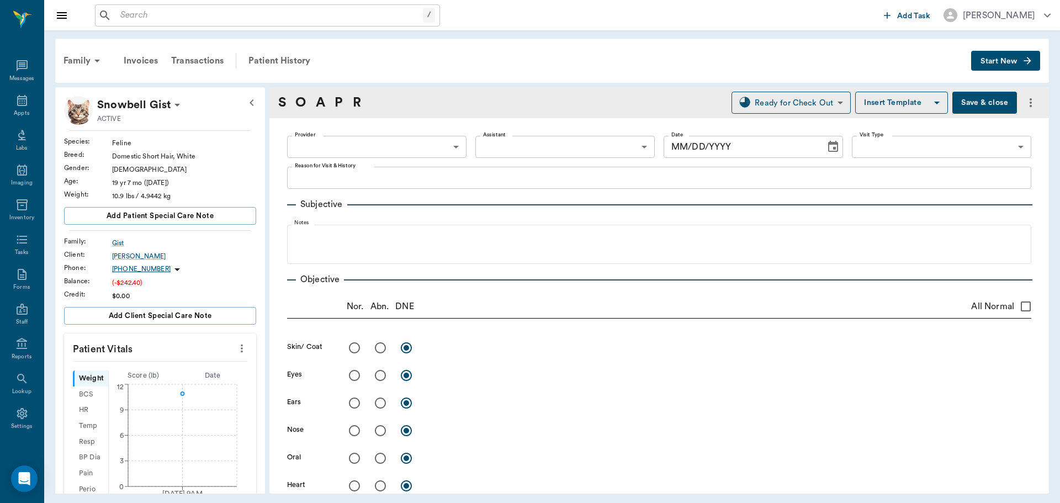
type input "642ef10e332a41444de2bad1"
type input "682b670d8bdc6f7f8feef3db"
type input "65d2be4f46e3a538d89b8c1a"
type textarea "Solensia - Feline OA Injection Caryn"
type input "[DATE]"
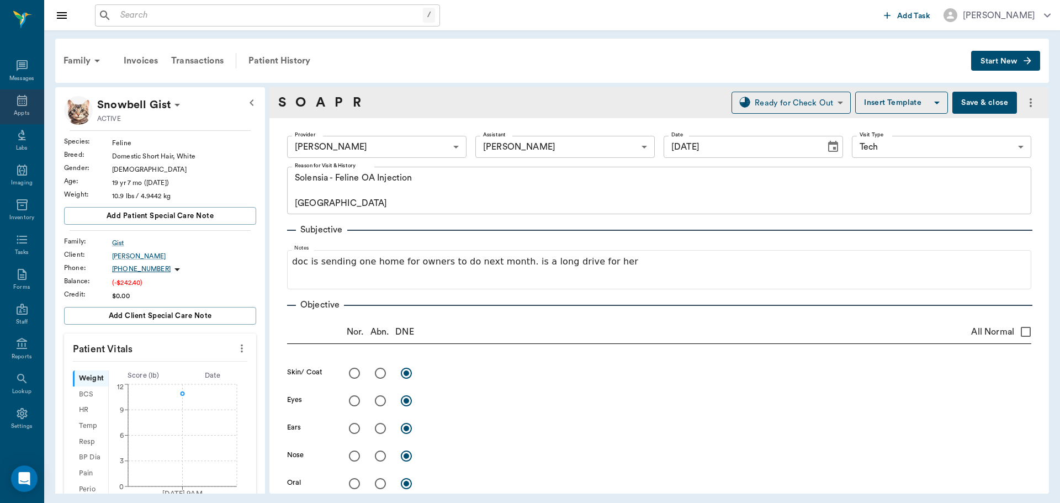
click at [23, 101] on icon at bounding box center [21, 100] width 13 height 13
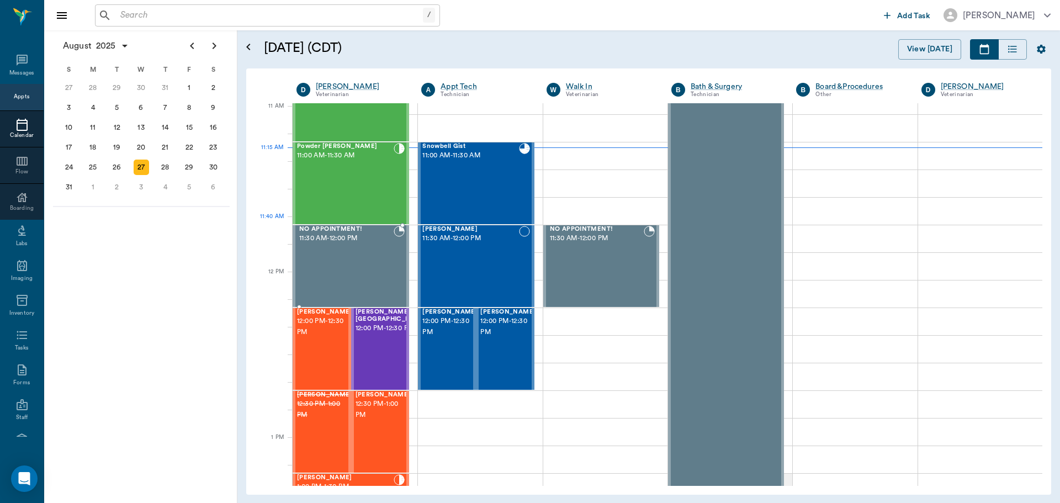
scroll to position [443, 0]
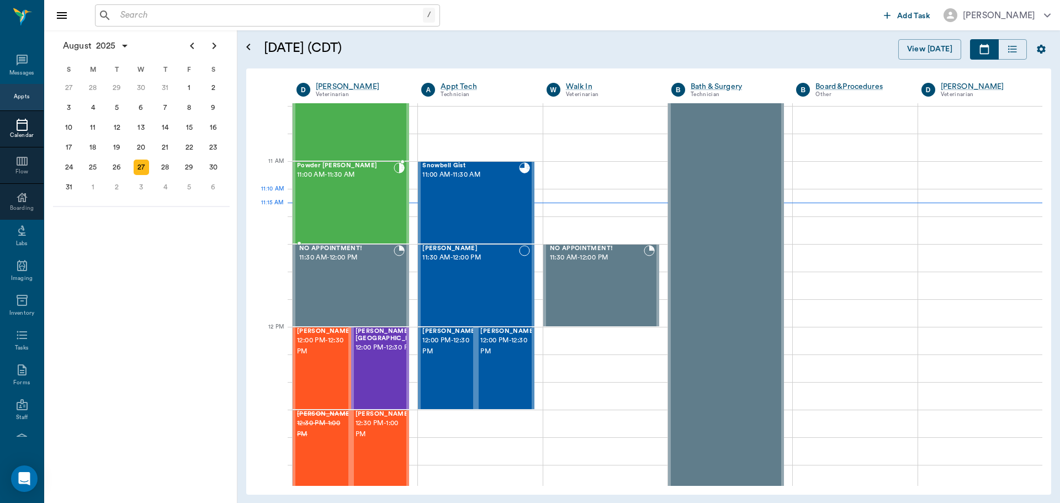
click at [347, 200] on div "Powder [PERSON_NAME] 11:00 AM - 11:30 AM" at bounding box center [345, 202] width 97 height 81
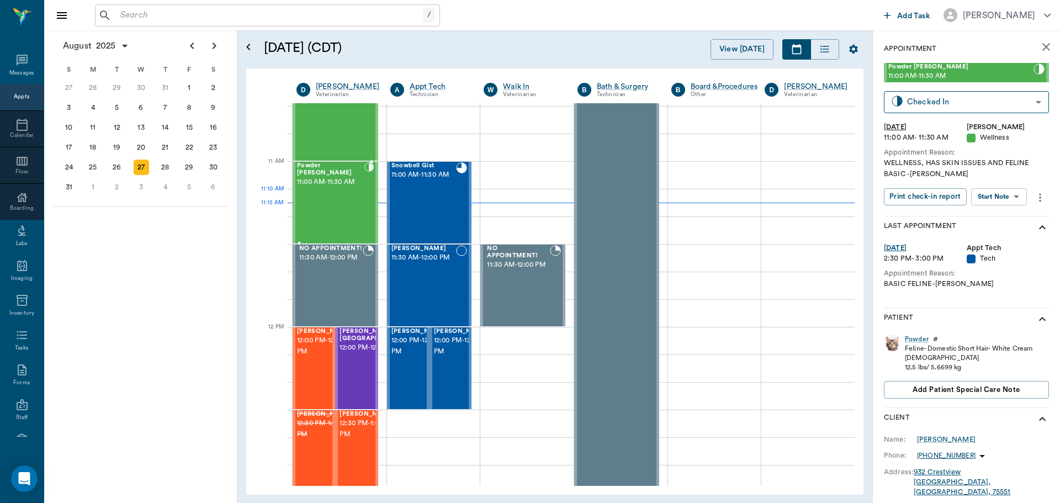
click at [343, 206] on div "Powder [PERSON_NAME] 11:00 AM - 11:30 AM" at bounding box center [330, 202] width 67 height 81
click at [1010, 195] on body "/ ​ Add Task [PERSON_NAME] Nectar Messages Appts Calendar Flow Boarding Labs Im…" at bounding box center [530, 251] width 1060 height 503
click at [1000, 216] on button "View SOAP" at bounding box center [987, 219] width 38 height 13
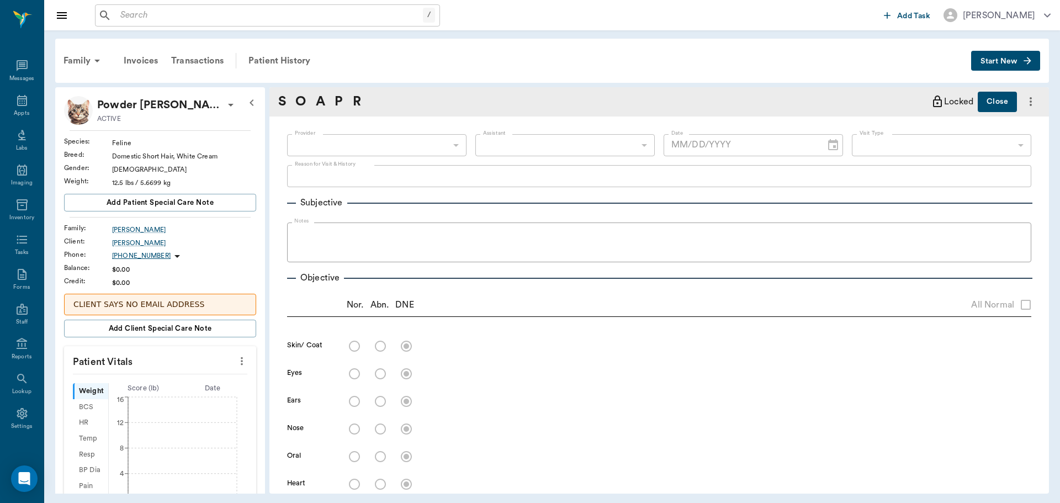
type input "63ec2f075fda476ae8351a4d"
type input "63ec2e7e52e12b0ba117b124"
type input "65d2be4f46e3a538d89b8c14"
type textarea "WELLNESS, HAS SKIN ISSUES AND FELINE BASIC -[PERSON_NAME]"
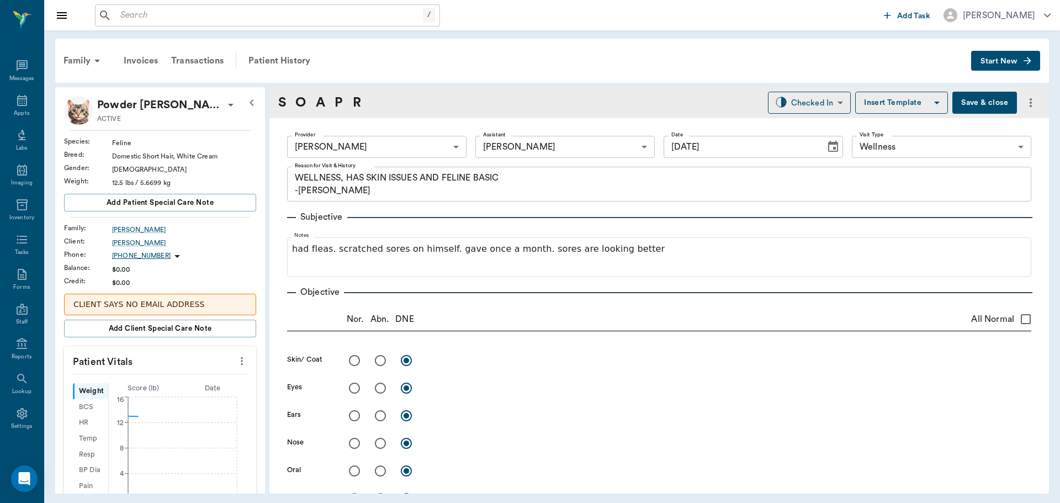
type input "[DATE]"
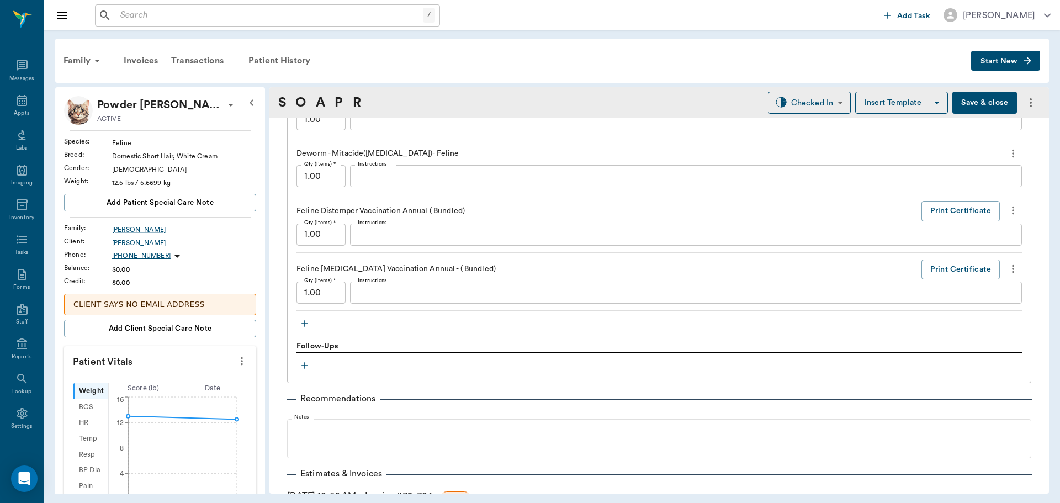
scroll to position [939, 0]
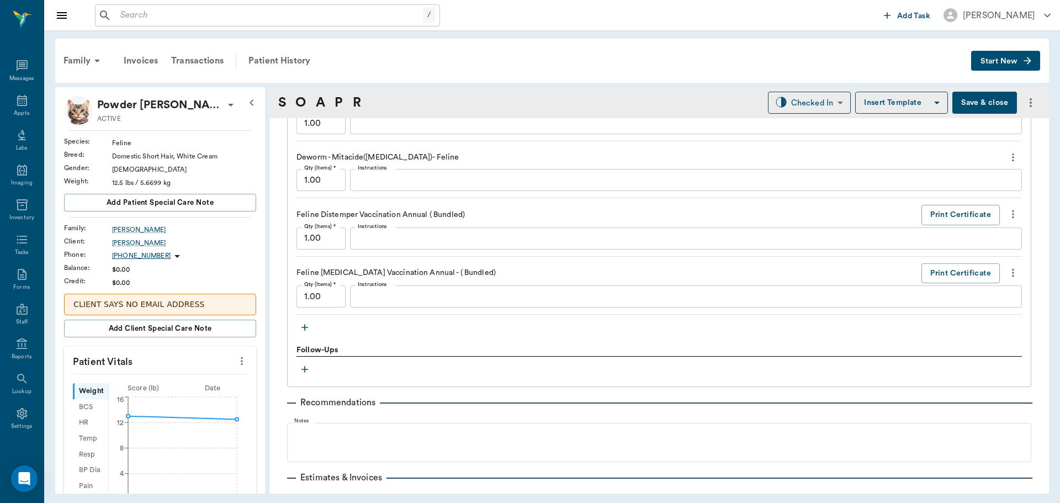
click at [300, 326] on icon "button" at bounding box center [304, 327] width 11 height 11
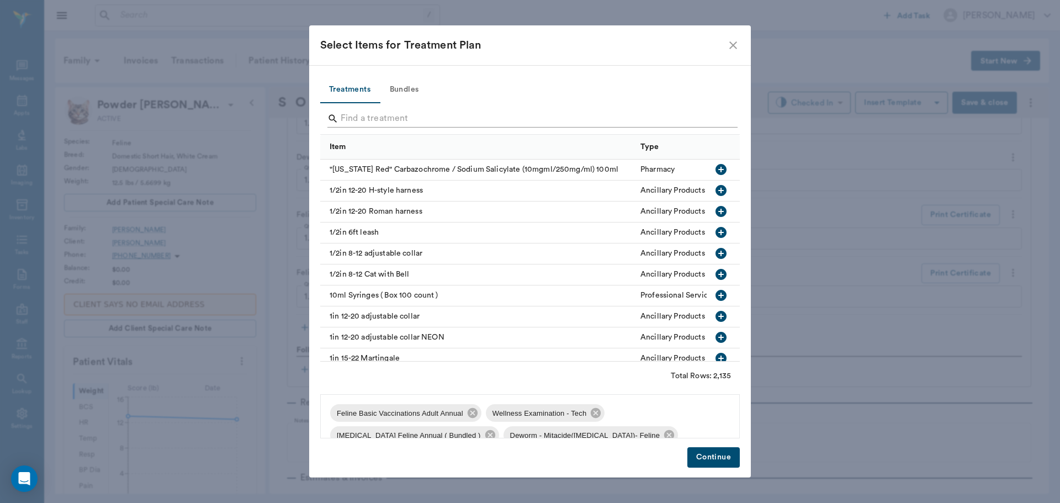
click at [367, 115] on input "Search" at bounding box center [531, 119] width 381 height 18
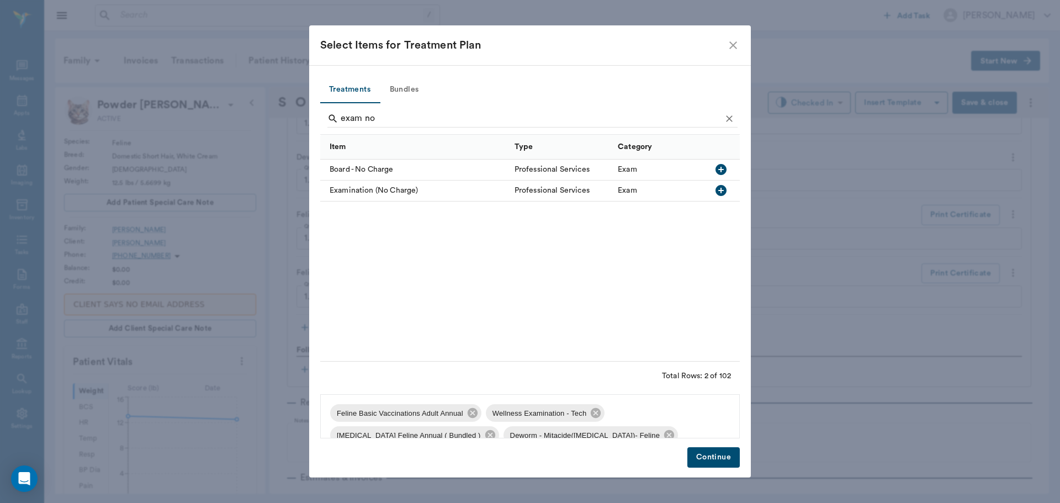
click at [725, 192] on icon "button" at bounding box center [721, 190] width 11 height 11
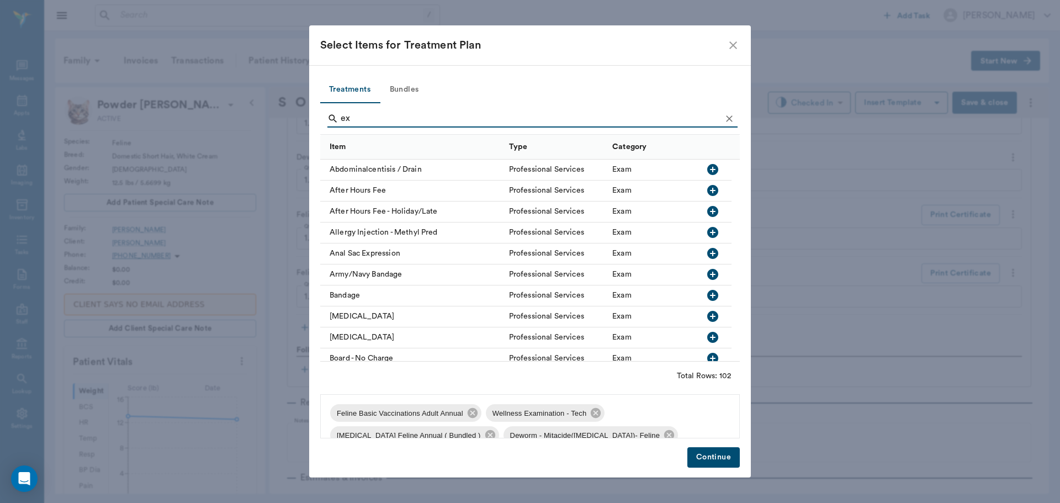
type input "e"
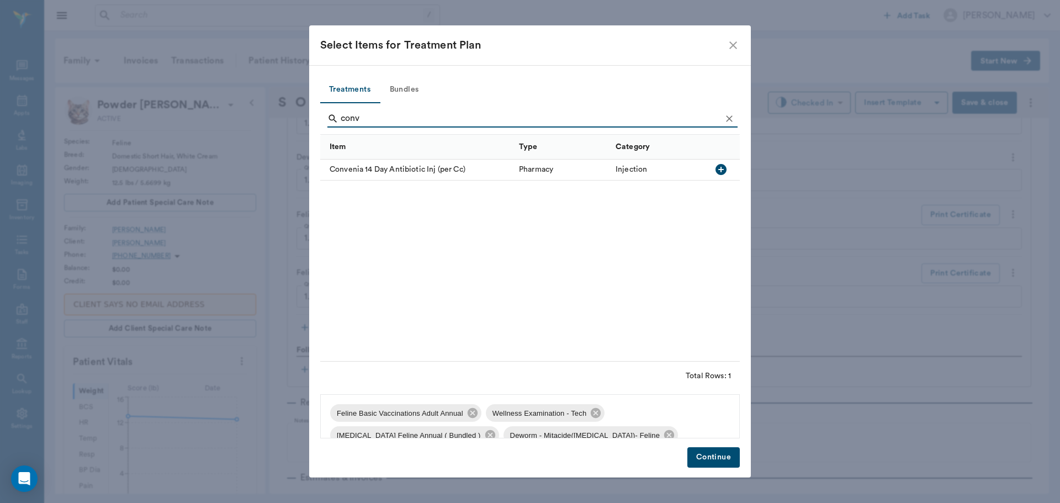
click at [721, 171] on icon "button" at bounding box center [721, 169] width 13 height 13
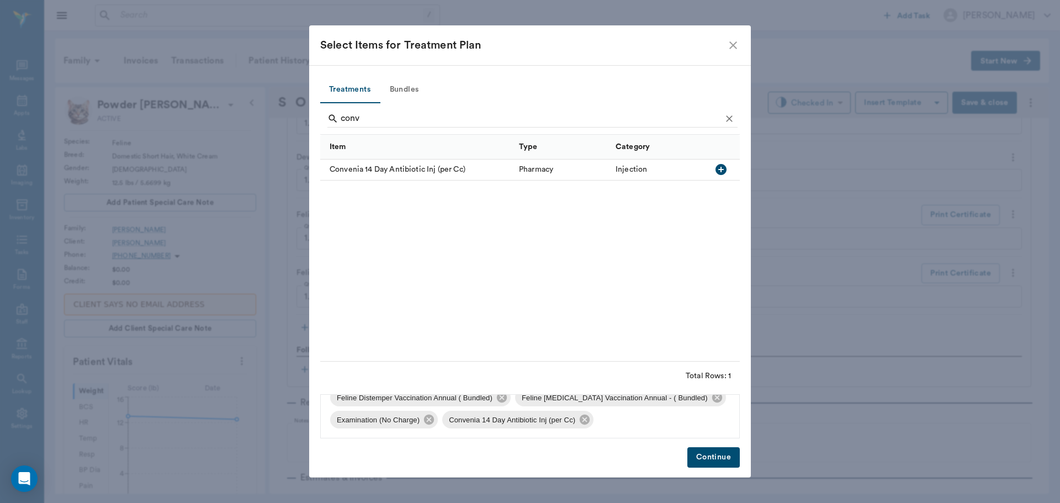
scroll to position [27, 0]
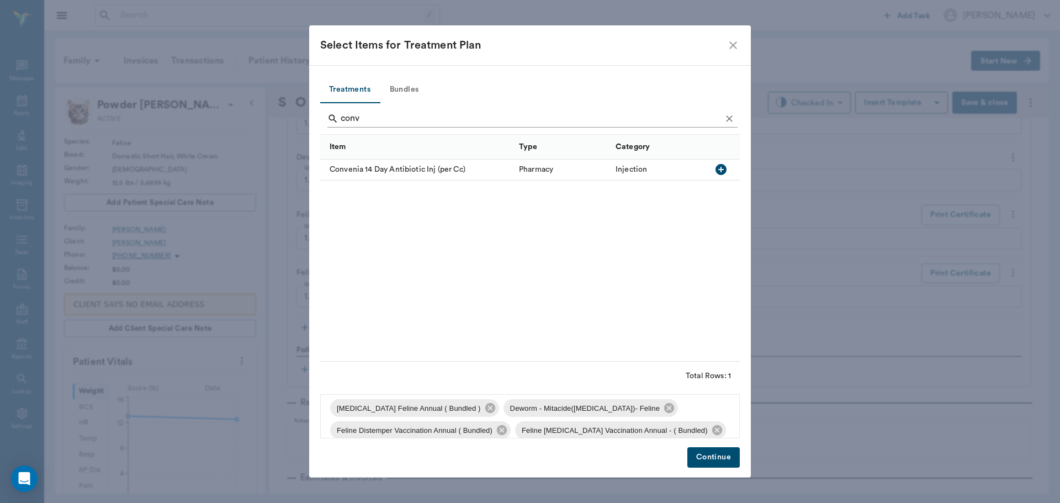
click at [430, 124] on input "conv" at bounding box center [531, 119] width 381 height 18
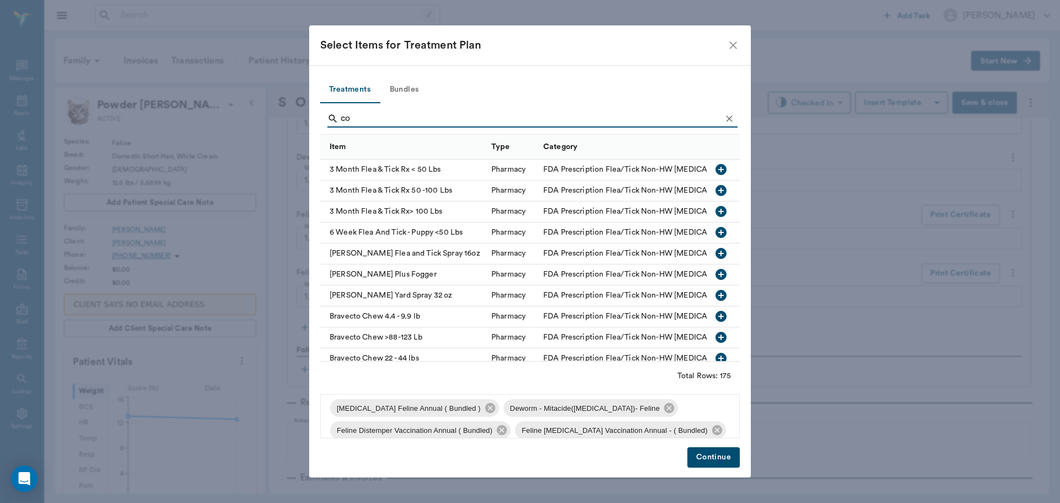
type input "c"
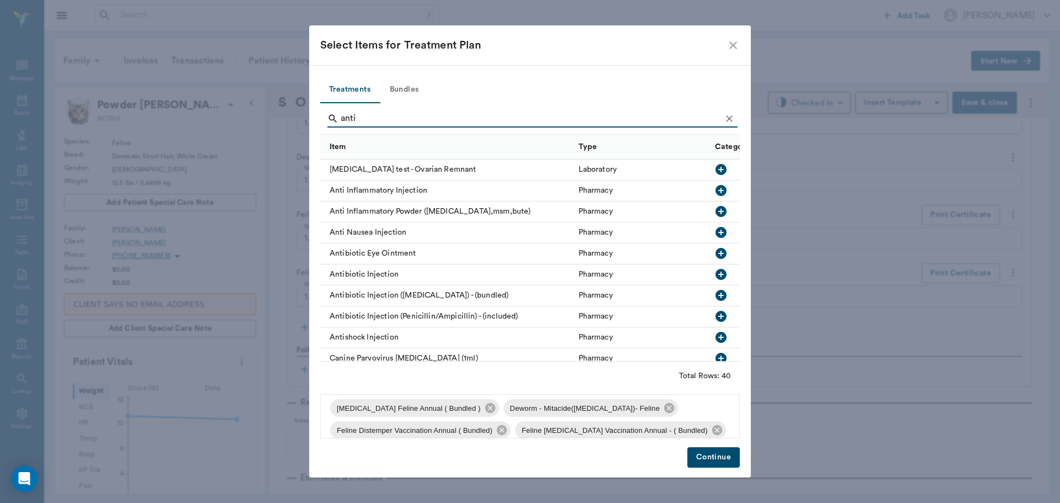
type input "anti"
click at [715, 191] on icon "button" at bounding box center [721, 190] width 13 height 13
click at [715, 456] on button "Continue" at bounding box center [714, 457] width 52 height 20
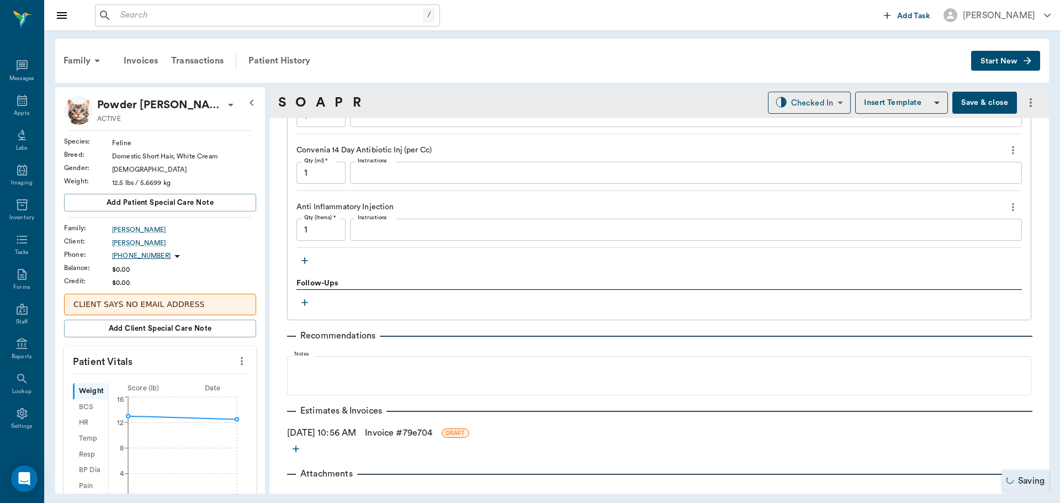
scroll to position [1193, 0]
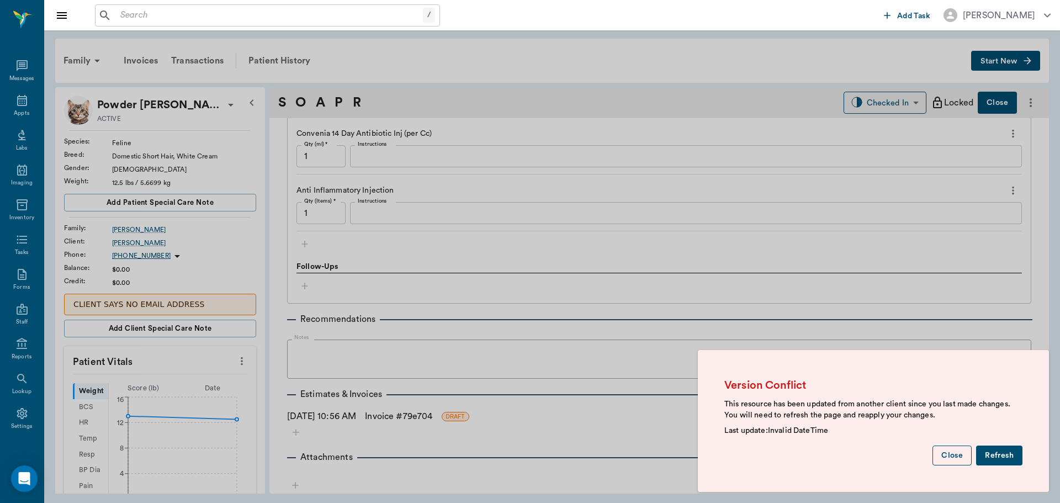
click at [952, 452] on button "Close" at bounding box center [952, 456] width 39 height 20
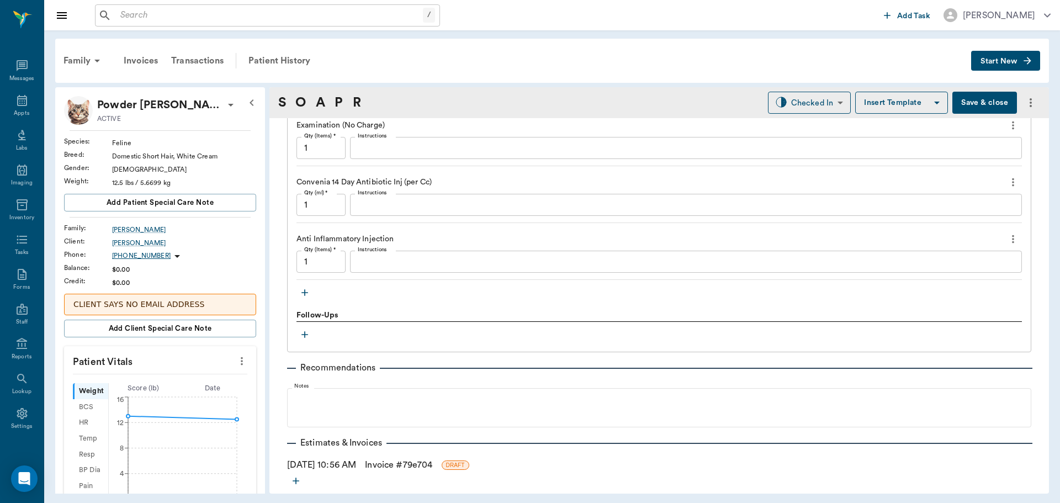
scroll to position [1082, 0]
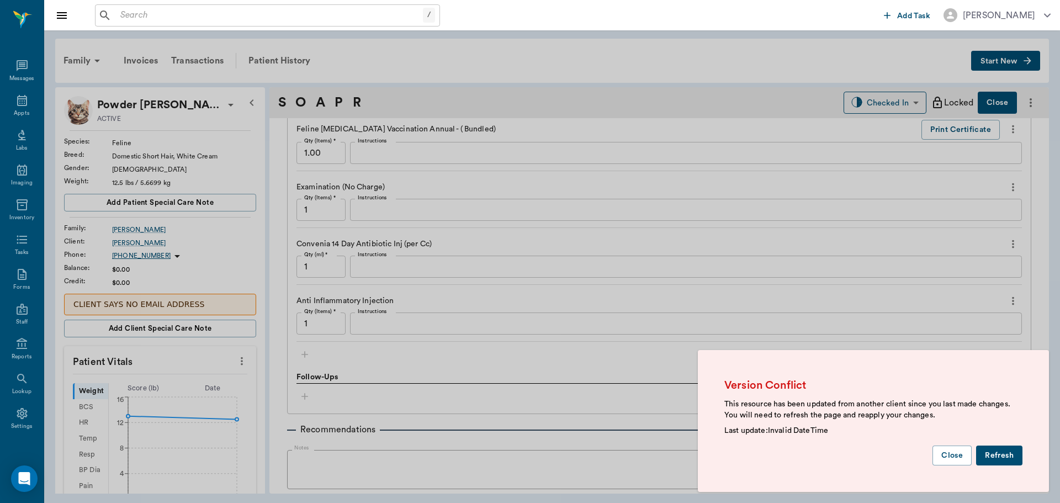
click at [998, 453] on button "Refresh" at bounding box center [999, 456] width 46 height 20
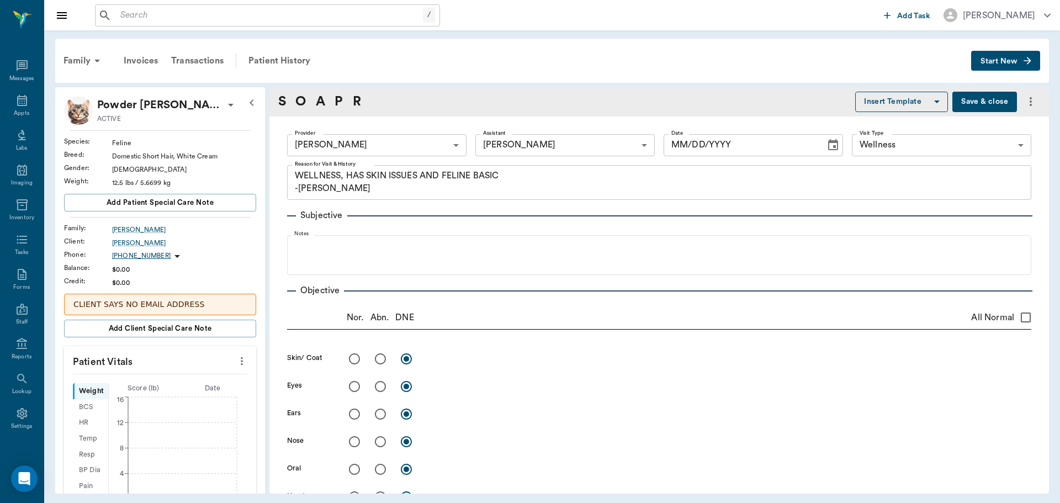
type textarea "WELLNESS, HAS SKIN ISSUES AND FELINE BASIC -[PERSON_NAME]"
type input "[DATE]"
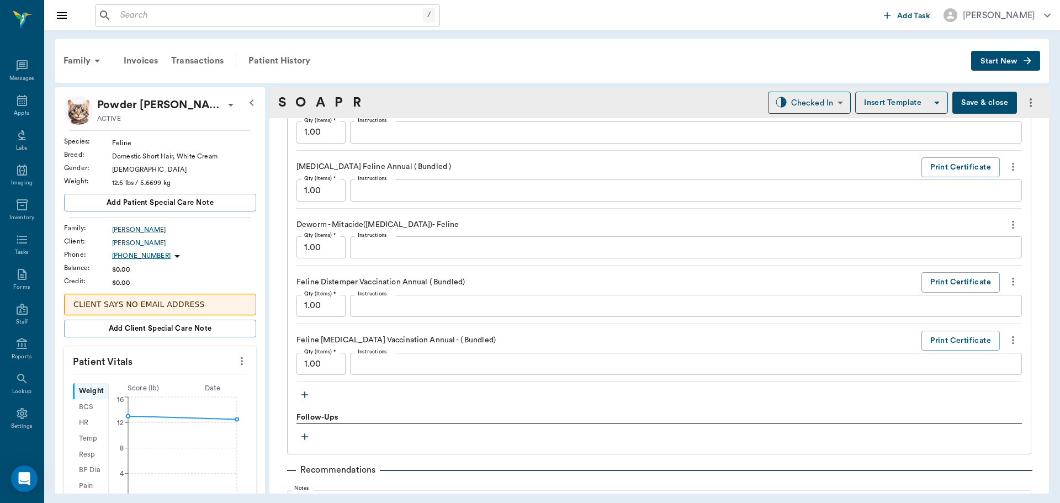
scroll to position [912, 0]
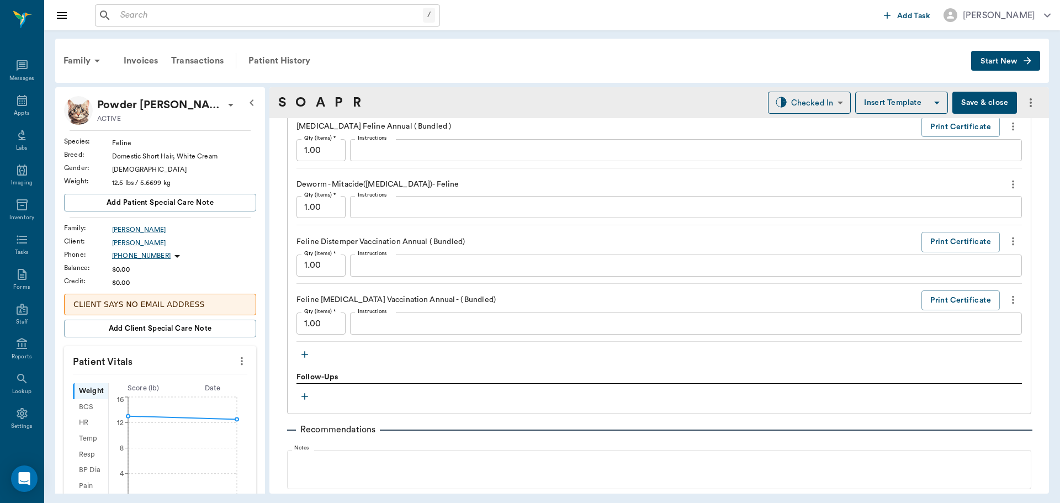
click at [303, 357] on icon "button" at bounding box center [304, 354] width 11 height 11
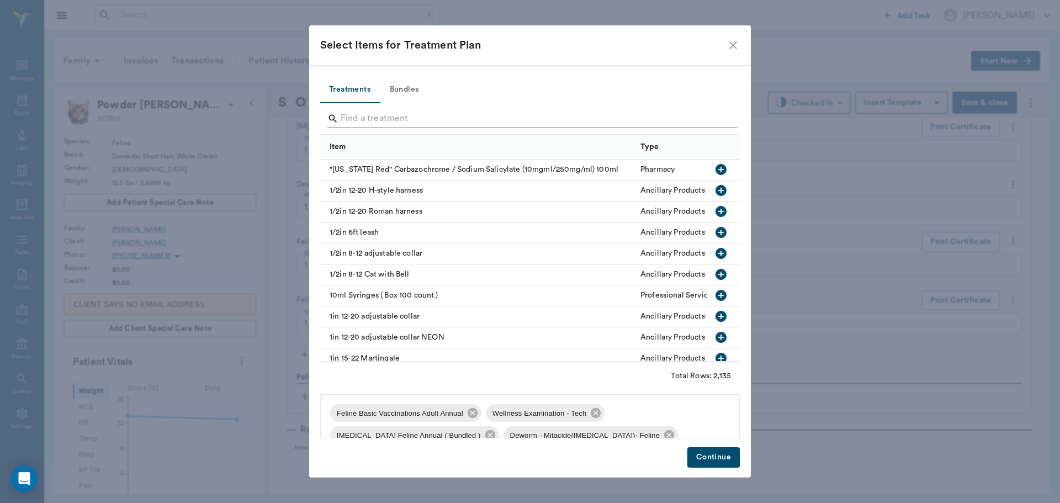
click at [361, 121] on input "Search" at bounding box center [531, 119] width 381 height 18
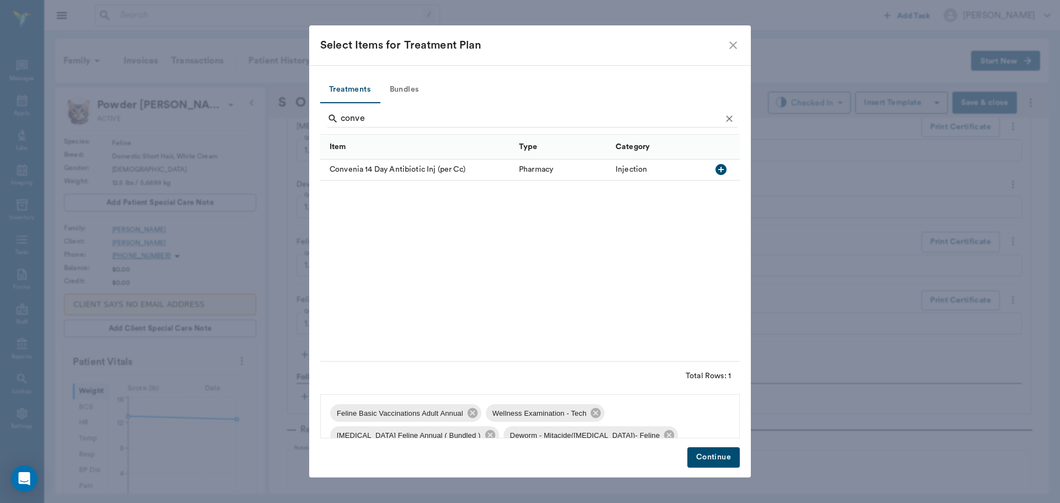
click at [727, 168] on icon "button" at bounding box center [721, 169] width 13 height 13
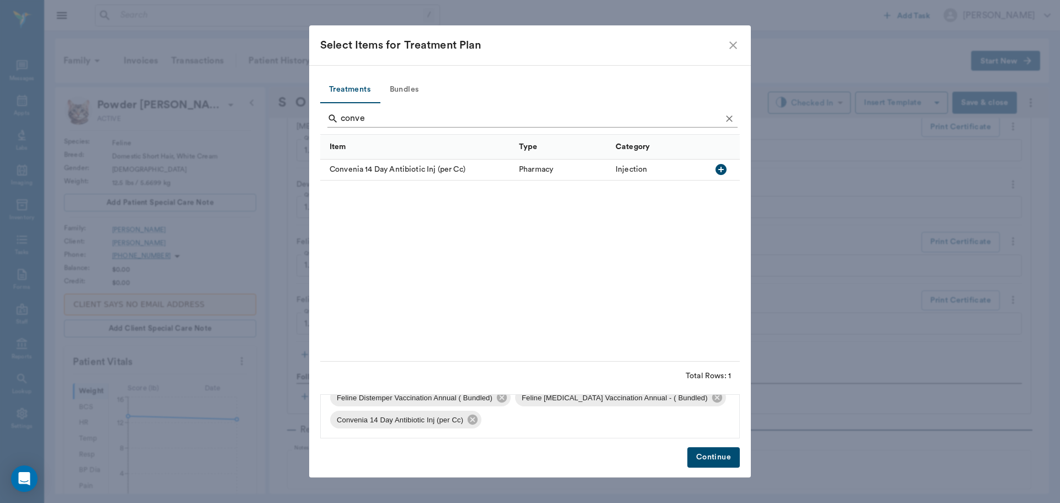
click at [404, 122] on input "conve" at bounding box center [531, 119] width 381 height 18
type input "c"
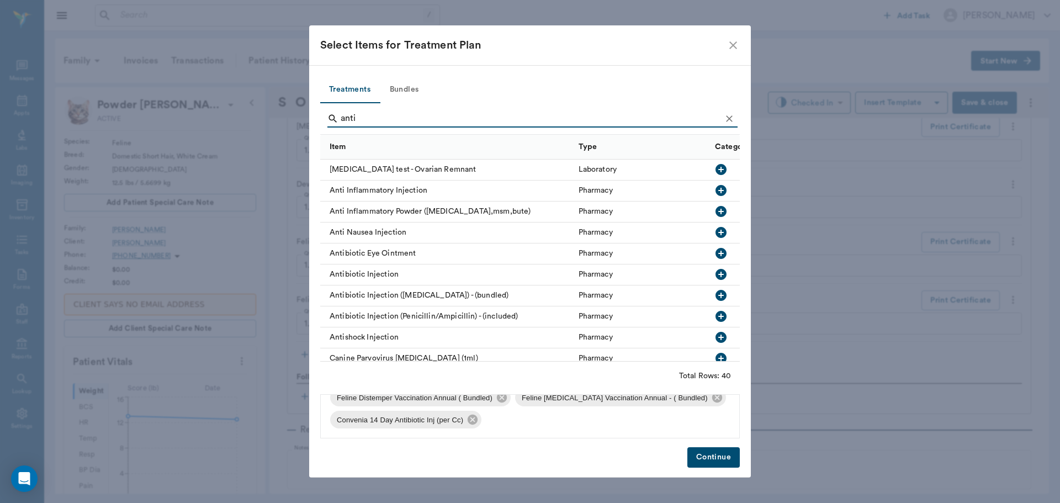
click at [716, 190] on icon "button" at bounding box center [721, 190] width 11 height 11
type input "a"
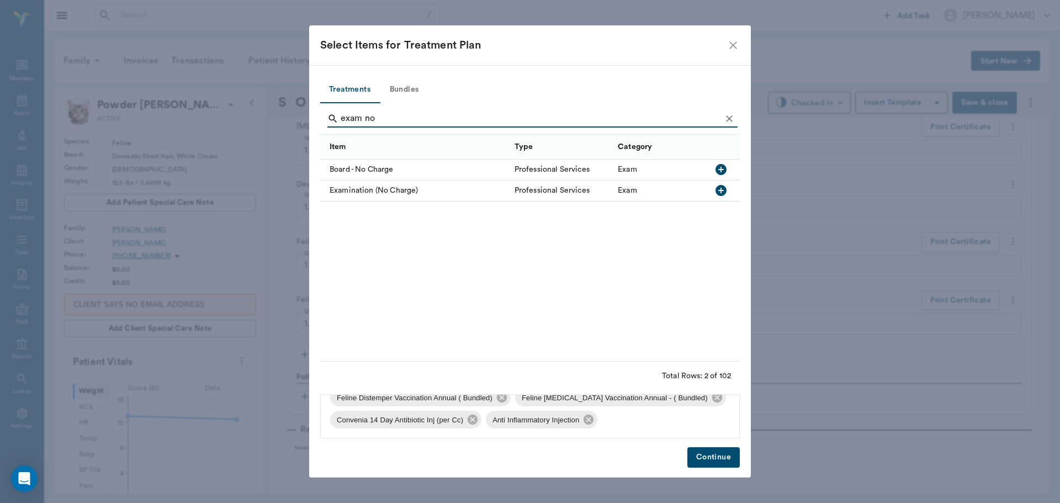
type input "exam no"
click at [719, 195] on icon "button" at bounding box center [721, 190] width 11 height 11
click at [714, 455] on button "Continue" at bounding box center [714, 457] width 52 height 20
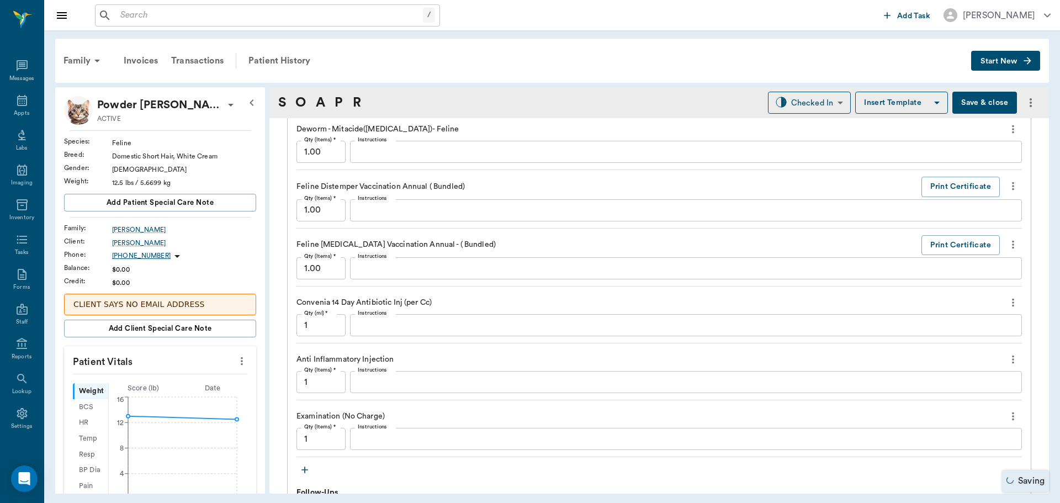
scroll to position [1022, 0]
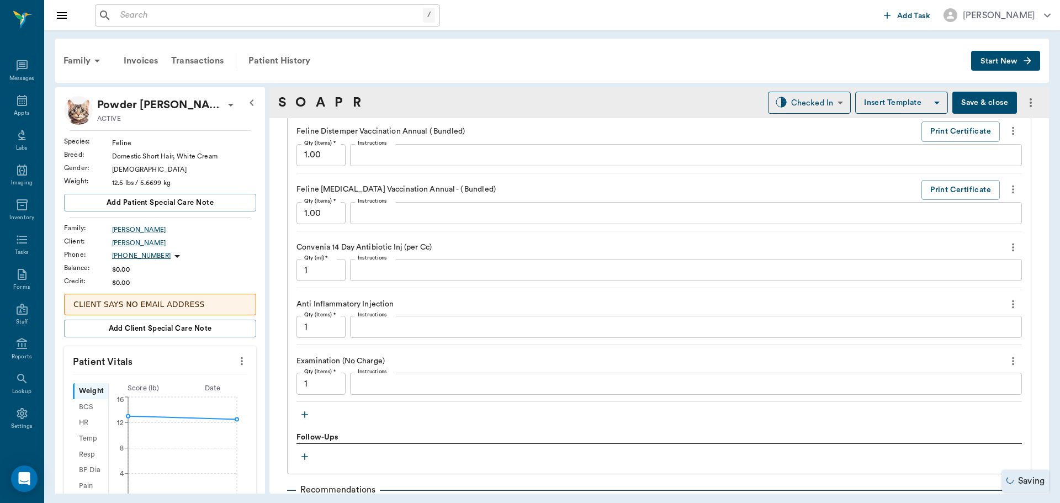
click at [331, 271] on input "1" at bounding box center [321, 270] width 49 height 22
type input ".6"
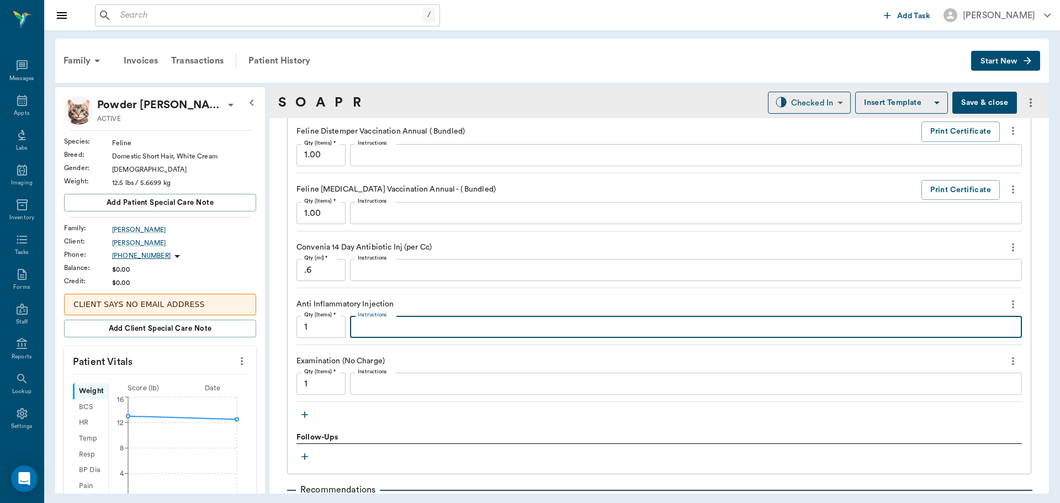
click at [390, 324] on textarea "Instructions" at bounding box center [686, 327] width 657 height 13
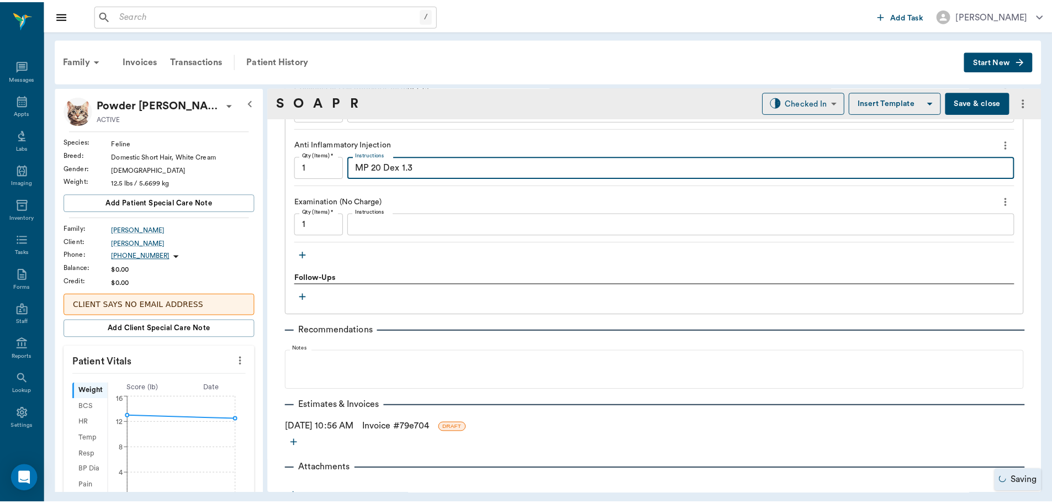
scroll to position [1193, 0]
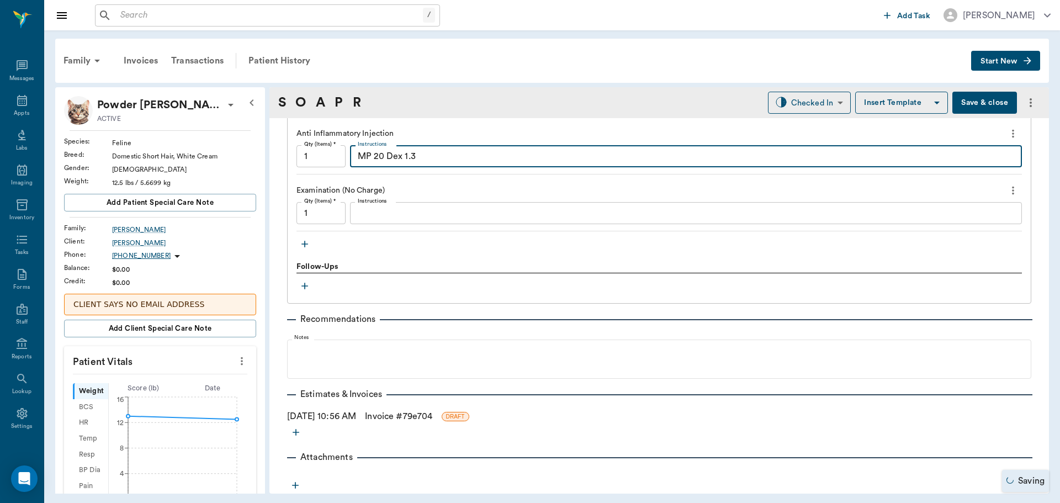
type textarea "MP 20 Dex 1.3"
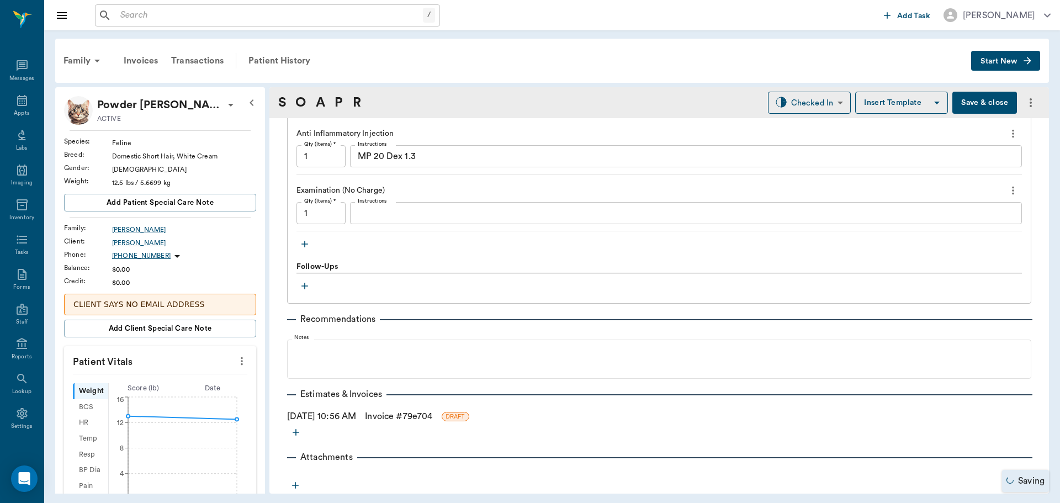
click at [395, 417] on link "Invoice # 79e704" at bounding box center [398, 416] width 67 height 13
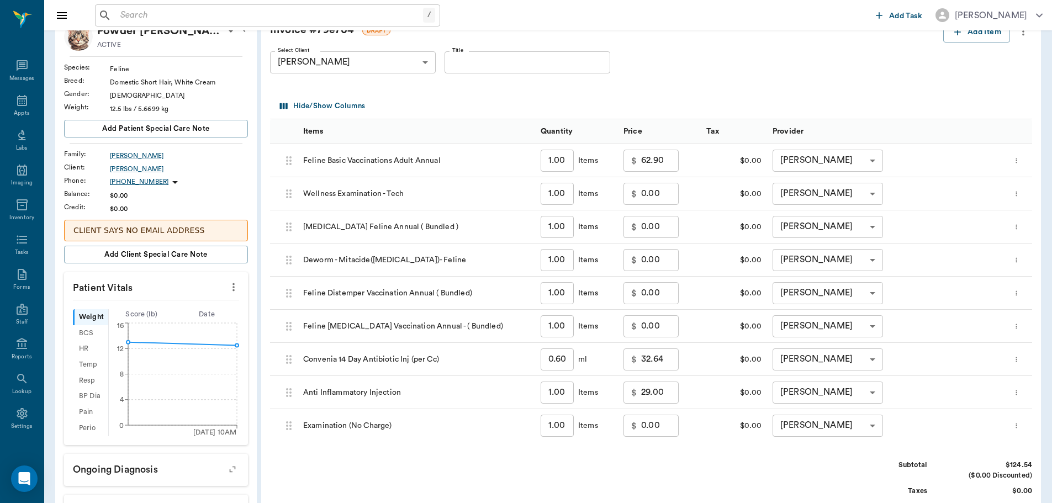
scroll to position [320, 0]
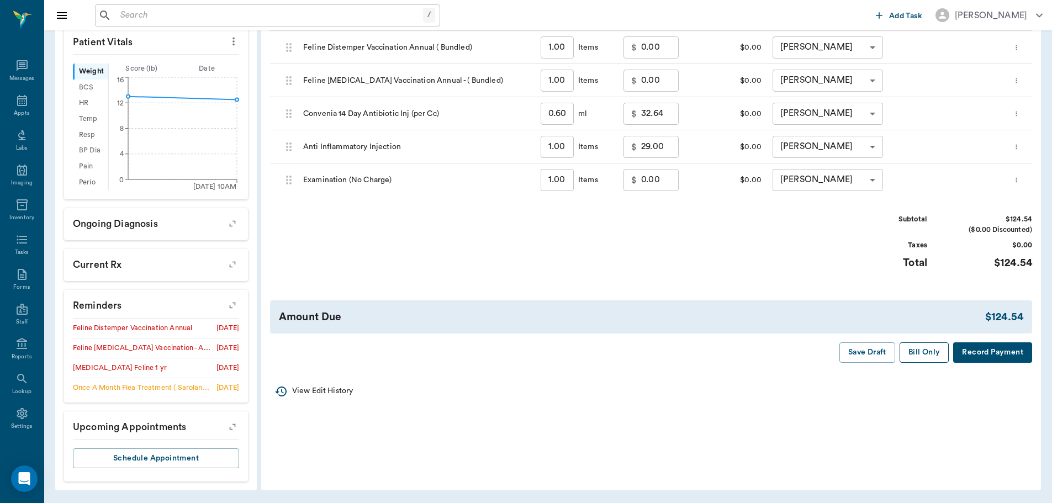
click at [914, 348] on button "Bill Only" at bounding box center [925, 352] width 50 height 20
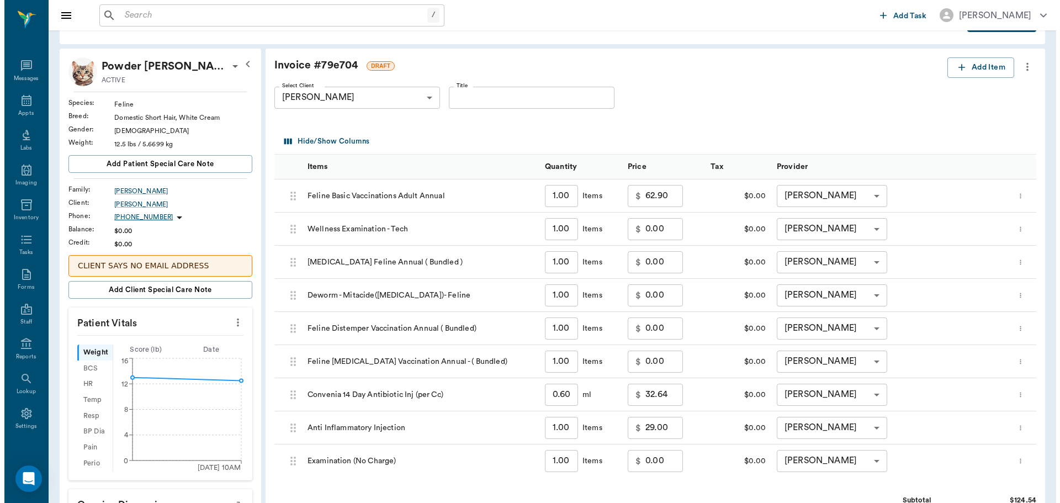
scroll to position [0, 0]
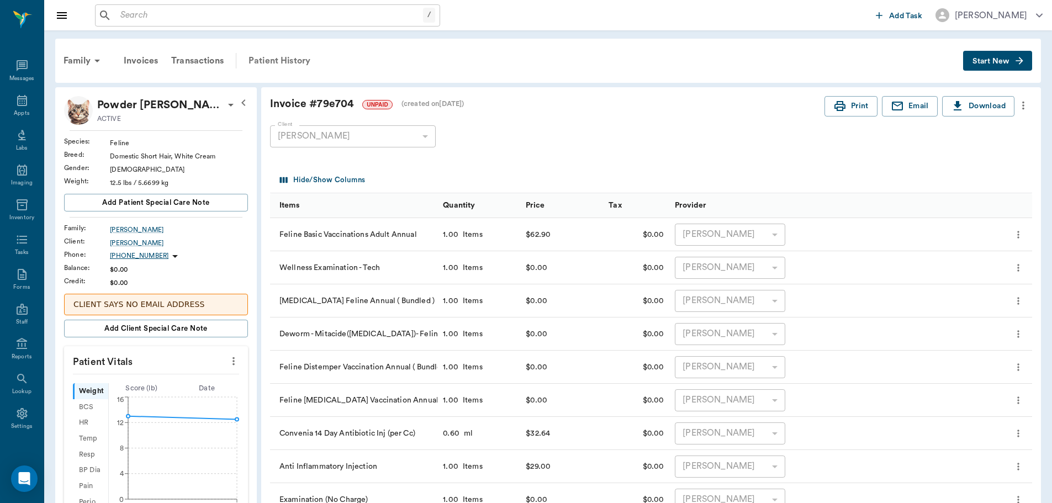
click at [275, 59] on div "Patient History" at bounding box center [279, 60] width 75 height 27
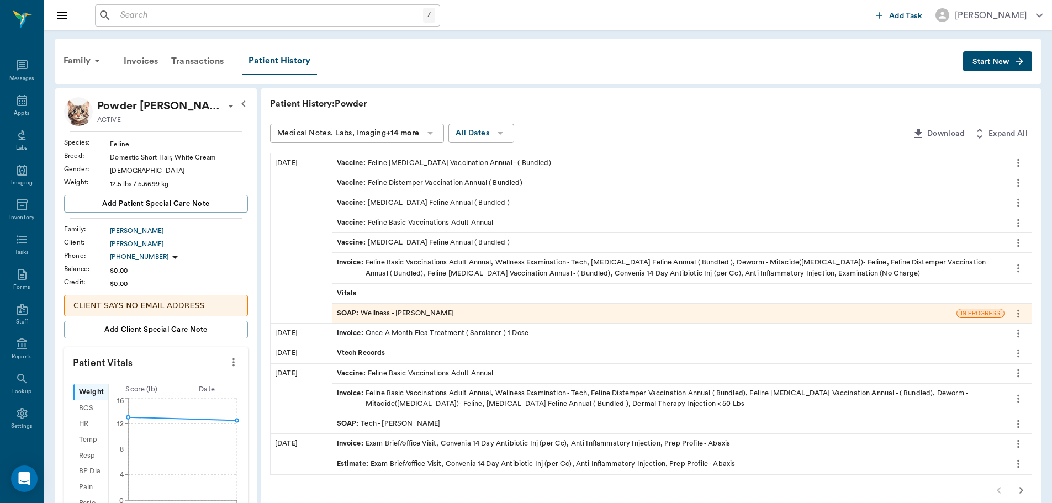
click at [443, 314] on div "SOAP : Wellness - [PERSON_NAME]" at bounding box center [395, 313] width 117 height 10
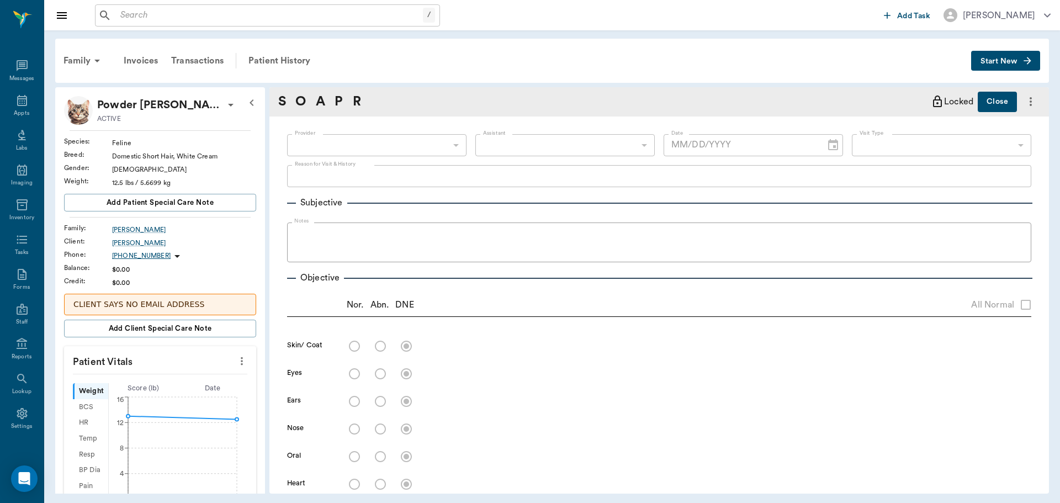
type input "63ec2f075fda476ae8351a4d"
type input "63ec2e7e52e12b0ba117b124"
type input "65d2be4f46e3a538d89b8c14"
type textarea "WELLNESS, HAS SKIN ISSUES AND FELINE BASIC -[PERSON_NAME]"
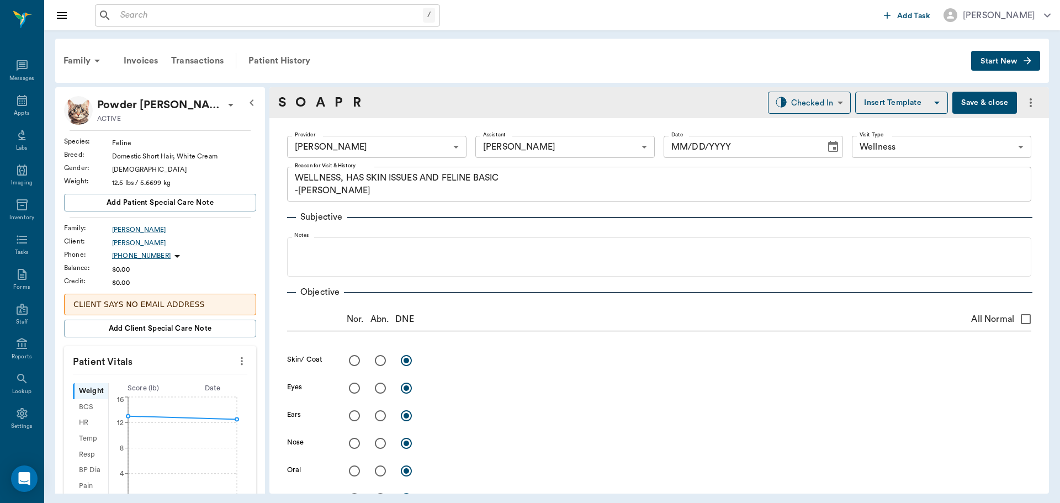
type input "[DATE]"
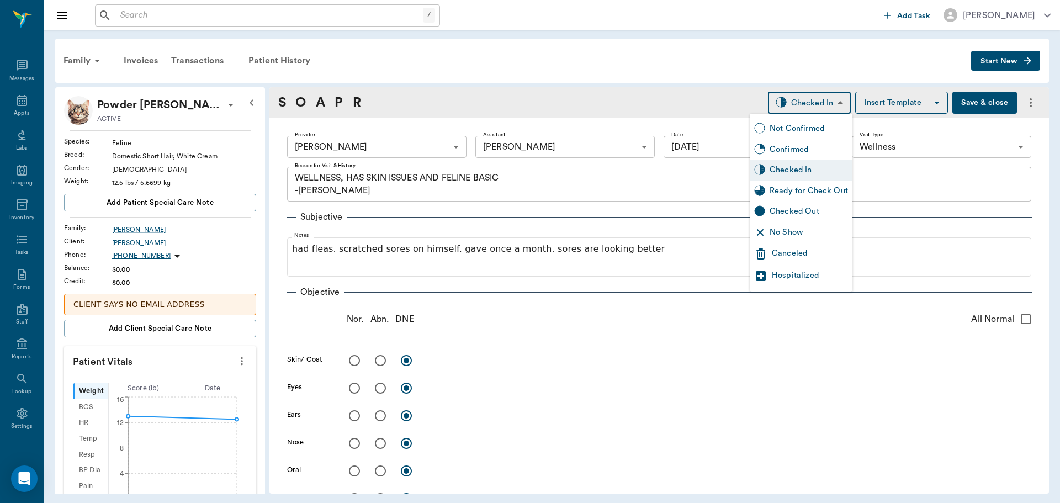
click at [824, 105] on body "/ ​ Add Task [PERSON_NAME] Nectar Messages Appts Labs Imaging Inventory Tasks F…" at bounding box center [530, 251] width 1060 height 503
click at [815, 188] on div "Ready for Check Out" at bounding box center [809, 191] width 78 height 12
type input "READY_TO_CHECKOUT"
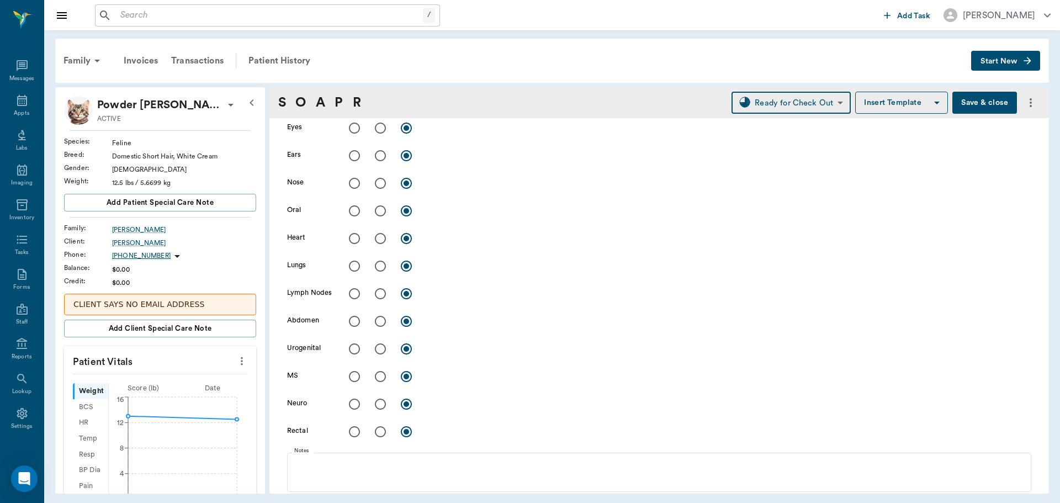
scroll to position [55, 0]
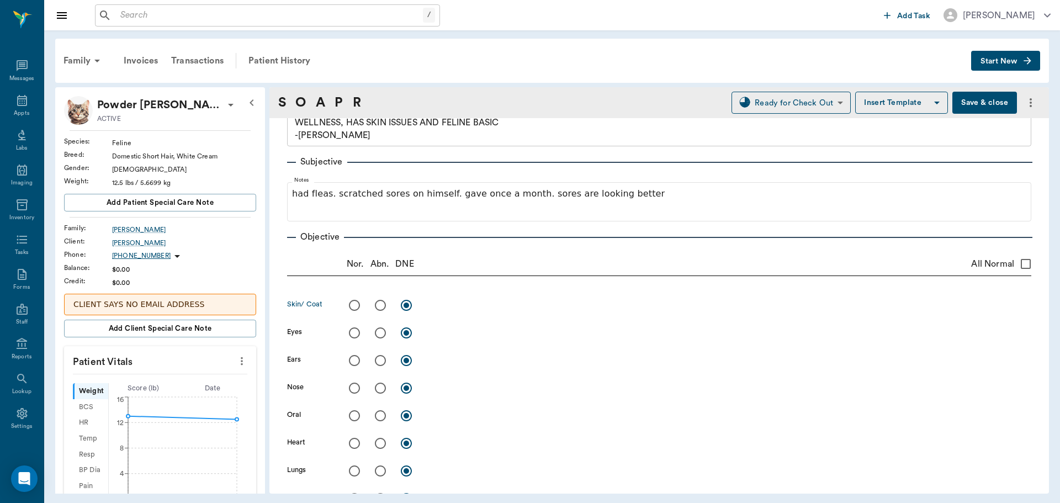
click at [379, 307] on input "radio" at bounding box center [380, 305] width 23 height 23
radio input "true"
click at [450, 305] on textarea at bounding box center [729, 305] width 605 height 13
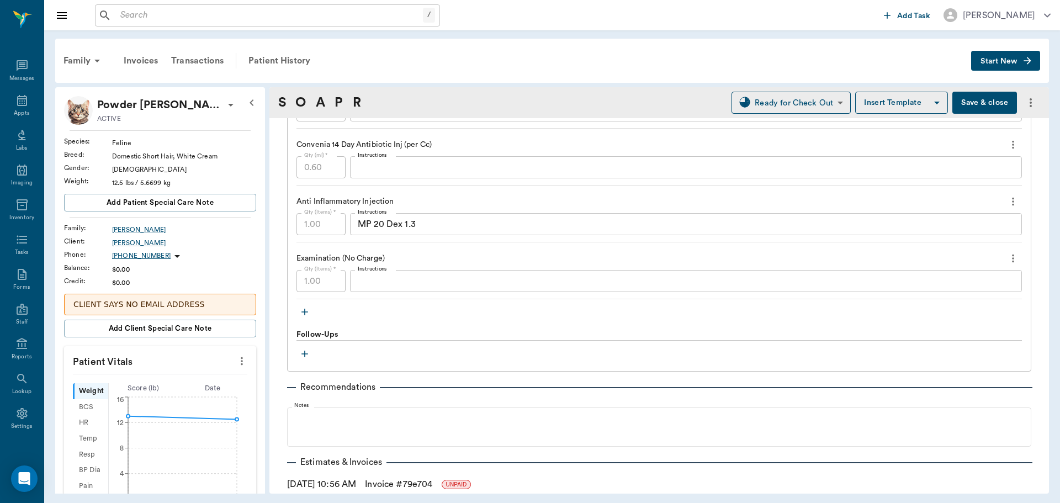
scroll to position [1193, 0]
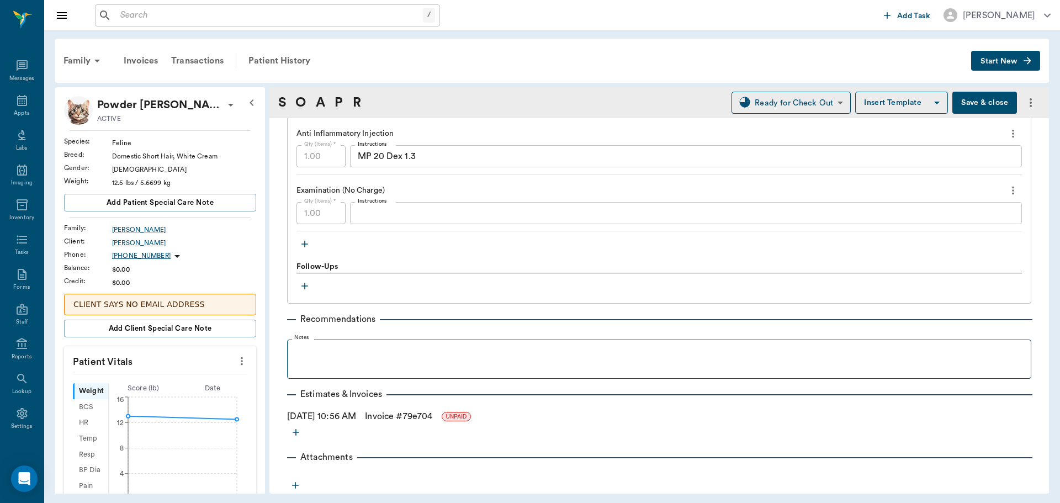
type textarea "Still itching per o, but better. Sores haven't healed yet, has some feline acne…"
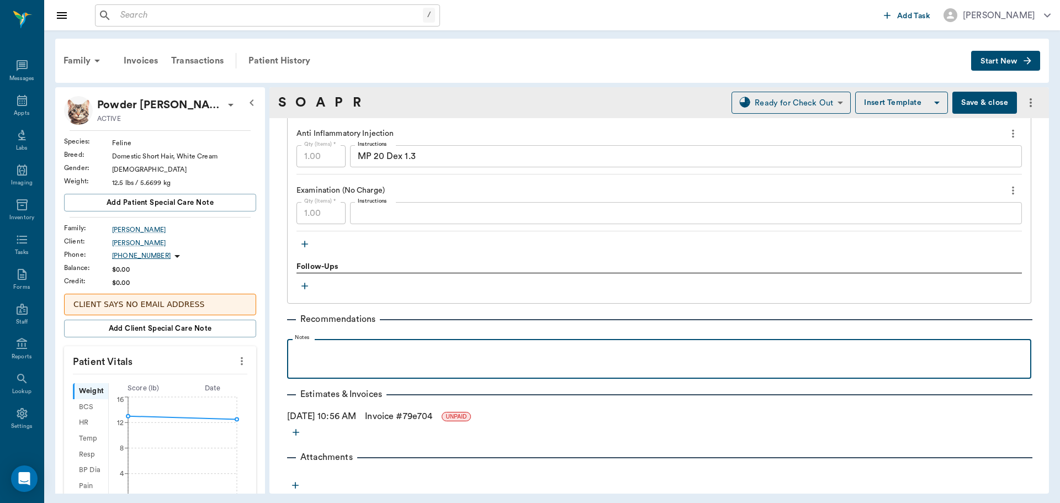
click at [335, 347] on p at bounding box center [659, 351] width 733 height 13
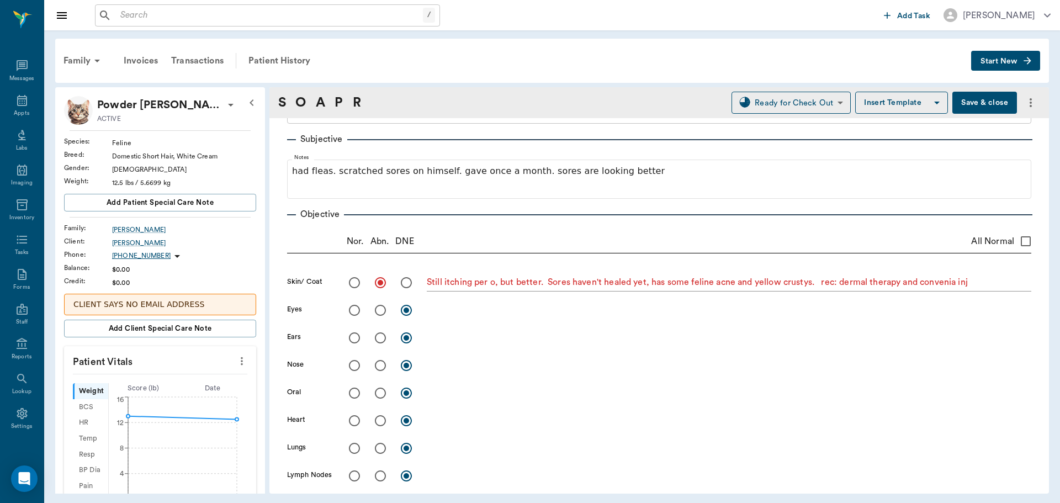
scroll to position [0, 0]
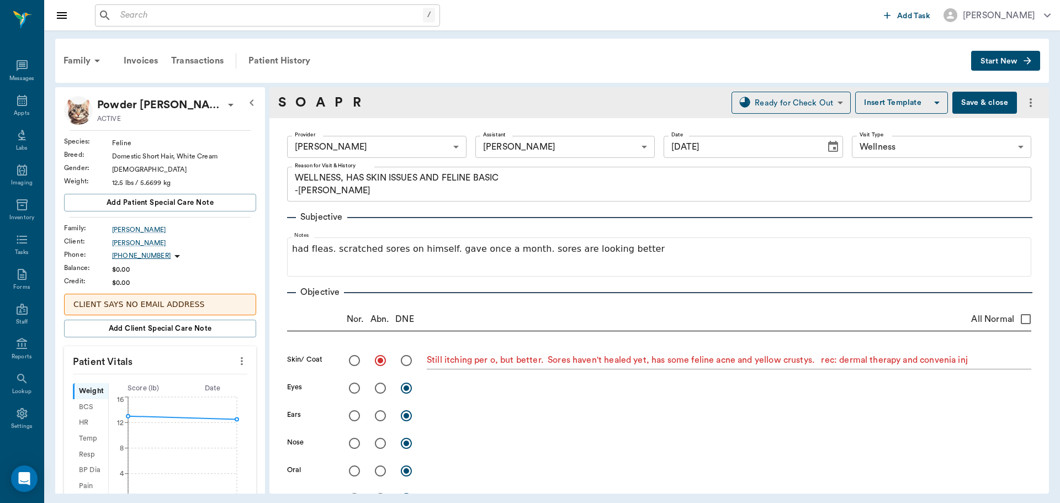
click at [972, 99] on button "Save & close" at bounding box center [985, 103] width 65 height 22
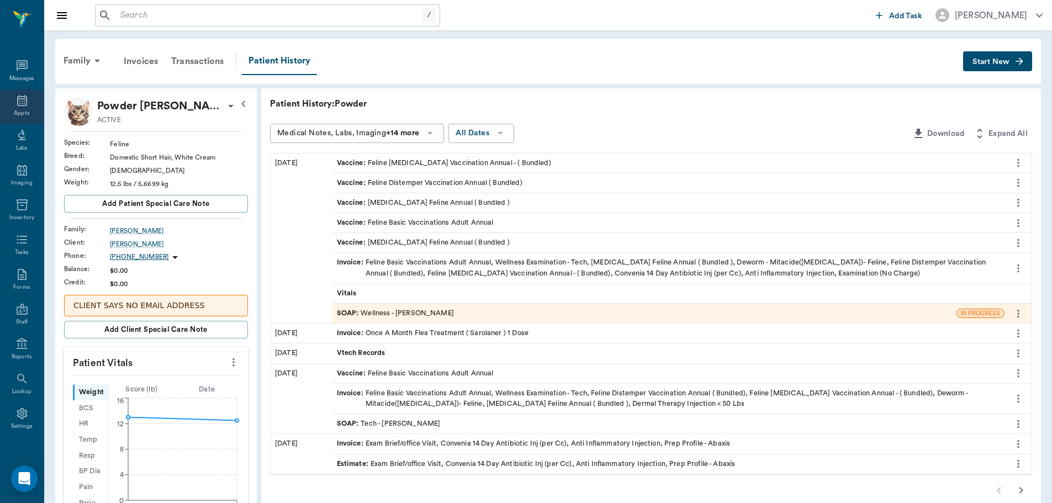
click at [17, 93] on div "Appts" at bounding box center [22, 106] width 44 height 35
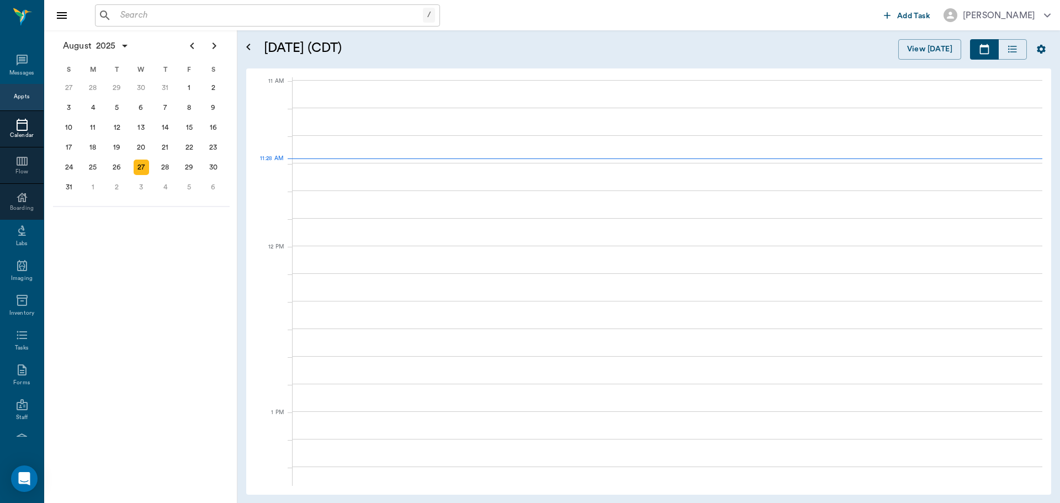
scroll to position [498, 0]
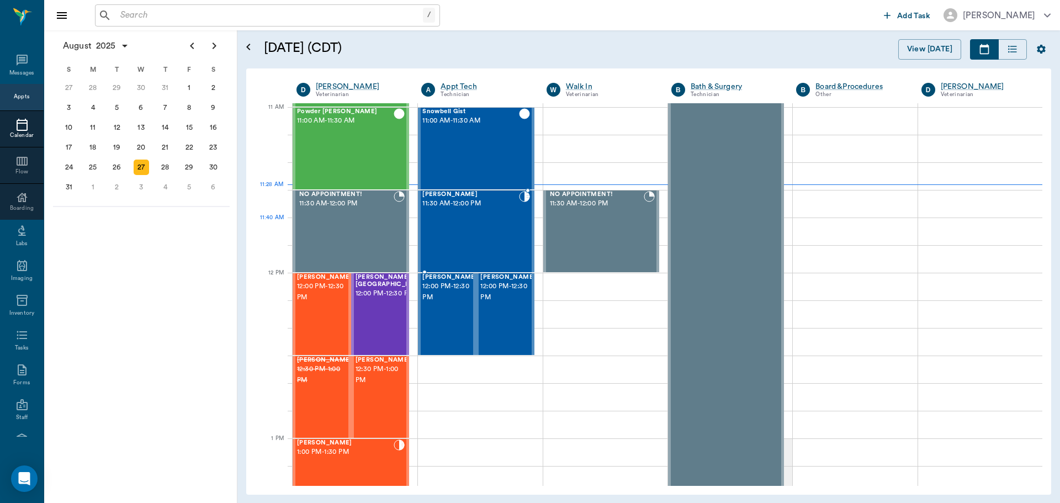
click at [463, 218] on div "[PERSON_NAME] 11:30 AM - 12:00 PM" at bounding box center [470, 231] width 96 height 81
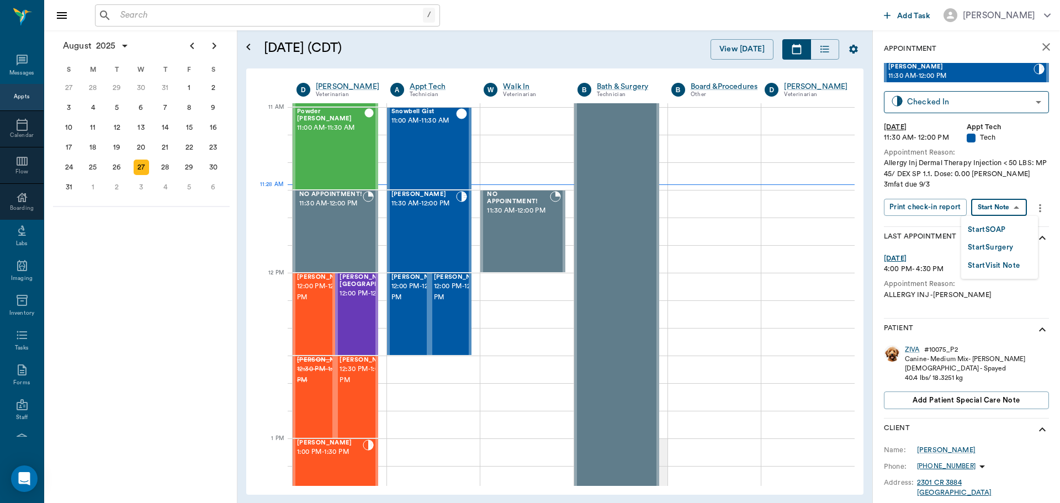
click at [980, 209] on body "/ ​ Add Task [PERSON_NAME] Nectar Messages Appts Calendar Flow Boarding Labs Im…" at bounding box center [530, 251] width 1060 height 503
click at [984, 241] on div "Start Surgery" at bounding box center [990, 248] width 45 height 14
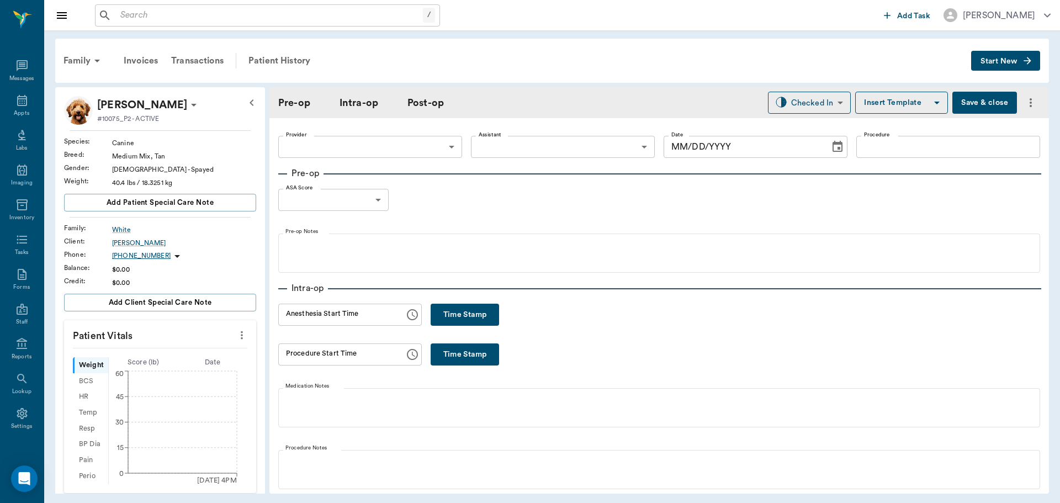
type input "63ec2f075fda476ae8351a4c"
type input "[DATE]"
click at [283, 60] on div "Patient History" at bounding box center [279, 60] width 75 height 27
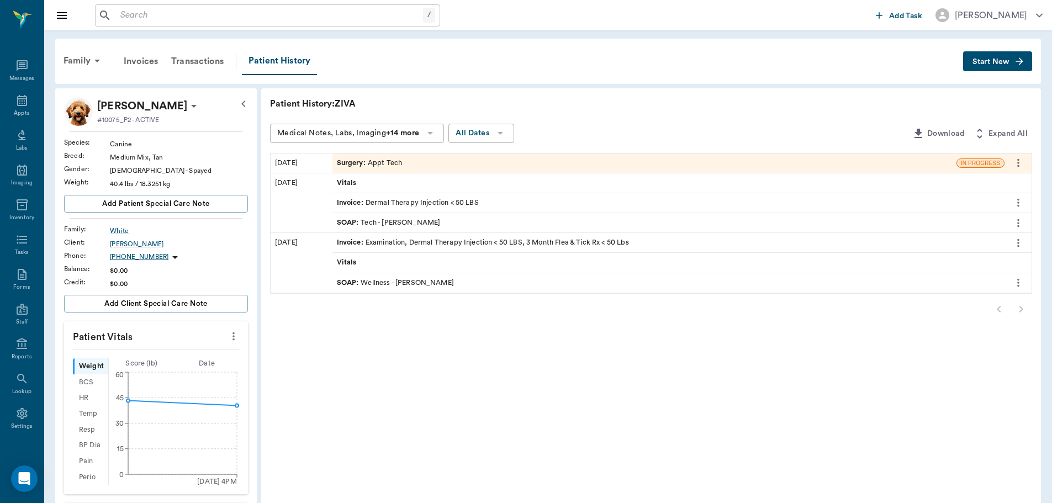
click at [1021, 158] on icon "more" at bounding box center [1018, 162] width 12 height 13
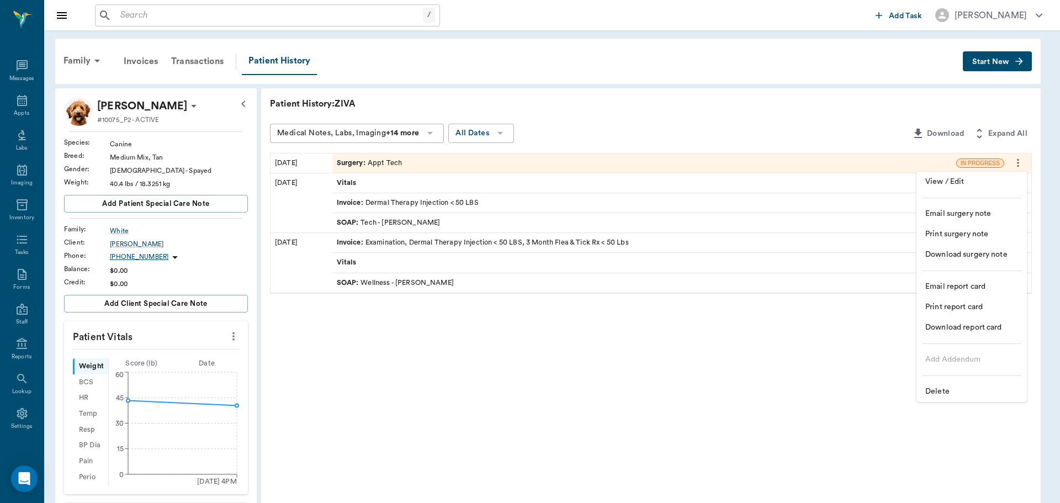
click at [938, 390] on span "Delete" at bounding box center [972, 392] width 93 height 12
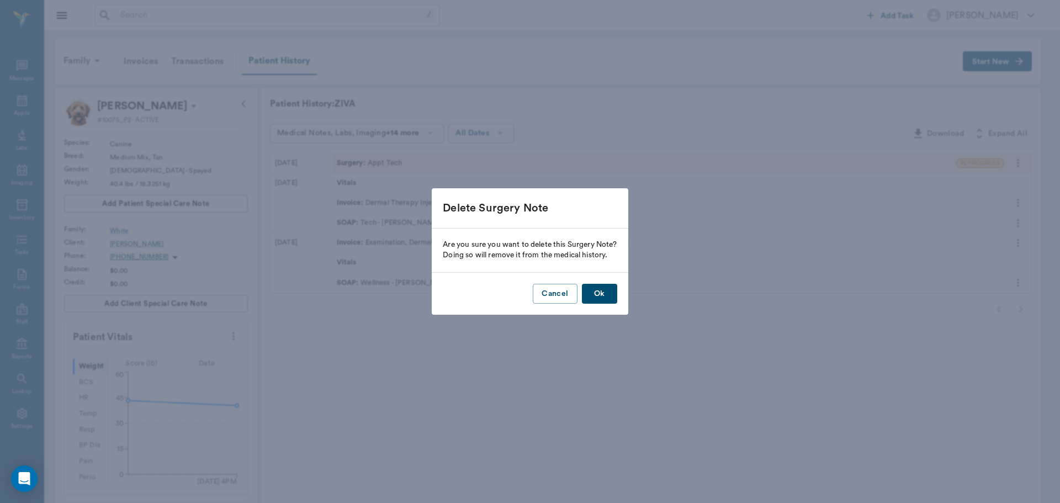
drag, startPoint x: 608, startPoint y: 293, endPoint x: 572, endPoint y: 270, distance: 42.4
click at [600, 290] on button "Ok" at bounding box center [599, 294] width 35 height 20
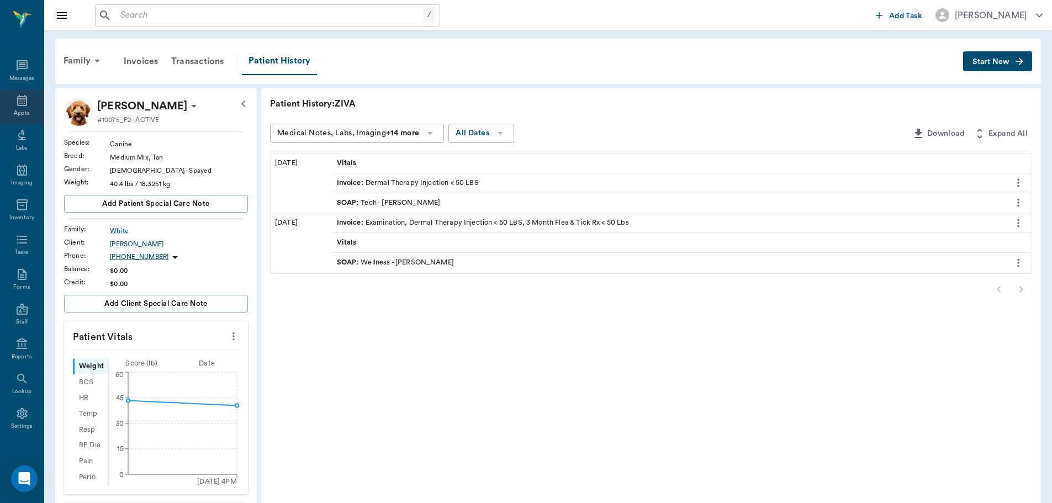
click at [27, 105] on div "Appts" at bounding box center [22, 106] width 44 height 35
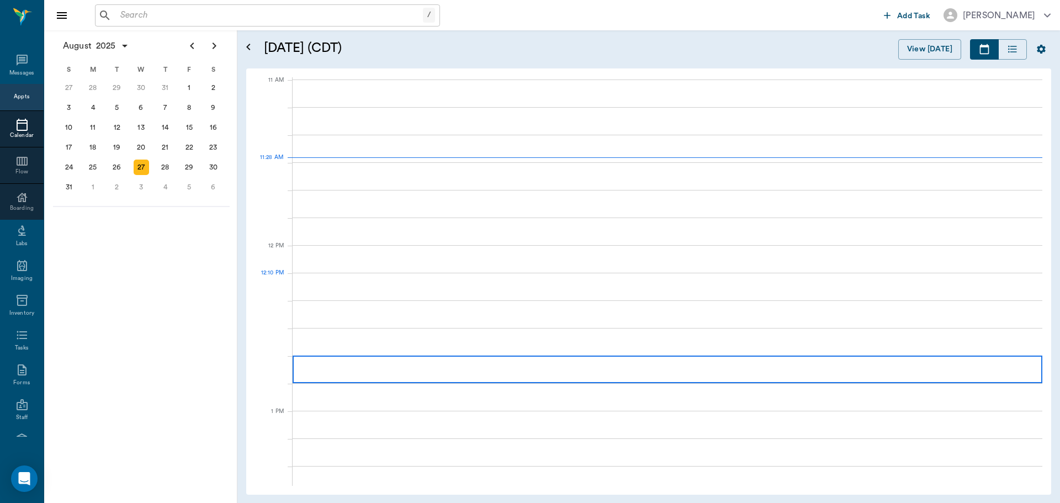
scroll to position [499, 0]
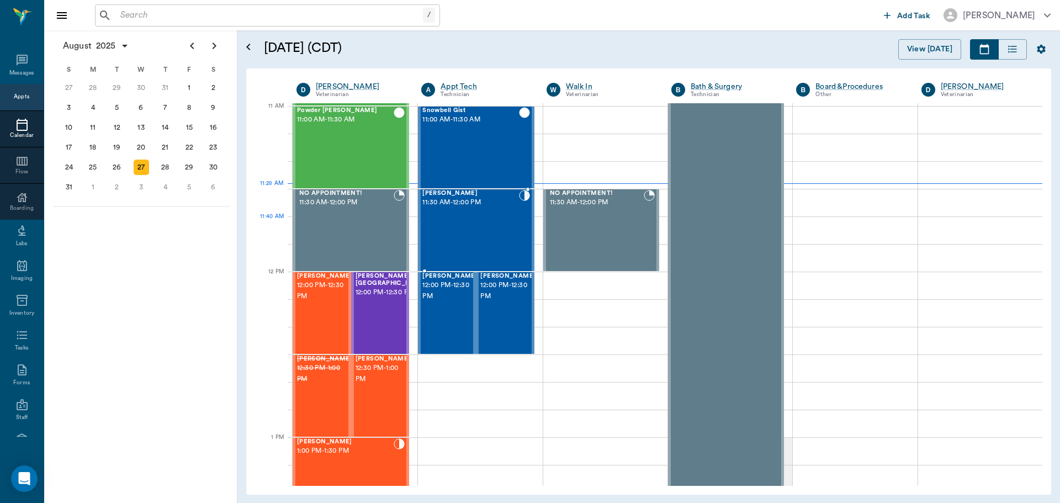
click at [494, 229] on div "[PERSON_NAME] 11:30 AM - 12:00 PM" at bounding box center [470, 230] width 96 height 81
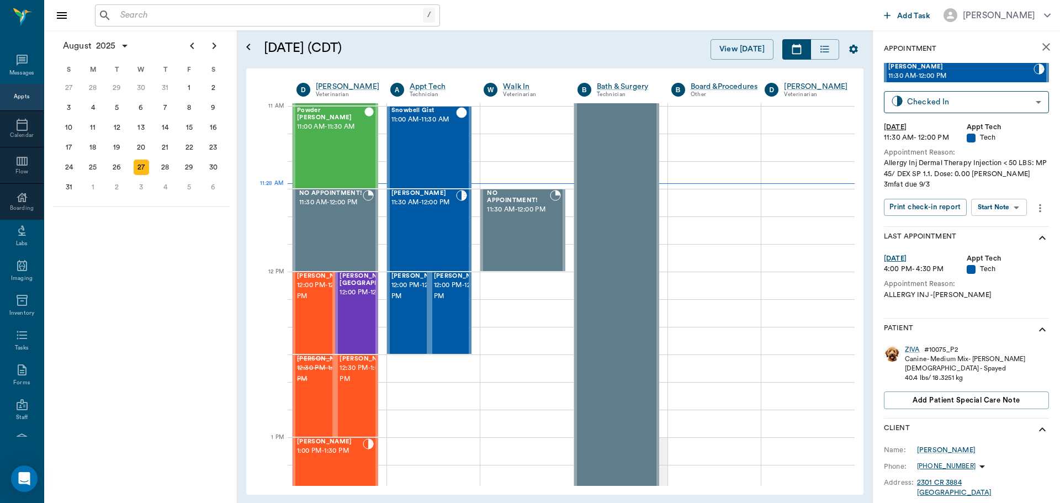
click at [1006, 208] on body "/ ​ Add Task [PERSON_NAME] Nectar Messages Appts Calendar Flow Boarding Labs Im…" at bounding box center [530, 251] width 1060 height 503
click at [995, 233] on button "Start SOAP" at bounding box center [987, 230] width 38 height 13
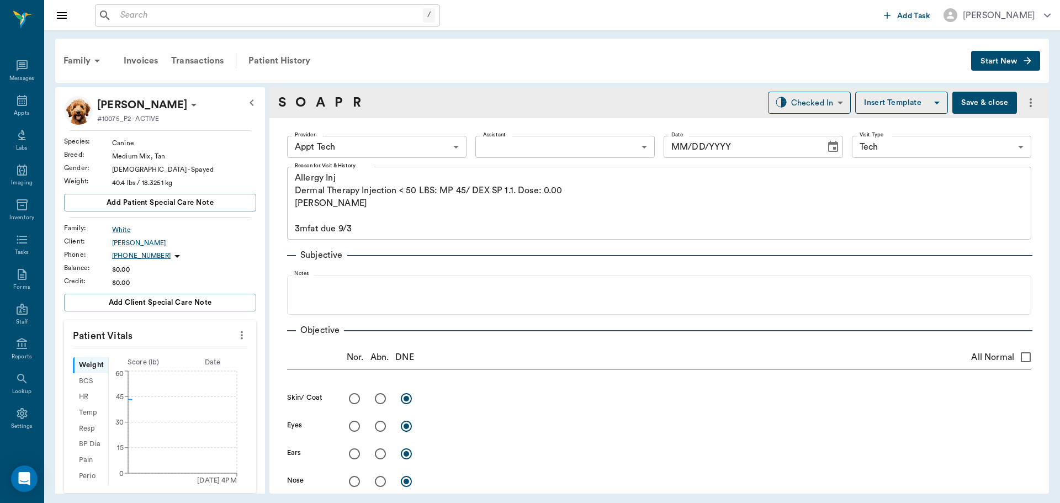
type input "63ec2f075fda476ae8351a4c"
type input "65d2be4f46e3a538d89b8c1a"
type textarea "Allergy Inj Dermal Therapy Injection < 50 LBS: MP 45/ DEX SP 1.1. Dose: 0.00 [P…"
type input "[DATE]"
click at [236, 330] on icon "more" at bounding box center [242, 335] width 12 height 13
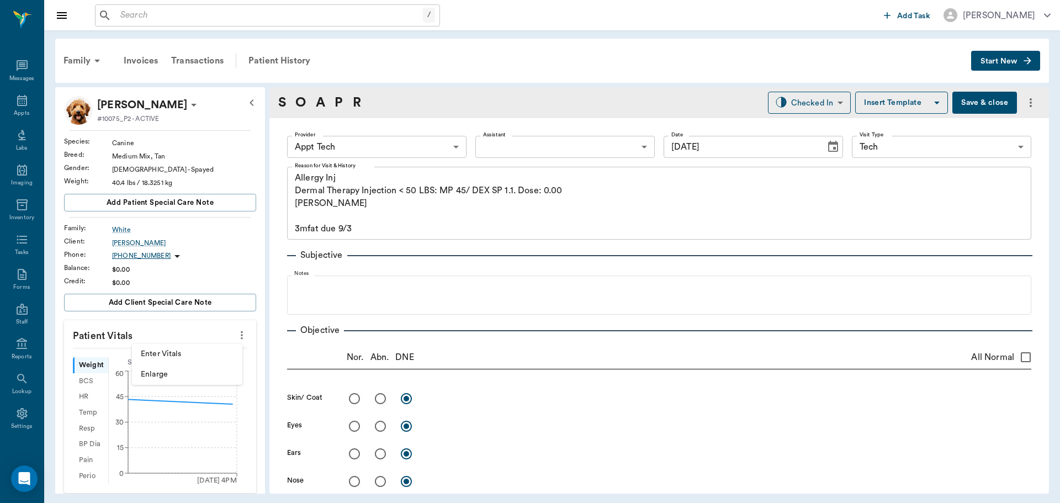
click at [199, 355] on span "Enter Vitals" at bounding box center [187, 354] width 93 height 12
click at [154, 370] on input "text" at bounding box center [160, 368] width 96 height 22
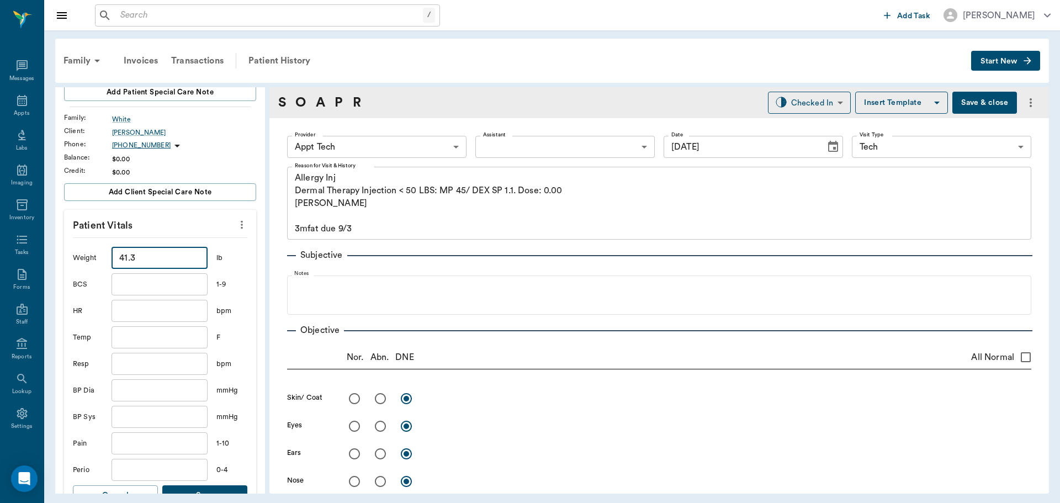
scroll to position [276, 0]
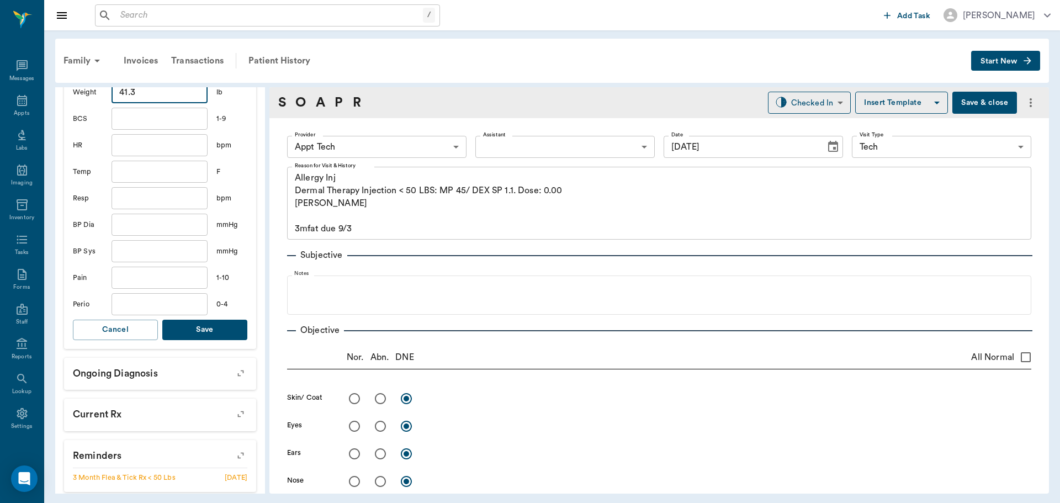
type input "41.3"
click at [198, 323] on button "Save" at bounding box center [204, 330] width 85 height 20
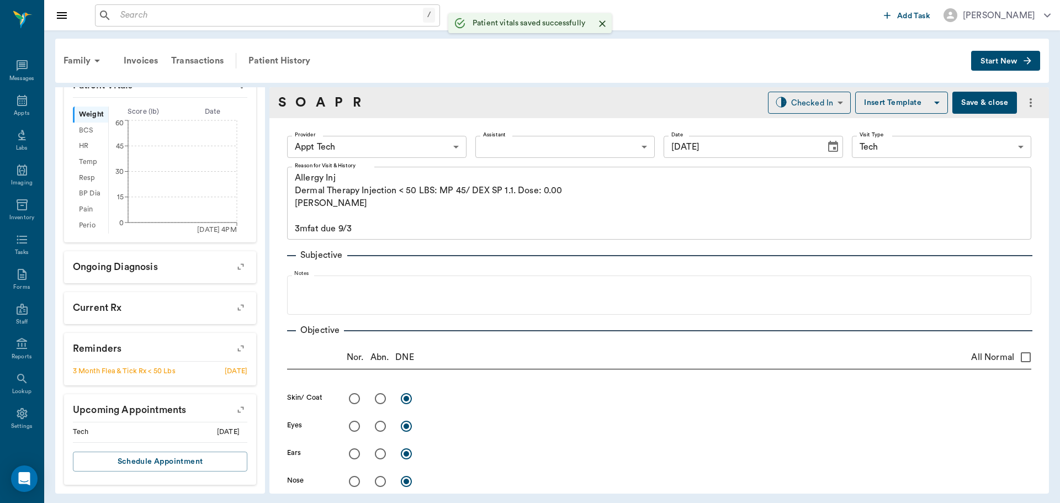
scroll to position [251, 0]
click at [360, 149] on body "/ ​ Add Task [PERSON_NAME] Nectar Messages Appts Labs Imaging Inventory Tasks F…" at bounding box center [530, 251] width 1060 height 503
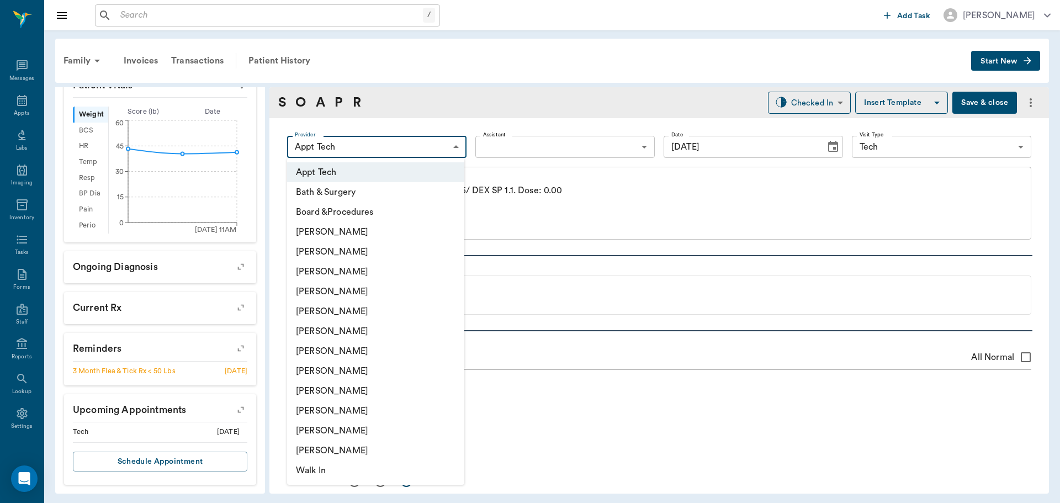
click at [314, 387] on li "[PERSON_NAME]" at bounding box center [375, 391] width 177 height 20
type input "63ec2e7e52e12b0ba117b124"
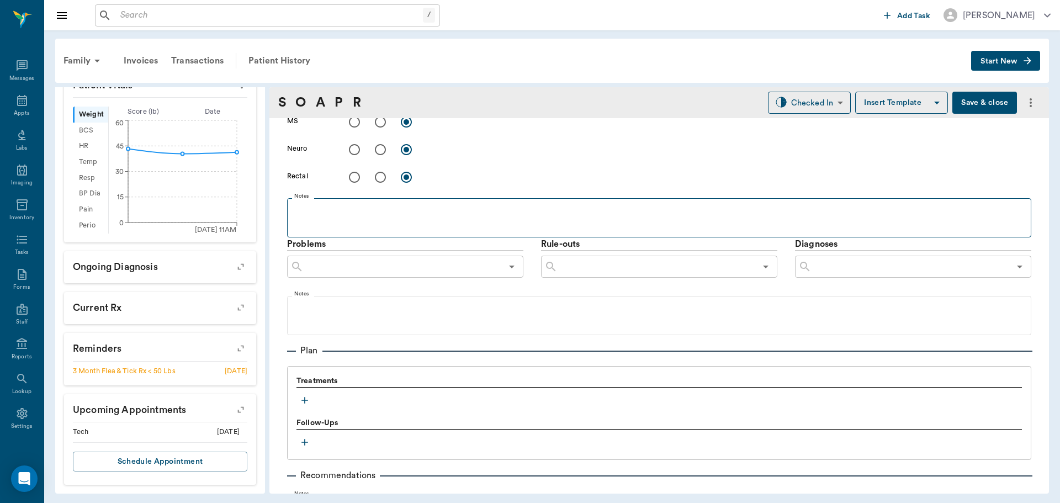
scroll to position [663, 0]
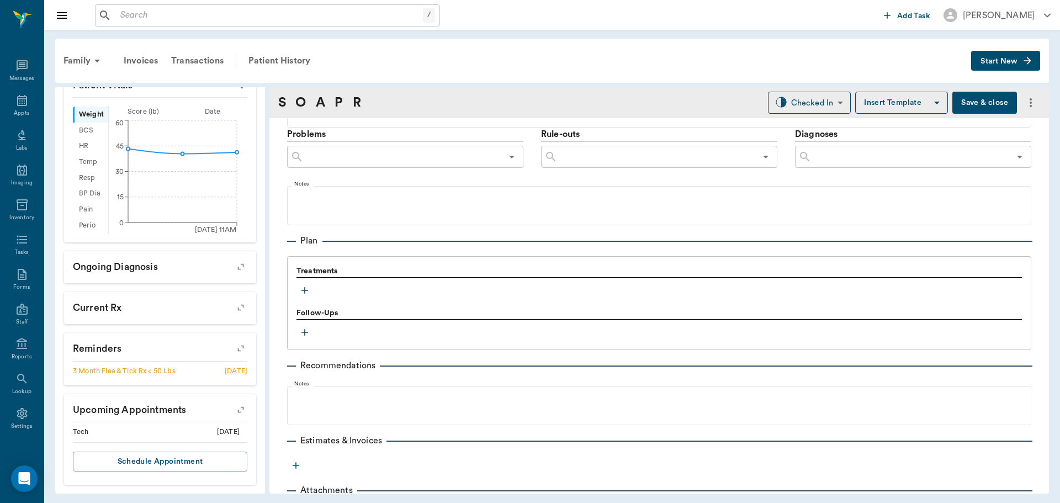
click at [303, 293] on icon "button" at bounding box center [304, 290] width 11 height 11
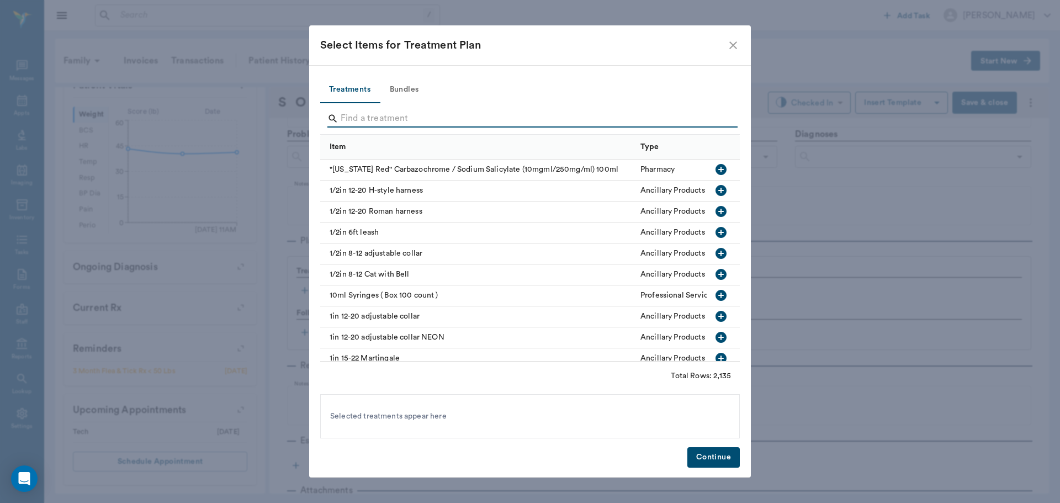
click at [358, 122] on input "Search" at bounding box center [531, 119] width 381 height 18
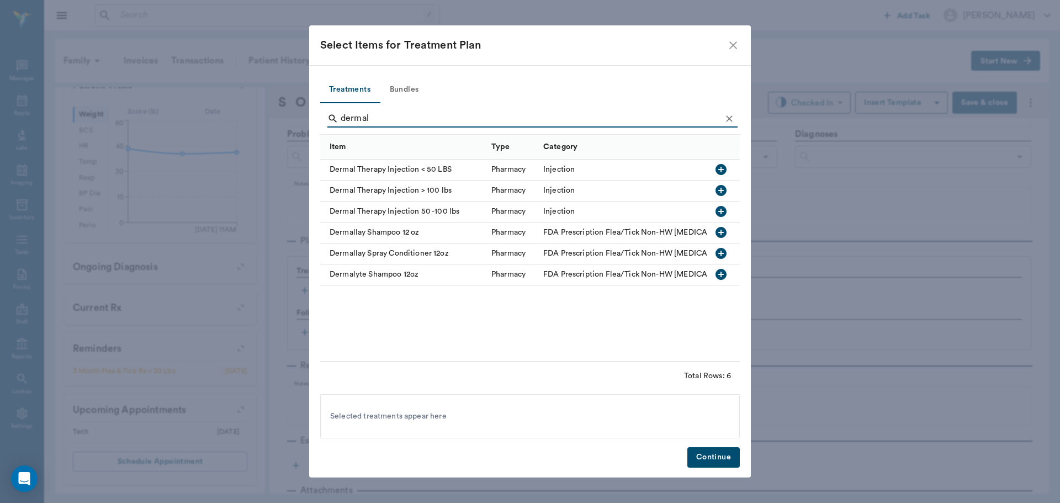
type input "dermal"
click at [717, 165] on icon "button" at bounding box center [721, 169] width 13 height 13
click at [726, 457] on button "Continue" at bounding box center [714, 457] width 52 height 20
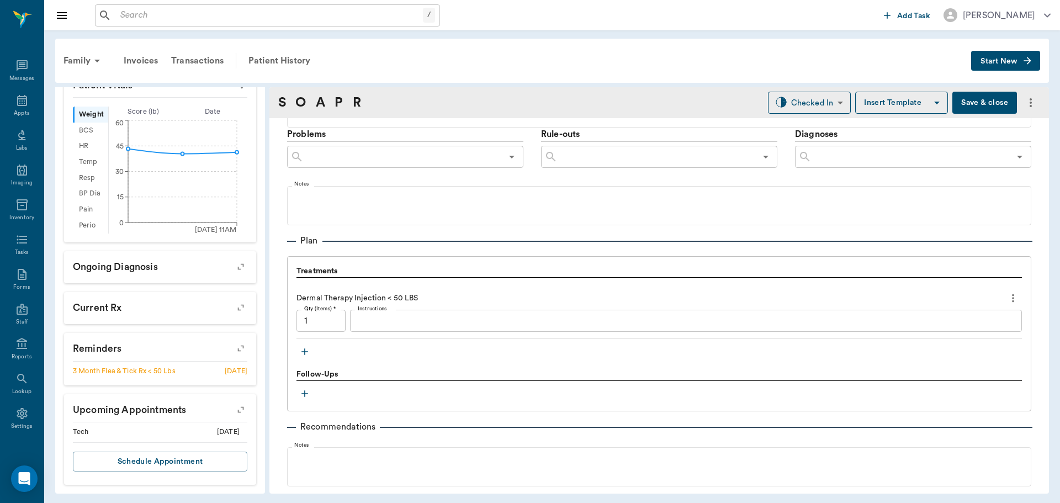
click at [378, 320] on textarea "Instructions" at bounding box center [686, 321] width 657 height 13
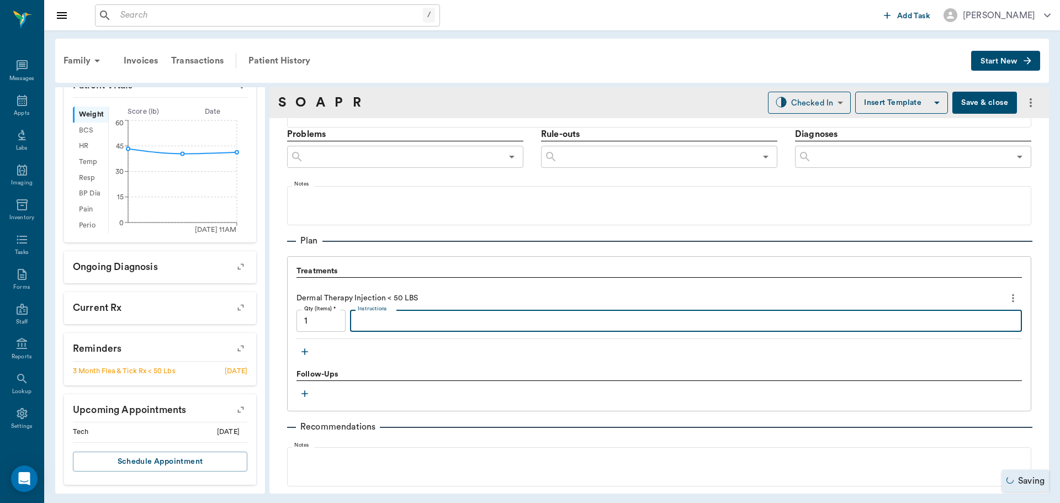
type textarea "N"
type textarea "MP45/DXSP1.1"
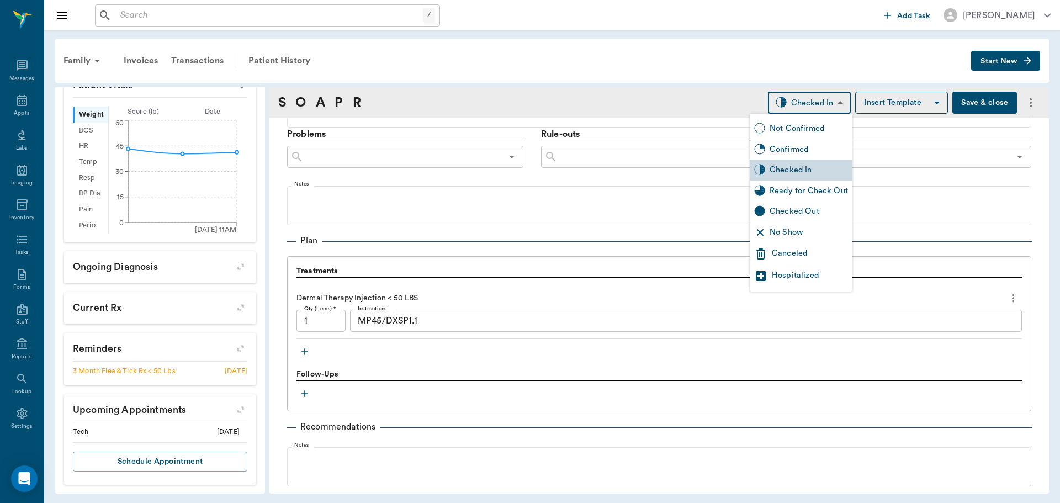
click at [811, 107] on body "/ ​ Add Task [PERSON_NAME] Nectar Messages Appts Labs Imaging Inventory Tasks F…" at bounding box center [530, 251] width 1060 height 503
click at [790, 196] on div "Ready for Check Out" at bounding box center [809, 191] width 78 height 12
type input "READY_TO_CHECKOUT"
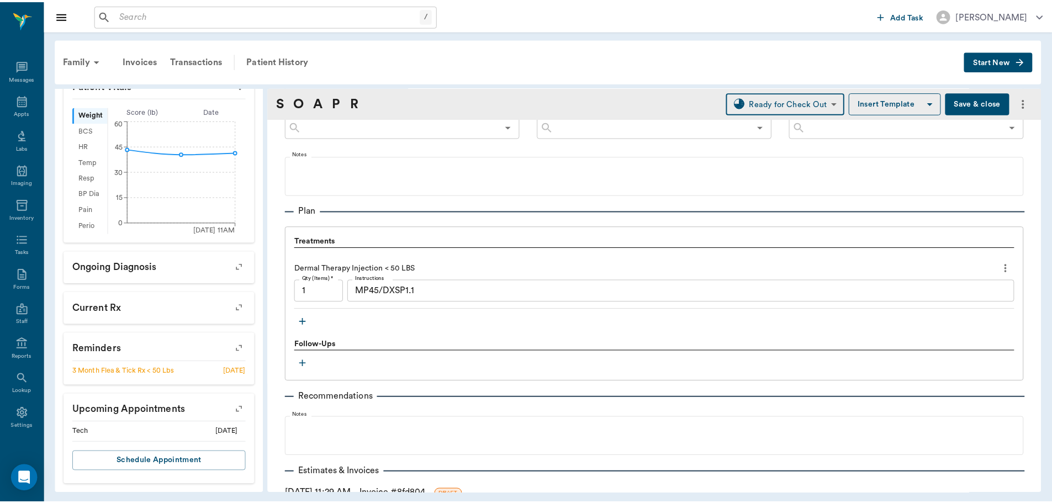
scroll to position [770, 0]
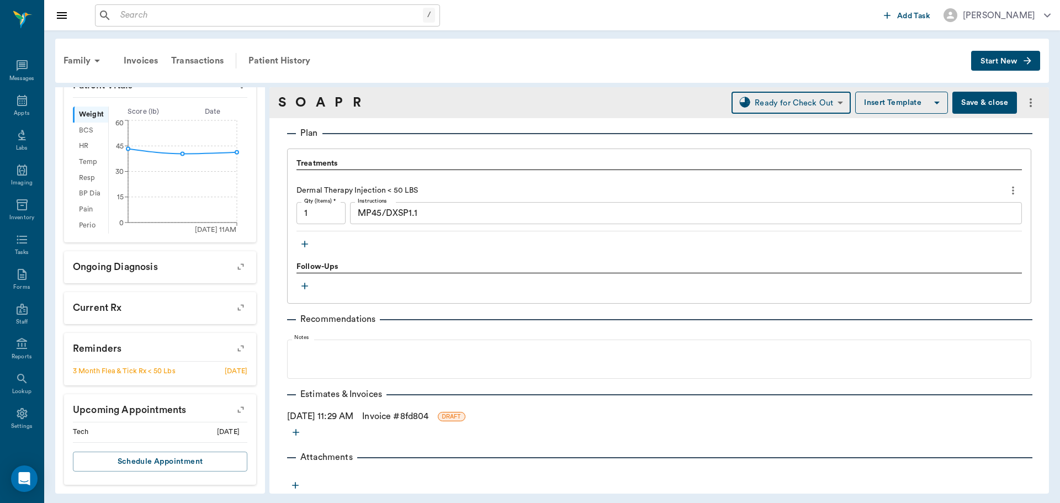
click at [393, 419] on link "Invoice # 8fd804" at bounding box center [395, 416] width 66 height 13
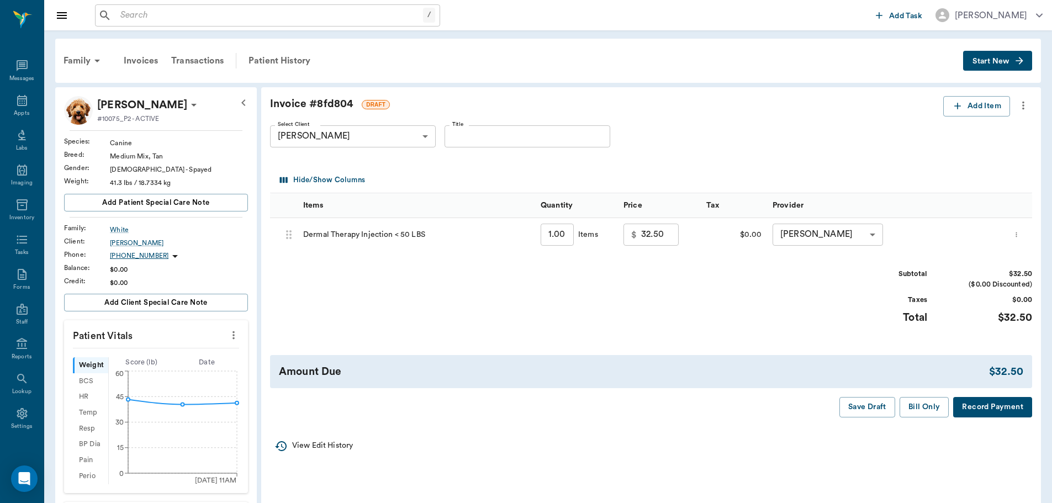
drag, startPoint x: 923, startPoint y: 411, endPoint x: 903, endPoint y: 408, distance: 20.8
click at [922, 411] on button "Bill Only" at bounding box center [925, 407] width 50 height 20
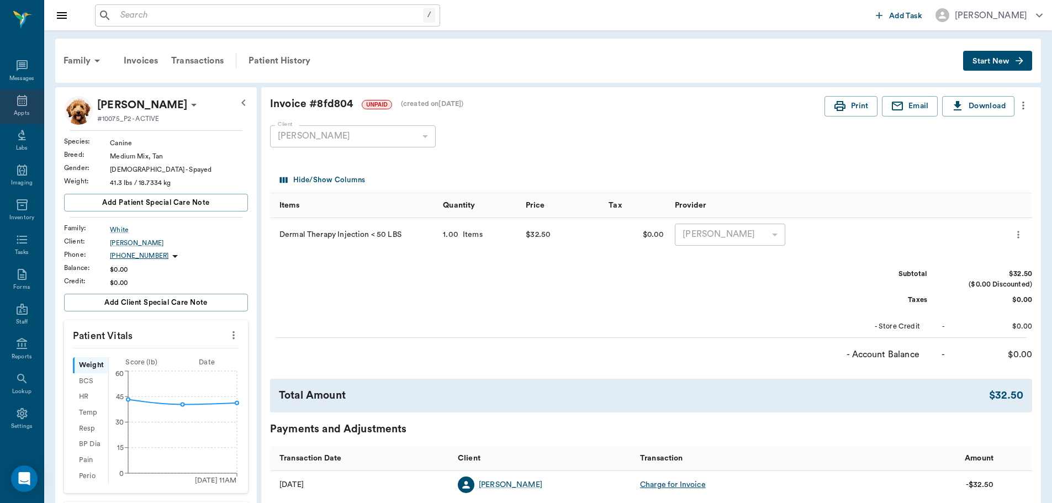
click at [22, 99] on icon at bounding box center [22, 100] width 10 height 11
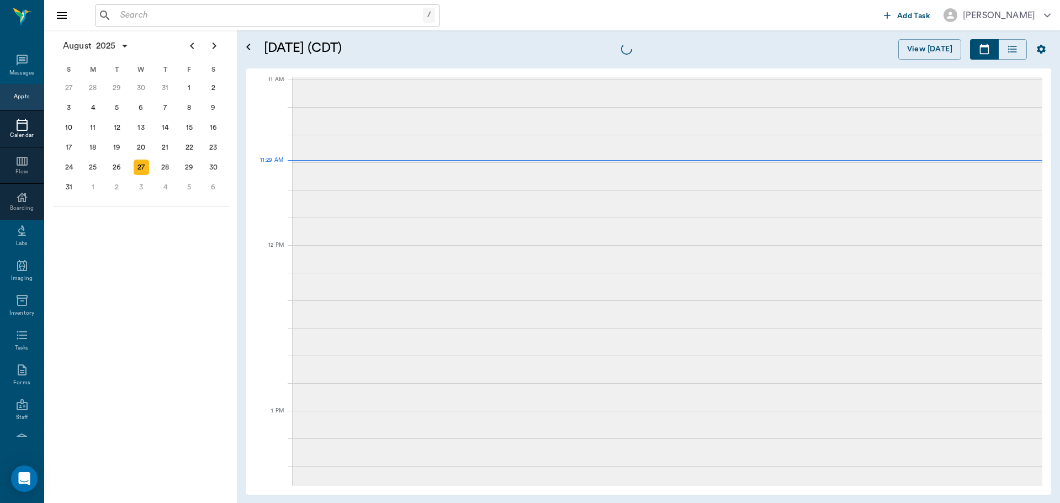
scroll to position [499, 0]
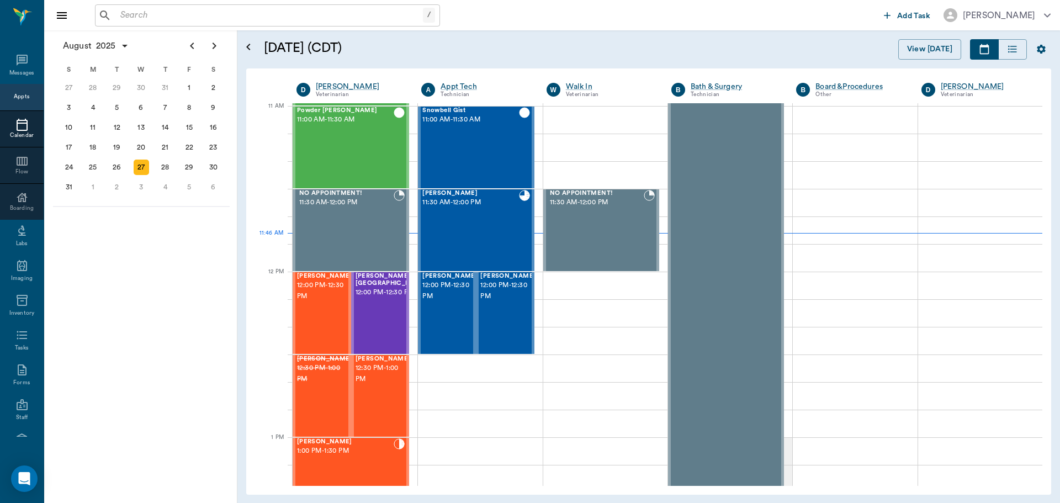
drag, startPoint x: 131, startPoint y: 9, endPoint x: 138, endPoint y: 10, distance: 6.8
click at [131, 9] on input "text" at bounding box center [269, 15] width 307 height 15
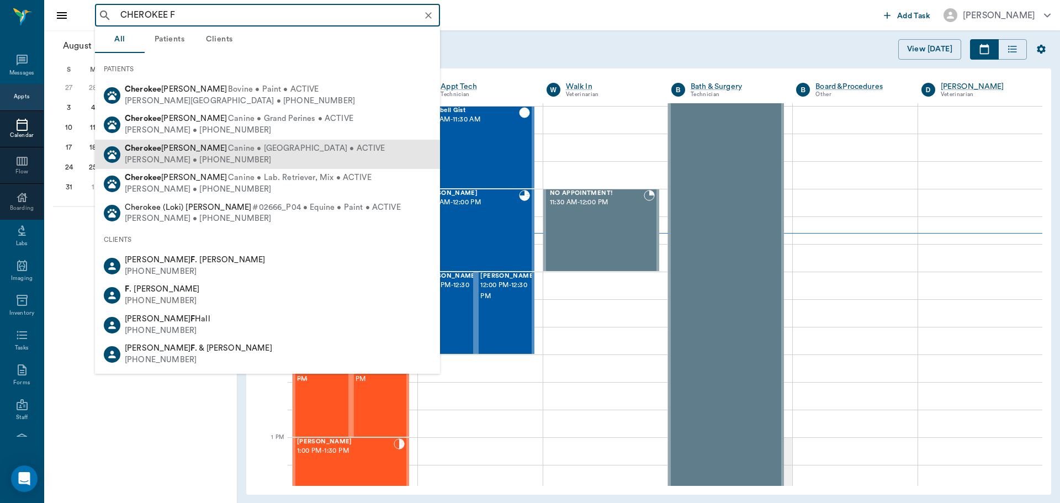
click at [200, 165] on div "[PERSON_NAME] • [PHONE_NUMBER]" at bounding box center [255, 161] width 260 height 12
type input "CHEROKEE F"
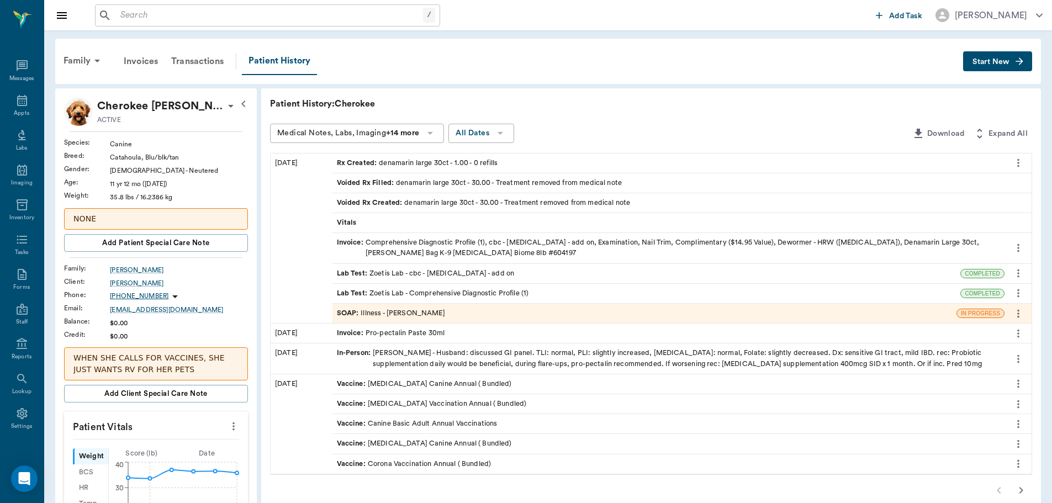
click at [441, 313] on div "SOAP : Illness - [PERSON_NAME]" at bounding box center [391, 313] width 108 height 10
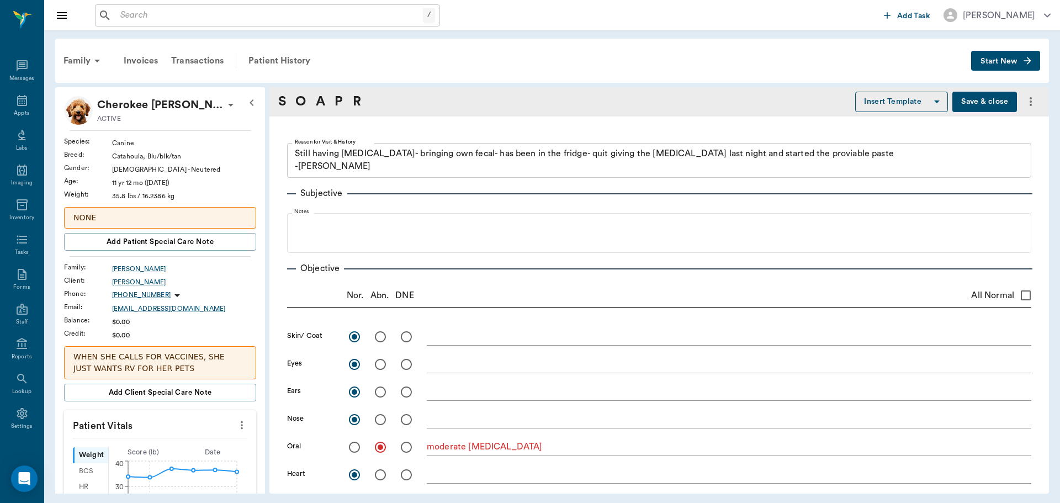
type textarea "Still having [MEDICAL_DATA]- bringing own fecal- has been in the fridge- quit g…"
radio input "true"
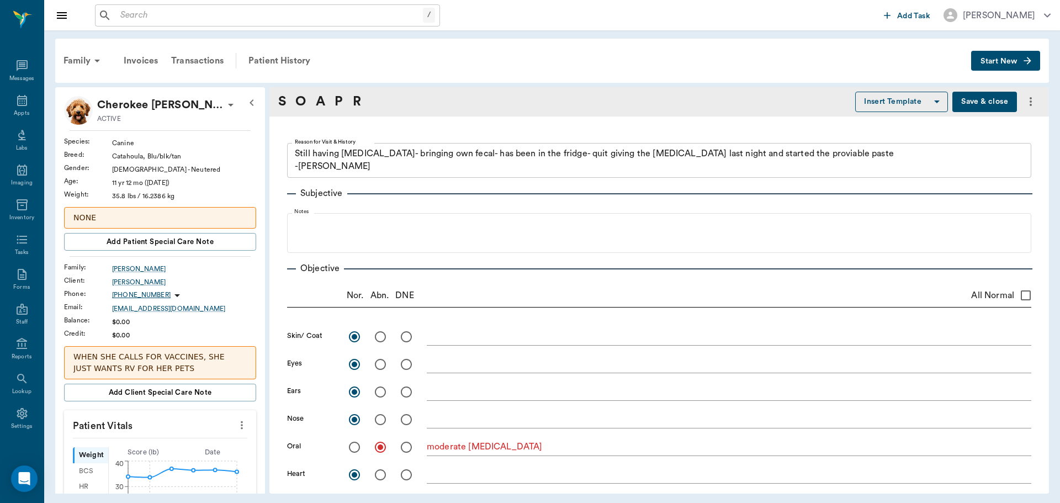
radio input "true"
type textarea "moderate [MEDICAL_DATA]"
radio input "true"
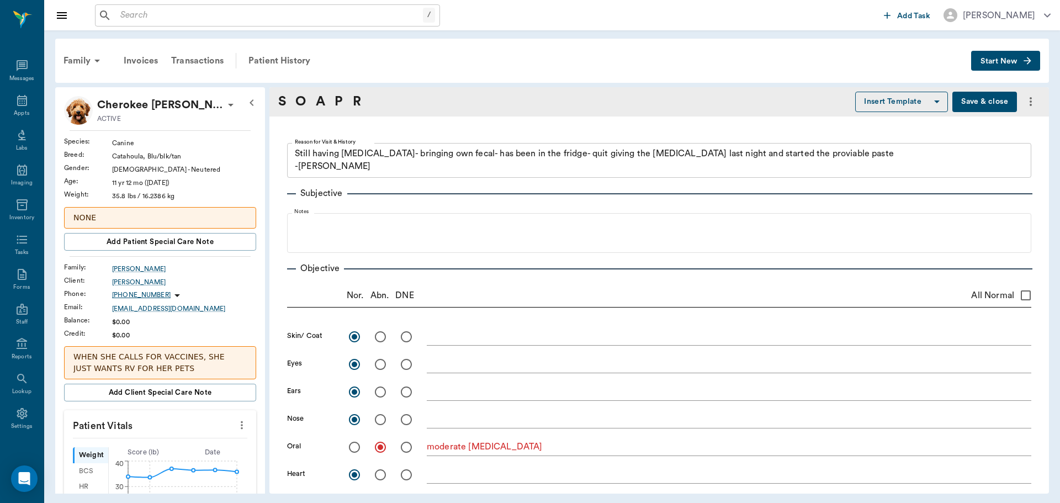
radio input "true"
type textarea "soft, no appreciable organomegaly or tenderness; has periods of [MEDICAL_DATA] …"
radio input "true"
type textarea "normal mobility in clinic"
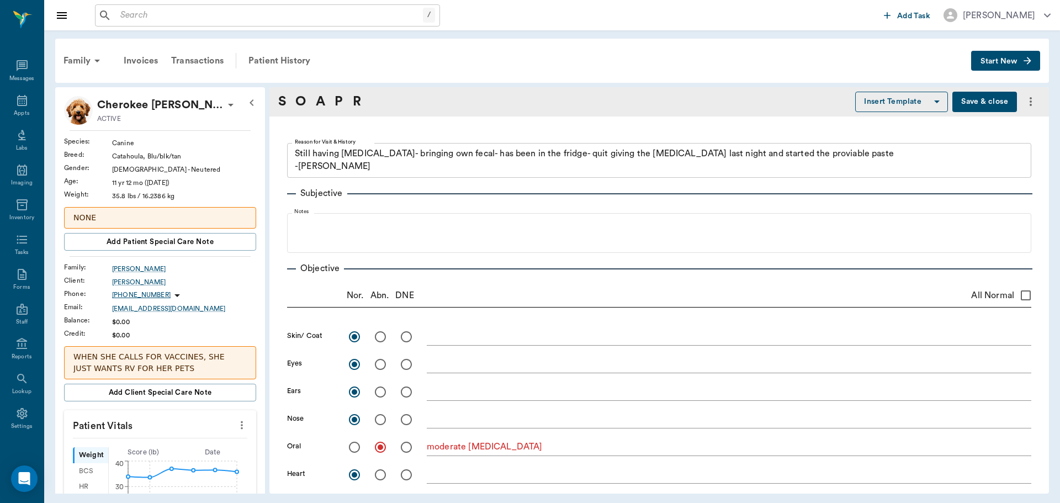
radio input "true"
type textarea "limited exam wnl"
radio input "true"
type textarea "soft stool present, no mucus or blood"
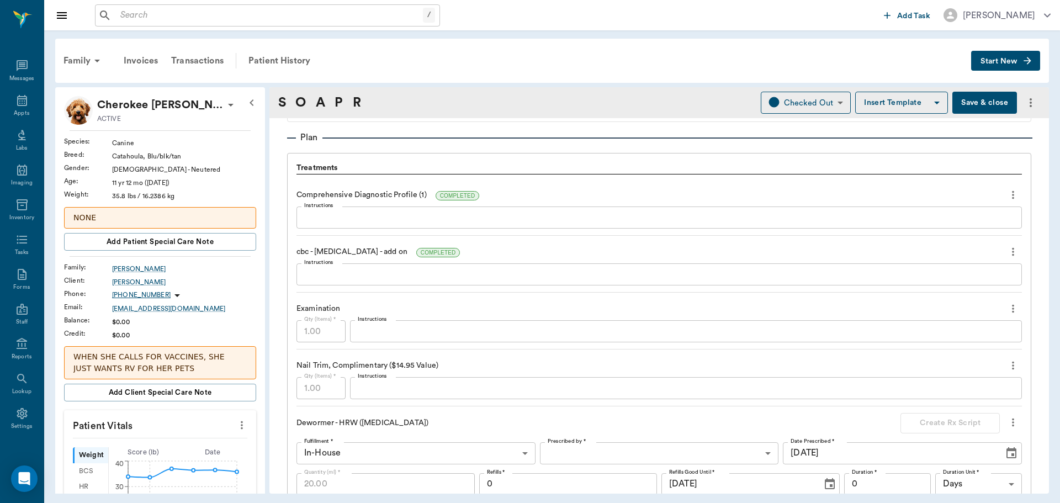
scroll to position [827, 0]
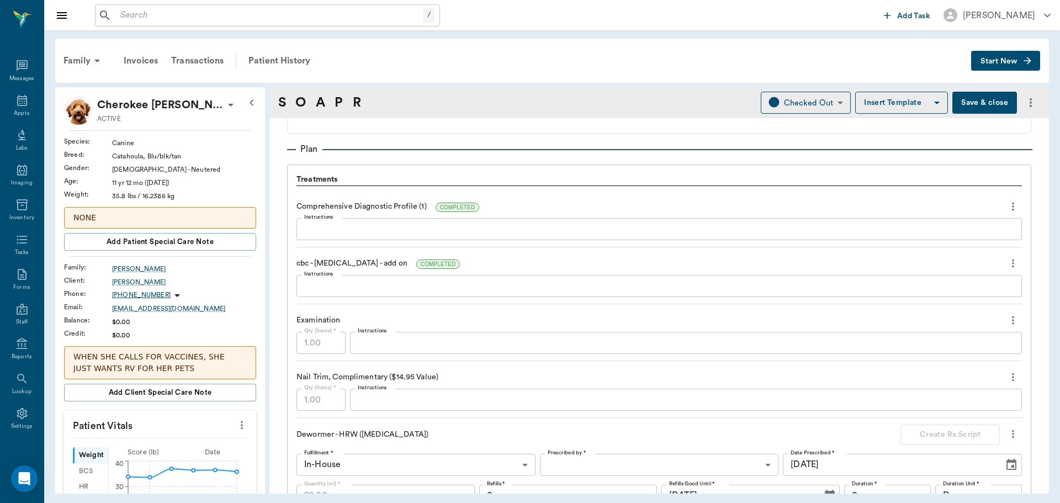
click at [1007, 208] on icon "more" at bounding box center [1013, 206] width 12 height 13
click at [441, 205] on div at bounding box center [530, 251] width 1060 height 503
click at [441, 208] on span "COMPLETED" at bounding box center [457, 207] width 43 height 8
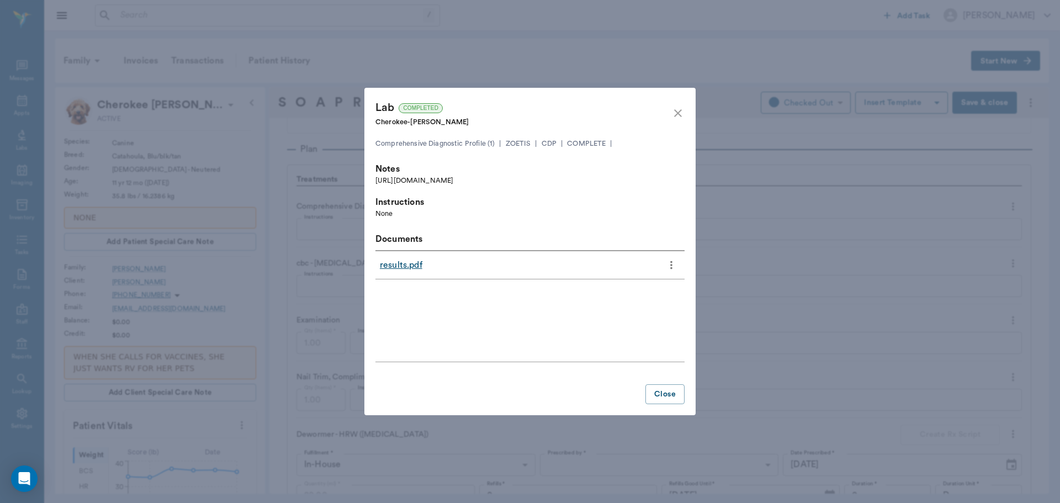
click at [404, 265] on link "results.pdf" at bounding box center [401, 264] width 43 height 13
click at [675, 115] on icon "close" at bounding box center [678, 113] width 8 height 8
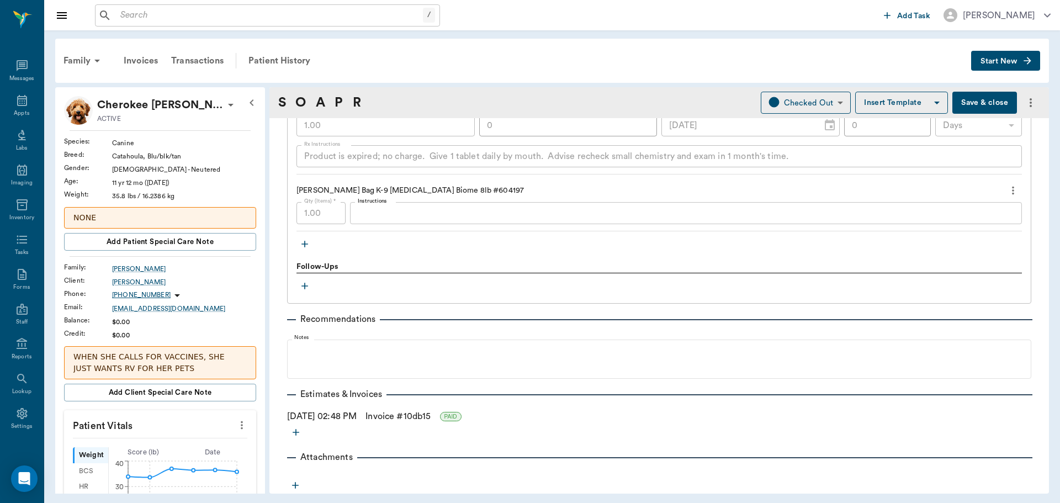
scroll to position [1048, 0]
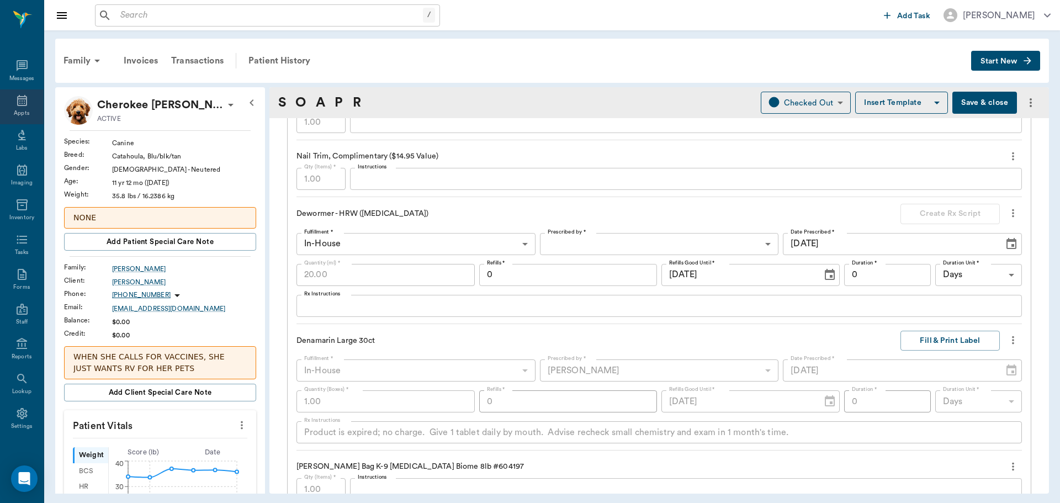
click at [14, 112] on div "Appts" at bounding box center [21, 113] width 15 height 8
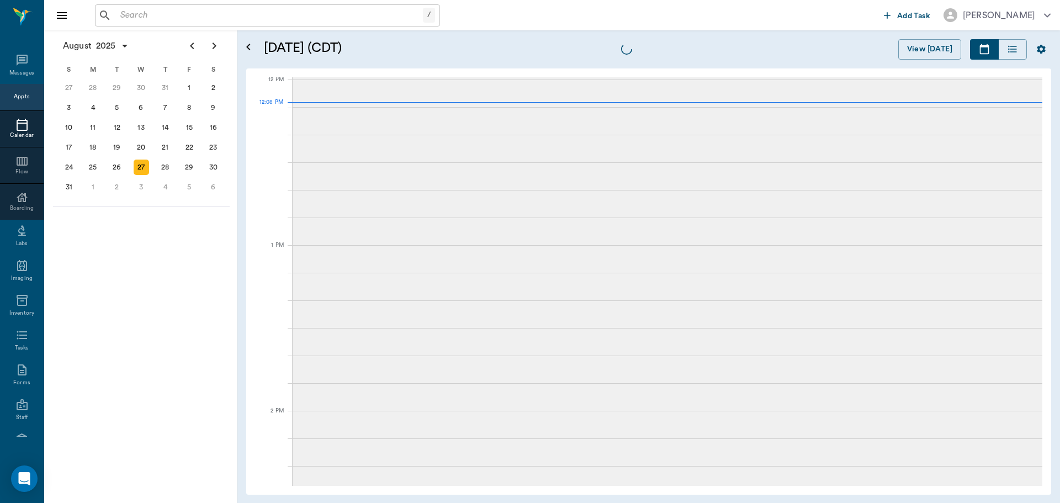
scroll to position [664, 0]
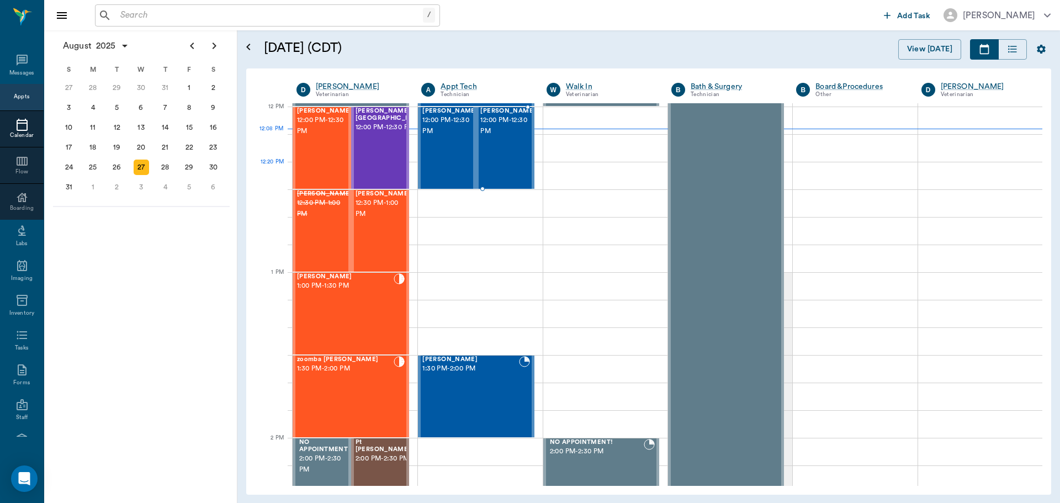
click at [510, 171] on div "[PERSON_NAME] 12:00 PM - 12:30 PM" at bounding box center [507, 148] width 55 height 81
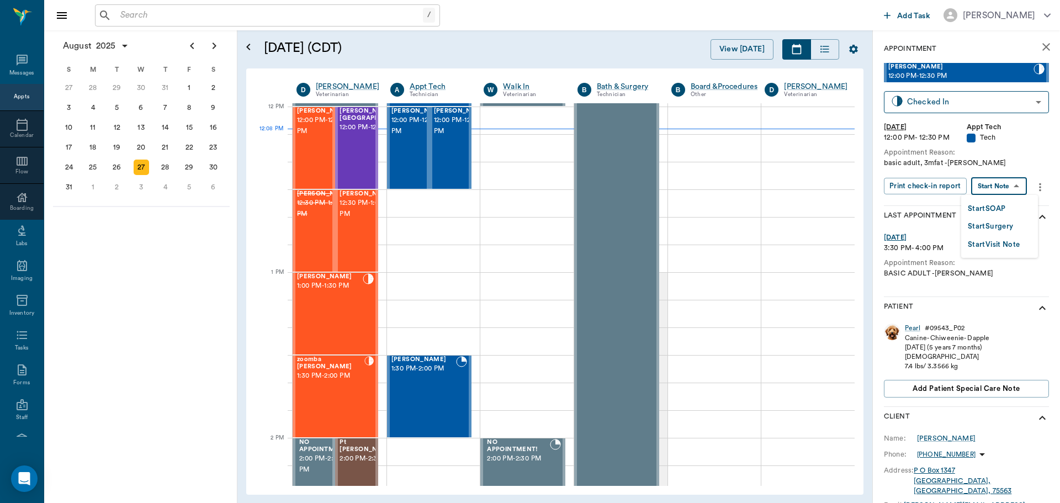
click at [1001, 182] on body "/ ​ Add Task [PERSON_NAME] Nectar Messages Appts Calendar Flow Boarding Labs Im…" at bounding box center [530, 251] width 1060 height 503
click at [1004, 204] on button "Start SOAP" at bounding box center [987, 209] width 38 height 13
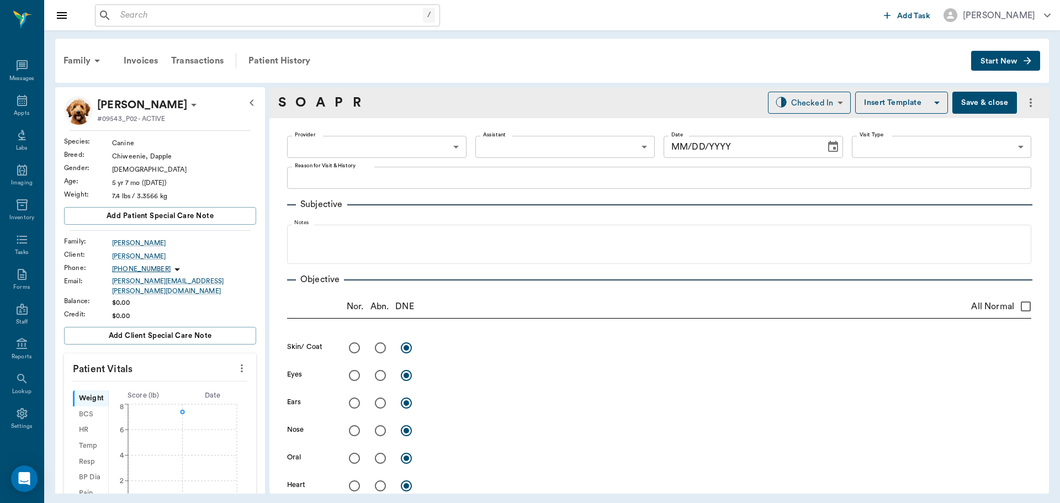
type input "63ec2f075fda476ae8351a4c"
type input "65d2be4f46e3a538d89b8c1a"
type textarea "basic adult, 3mfat -[PERSON_NAME]"
type input "[DATE]"
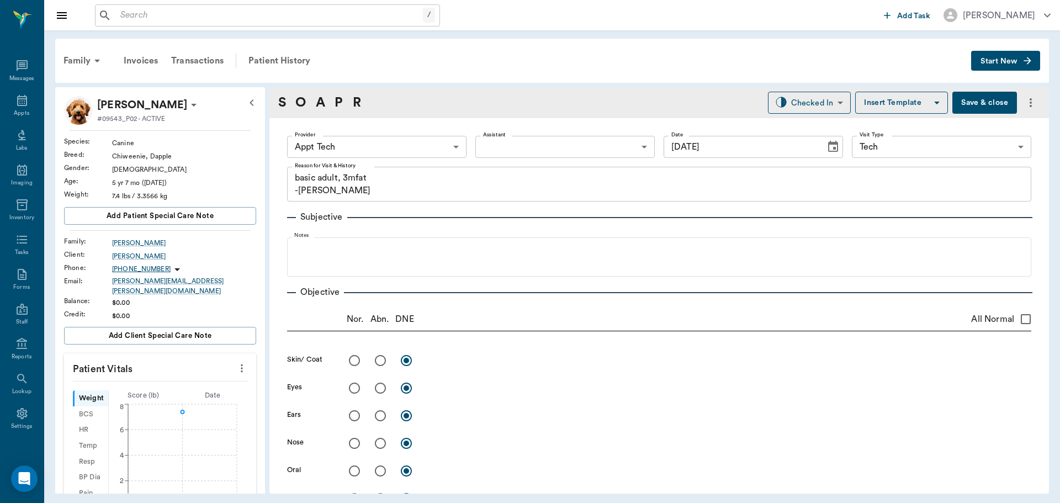
click at [399, 149] on body "/ ​ Add Task [PERSON_NAME] Nectar Messages Appts Labs Imaging Inventory Tasks F…" at bounding box center [530, 251] width 1060 height 503
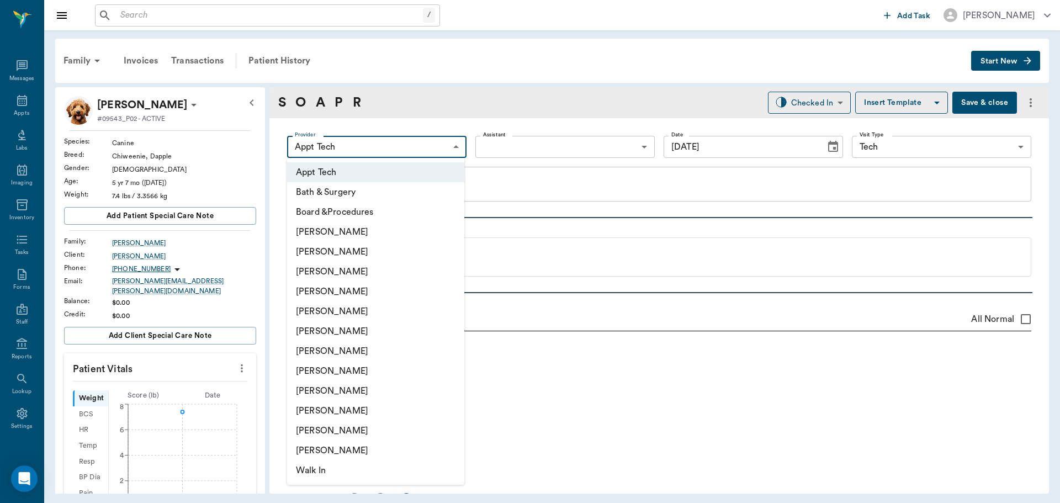
click at [368, 346] on li "[PERSON_NAME]" at bounding box center [375, 351] width 177 height 20
type input "682b670d8bdc6f7f8feef3db"
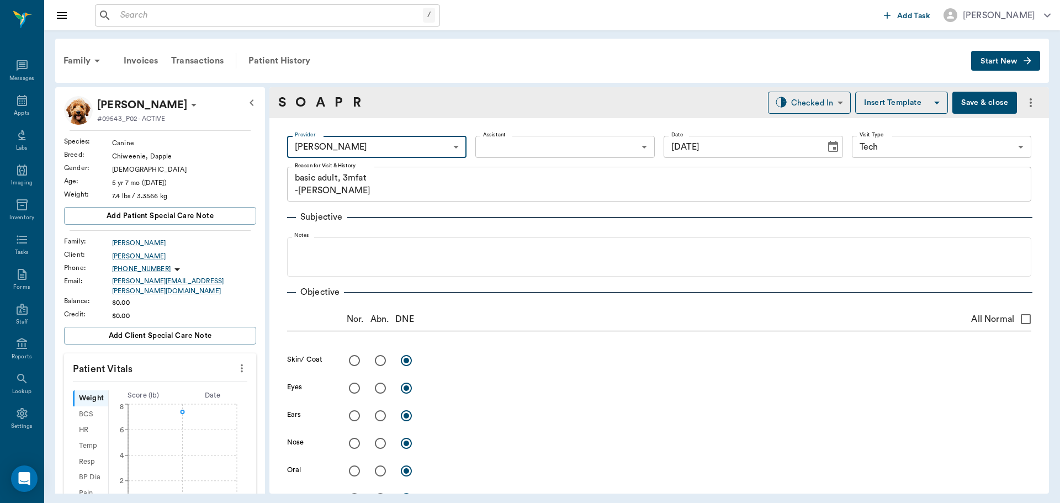
click at [510, 142] on body "/ ​ Add Task [PERSON_NAME] Nectar Messages Appts Labs Imaging Inventory Tasks F…" at bounding box center [530, 251] width 1060 height 503
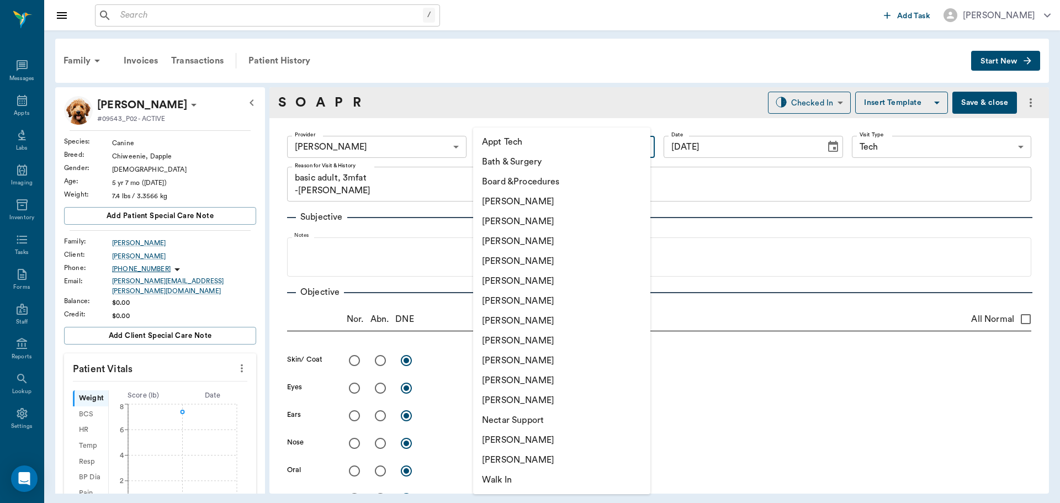
click at [517, 145] on li "Appt Tech" at bounding box center [561, 142] width 177 height 20
type input "63ec2f075fda476ae8351a4c"
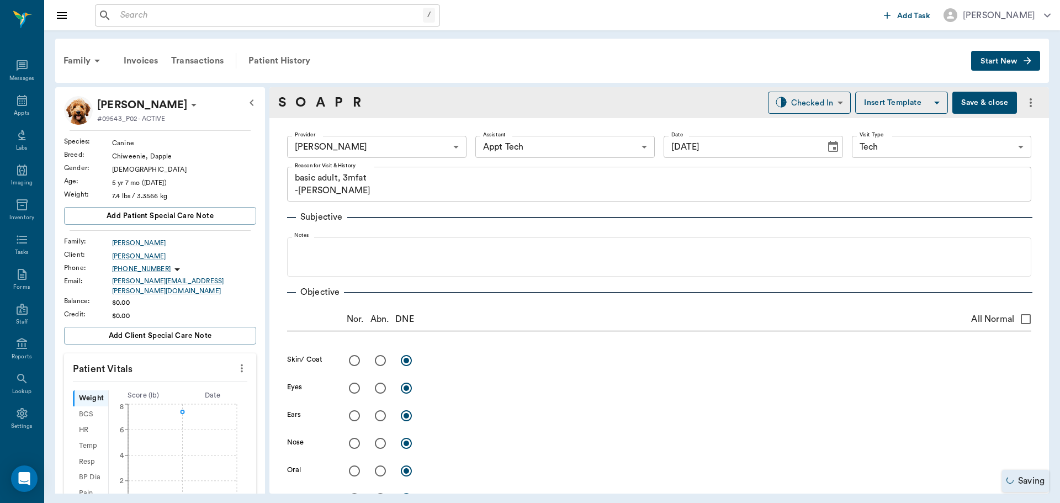
drag, startPoint x: 234, startPoint y: 369, endPoint x: 207, endPoint y: 370, distance: 27.1
click at [234, 369] on button "more" at bounding box center [242, 368] width 18 height 19
click at [191, 379] on span "Enter Vitals" at bounding box center [187, 381] width 93 height 12
click at [146, 390] on input "text" at bounding box center [160, 401] width 96 height 22
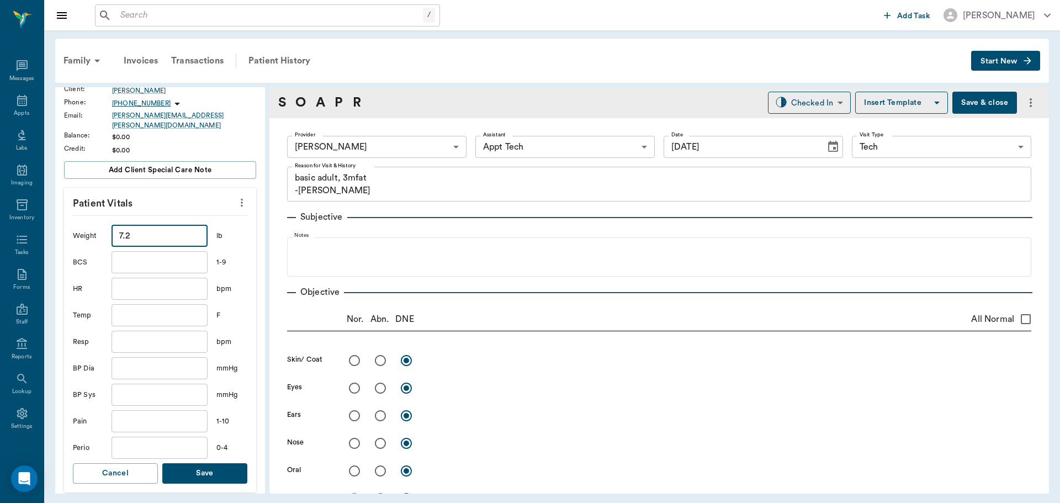
scroll to position [221, 0]
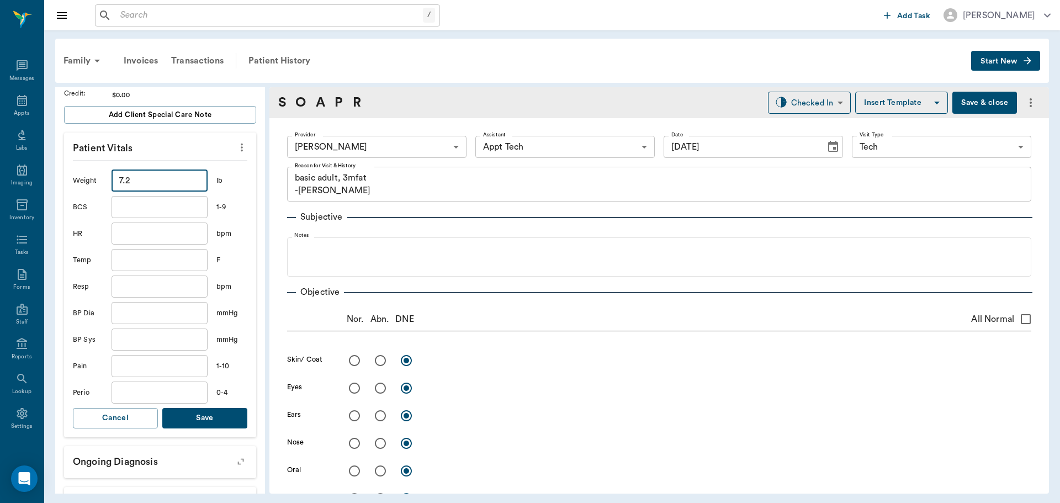
type input "7.2"
click at [226, 408] on button "Save" at bounding box center [204, 418] width 85 height 20
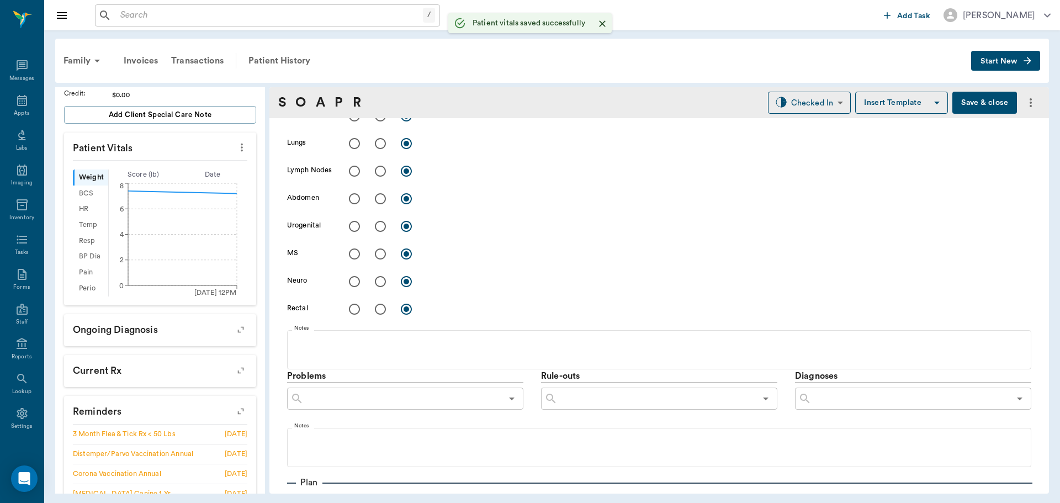
scroll to position [442, 0]
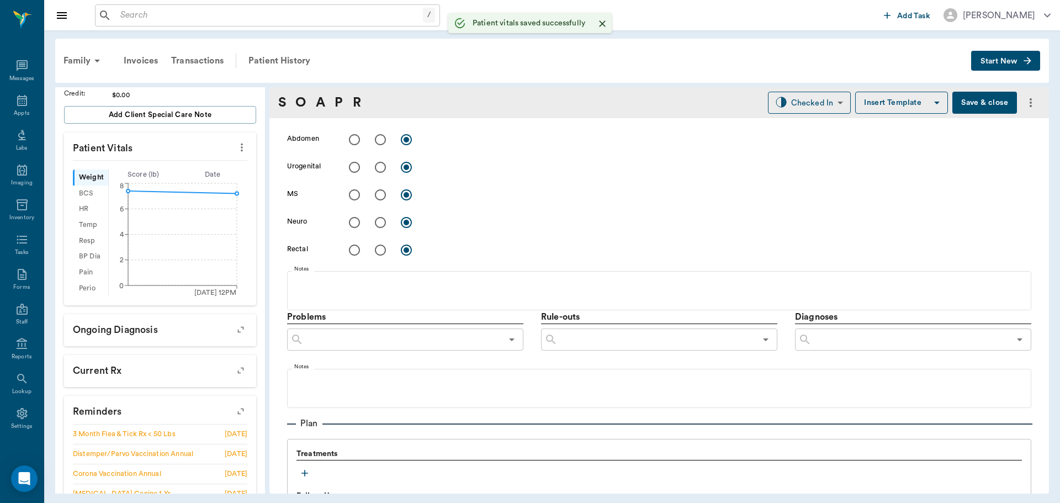
click at [307, 475] on icon "button" at bounding box center [304, 473] width 11 height 11
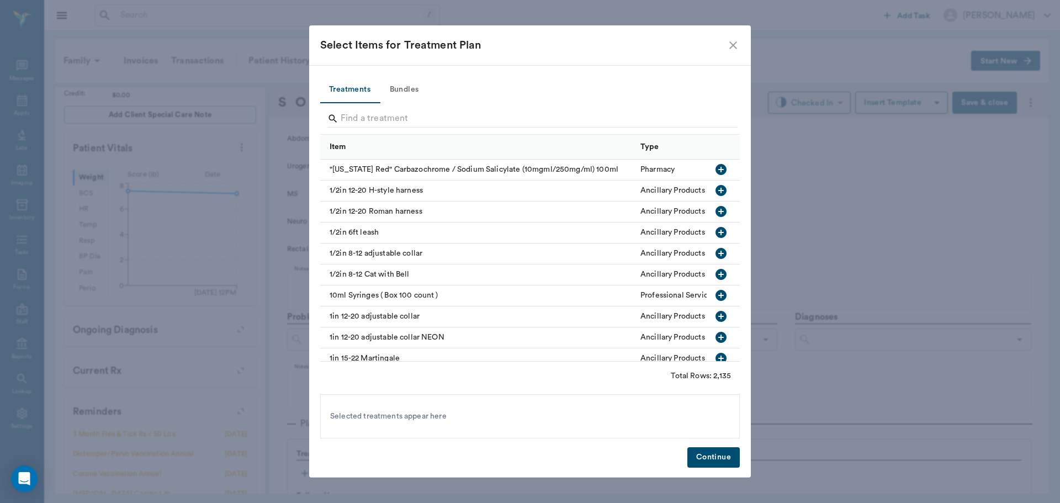
click at [411, 89] on button "Bundles" at bounding box center [404, 90] width 50 height 27
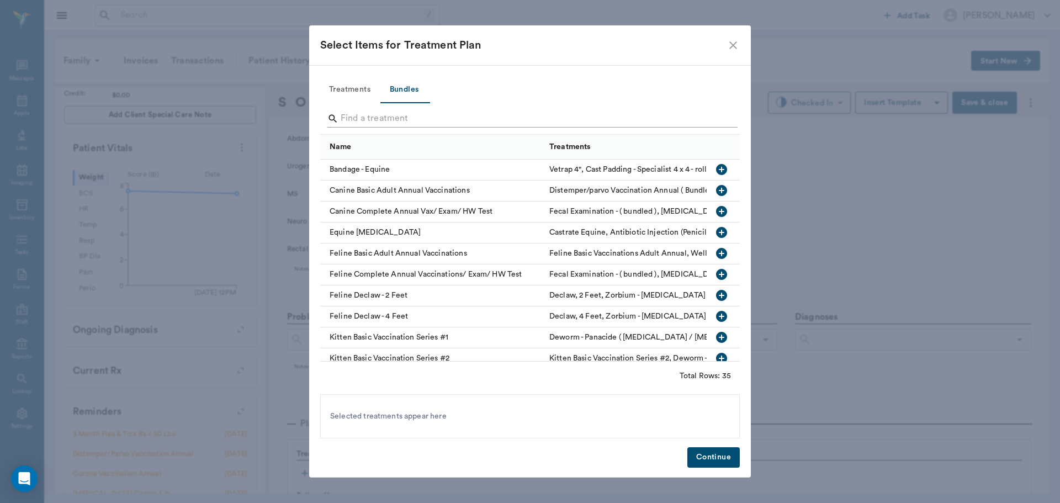
click at [411, 117] on input "Search" at bounding box center [531, 119] width 381 height 18
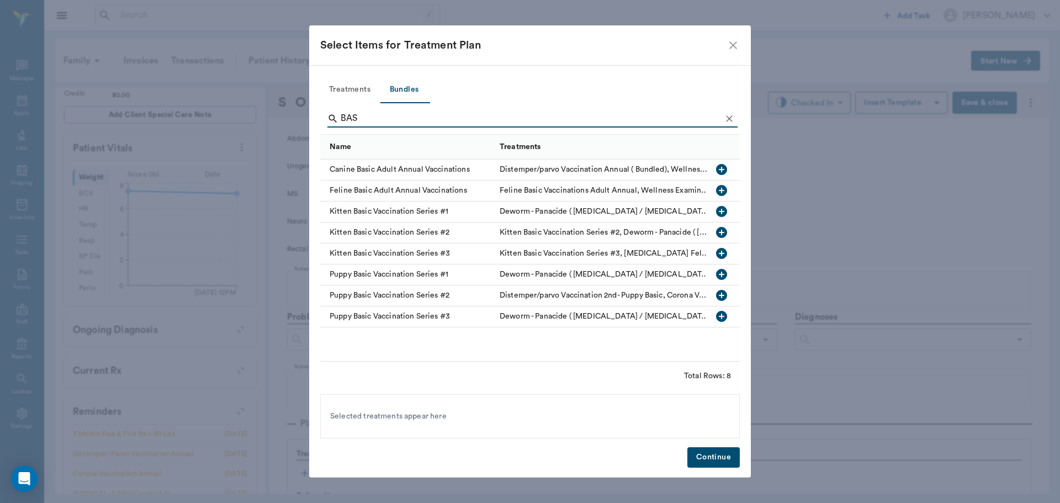
type input "BAS"
click at [720, 165] on icon "button" at bounding box center [721, 169] width 11 height 11
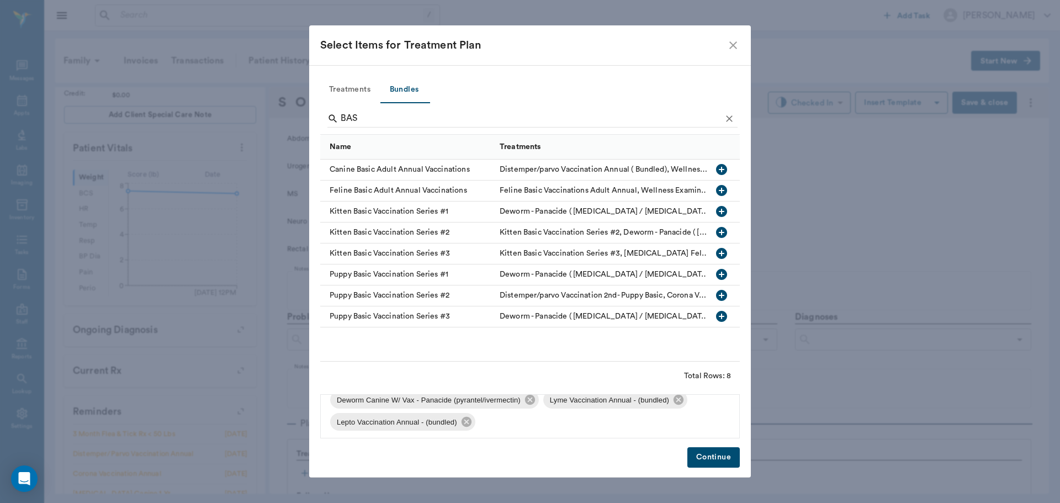
scroll to position [82, 0]
click at [673, 397] on icon at bounding box center [679, 398] width 12 height 12
click at [681, 420] on icon at bounding box center [679, 420] width 10 height 10
click at [387, 120] on input "BAS" at bounding box center [531, 119] width 381 height 18
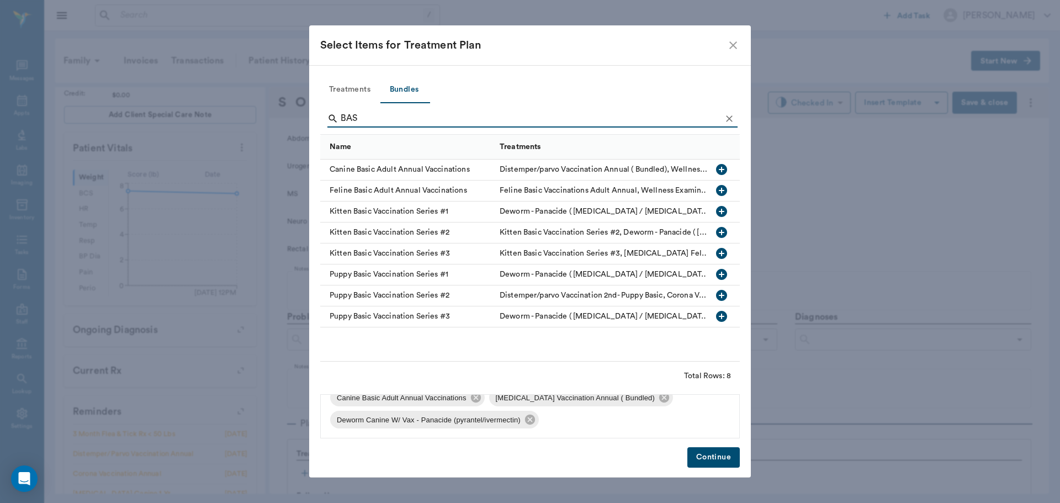
click at [387, 120] on input "BAS" at bounding box center [531, 119] width 381 height 18
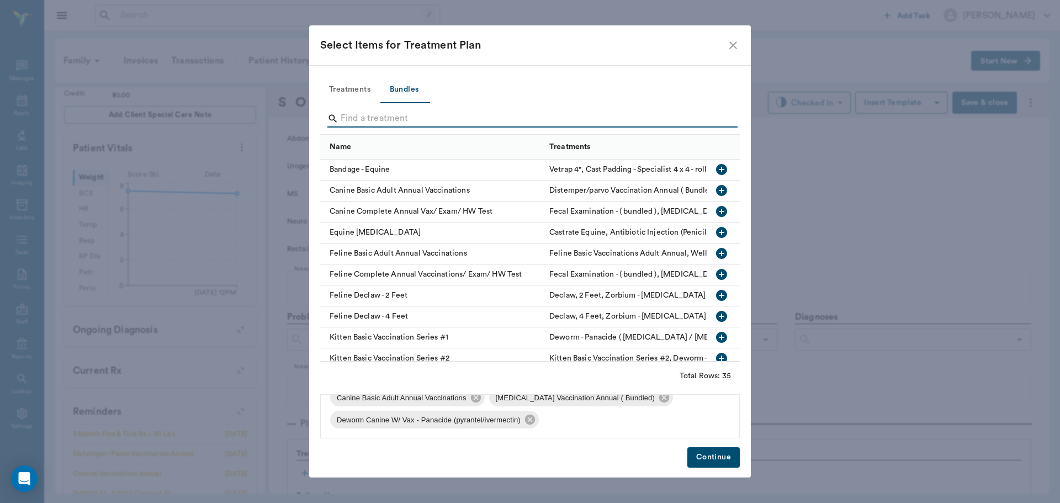
click at [358, 92] on button "Treatments" at bounding box center [349, 90] width 59 height 27
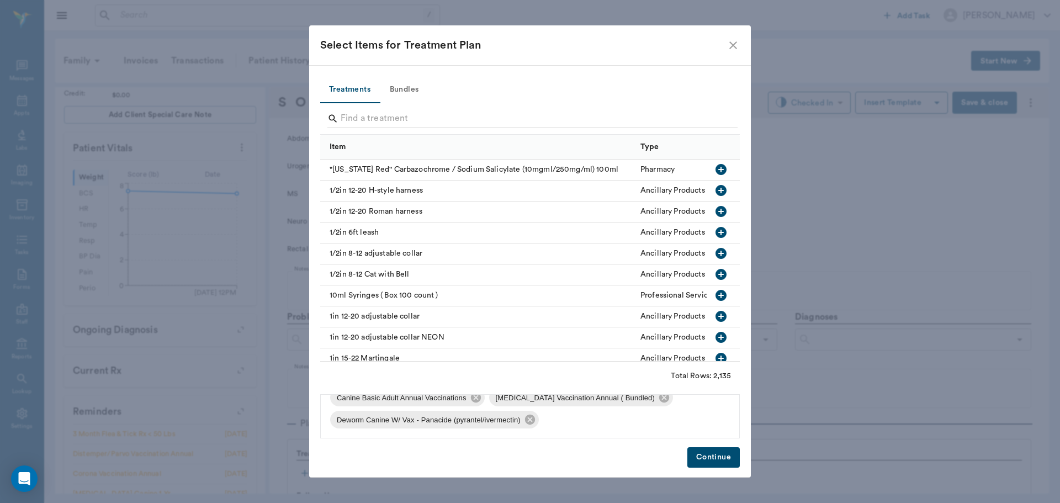
click at [320, 77] on button "Treatments" at bounding box center [349, 90] width 59 height 27
click at [362, 116] on input "Search" at bounding box center [531, 119] width 381 height 18
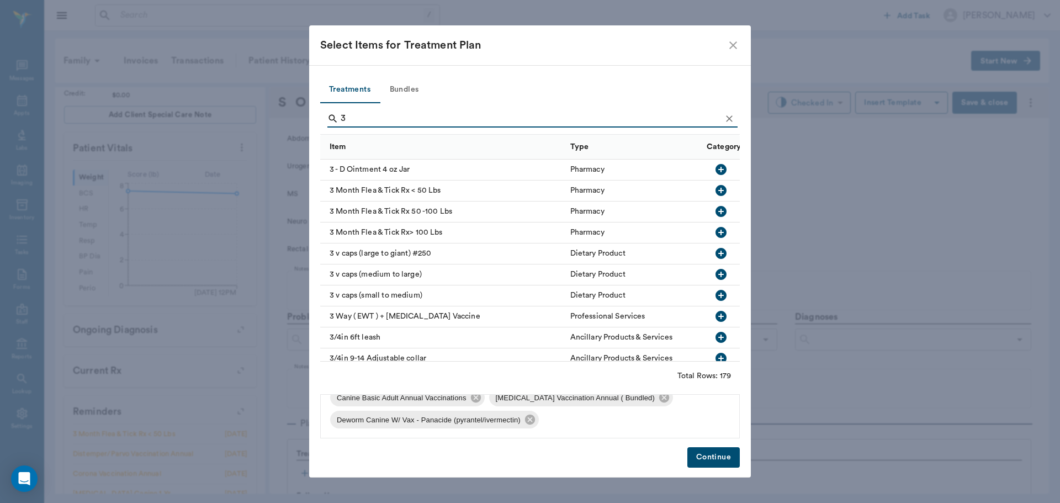
type input "3"
click at [716, 193] on icon "button" at bounding box center [721, 190] width 11 height 11
click at [722, 456] on button "Continue" at bounding box center [714, 457] width 52 height 20
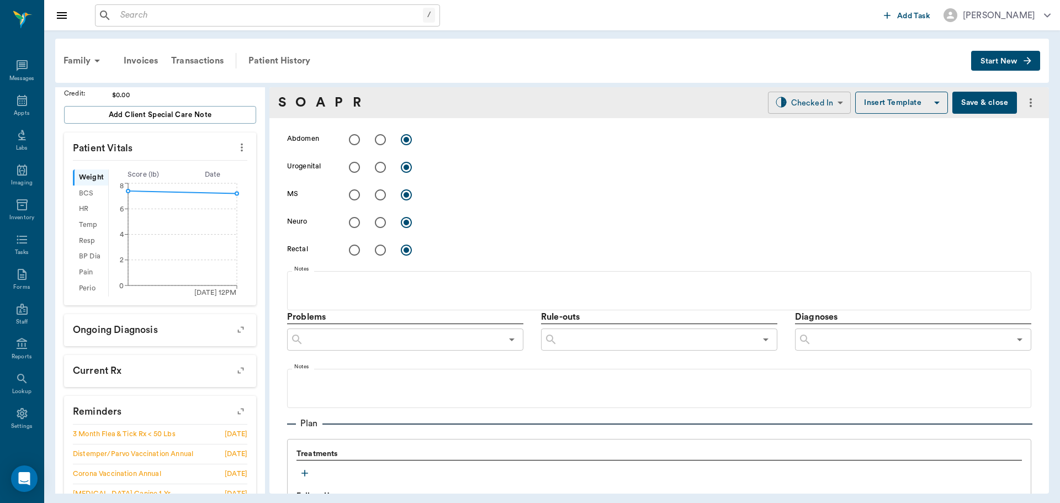
click at [793, 102] on body "/ ​ Add Task [PERSON_NAME] Nectar Messages Appts Labs Imaging Inventory Tasks F…" at bounding box center [530, 251] width 1060 height 503
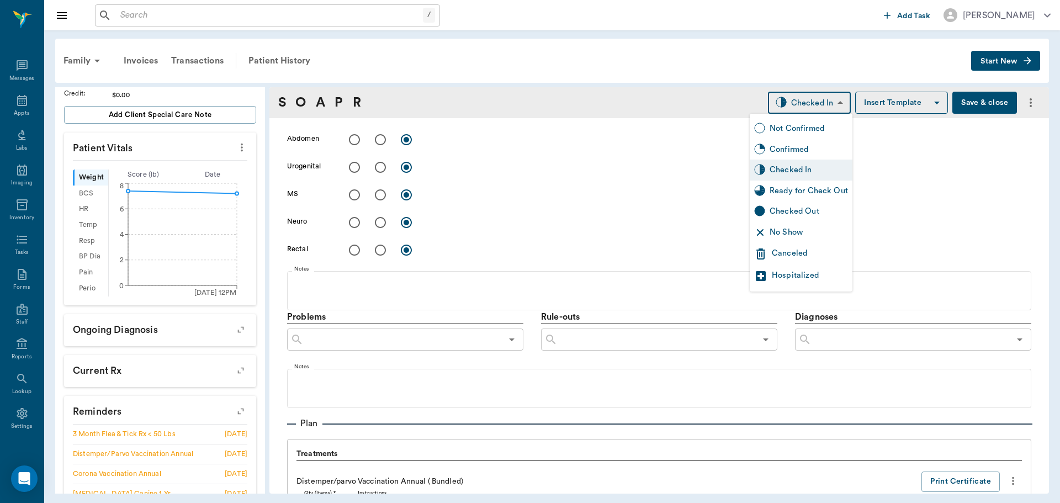
click at [808, 188] on div "Ready for Check Out" at bounding box center [809, 191] width 78 height 12
type input "READY_TO_CHECKOUT"
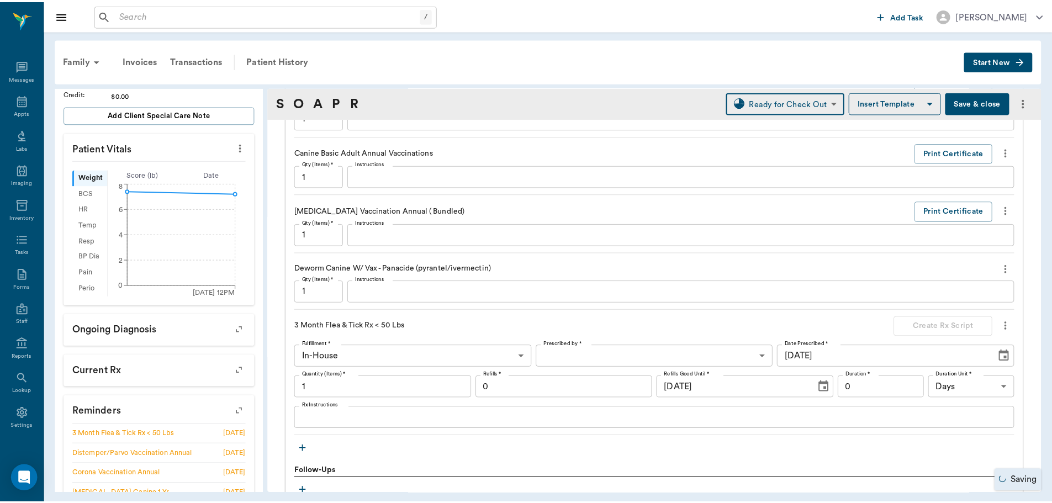
scroll to position [1207, 0]
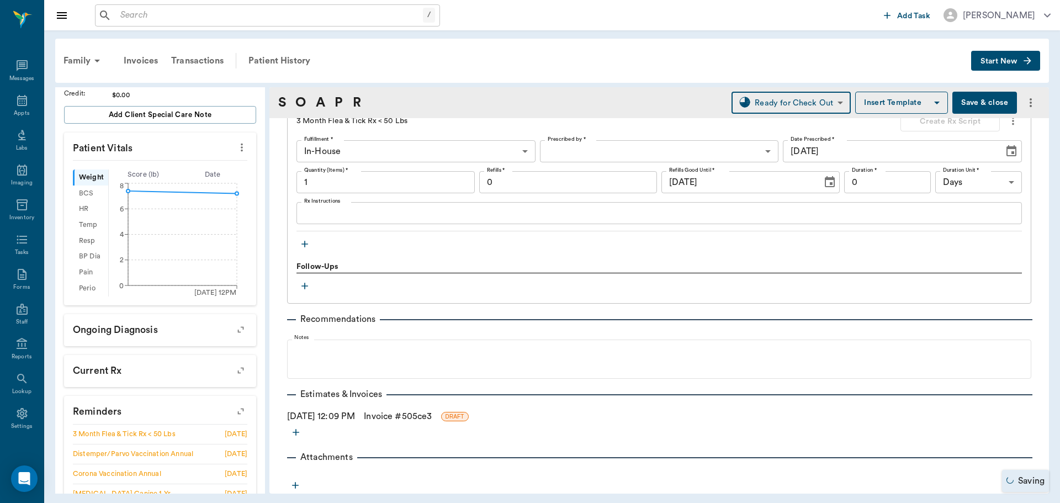
click at [402, 415] on link "Invoice # 505ce3" at bounding box center [398, 416] width 68 height 13
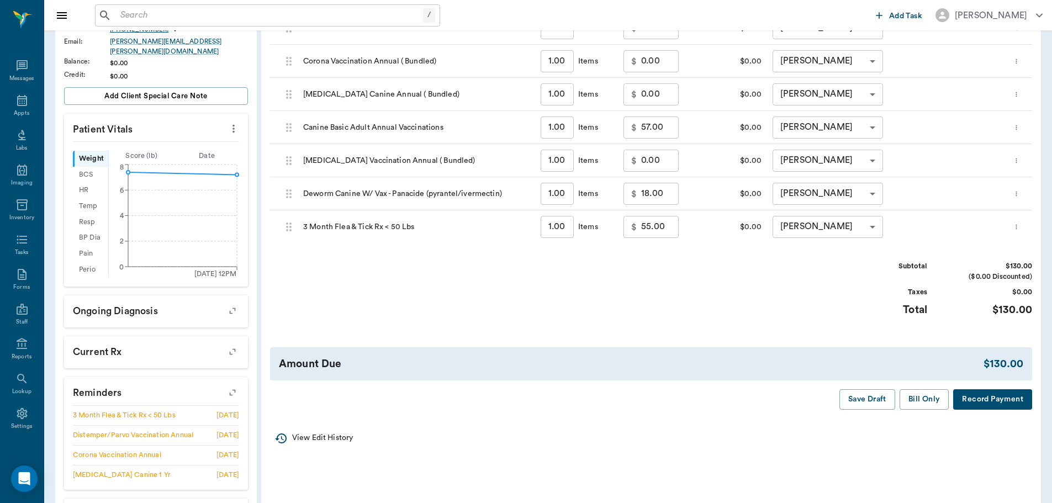
scroll to position [276, 0]
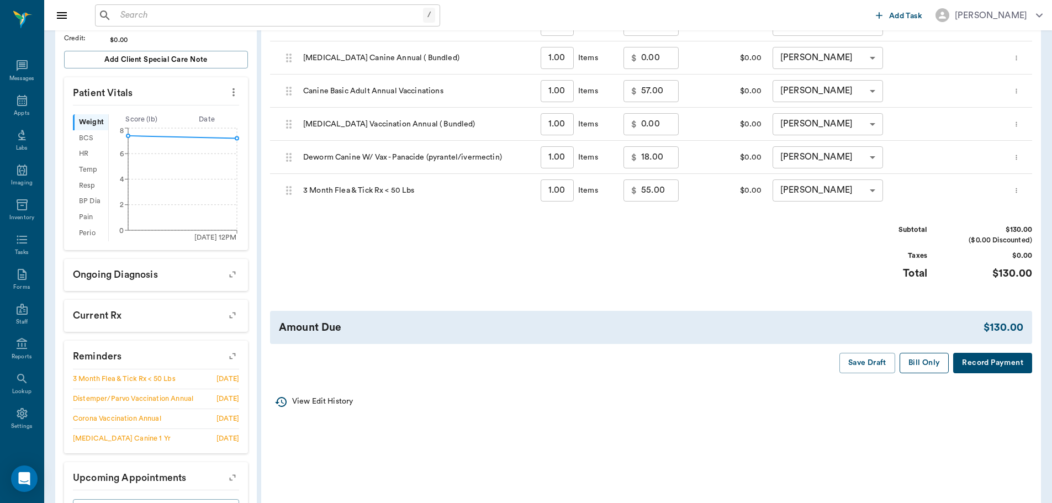
click at [931, 367] on button "Bill Only" at bounding box center [925, 363] width 50 height 20
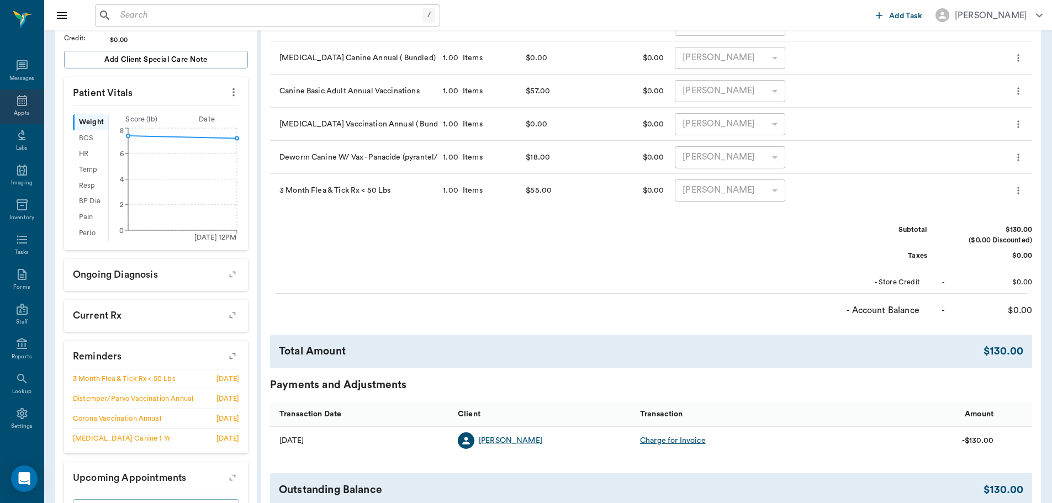
click at [27, 108] on div "Appts" at bounding box center [22, 106] width 44 height 35
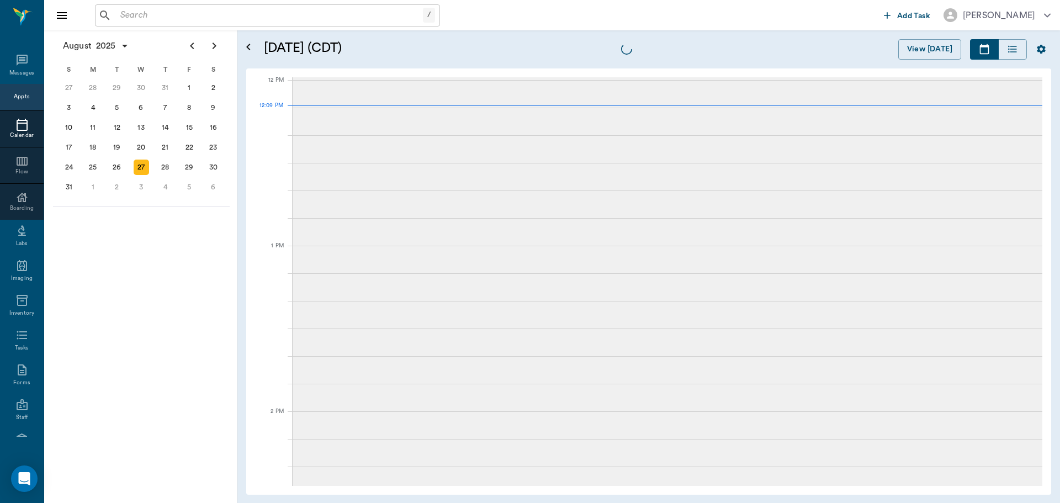
scroll to position [664, 0]
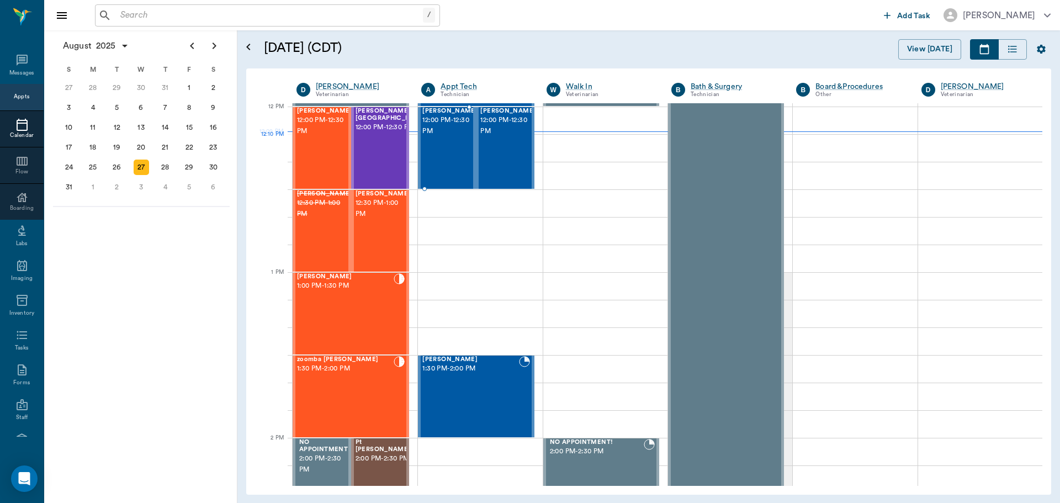
click at [448, 136] on span "12:00 PM - 12:30 PM" at bounding box center [449, 126] width 55 height 22
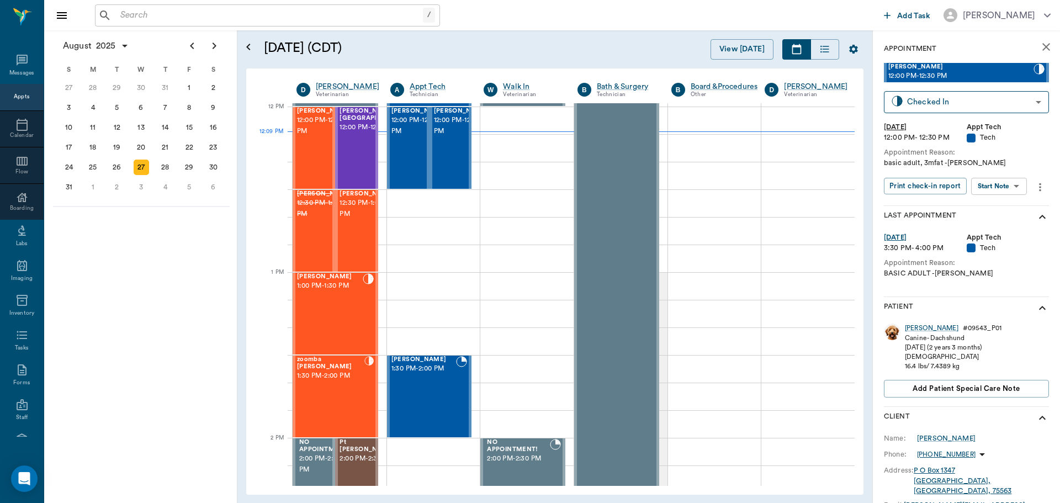
click at [1002, 187] on body "/ ​ Add Task [PERSON_NAME] Nectar Messages Appts Calendar Flow Boarding Labs Im…" at bounding box center [530, 251] width 1060 height 503
click at [1002, 209] on button "Start SOAP" at bounding box center [987, 209] width 38 height 13
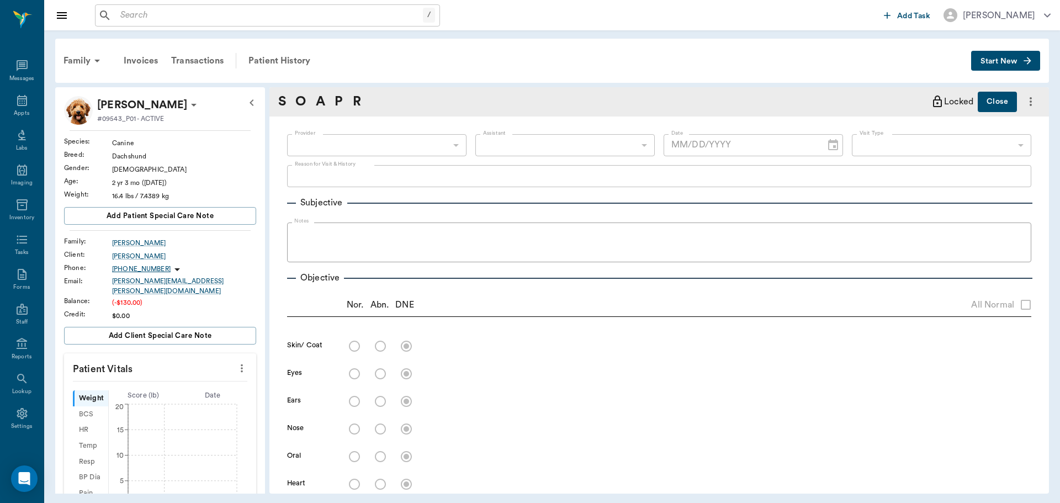
type input "63ec2f075fda476ae8351a4c"
type input "65d2be4f46e3a538d89b8c1a"
type textarea "basic adult, 3mfat -[PERSON_NAME]"
type input "[DATE]"
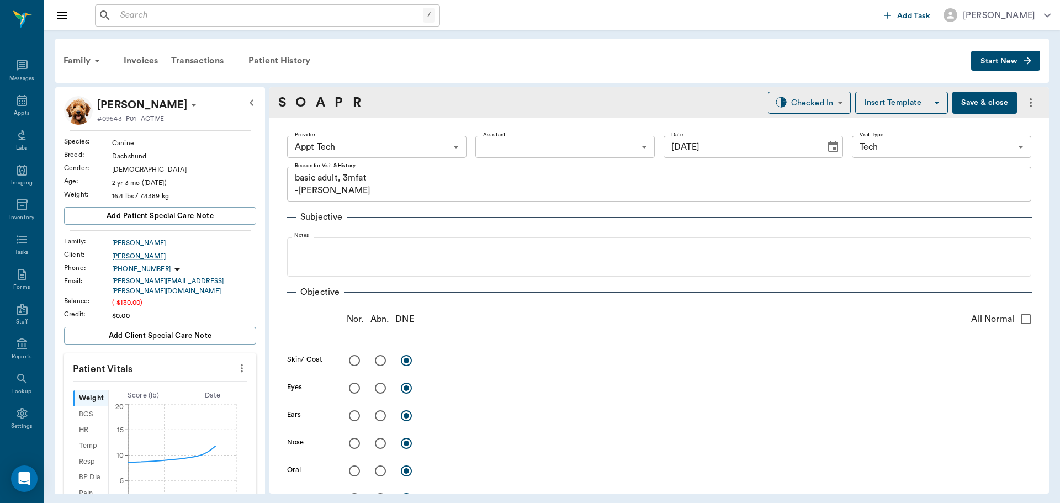
click at [236, 362] on icon "more" at bounding box center [242, 368] width 12 height 13
click at [205, 385] on span "Enter Vitals" at bounding box center [187, 381] width 93 height 12
click at [175, 394] on input "text" at bounding box center [160, 401] width 96 height 22
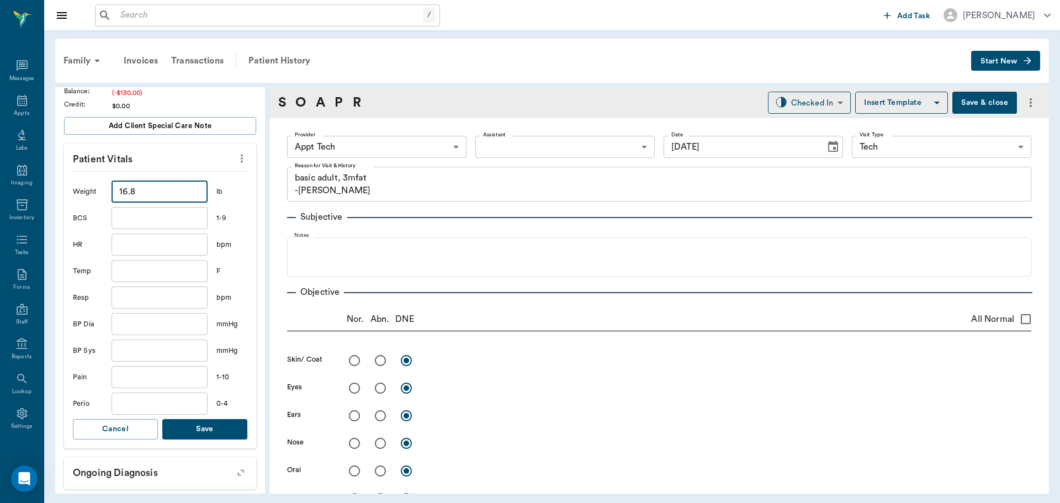
scroll to position [221, 0]
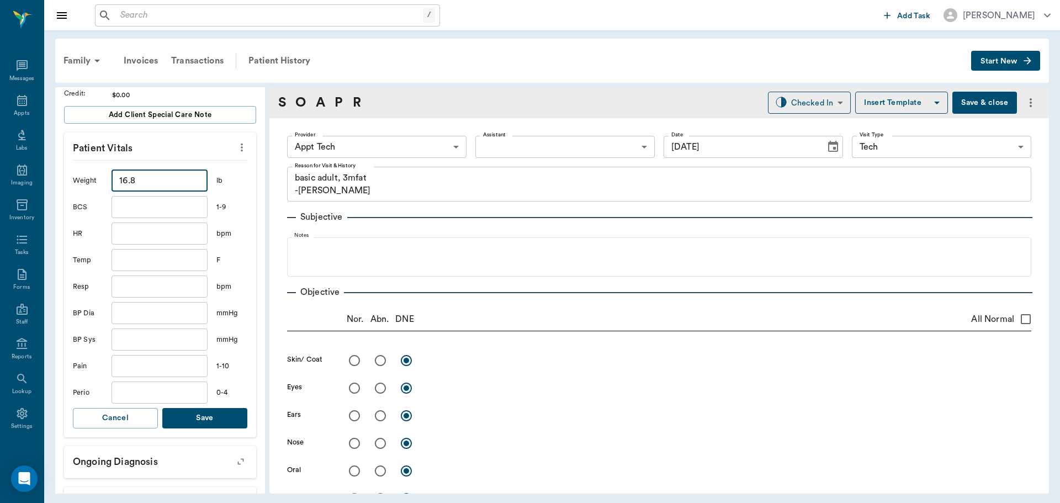
type input "16.8"
click at [193, 413] on button "Save" at bounding box center [204, 418] width 85 height 20
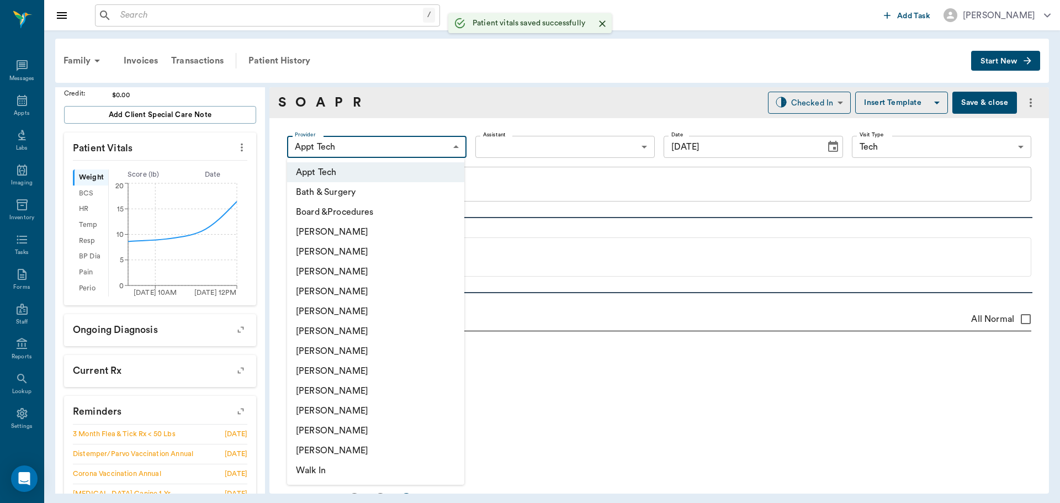
click at [372, 138] on body "/ ​ Add Task [PERSON_NAME] Nectar Messages Appts Labs Imaging Inventory Tasks F…" at bounding box center [530, 251] width 1060 height 503
click at [359, 345] on li "[PERSON_NAME]" at bounding box center [375, 351] width 177 height 20
type input "682b670d8bdc6f7f8feef3db"
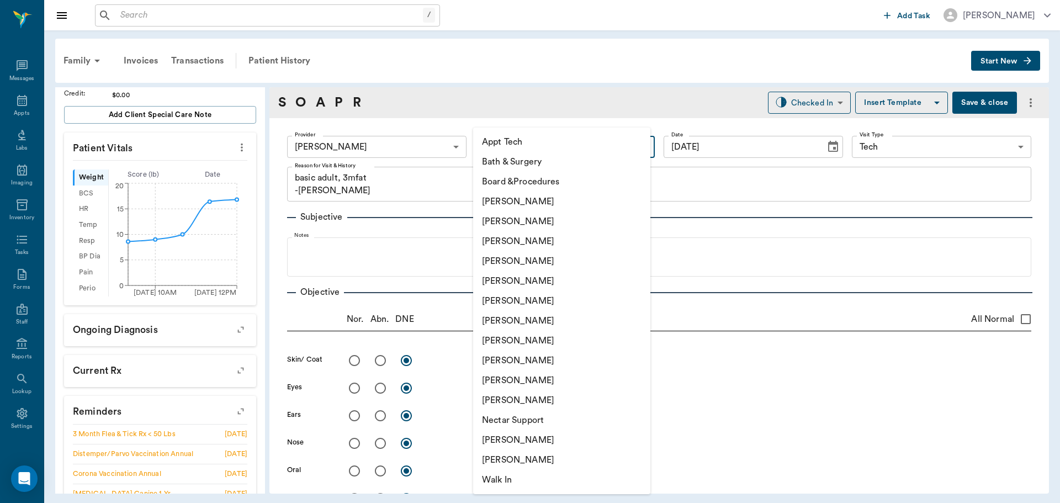
click at [506, 139] on body "/ ​ Add Task [PERSON_NAME] Nectar Messages Appts Labs Imaging Inventory Tasks F…" at bounding box center [530, 251] width 1060 height 503
click at [504, 144] on li "Appt Tech" at bounding box center [561, 142] width 177 height 20
type input "63ec2f075fda476ae8351a4c"
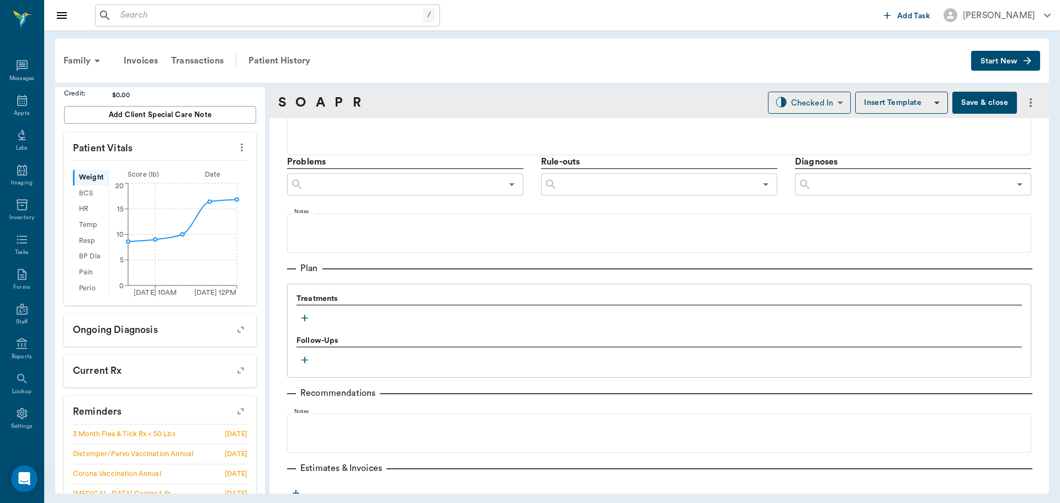
scroll to position [608, 0]
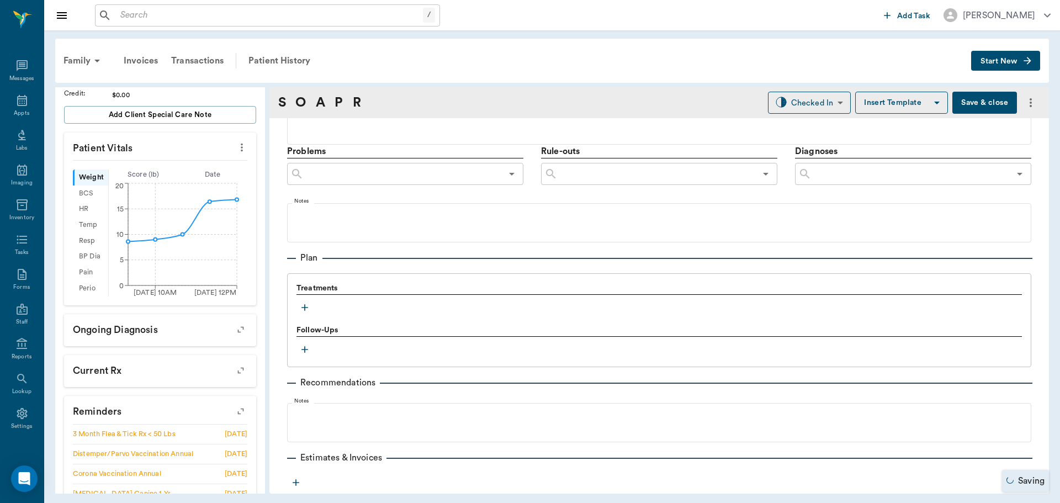
click at [309, 312] on icon "button" at bounding box center [304, 307] width 11 height 11
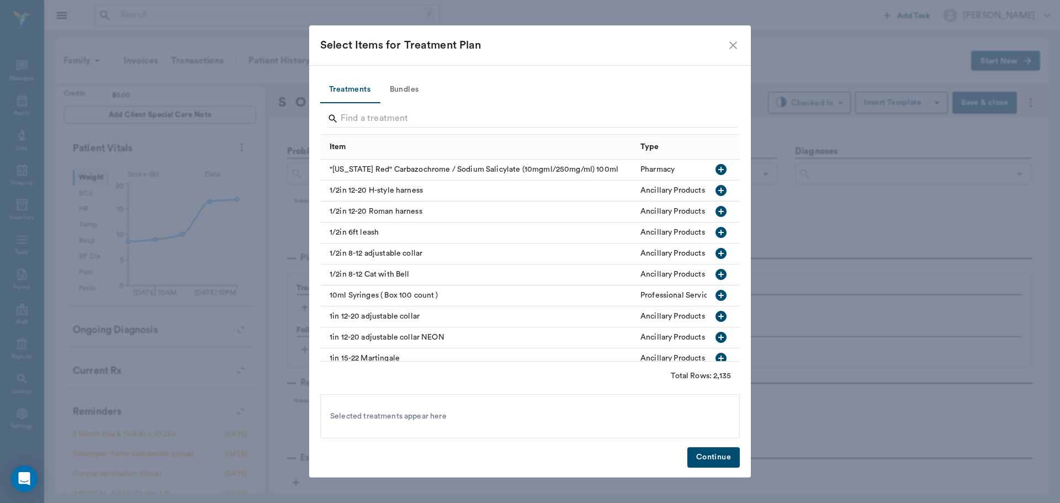
click at [397, 84] on button "Bundles" at bounding box center [404, 90] width 50 height 27
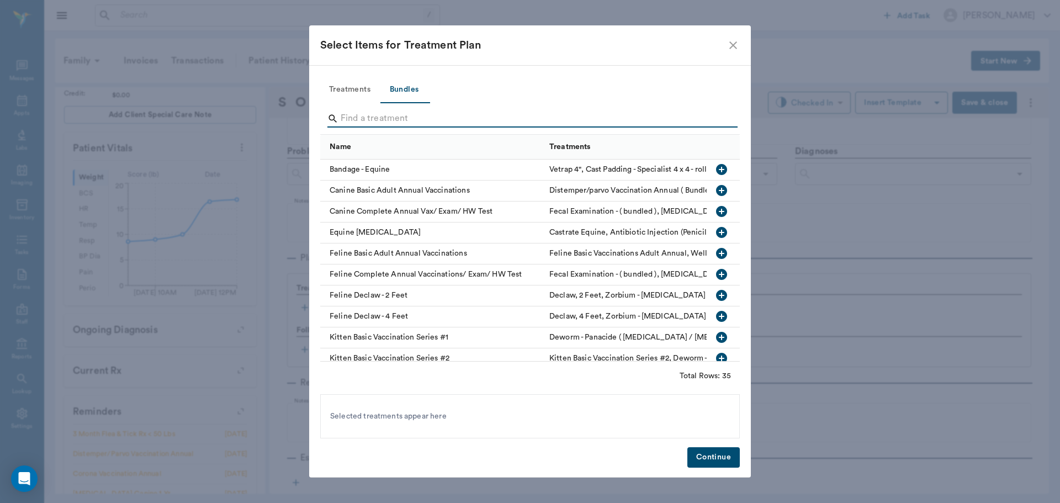
click at [396, 114] on input "Search" at bounding box center [531, 119] width 381 height 18
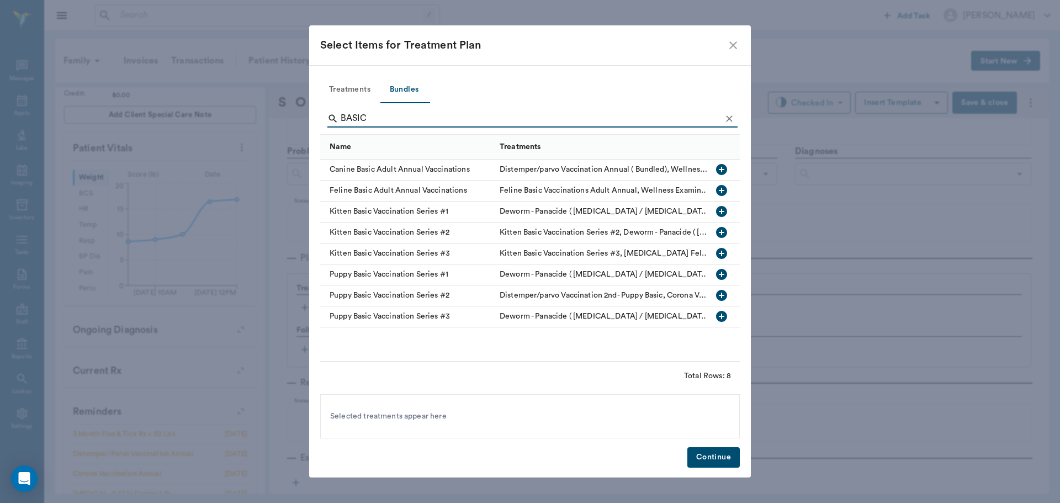
type input "BASIC"
click at [720, 175] on icon "button" at bounding box center [721, 169] width 11 height 11
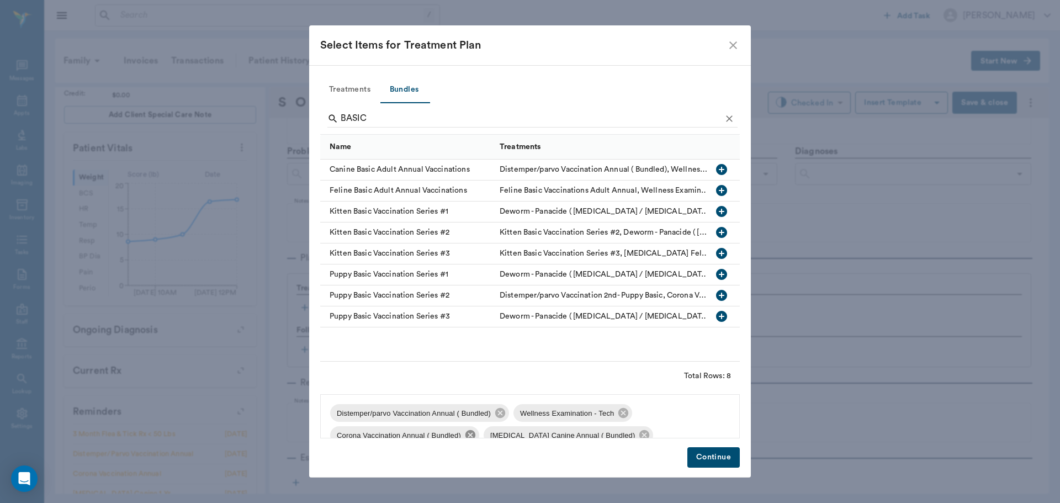
click at [471, 436] on icon at bounding box center [470, 435] width 12 height 12
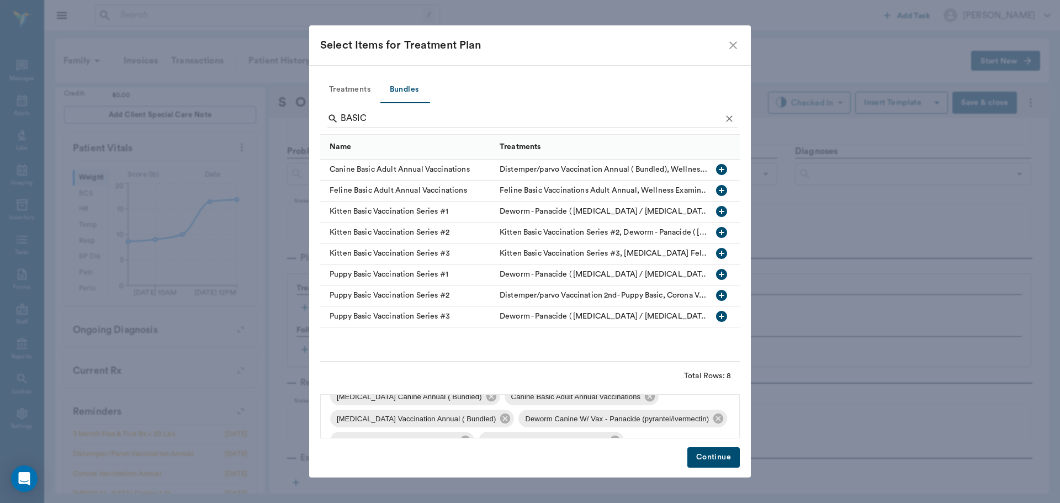
scroll to position [60, 0]
click at [466, 422] on icon at bounding box center [466, 420] width 10 height 10
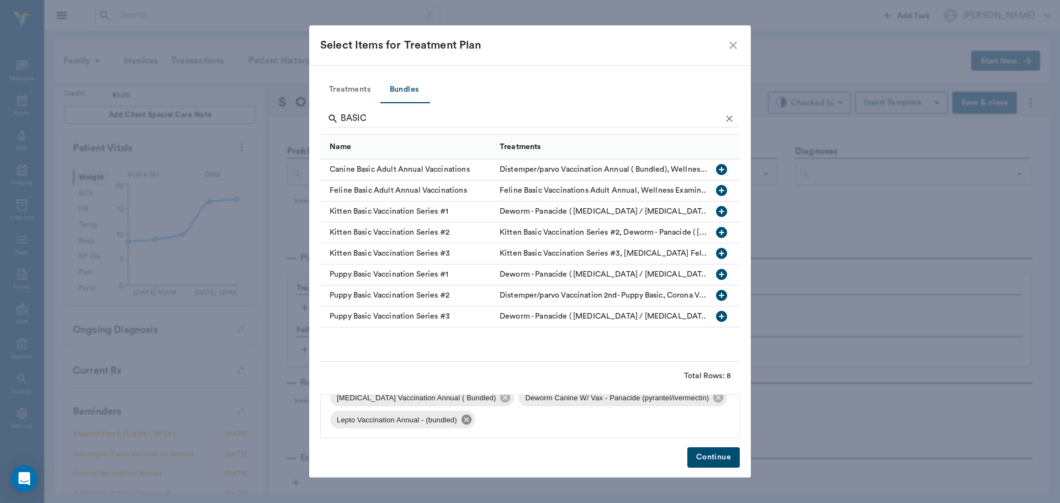
click at [472, 424] on icon at bounding box center [467, 420] width 12 height 12
click at [350, 92] on button "Treatments" at bounding box center [349, 90] width 59 height 27
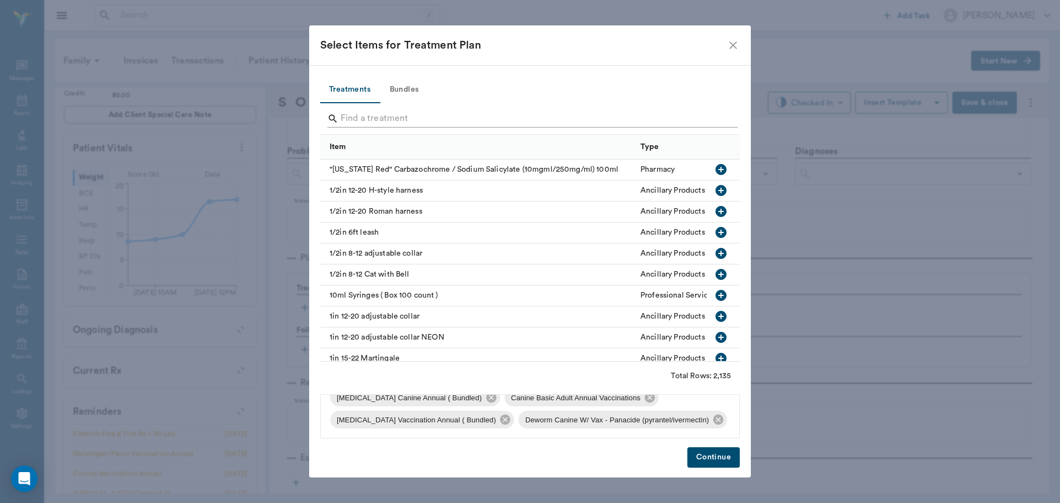
click at [360, 112] on input "Search" at bounding box center [531, 119] width 381 height 18
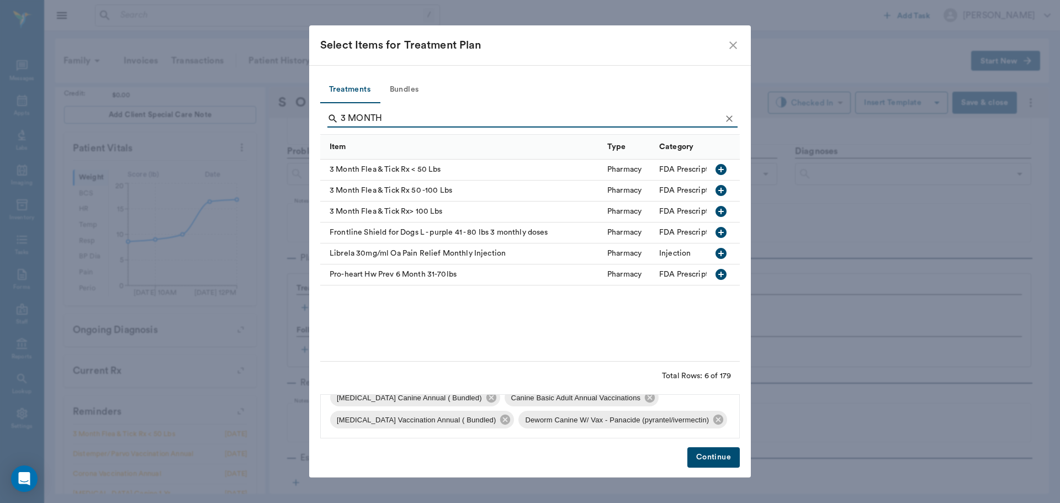
type input "3 MONTH"
click at [723, 170] on icon "button" at bounding box center [721, 169] width 13 height 13
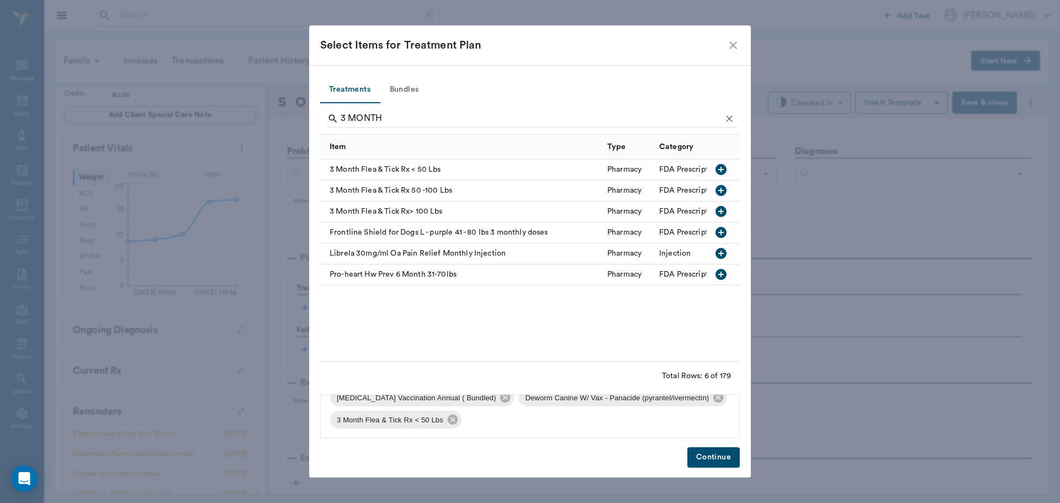
click at [720, 456] on button "Continue" at bounding box center [714, 457] width 52 height 20
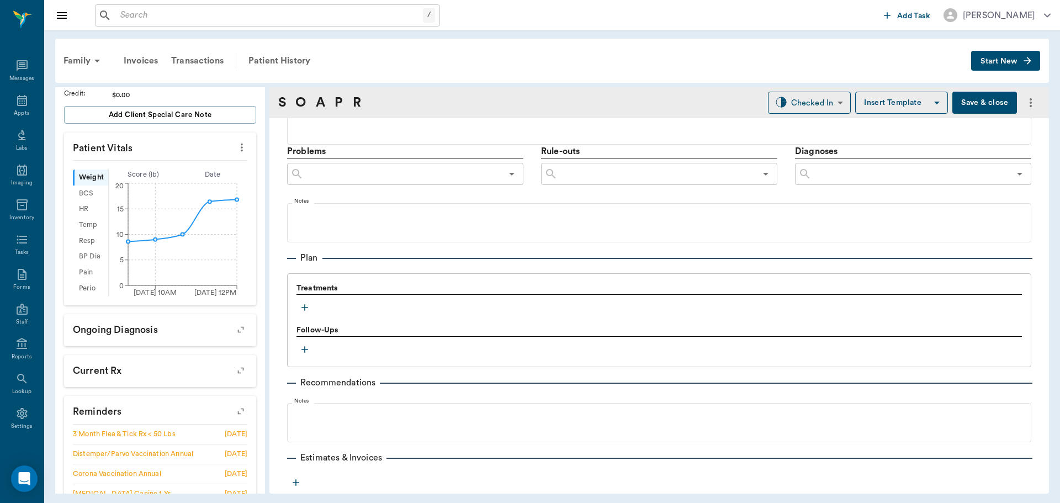
click at [774, 87] on div "Family Invoices Transactions Patient History Start New [PERSON_NAME] #09543_P01…" at bounding box center [552, 266] width 1016 height 472
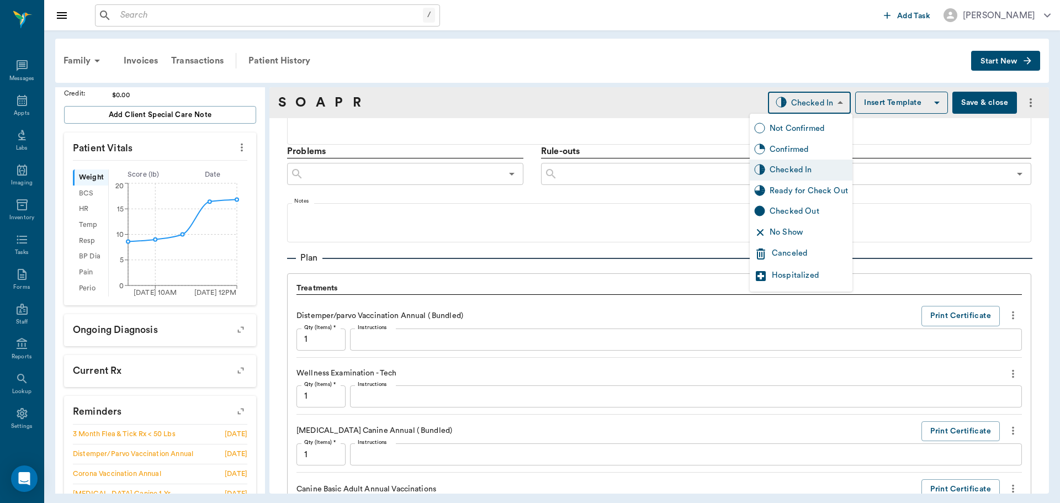
click at [783, 98] on body "/ ​ Add Task [PERSON_NAME] Nectar Messages Appts Labs Imaging Inventory Tasks F…" at bounding box center [530, 251] width 1060 height 503
click at [801, 189] on div "Ready for Check Out" at bounding box center [809, 191] width 78 height 12
type input "READY_TO_CHECKOUT"
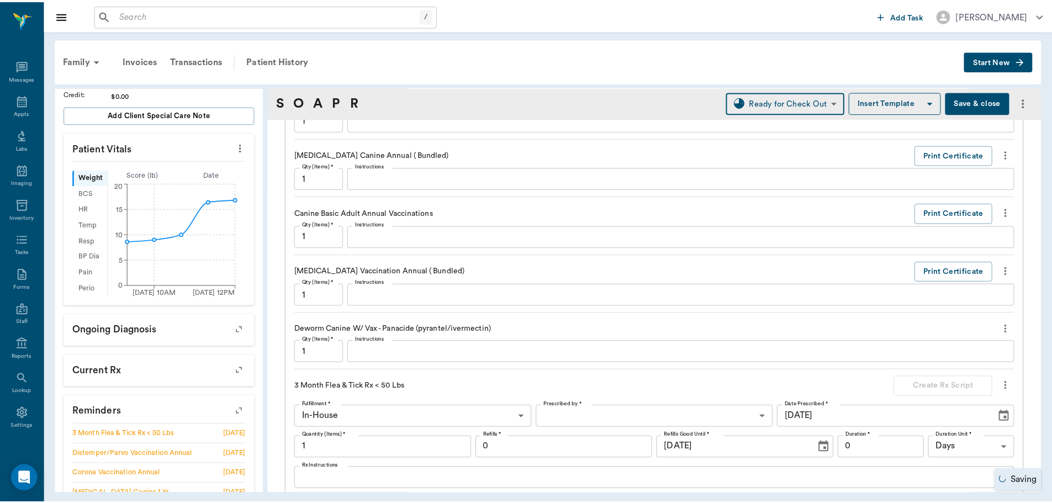
scroll to position [1149, 0]
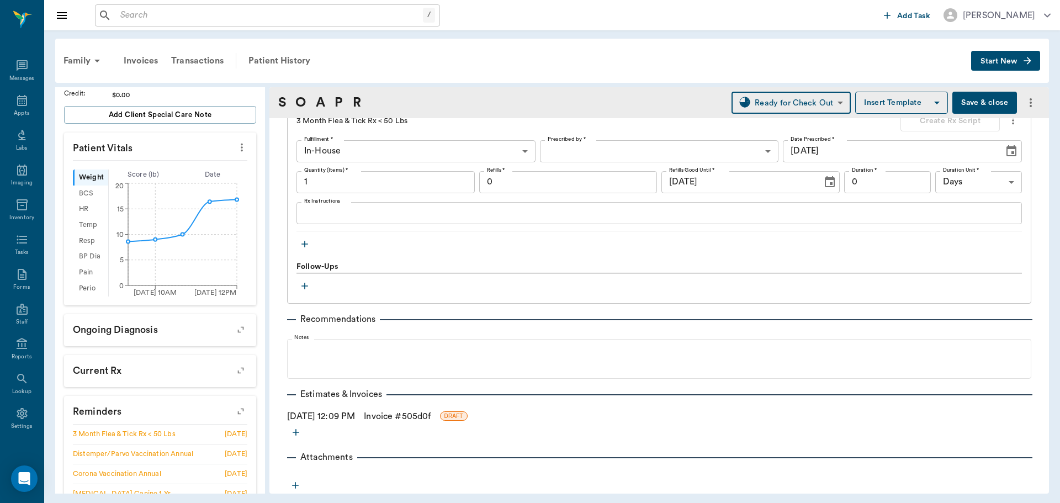
click at [390, 418] on link "Invoice # 505d0f" at bounding box center [397, 416] width 67 height 13
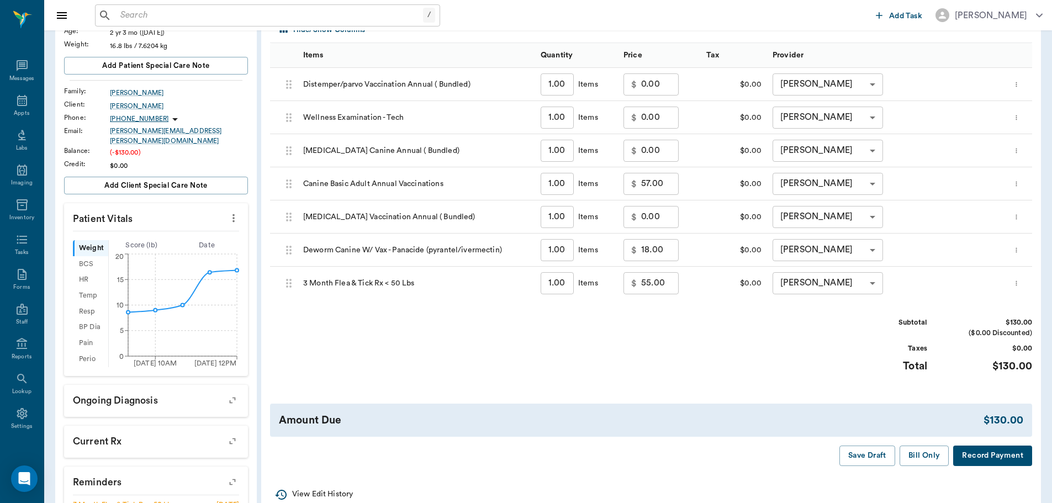
scroll to position [166, 0]
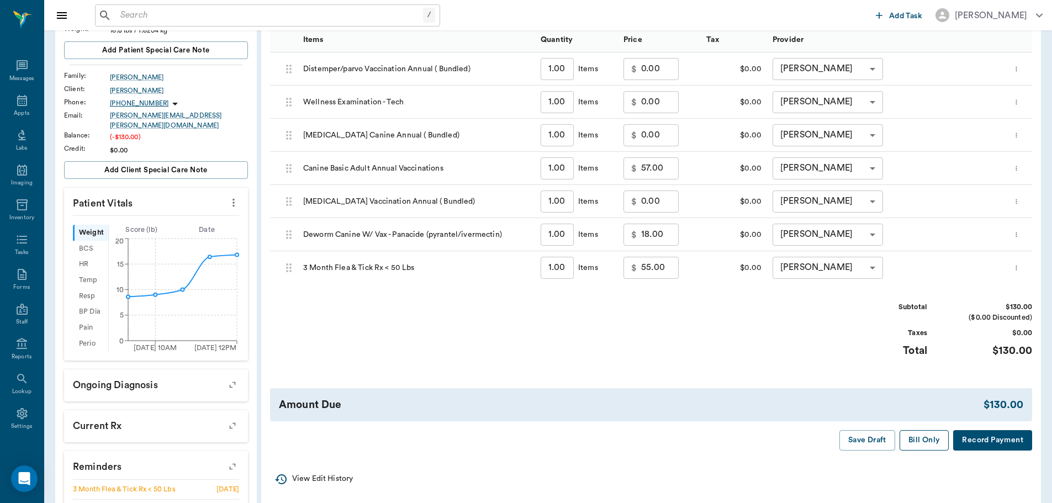
click at [908, 439] on button "Bill Only" at bounding box center [925, 440] width 50 height 20
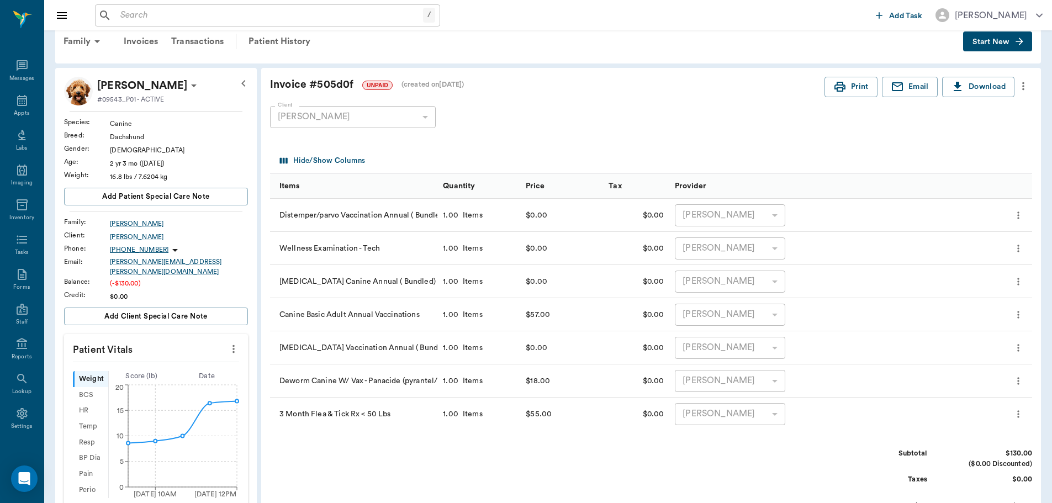
scroll to position [0, 0]
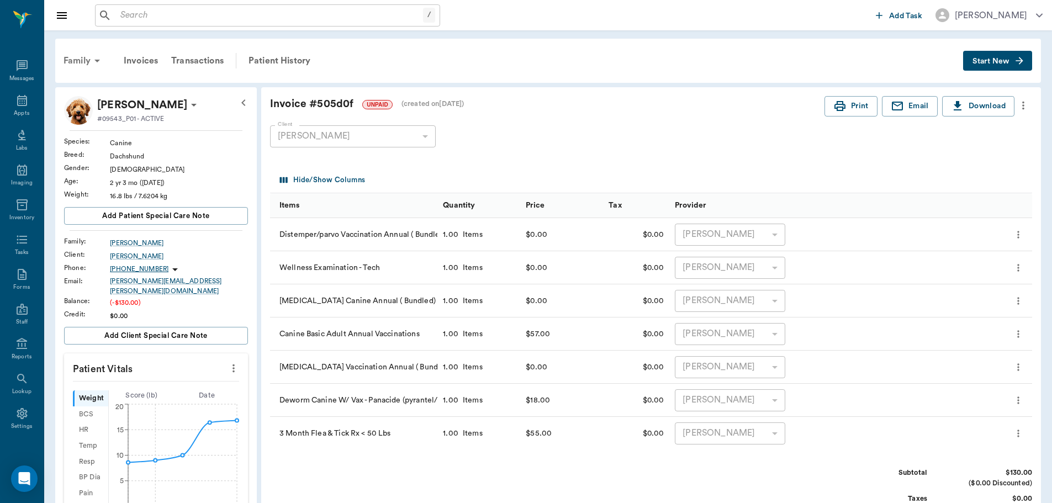
click at [84, 62] on div "Family" at bounding box center [84, 60] width 54 height 27
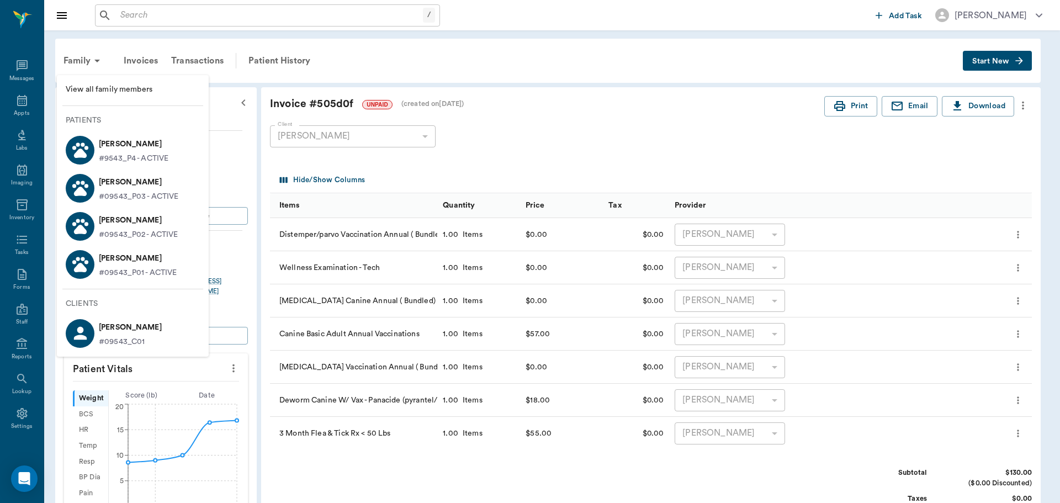
click at [147, 225] on p "[PERSON_NAME]" at bounding box center [139, 221] width 80 height 18
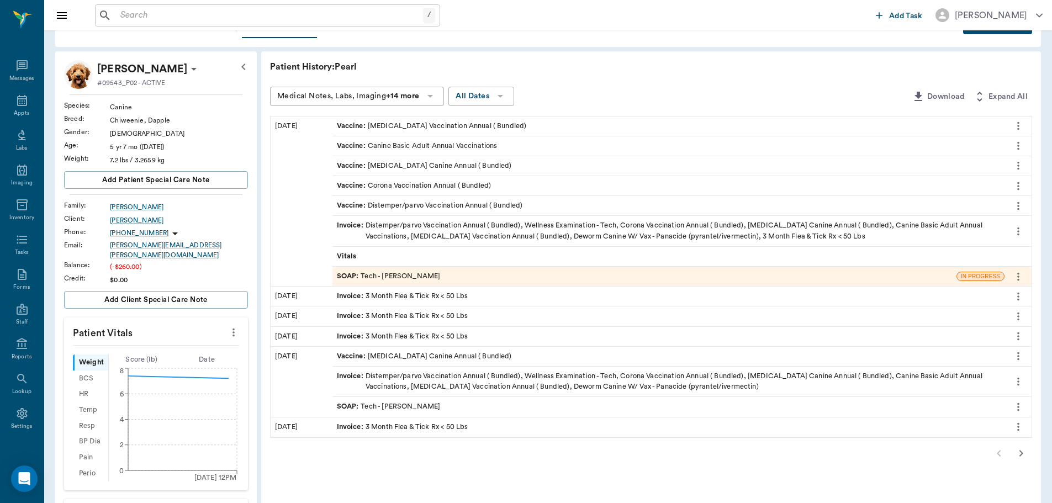
scroll to position [110, 0]
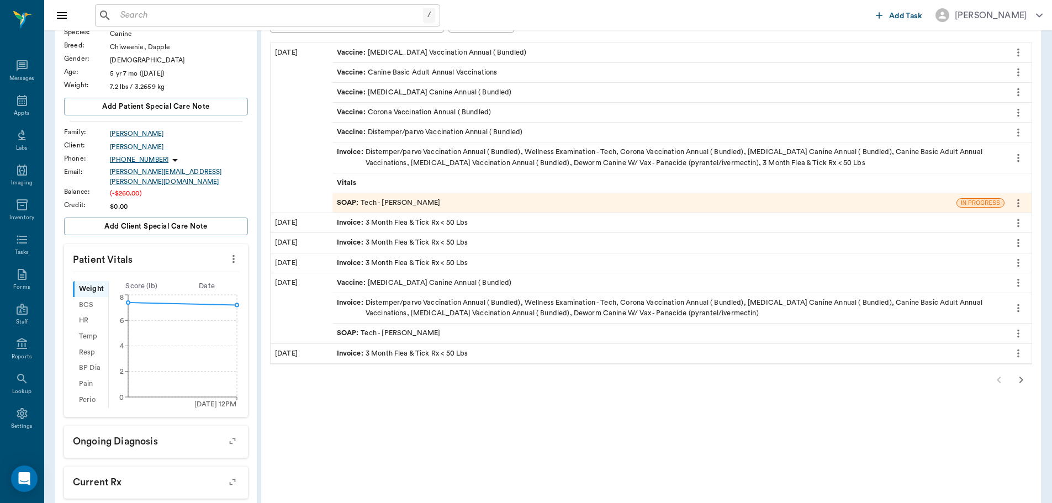
click at [1019, 113] on icon "more" at bounding box center [1018, 112] width 2 height 8
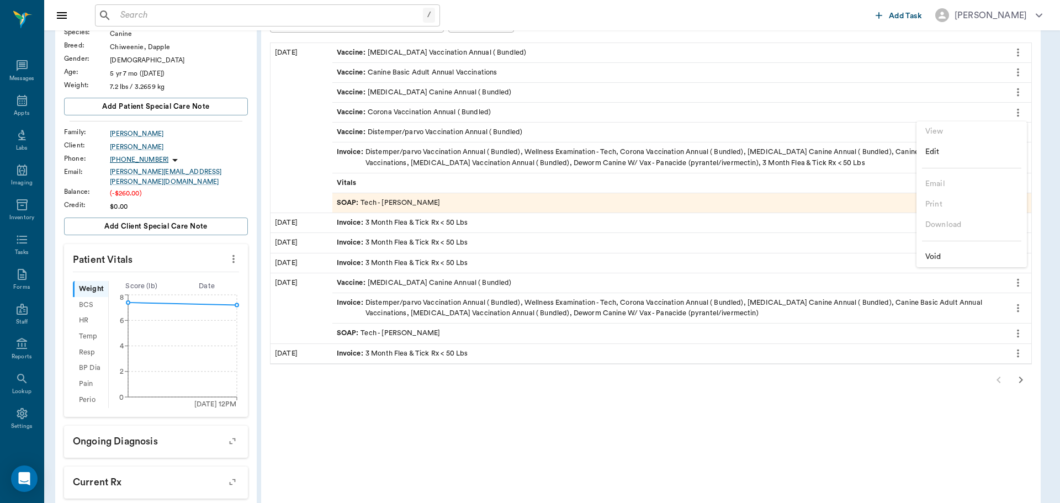
click at [960, 250] on li "Void" at bounding box center [972, 257] width 110 height 20
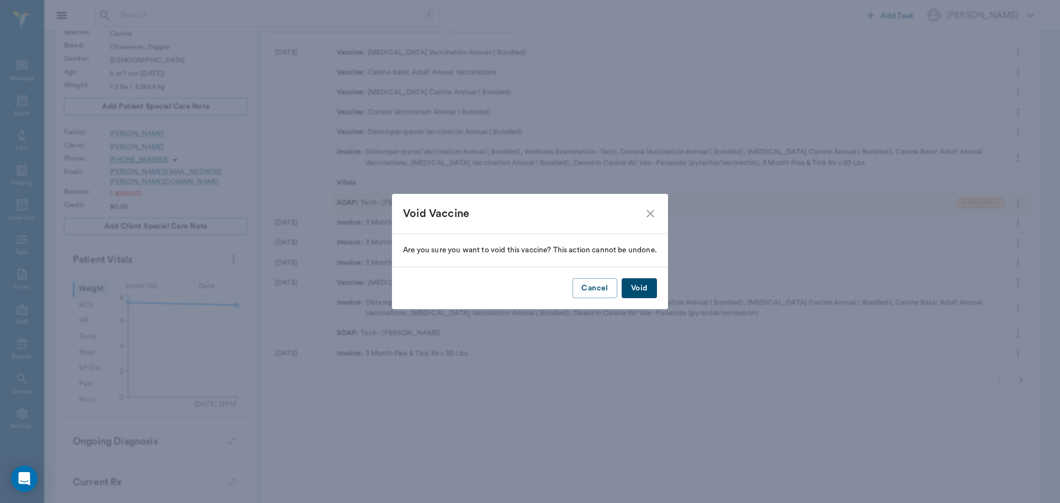
click at [650, 292] on button "Void" at bounding box center [639, 288] width 35 height 20
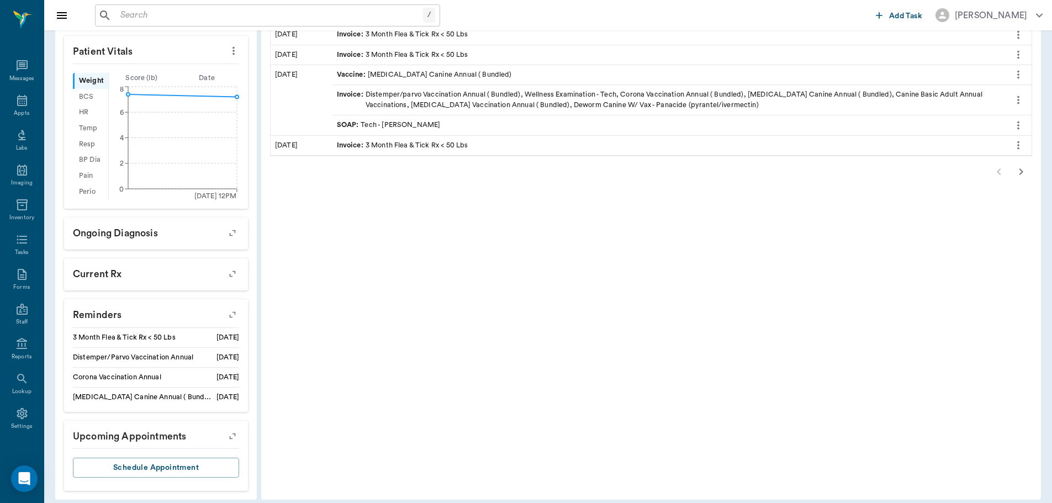
scroll to position [321, 0]
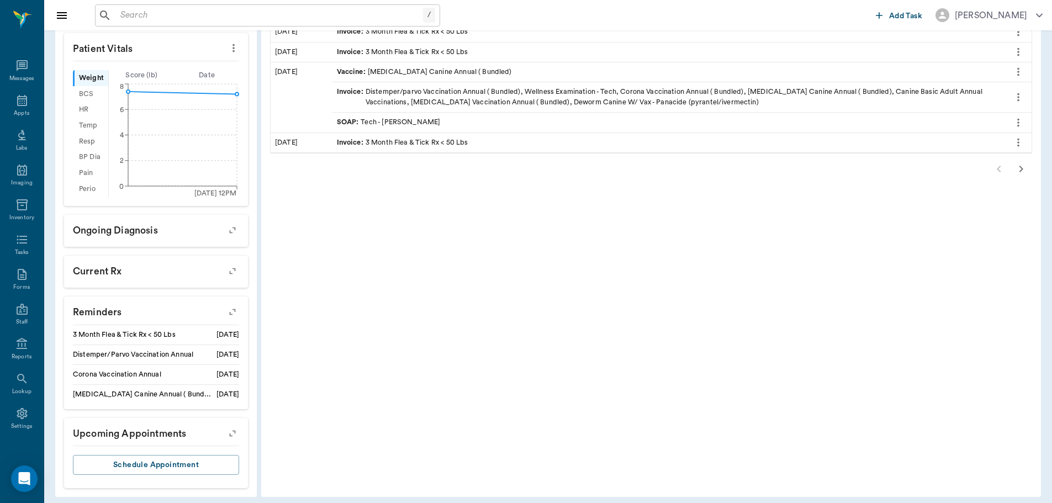
click at [224, 369] on div "[DATE]" at bounding box center [227, 374] width 23 height 10
click at [231, 311] on icon "button" at bounding box center [232, 311] width 15 height 15
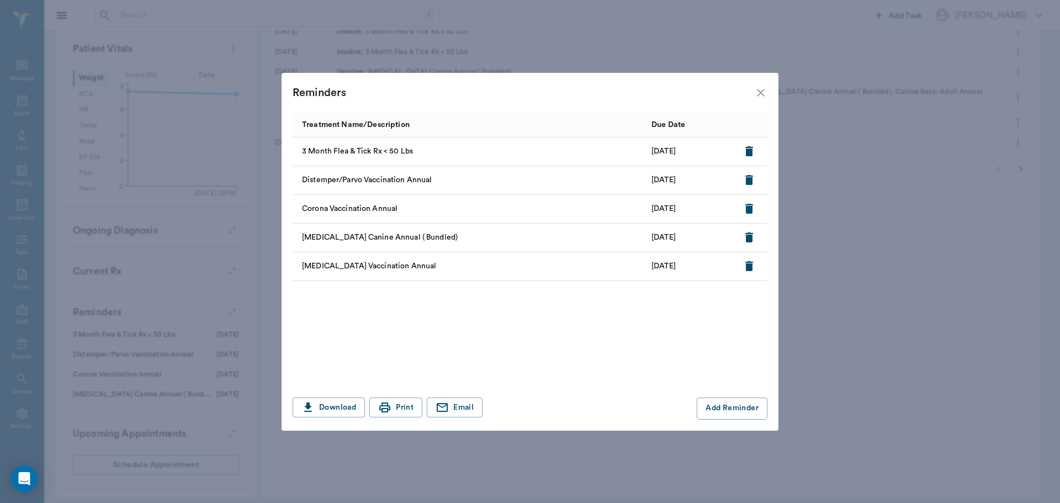
click at [745, 203] on icon "button" at bounding box center [749, 208] width 13 height 13
click at [762, 93] on icon "close" at bounding box center [761, 93] width 8 height 8
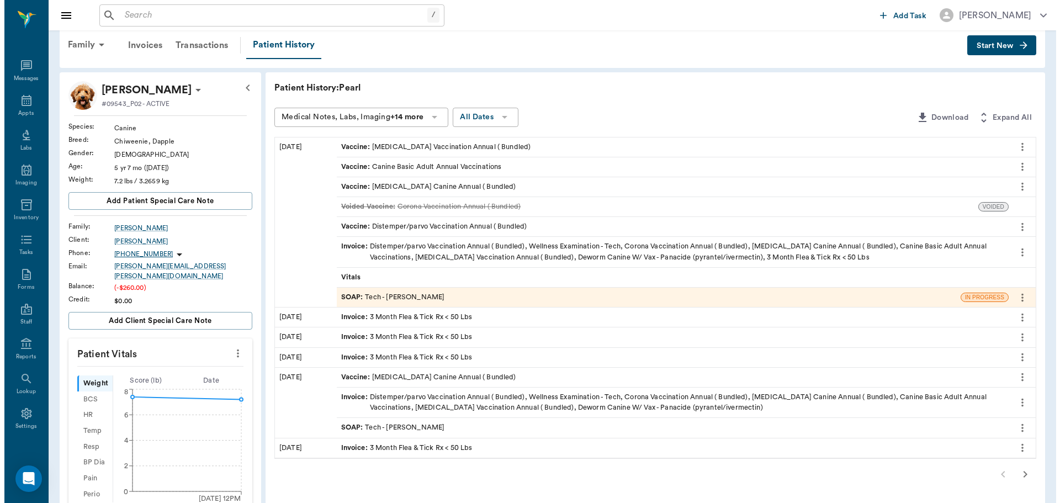
scroll to position [0, 0]
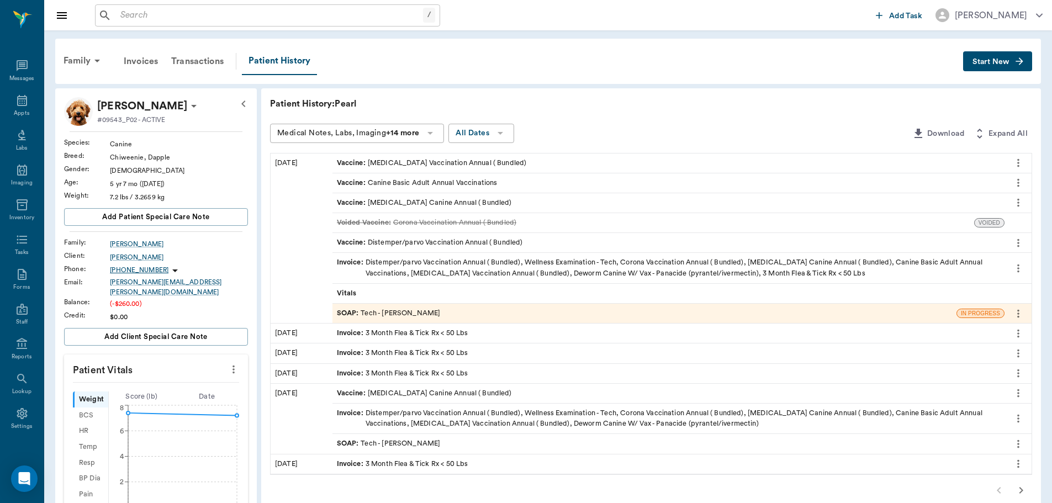
drag, startPoint x: 13, startPoint y: 104, endPoint x: 38, endPoint y: 104, distance: 24.3
click at [17, 104] on icon at bounding box center [22, 100] width 10 height 11
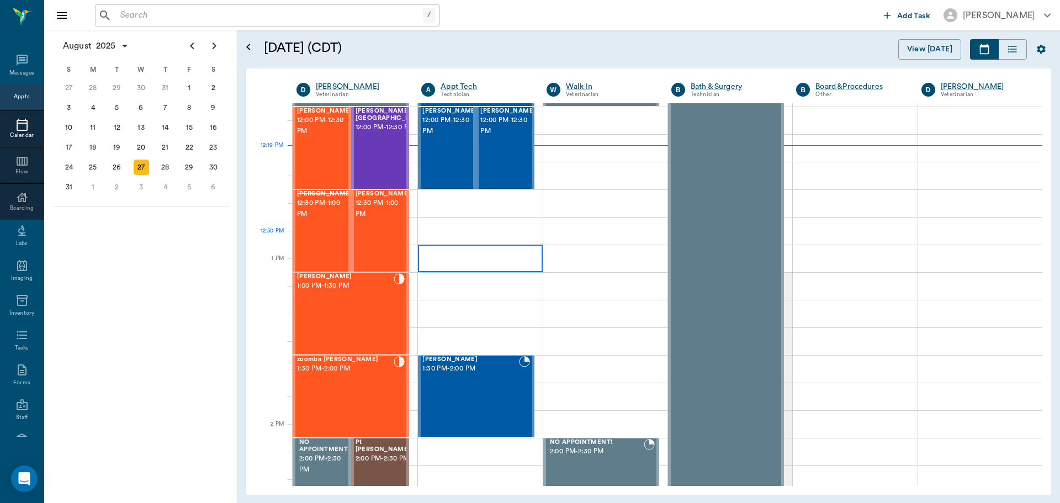
scroll to position [719, 0]
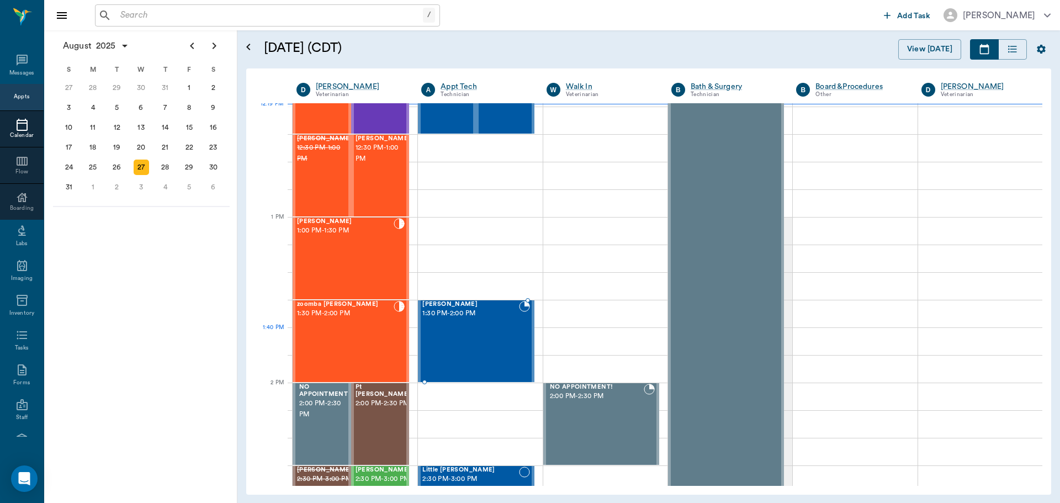
click at [479, 341] on div "[PERSON_NAME] 1:30 PM - 2:00 PM" at bounding box center [470, 341] width 96 height 81
